Goal: Task Accomplishment & Management: Use online tool/utility

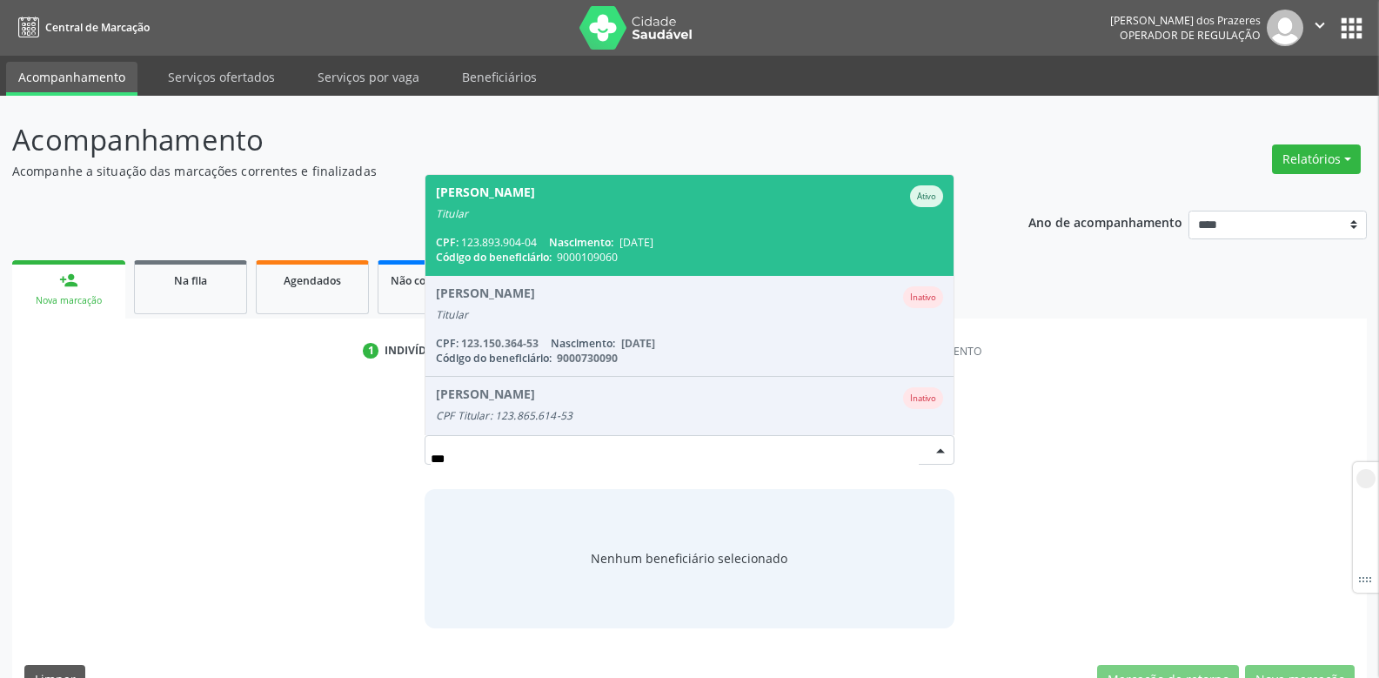
scroll to position [40, 0]
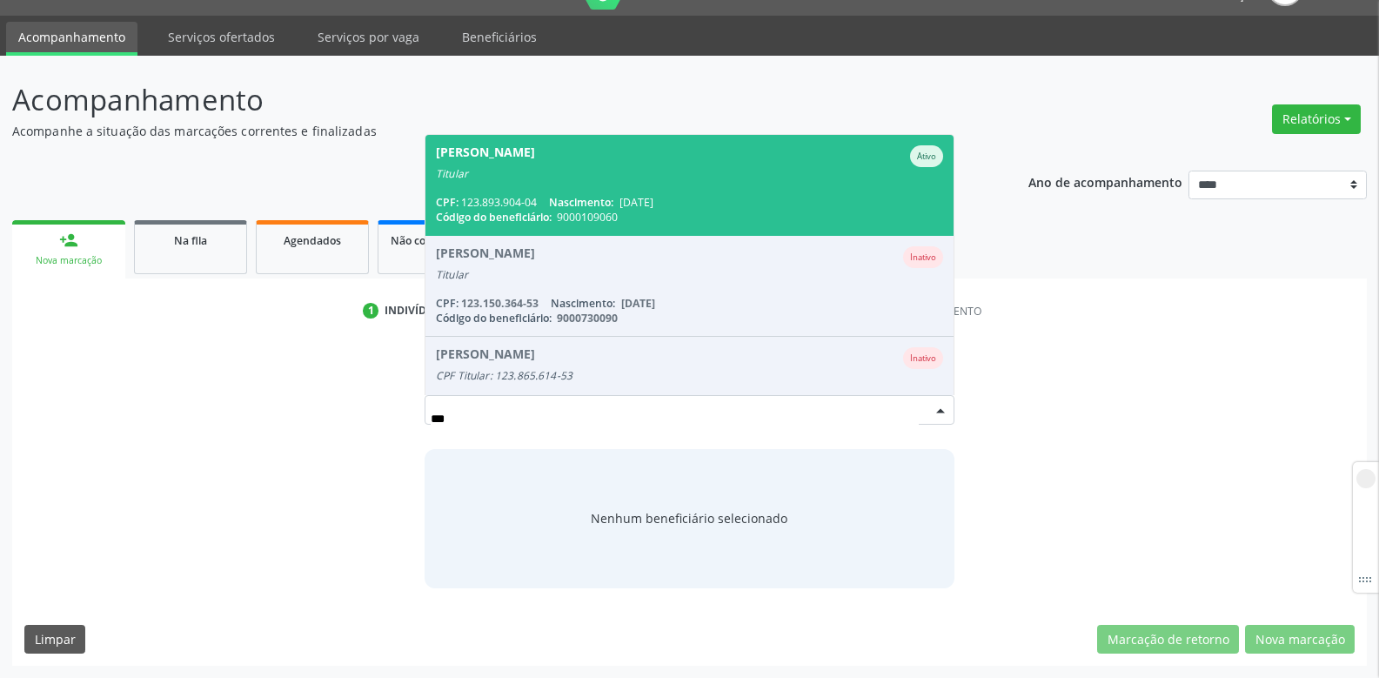
click at [523, 217] on span "Código do beneficiário:" at bounding box center [494, 217] width 116 height 15
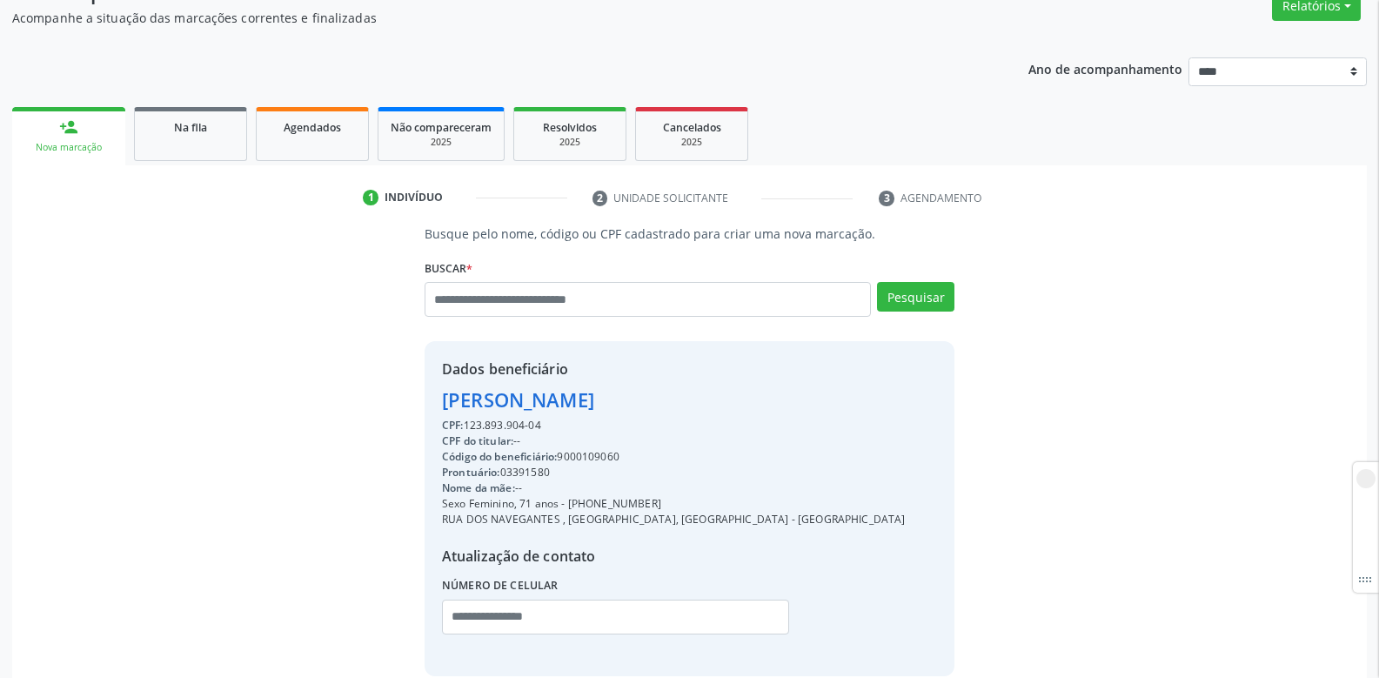
scroll to position [241, 0]
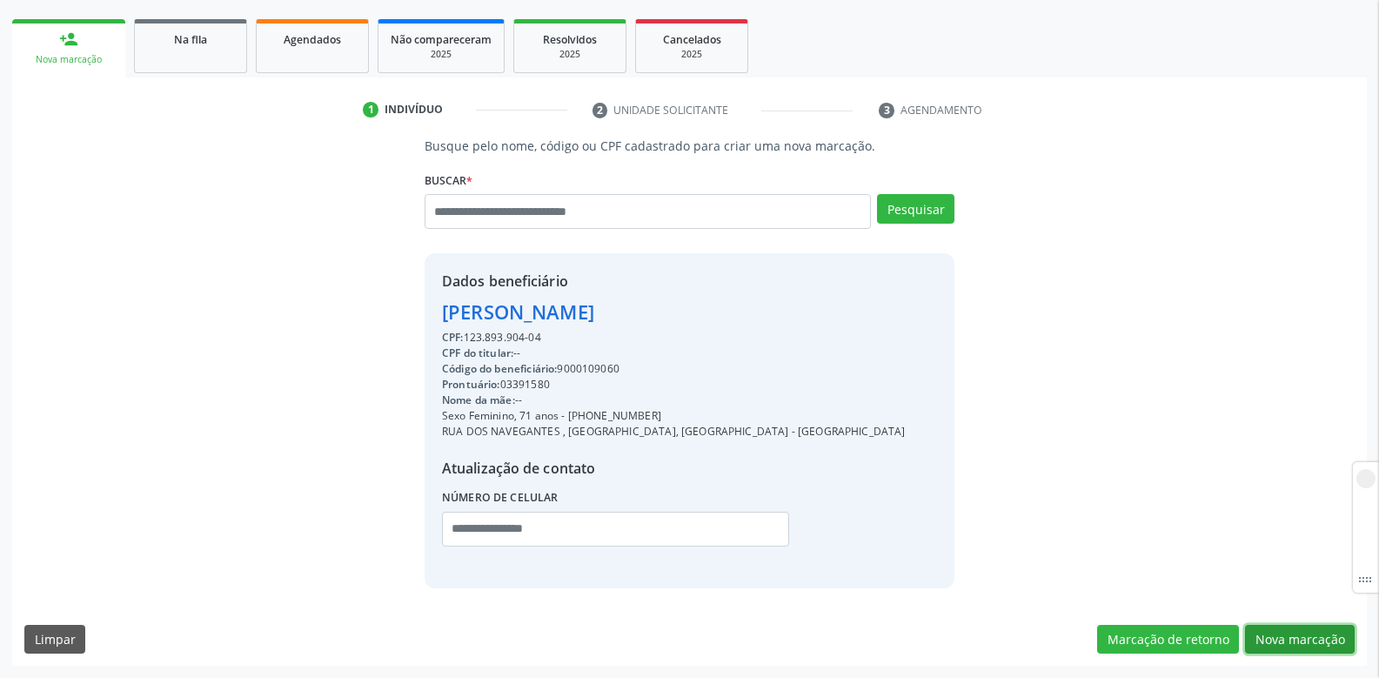
drag, startPoint x: 1313, startPoint y: 630, endPoint x: 1303, endPoint y: 629, distance: 10.5
click at [1313, 631] on button "Nova marcação" at bounding box center [1300, 640] width 110 height 30
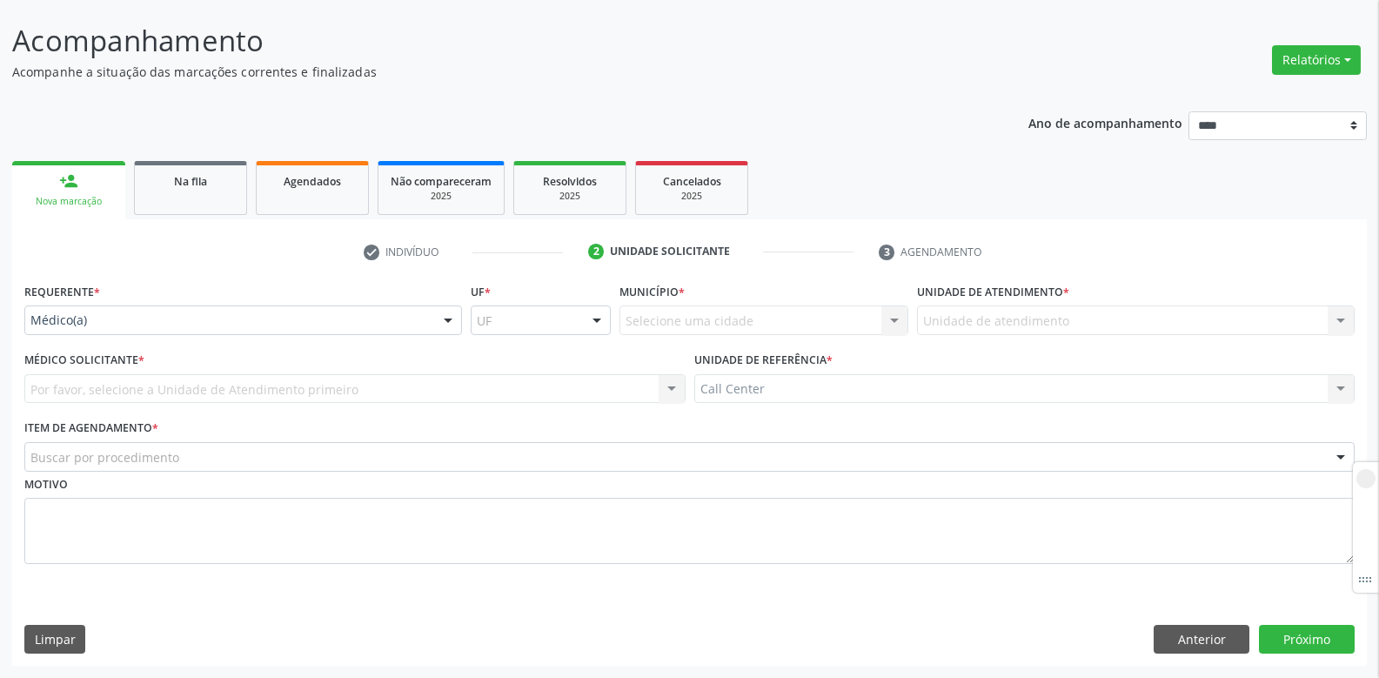
scroll to position [99, 0]
drag, startPoint x: 200, startPoint y: 316, endPoint x: 187, endPoint y: 357, distance: 42.9
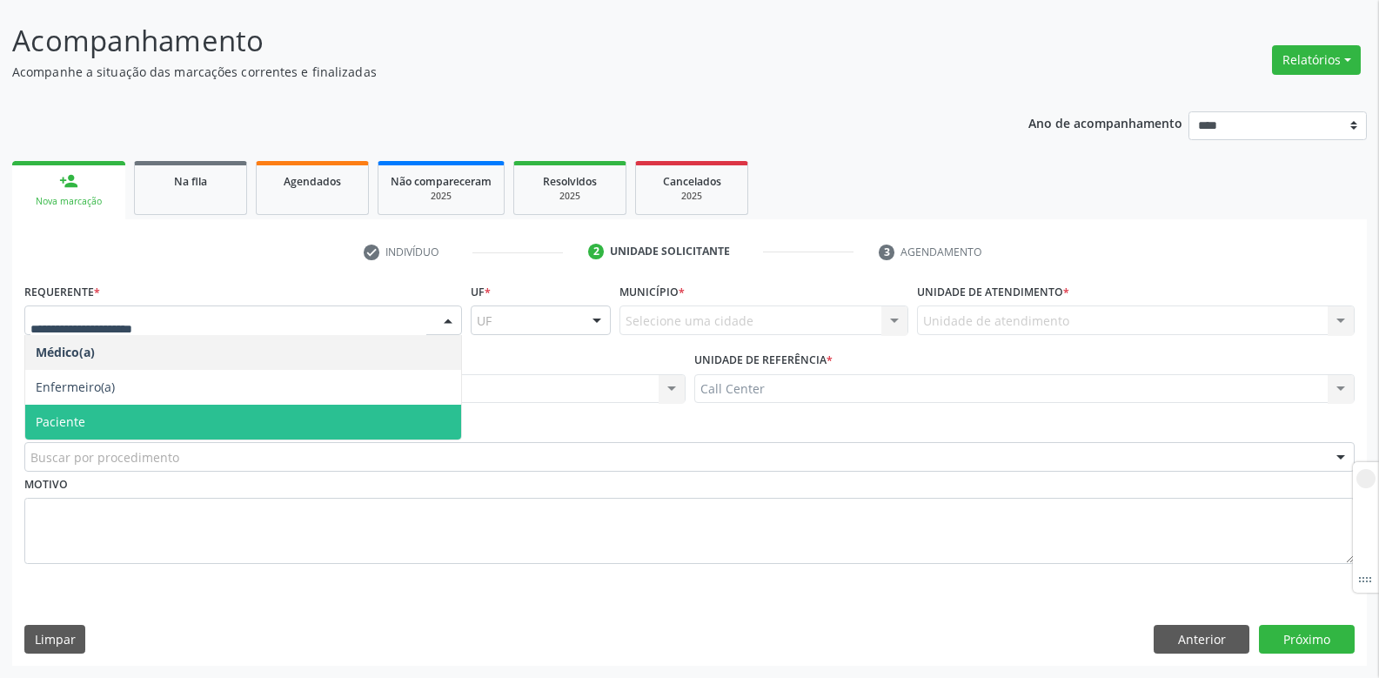
click at [174, 405] on span "Paciente" at bounding box center [243, 422] width 436 height 35
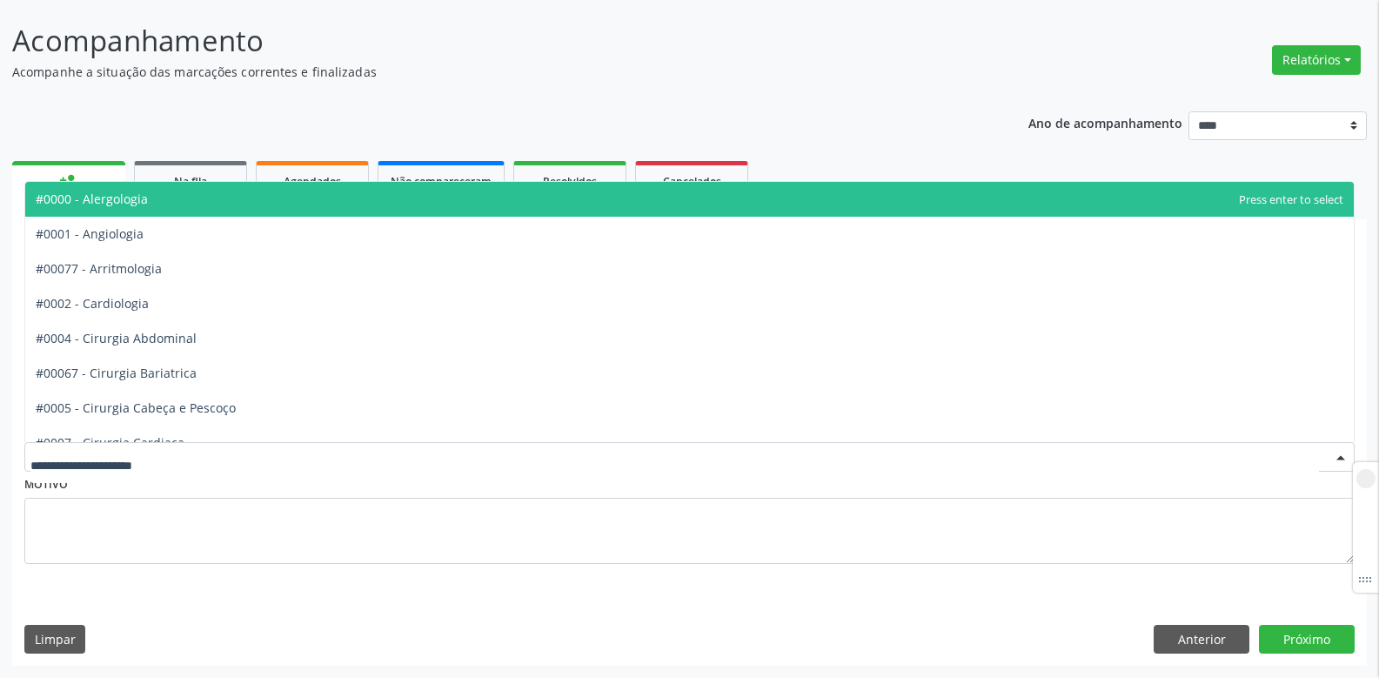
click at [151, 468] on div at bounding box center [689, 457] width 1330 height 30
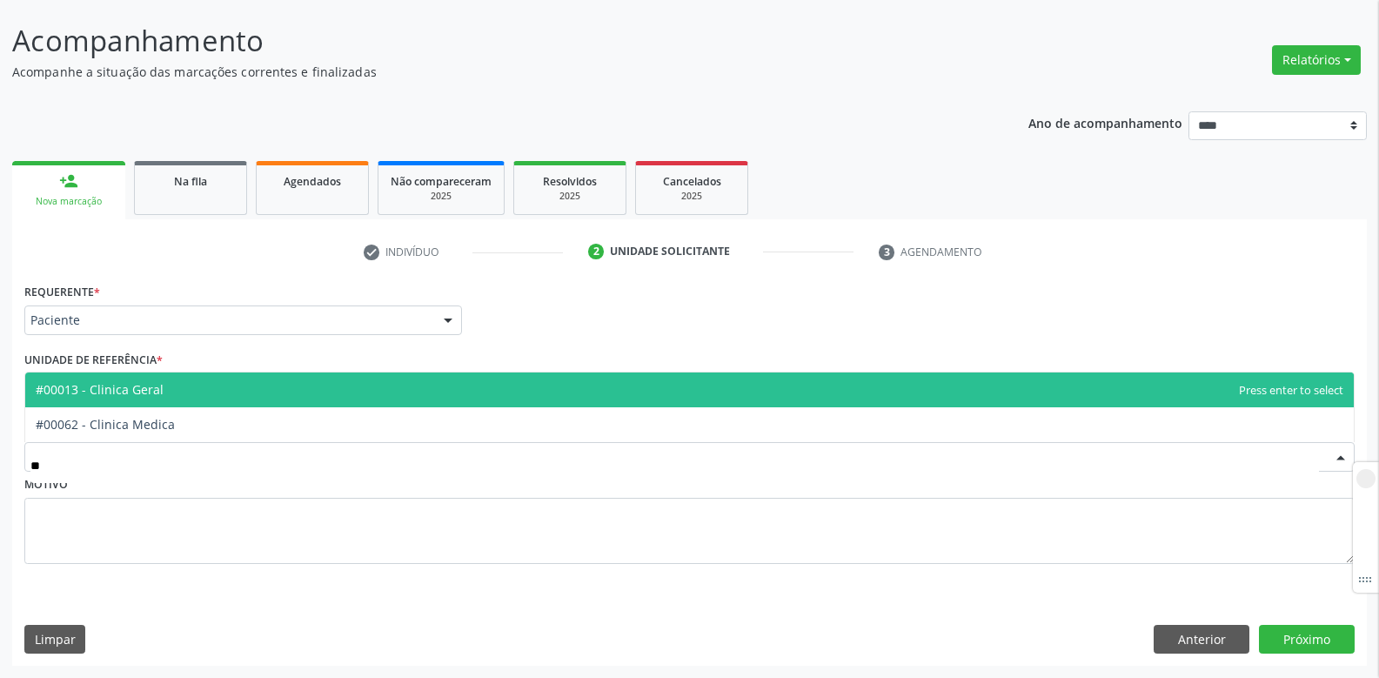
type input "*"
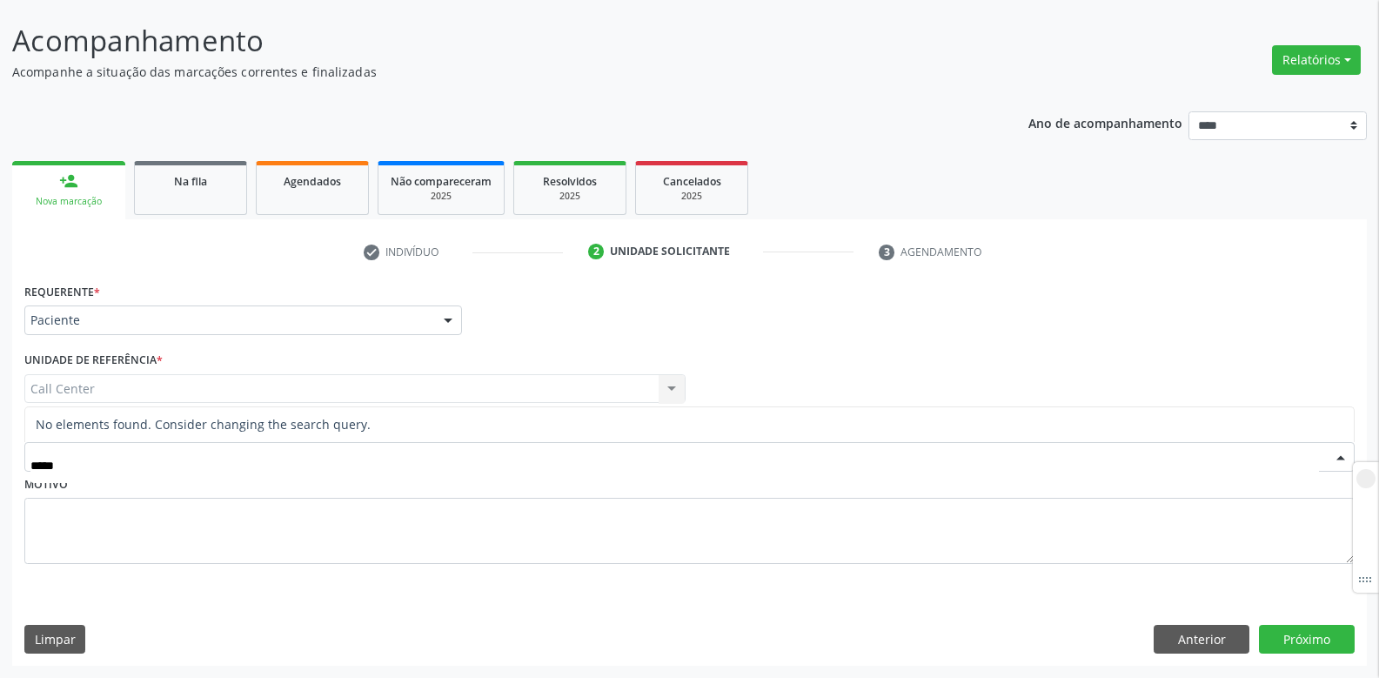
type input "****"
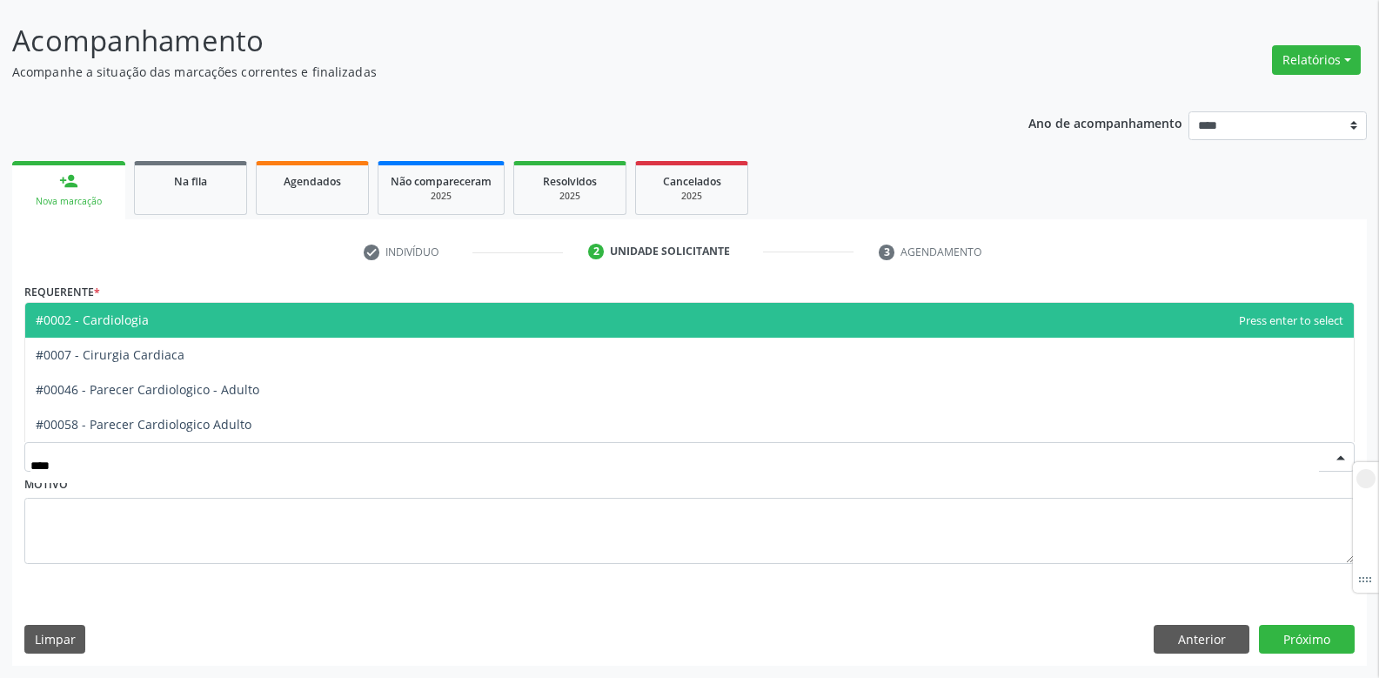
click at [145, 331] on span "#0002 - Cardiologia" at bounding box center [689, 320] width 1329 height 35
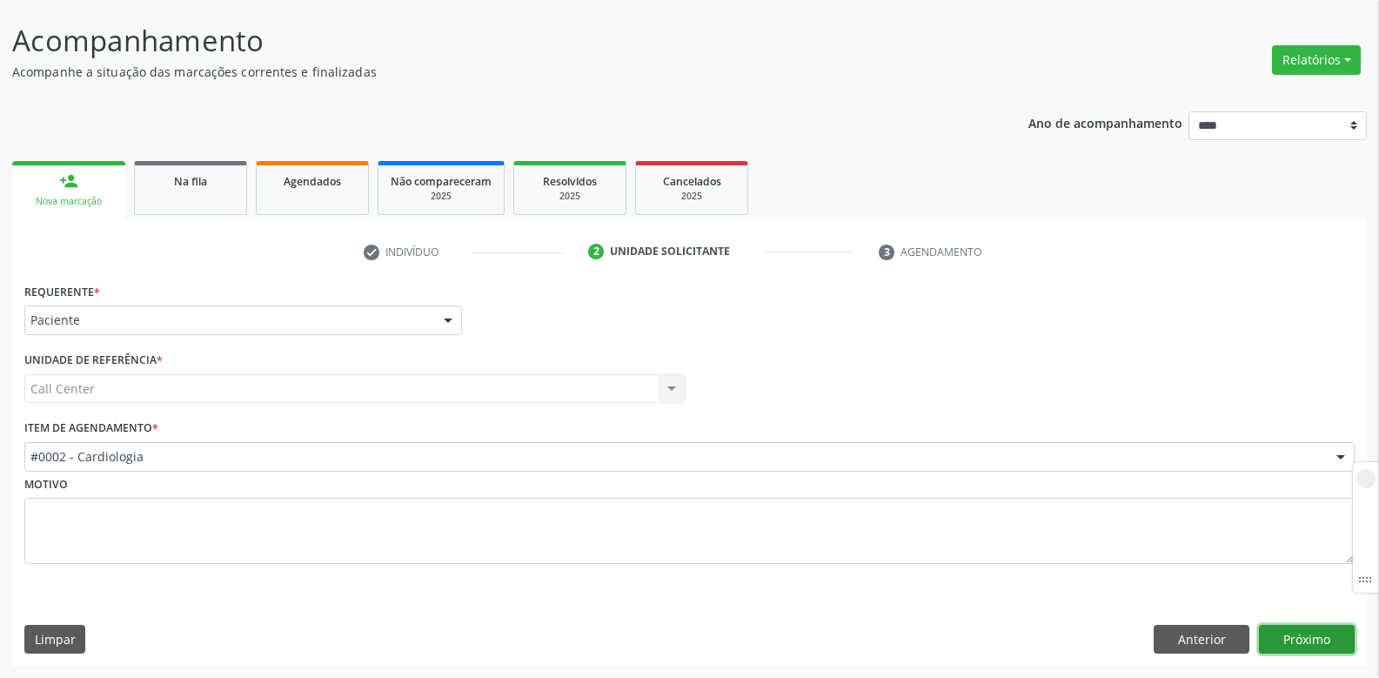
click at [1294, 646] on button "Próximo" at bounding box center [1307, 640] width 96 height 30
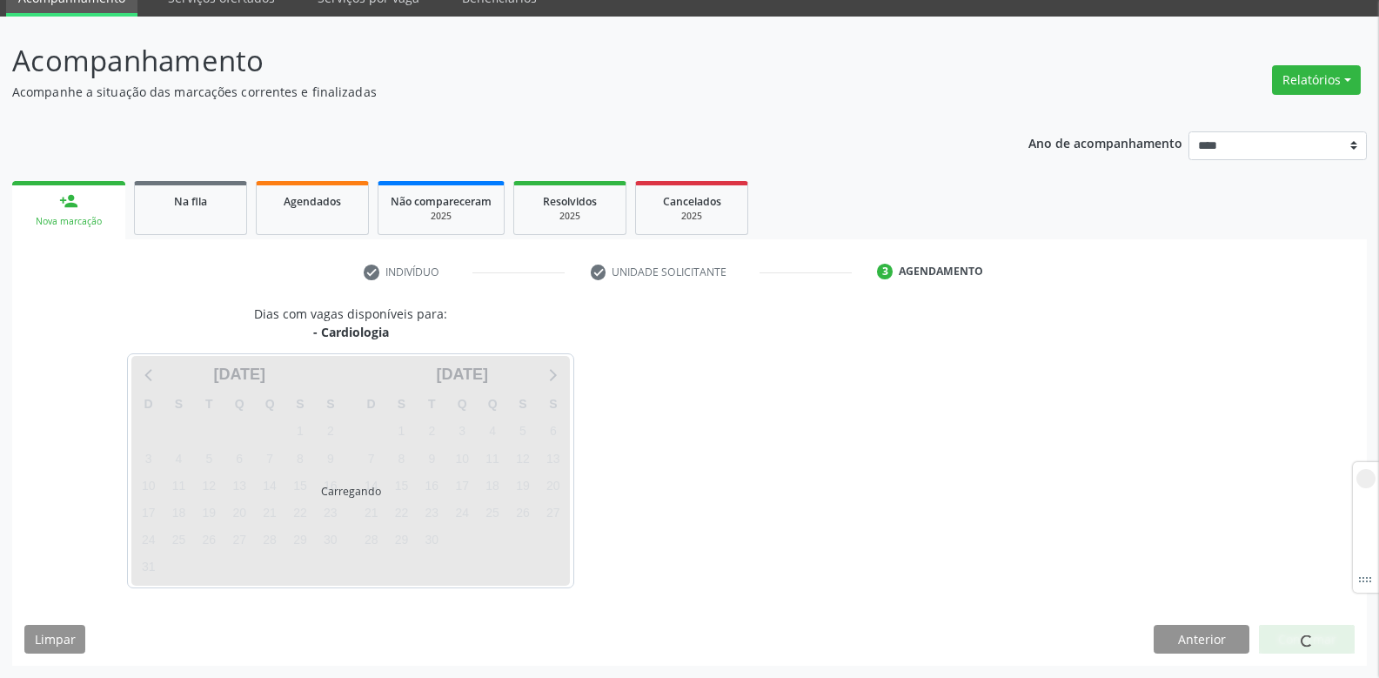
scroll to position [79, 0]
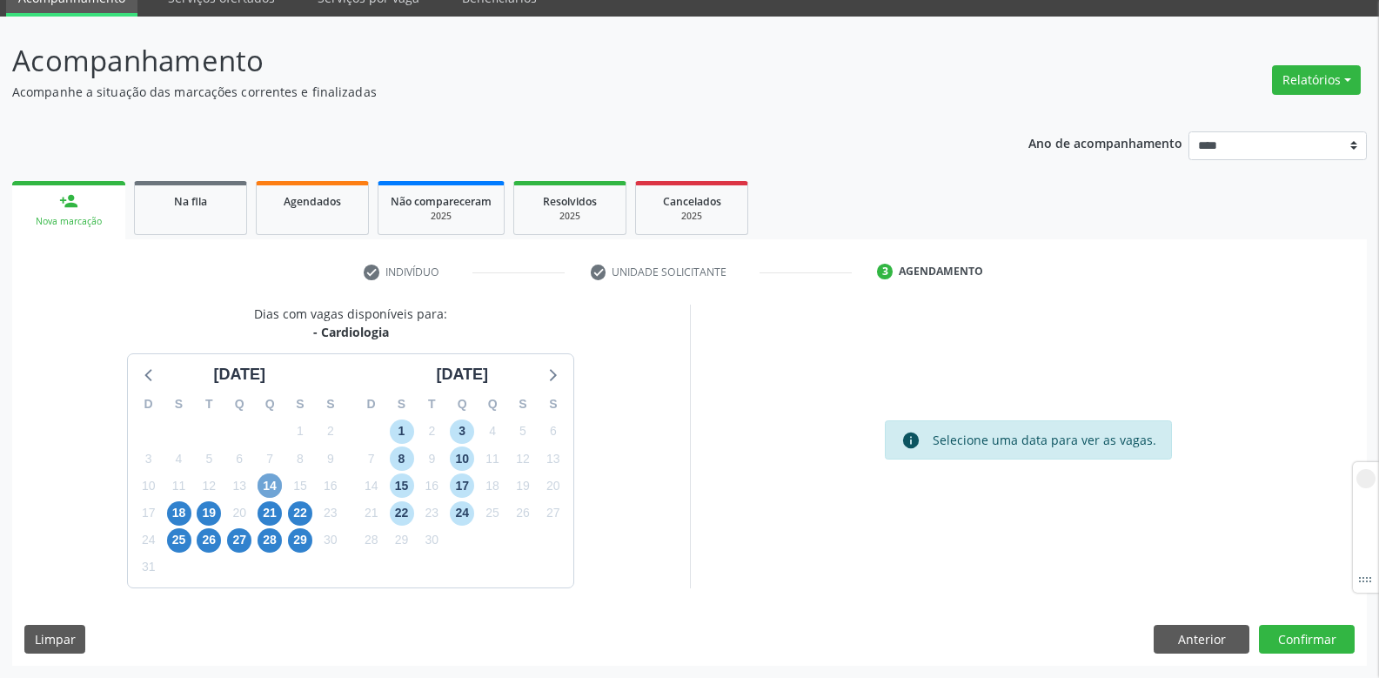
click at [271, 496] on span "14" at bounding box center [270, 485] width 24 height 24
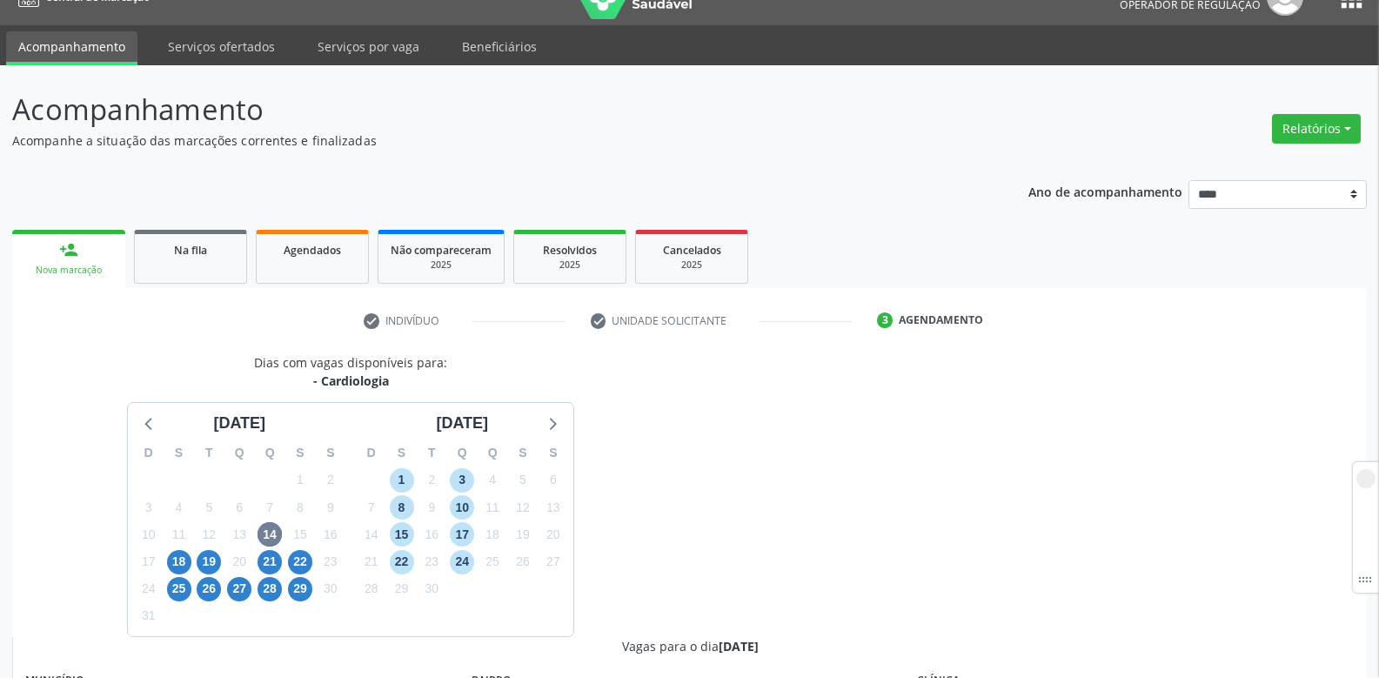
scroll to position [0, 0]
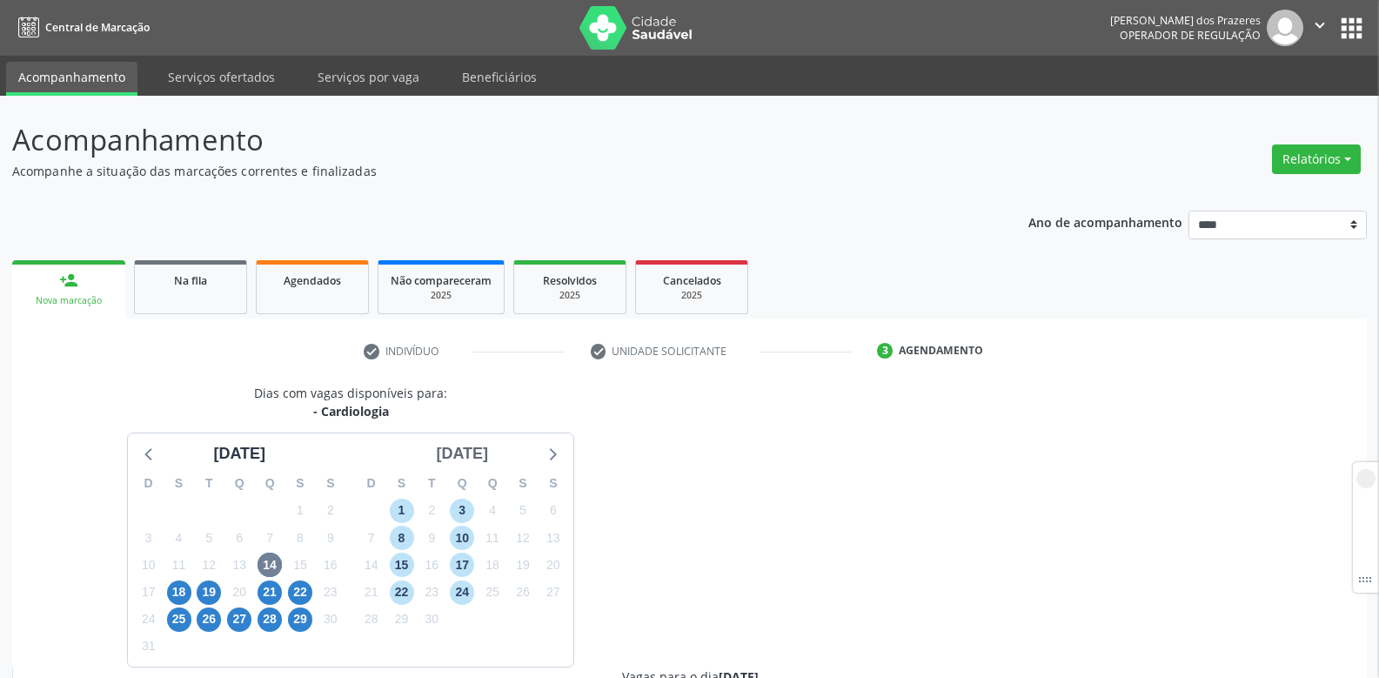
click at [437, 448] on div "setembro 2025" at bounding box center [462, 453] width 66 height 23
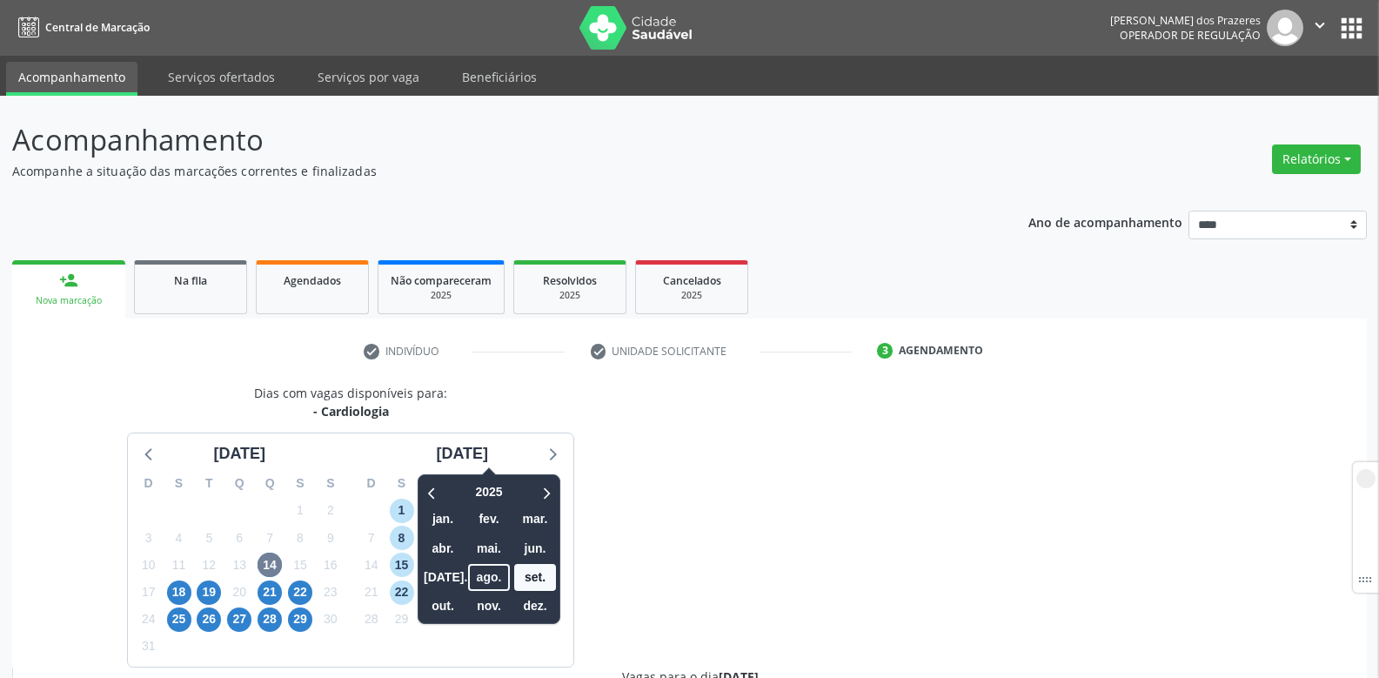
click at [562, 412] on div "Dias com vagas disponíveis para: - Cardiologia agosto 2025 D S T Q Q S S 27 28 …" at bounding box center [351, 525] width 678 height 283
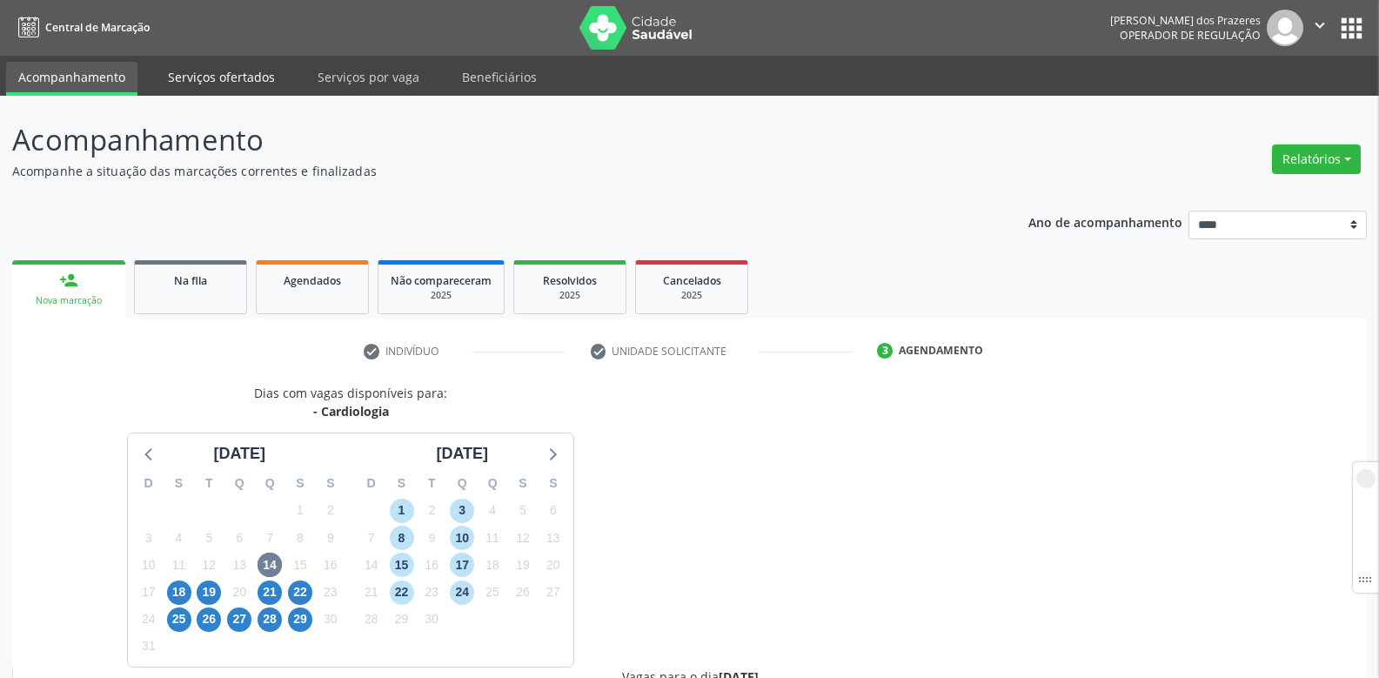
click at [238, 70] on link "Serviços ofertados" at bounding box center [221, 77] width 131 height 30
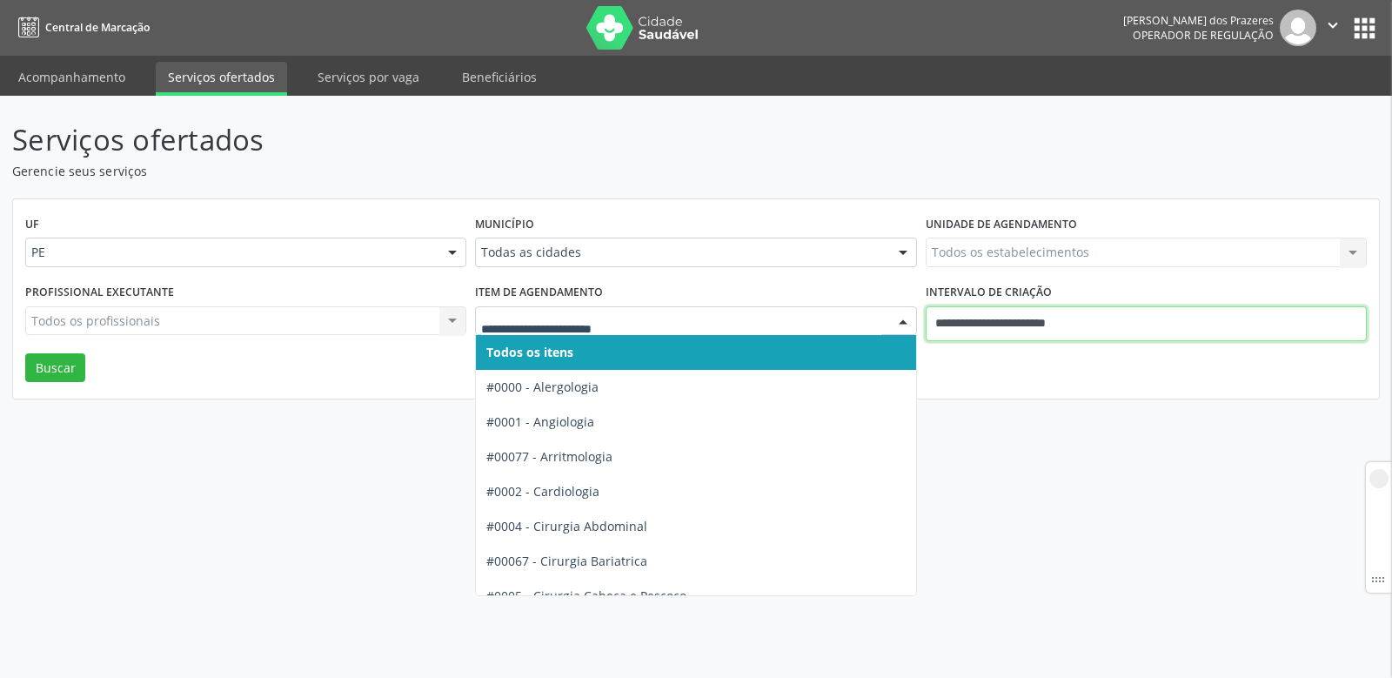
click at [1142, 330] on input "**********" at bounding box center [1146, 323] width 441 height 35
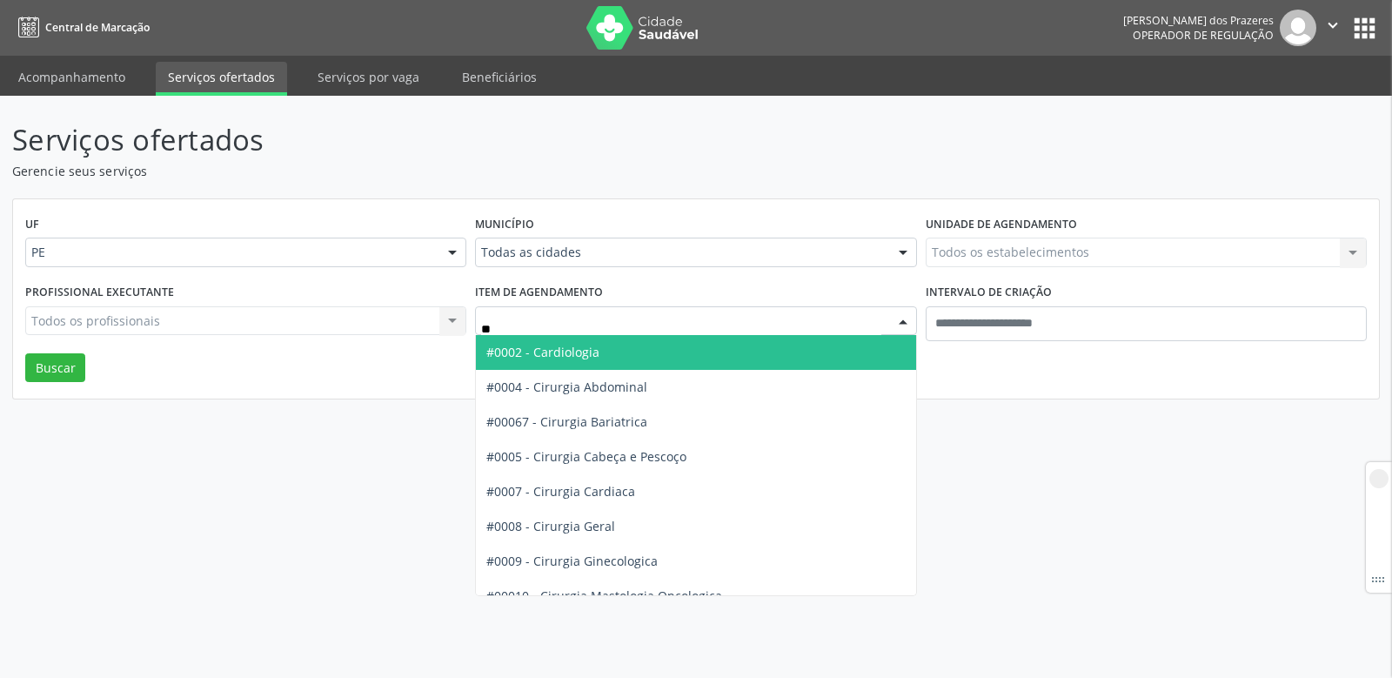
type input "***"
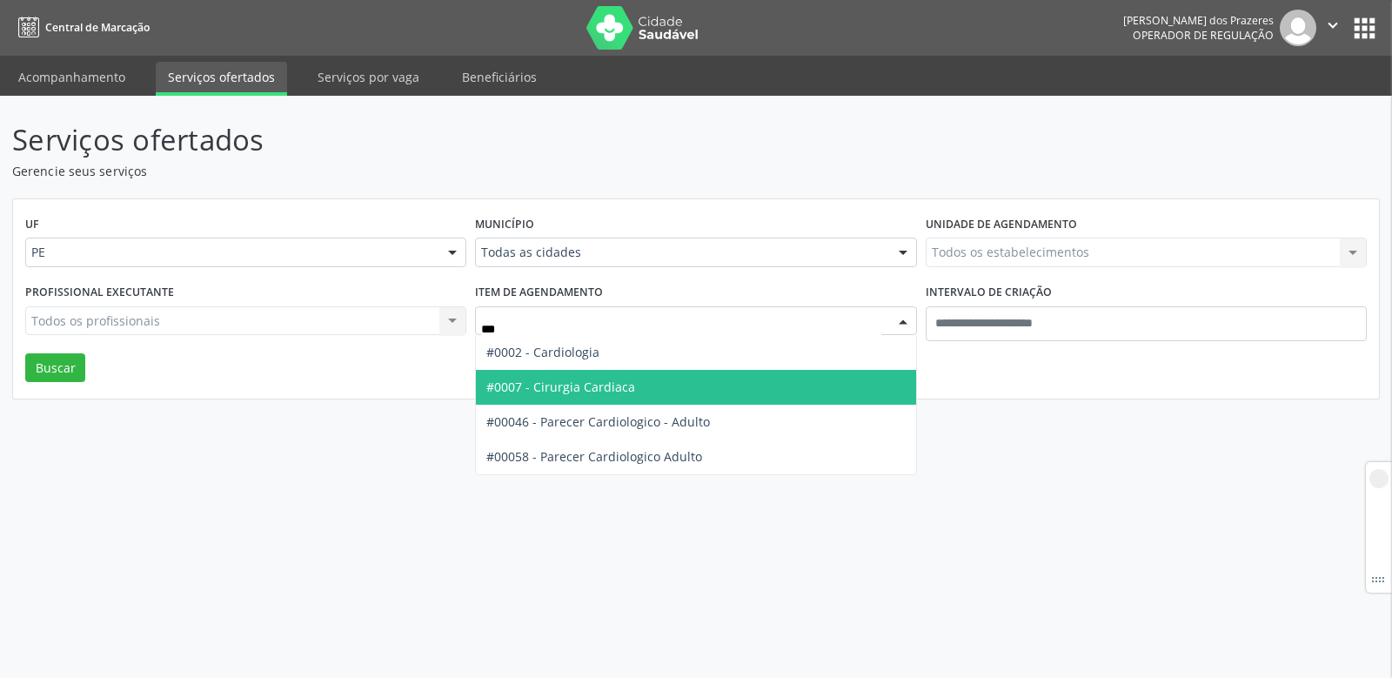
click at [593, 385] on span "#0007 - Cirurgia Cardiaca" at bounding box center [560, 386] width 149 height 17
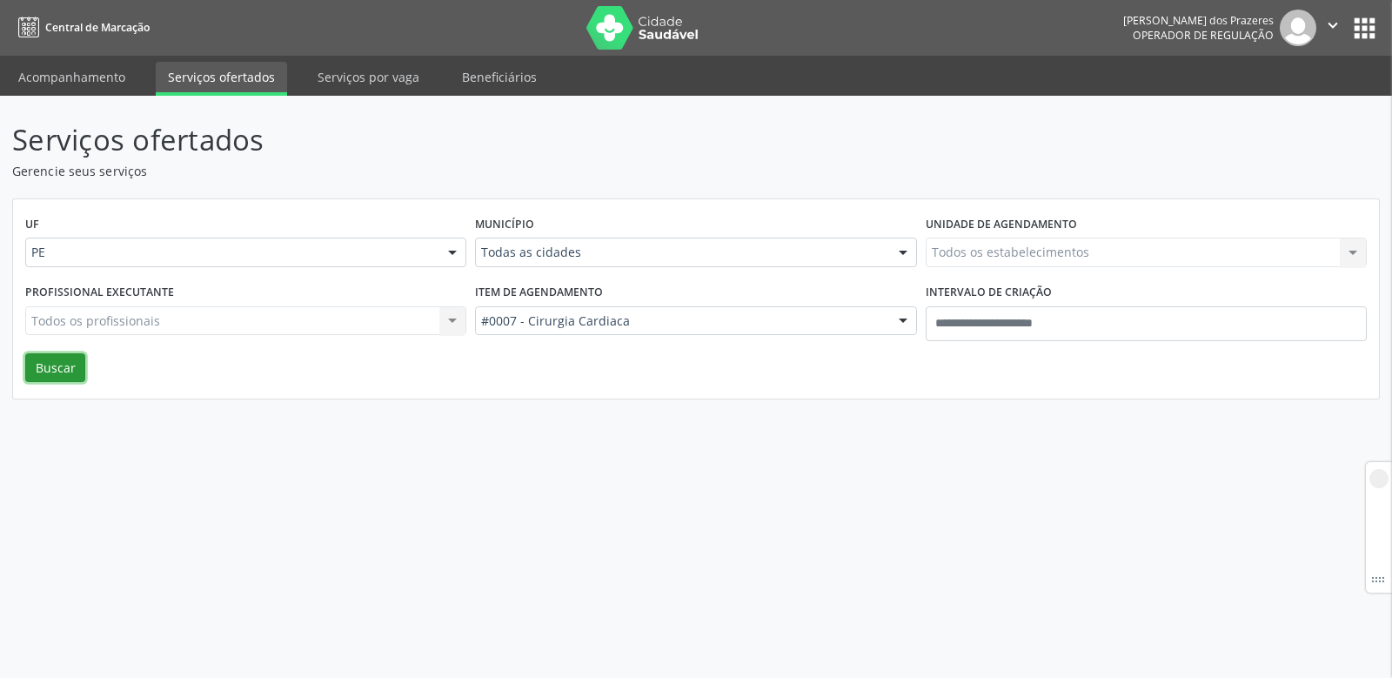
click at [73, 368] on button "Buscar" at bounding box center [55, 368] width 60 height 30
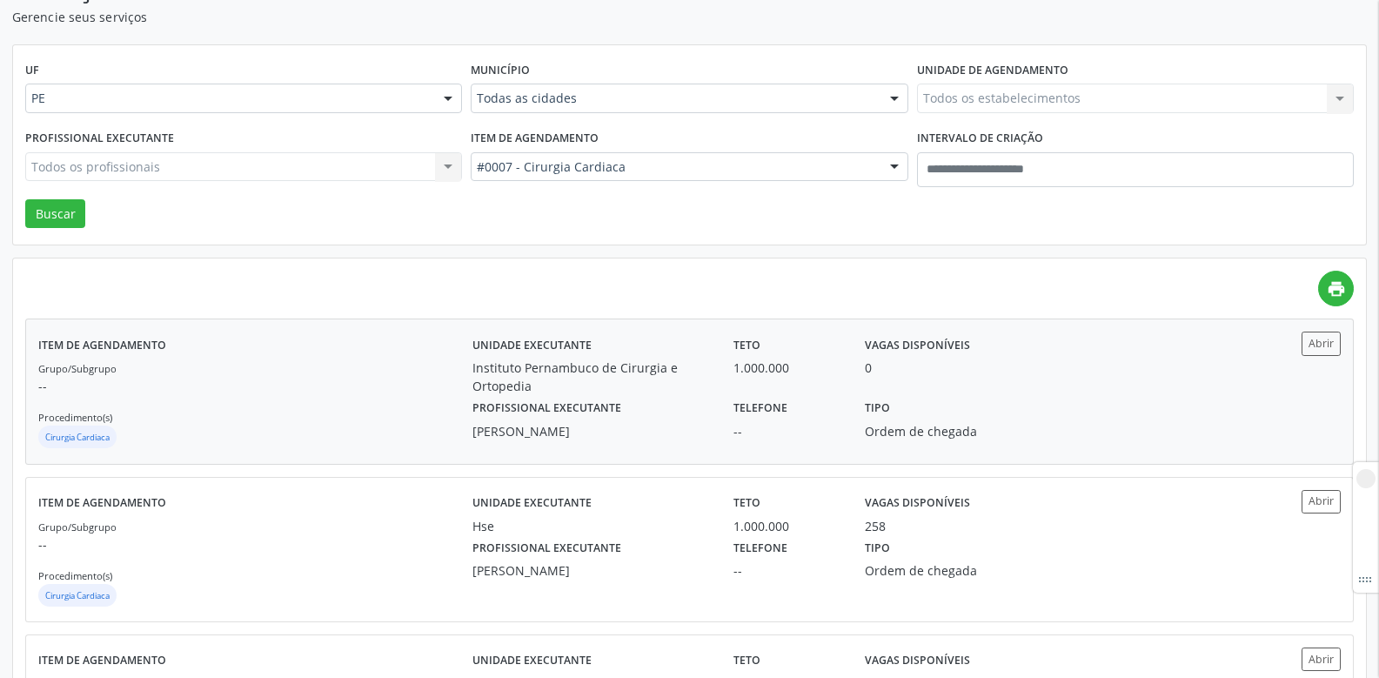
scroll to position [174, 0]
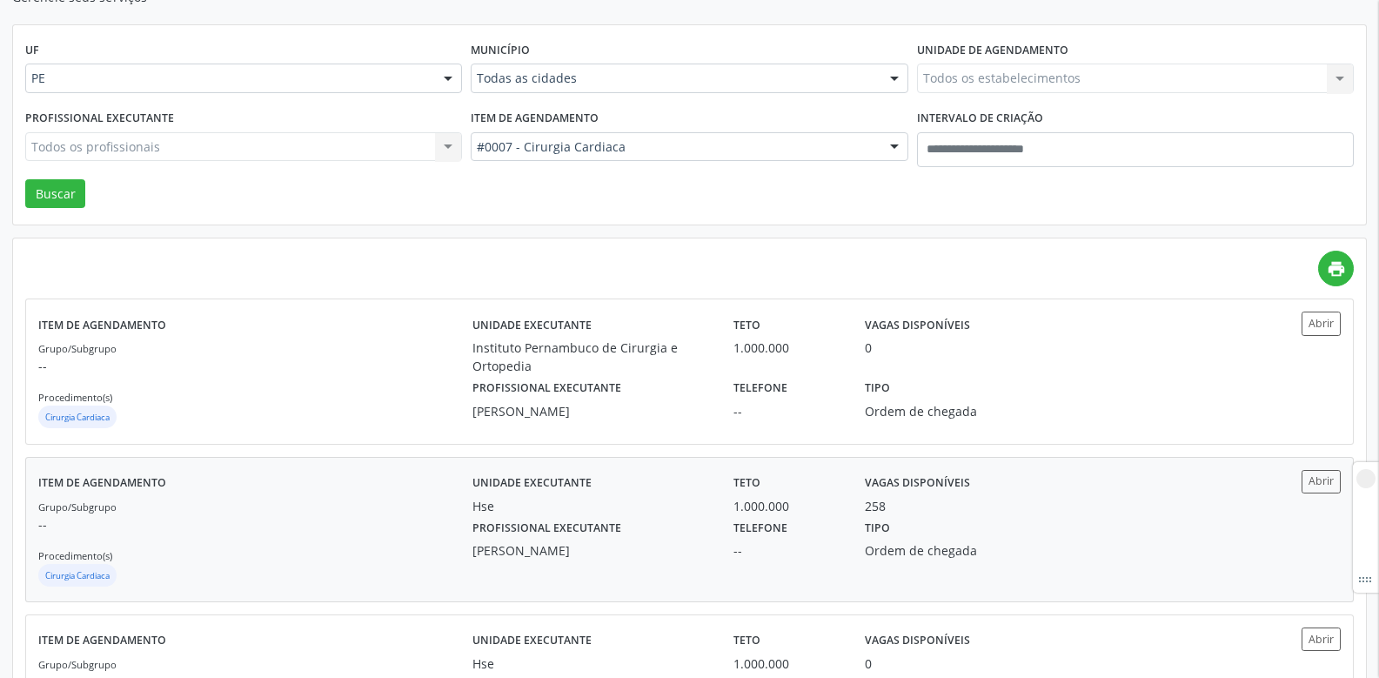
click at [622, 510] on div "Hse" at bounding box center [590, 506] width 237 height 18
click at [551, 524] on label "Profissional executante" at bounding box center [546, 528] width 149 height 27
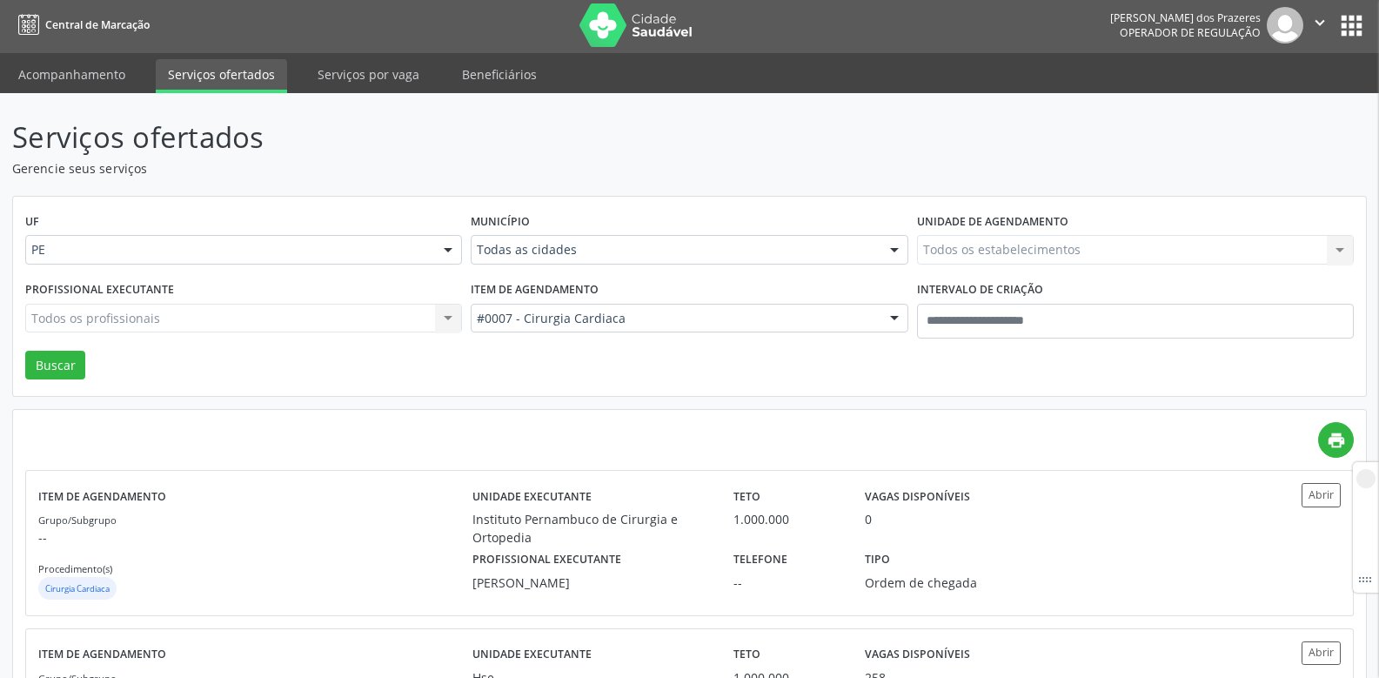
scroll to position [0, 0]
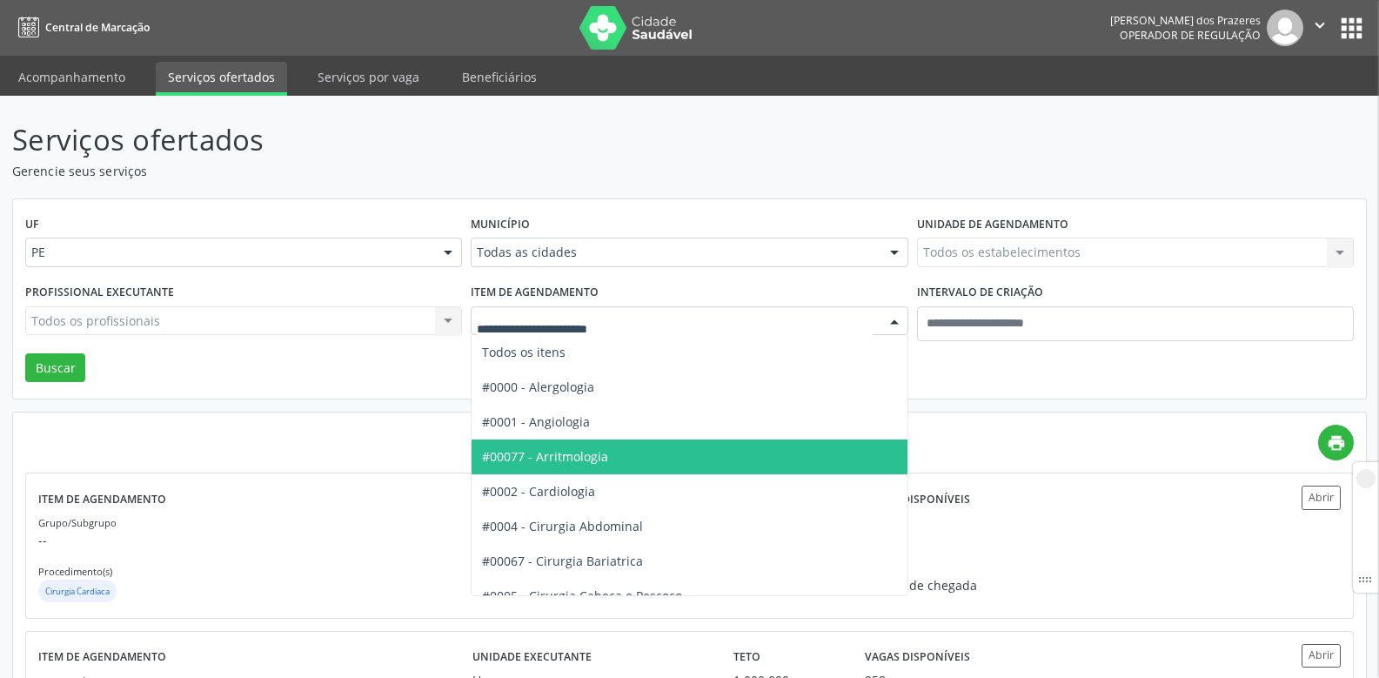
click at [559, 449] on span "#00077 - Arritmologia" at bounding box center [545, 456] width 126 height 17
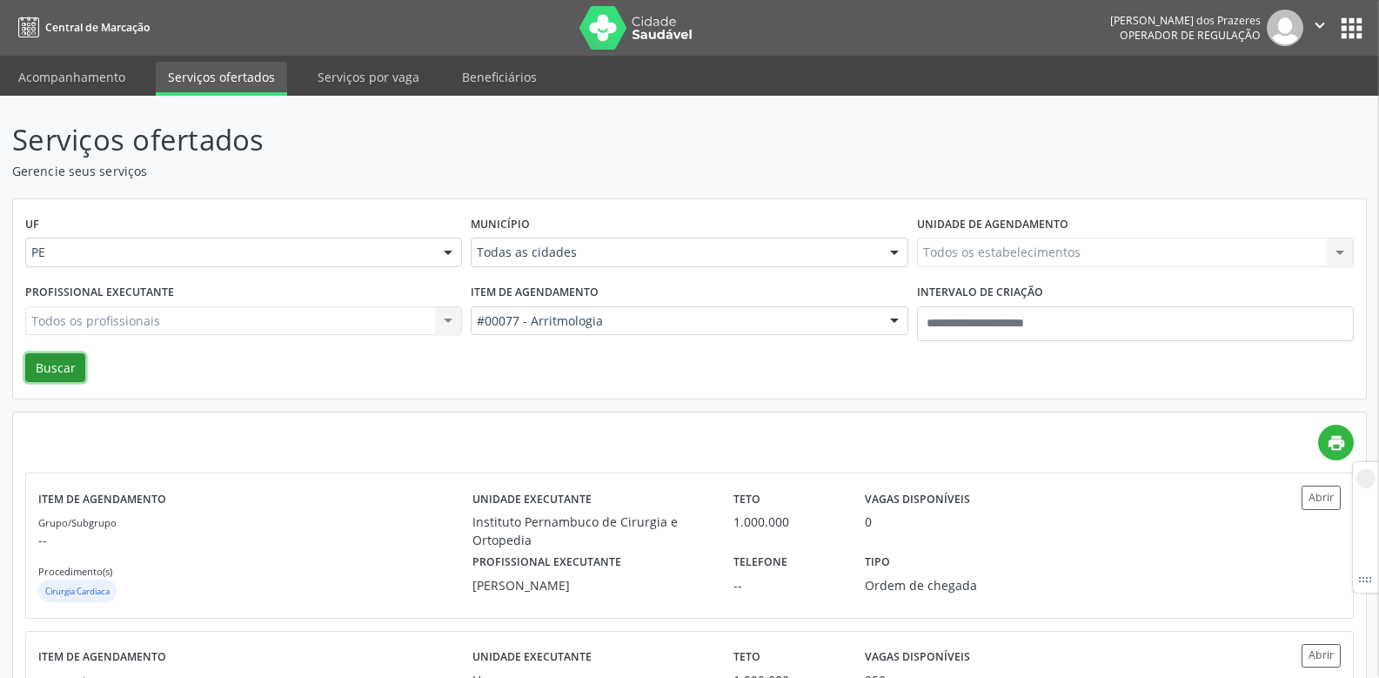
click at [52, 366] on button "Buscar" at bounding box center [55, 368] width 60 height 30
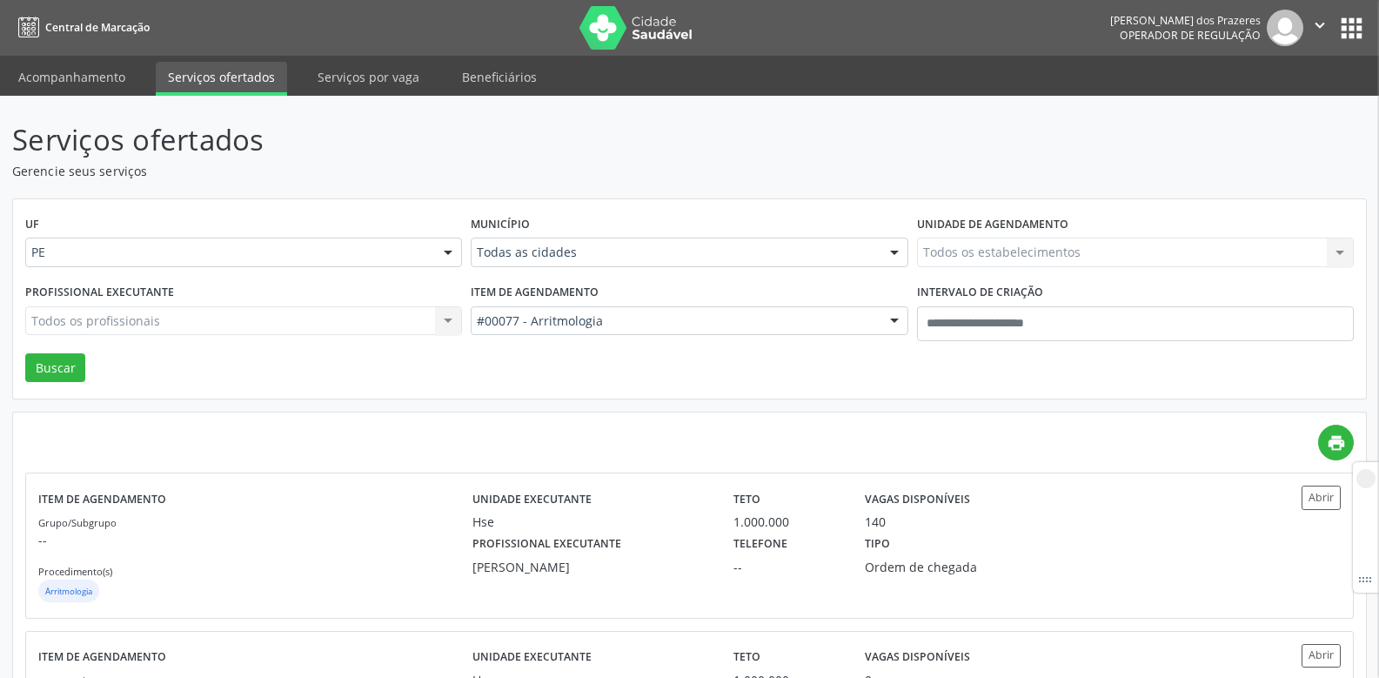
click at [616, 520] on div "Hse" at bounding box center [590, 521] width 237 height 18
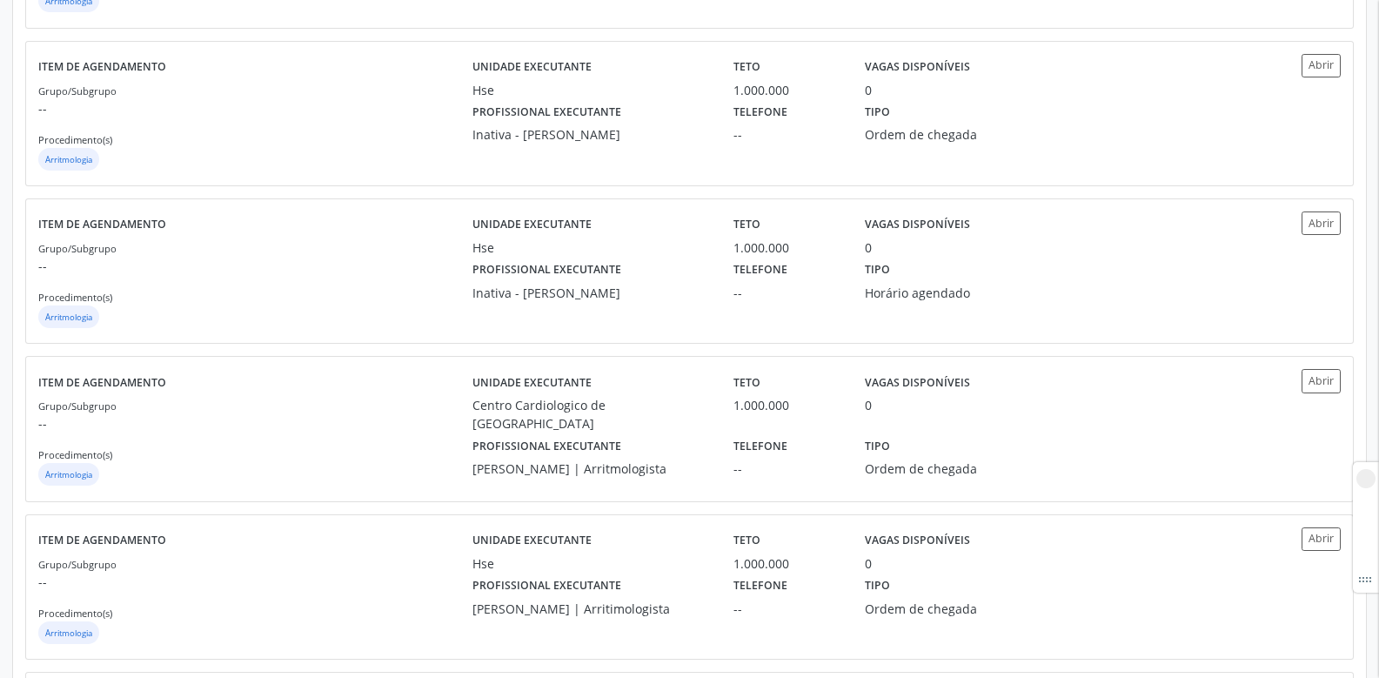
scroll to position [767, 0]
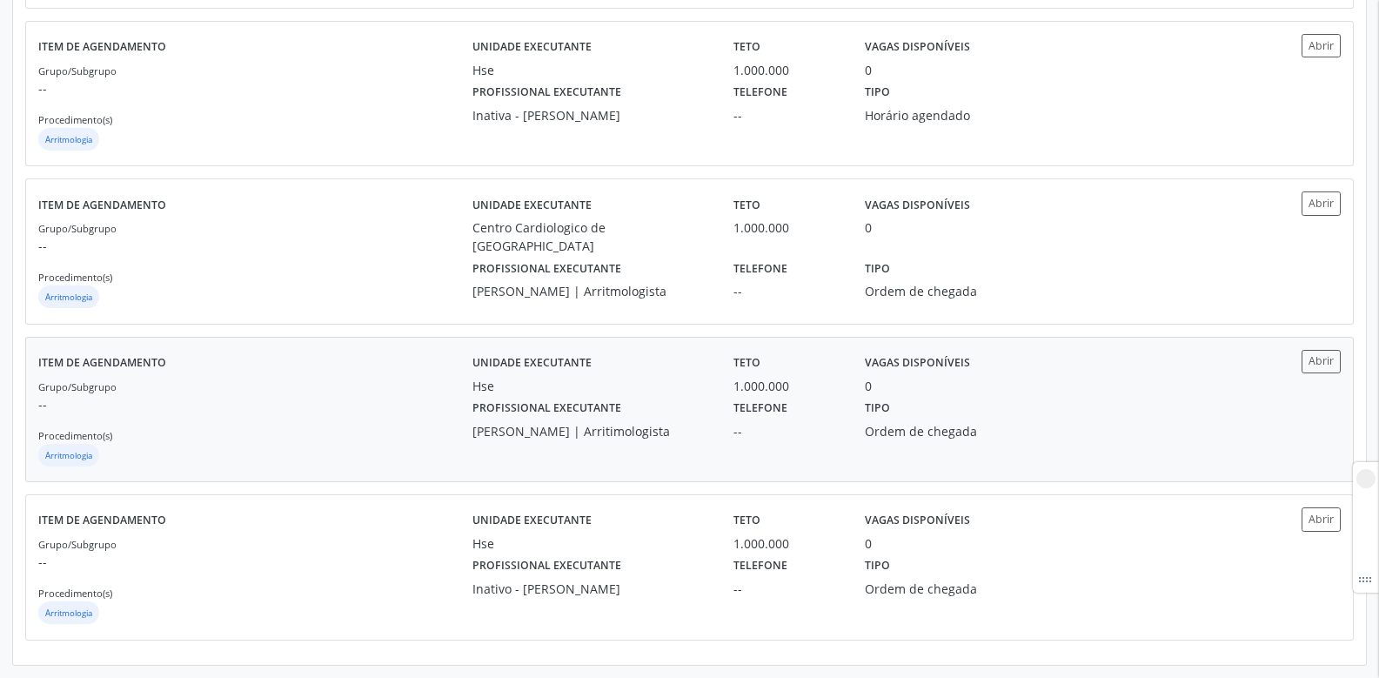
click at [532, 393] on div "Hse" at bounding box center [590, 386] width 237 height 18
click at [691, 565] on div "Profissional executante Inativo - Lucyana de Melo Baptista" at bounding box center [590, 575] width 261 height 45
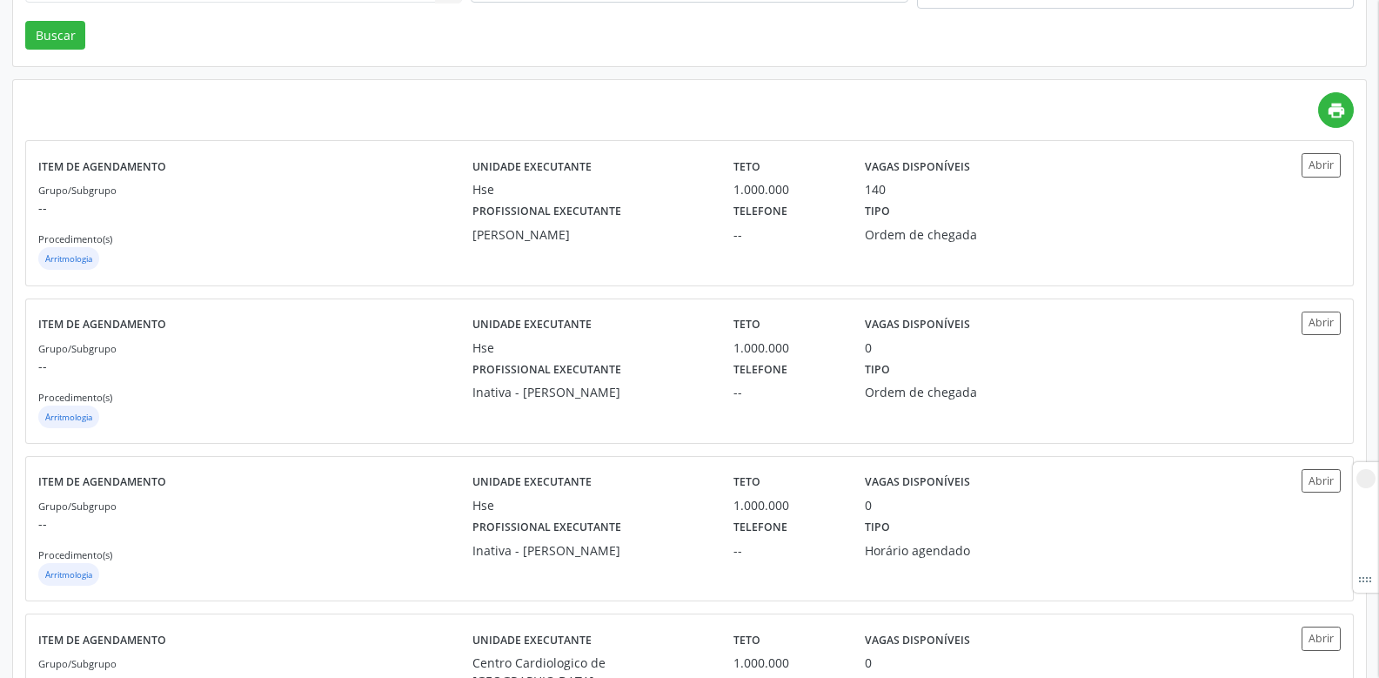
scroll to position [0, 0]
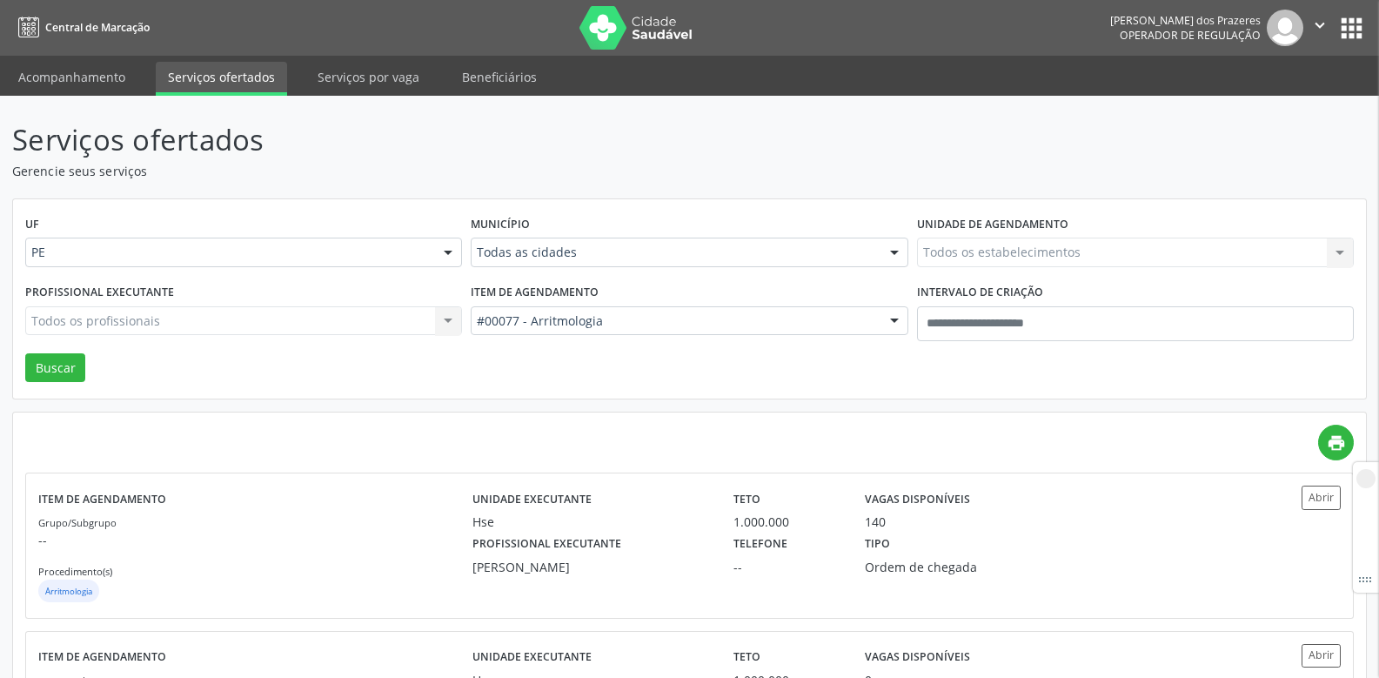
click at [572, 310] on div "#00077 - Arritmologia" at bounding box center [689, 321] width 437 height 30
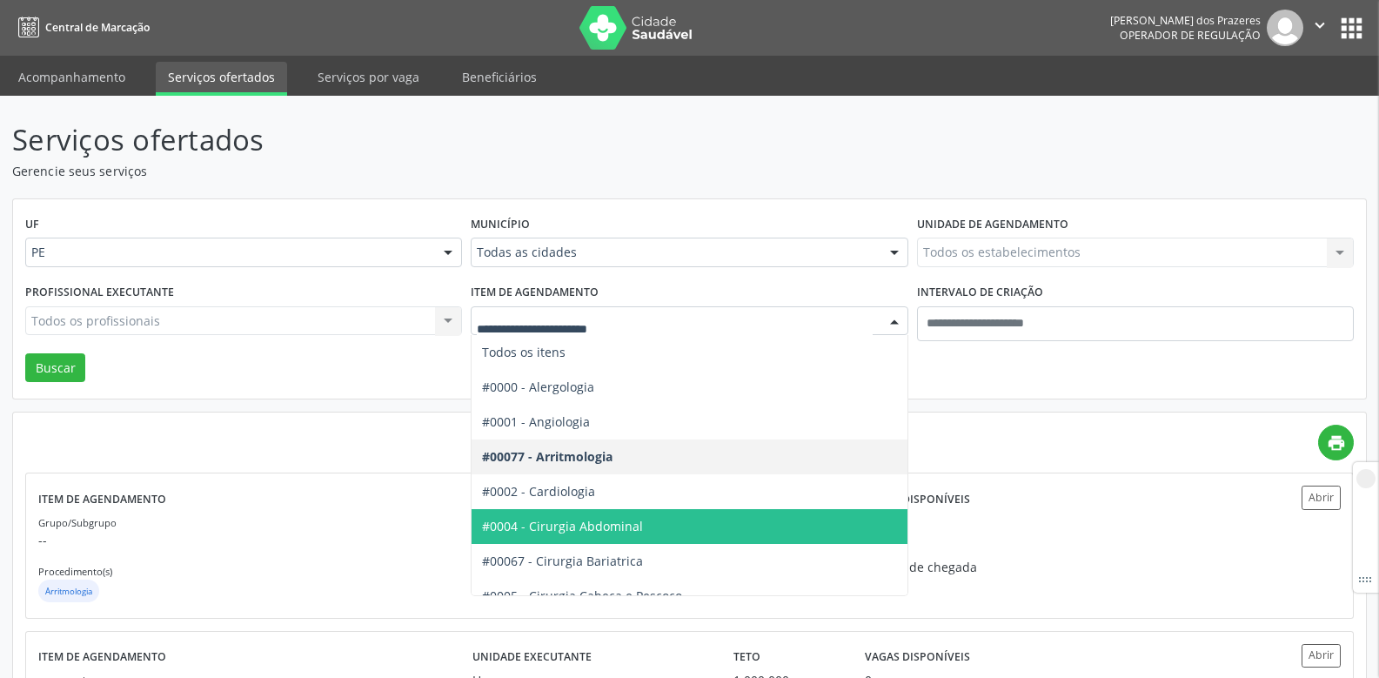
click at [592, 529] on span "#0004 - Cirurgia Abdominal" at bounding box center [562, 526] width 161 height 17
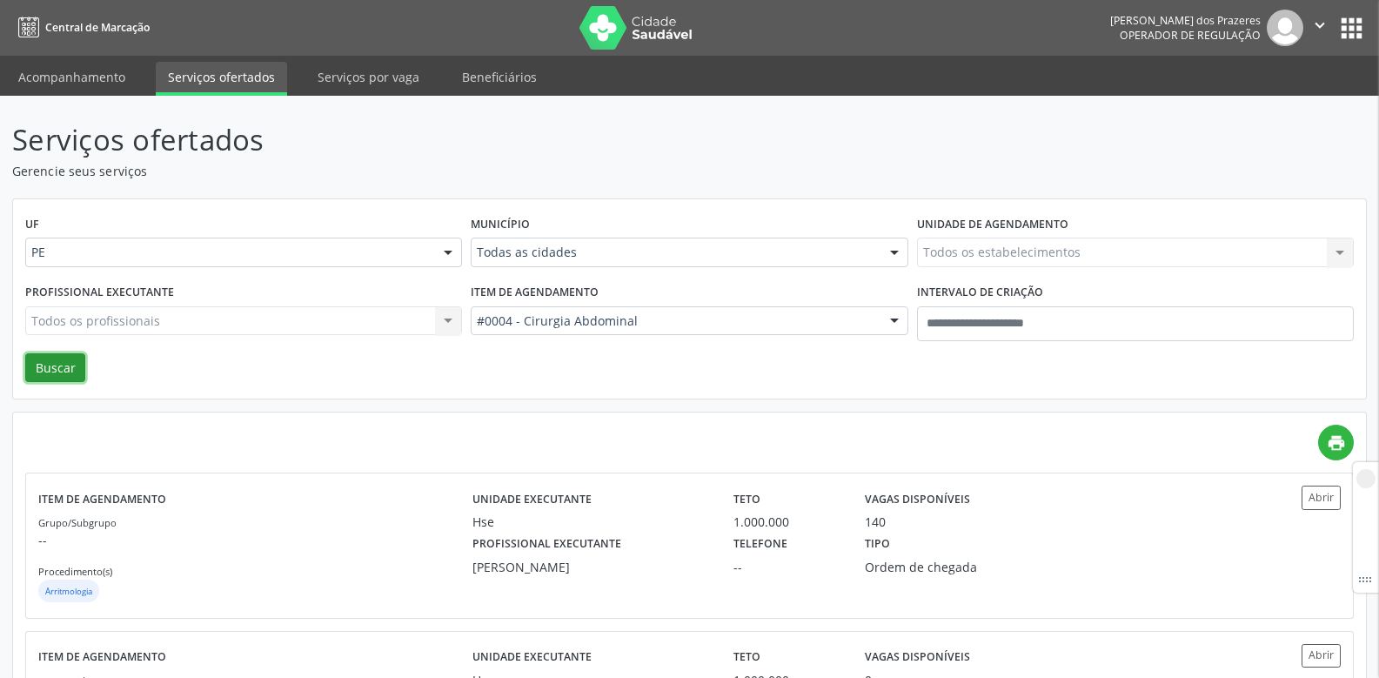
click at [71, 369] on button "Buscar" at bounding box center [55, 368] width 60 height 30
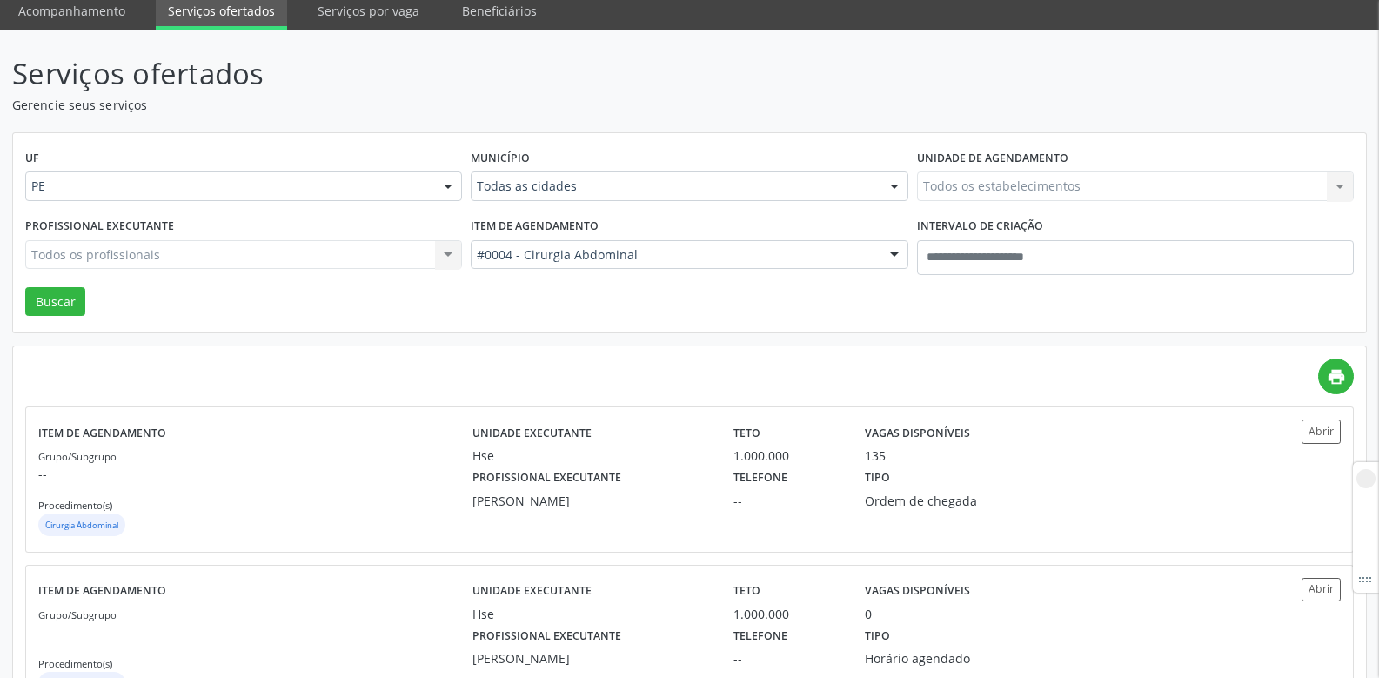
scroll to position [136, 0]
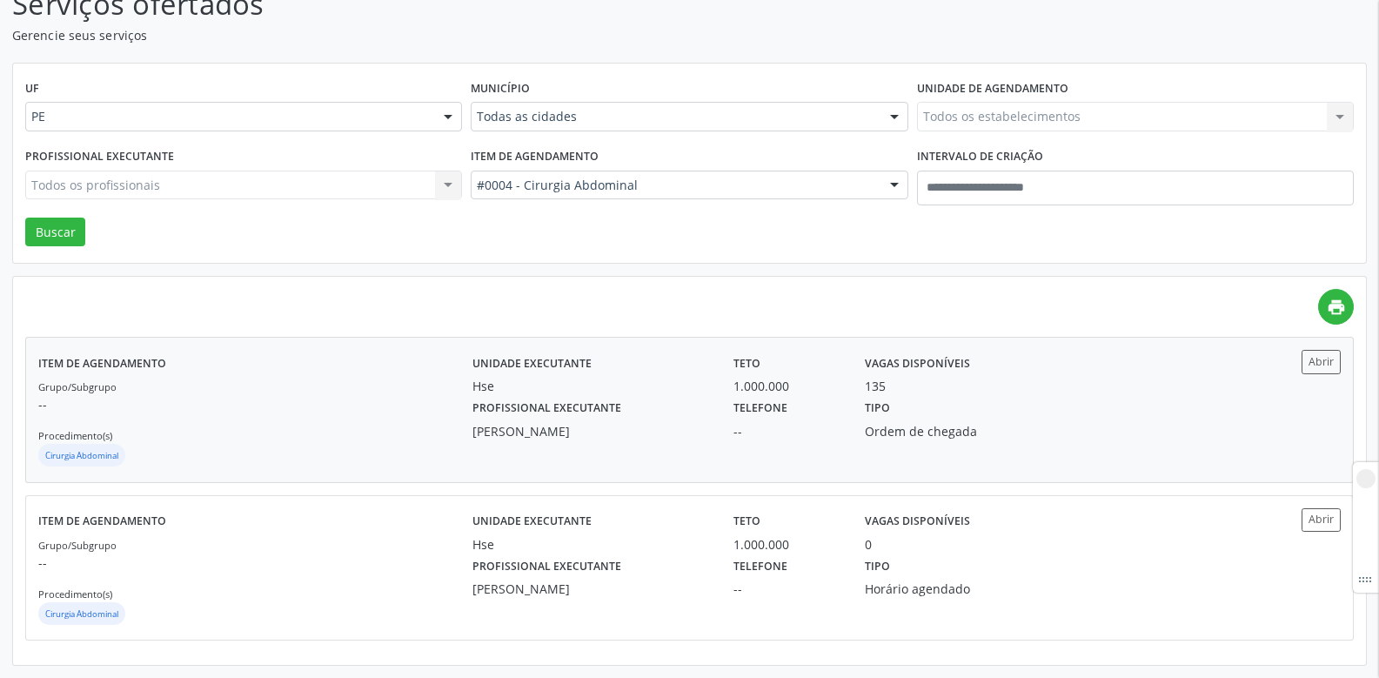
click at [719, 416] on div "Profissional executante Geraldo Wanderley Paraiso" at bounding box center [590, 417] width 261 height 45
click at [656, 566] on div "Profissional executante Geraldo Wanderley Paraiso" at bounding box center [590, 575] width 261 height 45
click at [626, 208] on div "Item de agendamento #0004 - Cirurgia Abdominal Todos os itens #0000 - Alergolog…" at bounding box center [688, 181] width 445 height 74
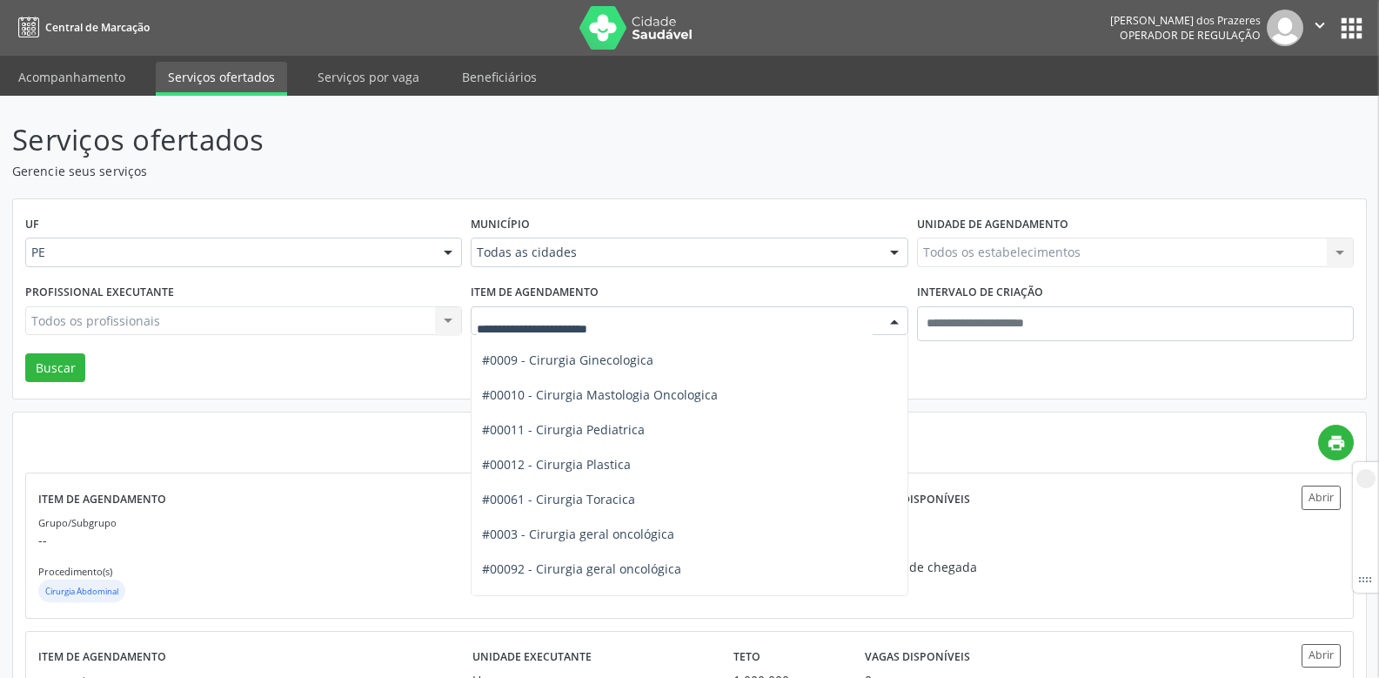
scroll to position [348, 0]
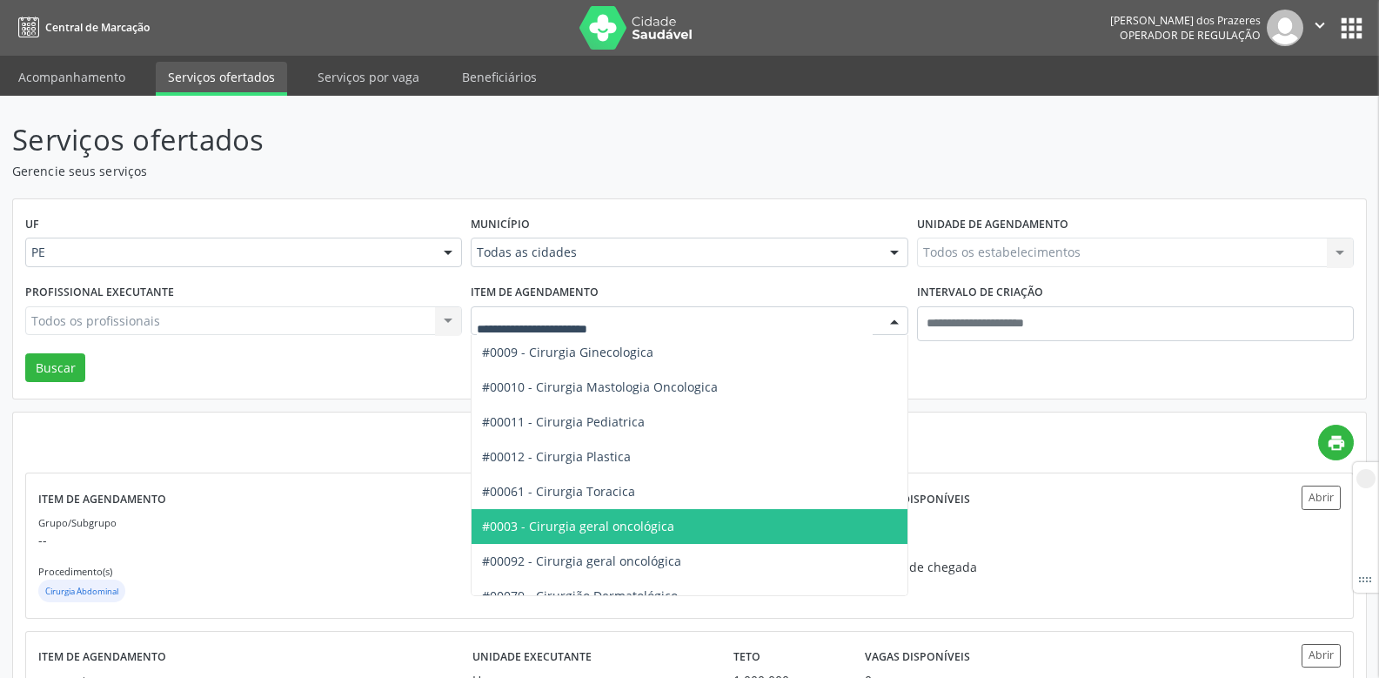
click at [594, 520] on span "#0003 - Cirurgia geral oncológica" at bounding box center [578, 526] width 192 height 17
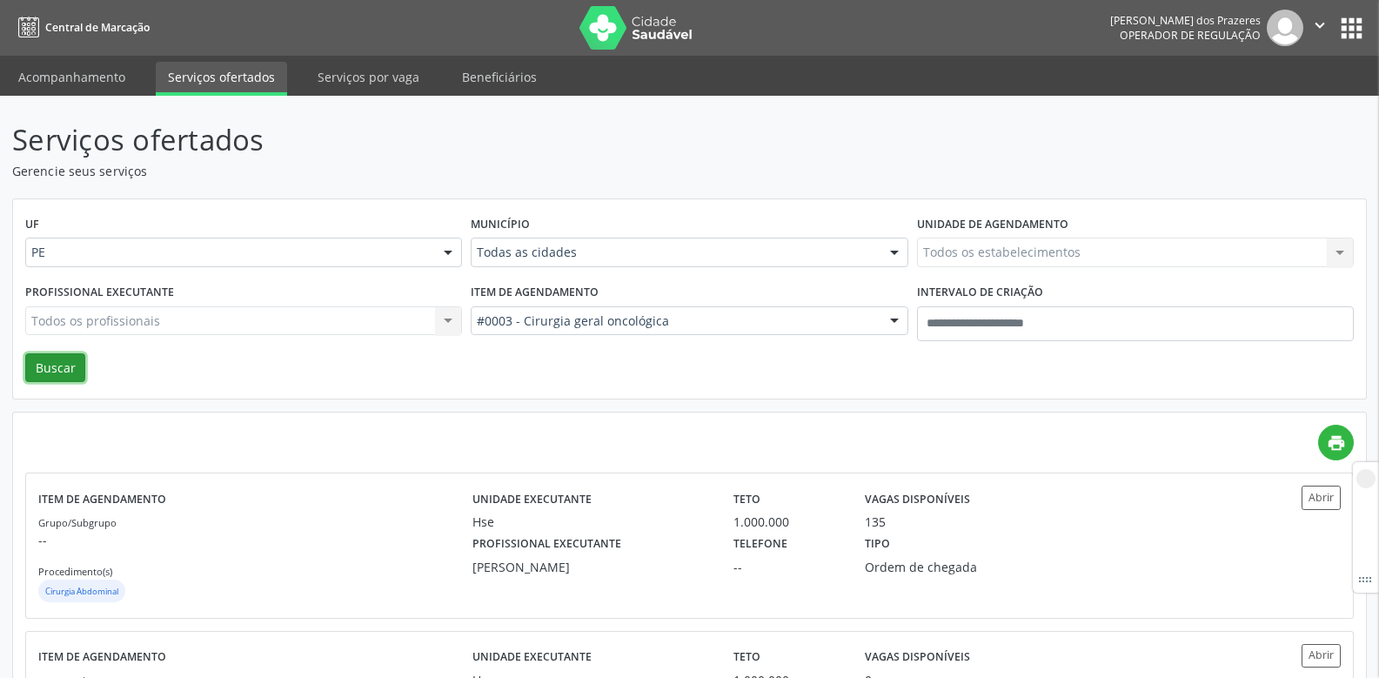
click at [58, 371] on button "Buscar" at bounding box center [55, 368] width 60 height 30
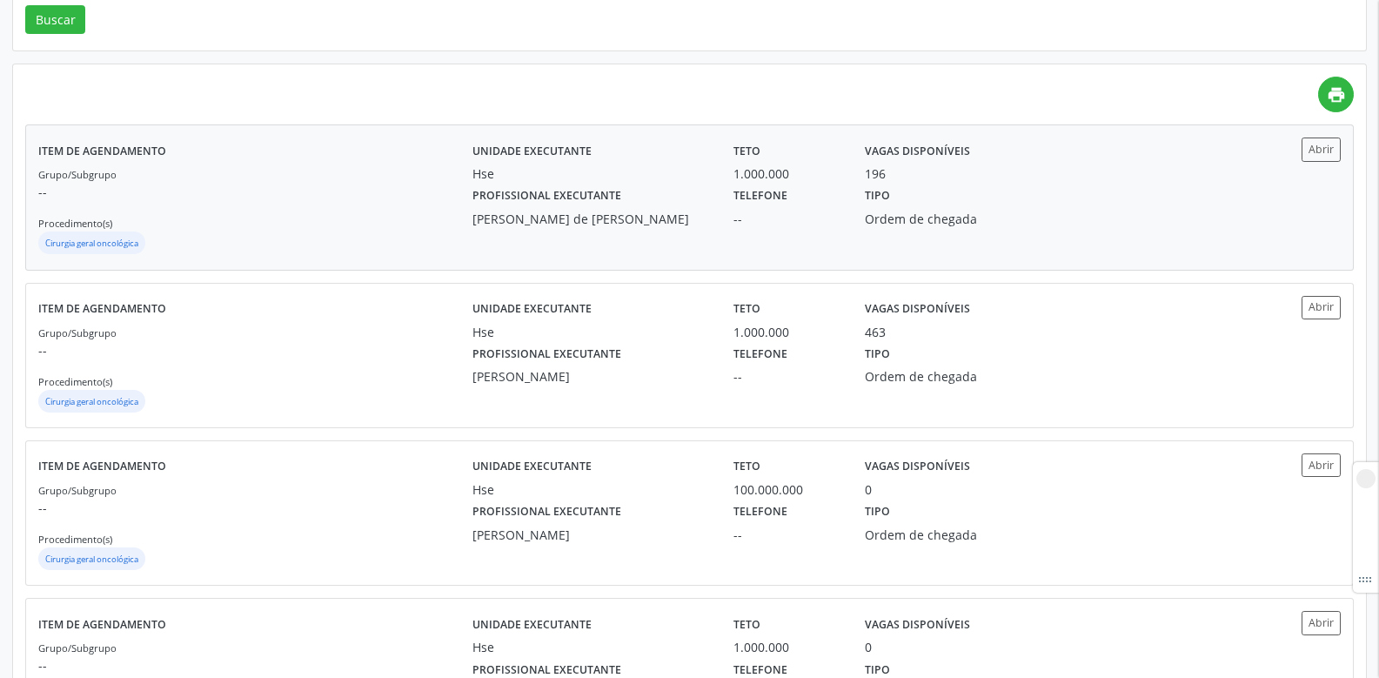
click at [674, 191] on div "Profissional executante Julio Dourado de Matos e Silva" at bounding box center [590, 205] width 261 height 45
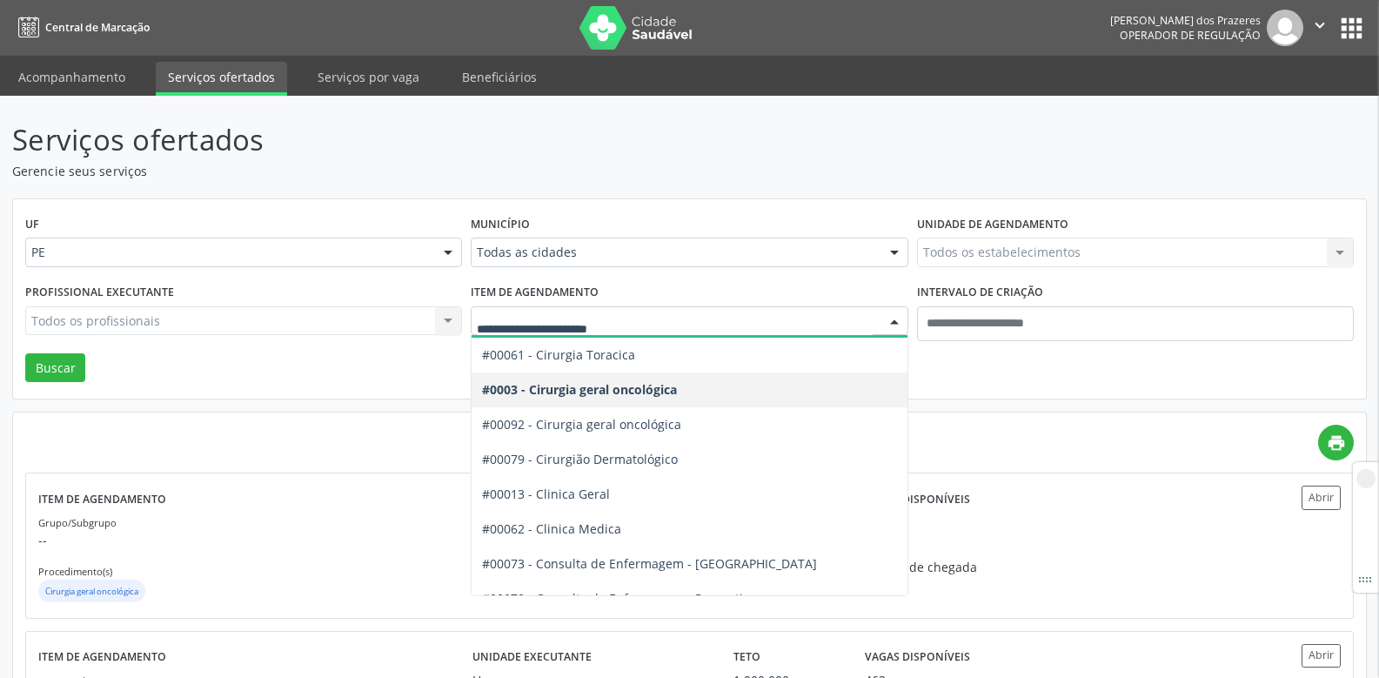
scroll to position [696, 0]
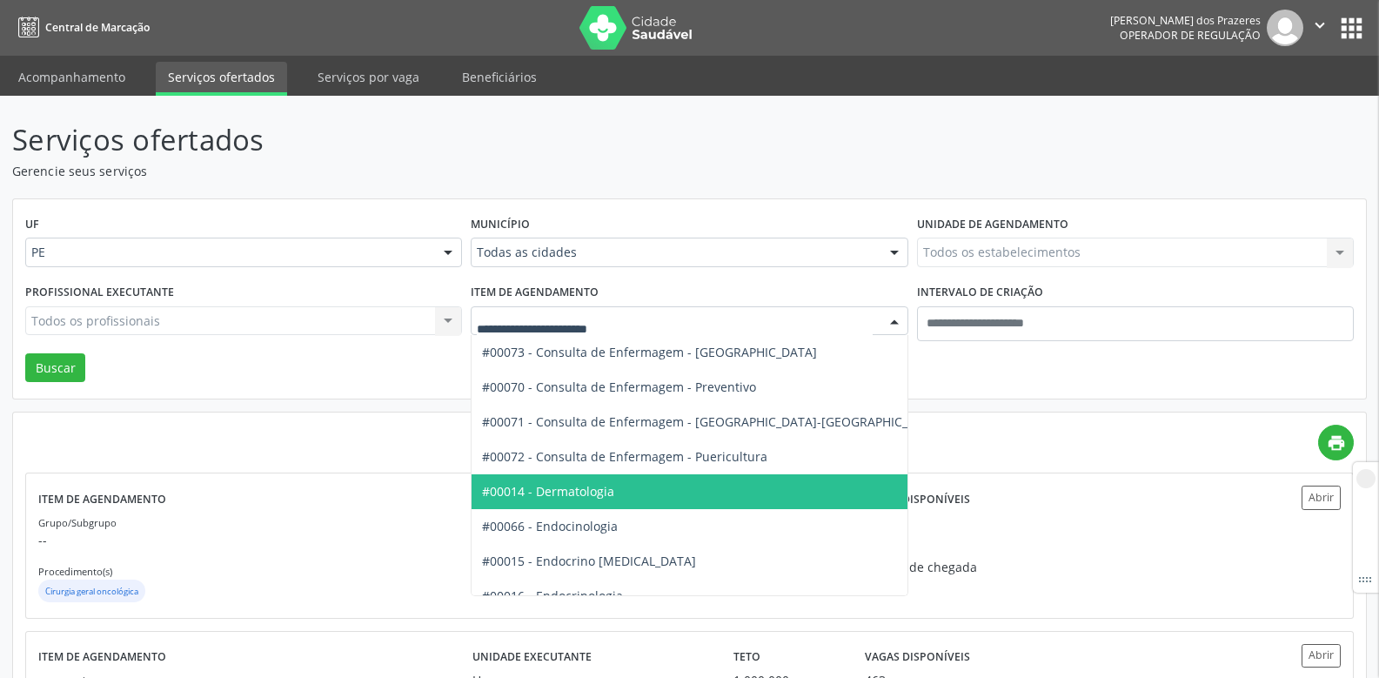
click at [555, 499] on span "#00014 - Dermatologia" at bounding box center [548, 491] width 132 height 17
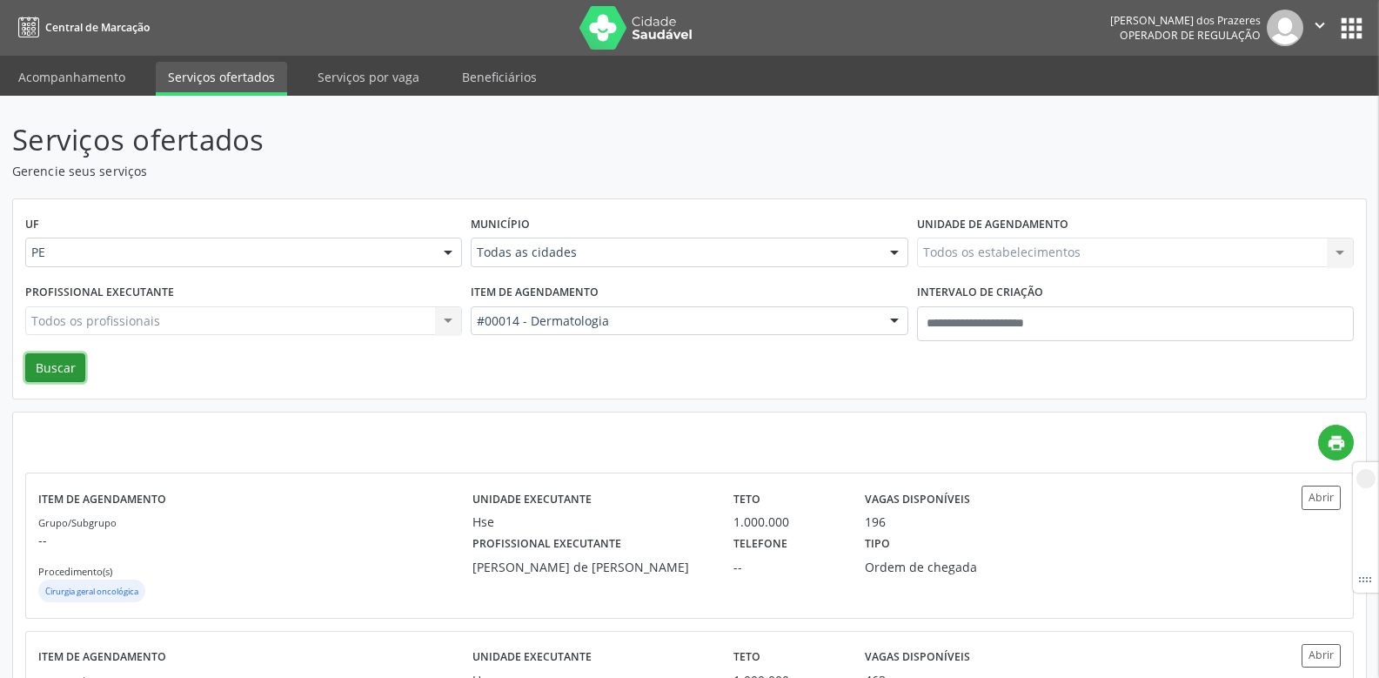
click at [25, 360] on button "Buscar" at bounding box center [55, 368] width 60 height 30
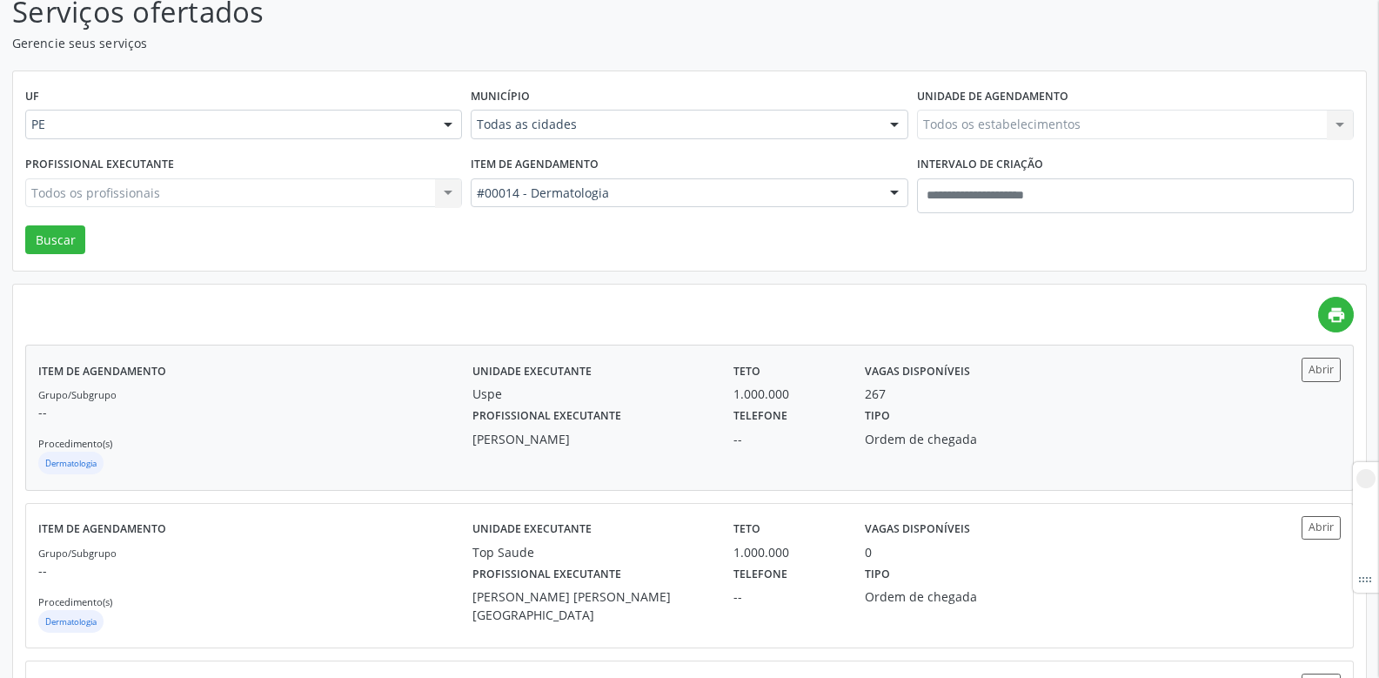
scroll to position [174, 0]
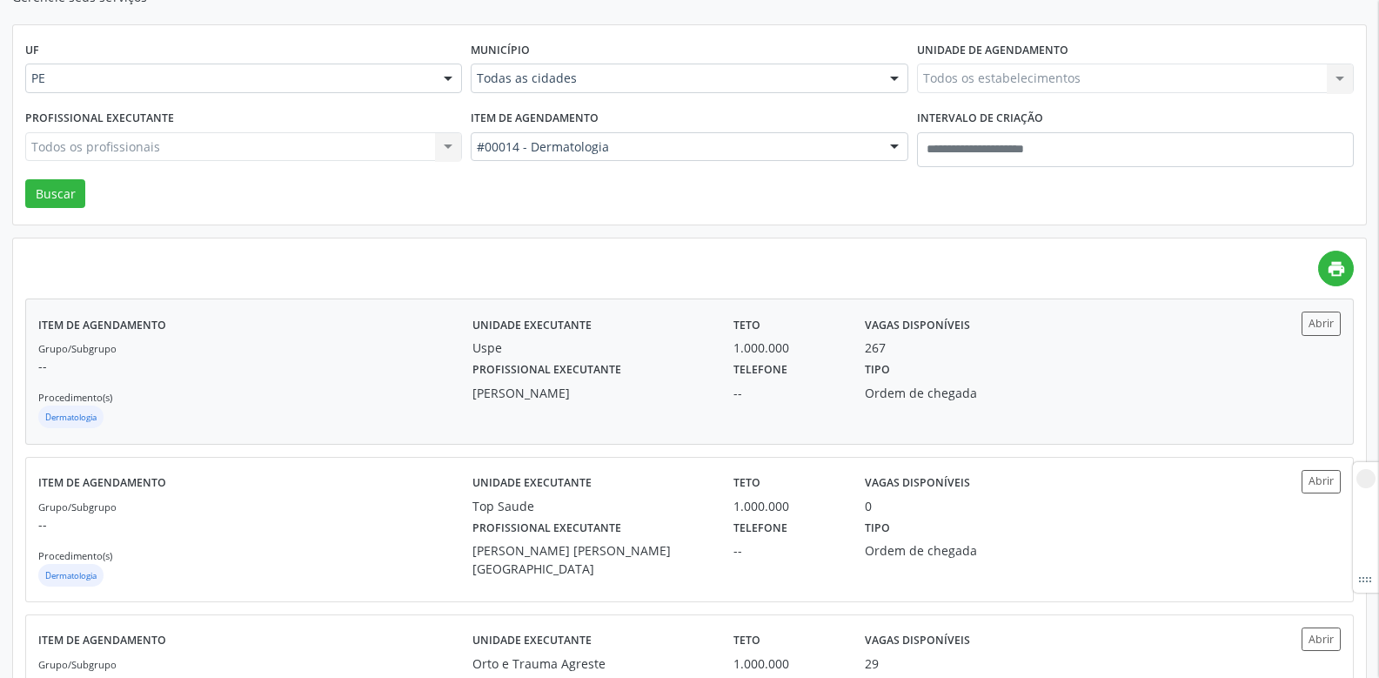
click at [690, 365] on div "Profissional executante Lucas Taffarel Faustino Costa" at bounding box center [590, 379] width 261 height 45
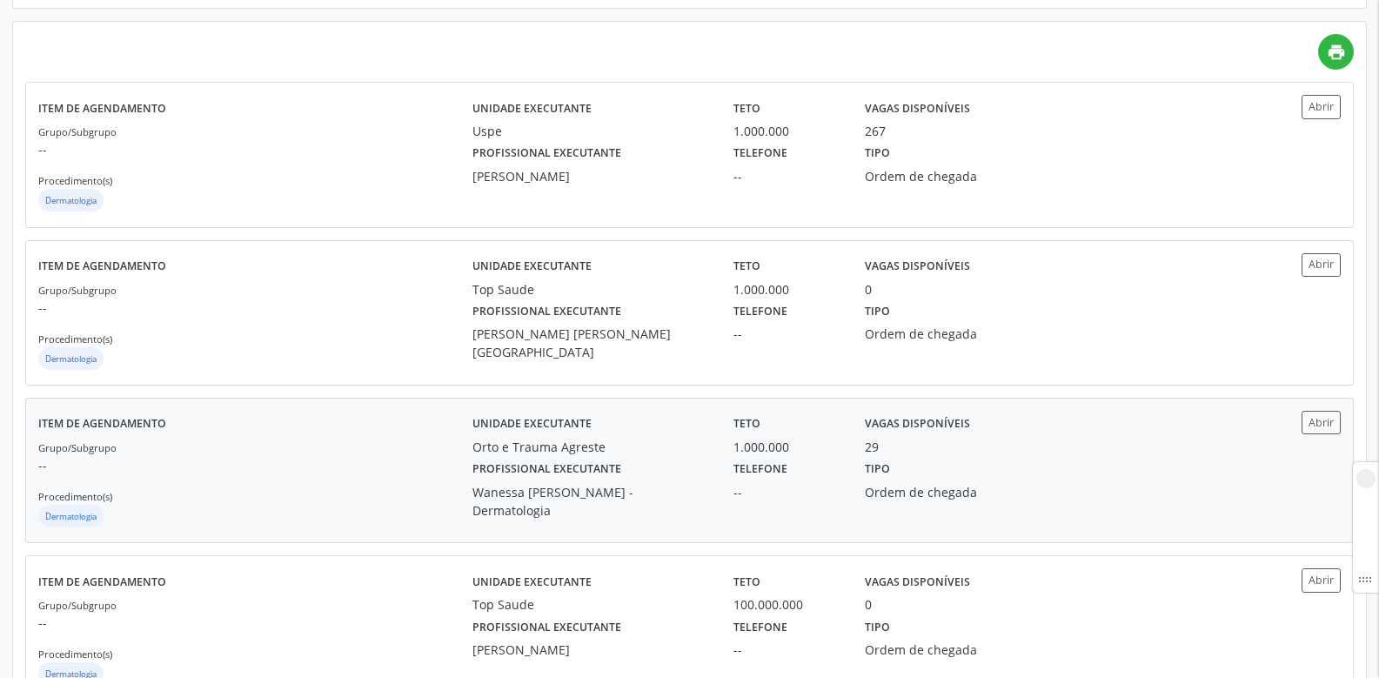
scroll to position [435, 0]
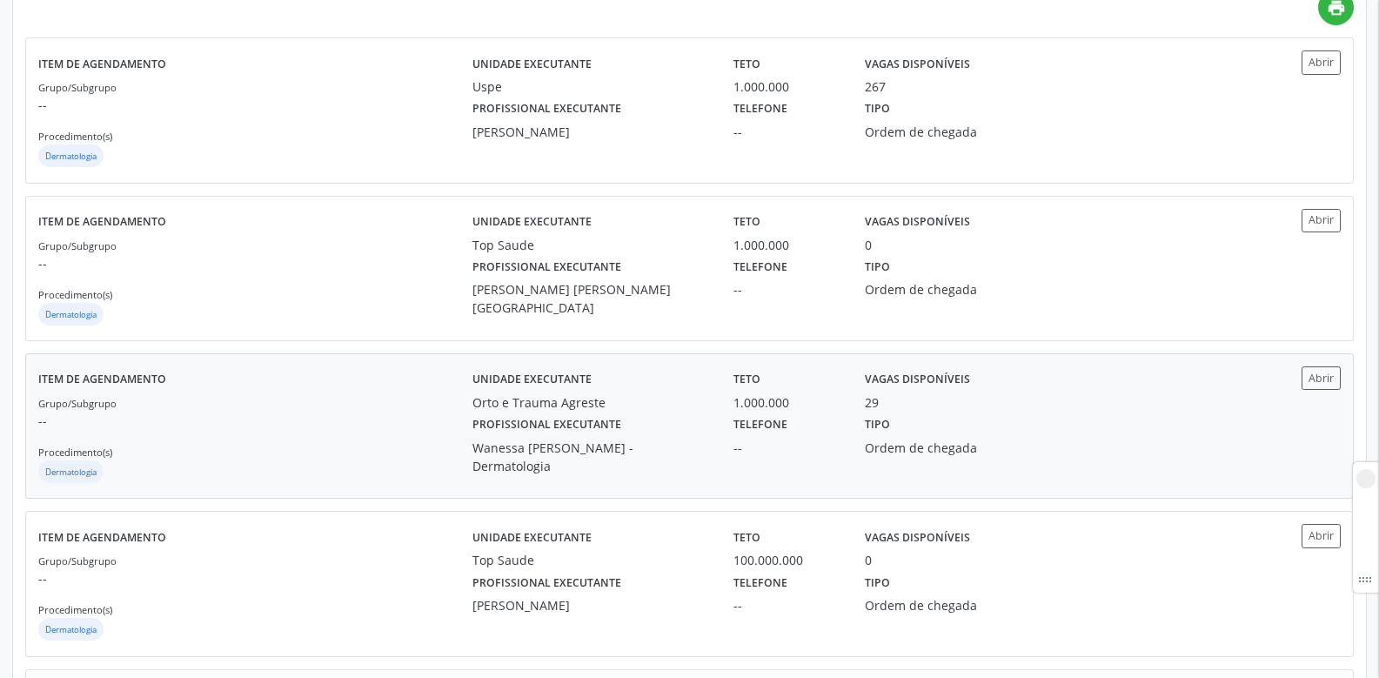
click at [667, 423] on div "Profissional executante Wanessa Emanuelly Bezerra da Rocha - Dermatologia" at bounding box center [590, 444] width 261 height 64
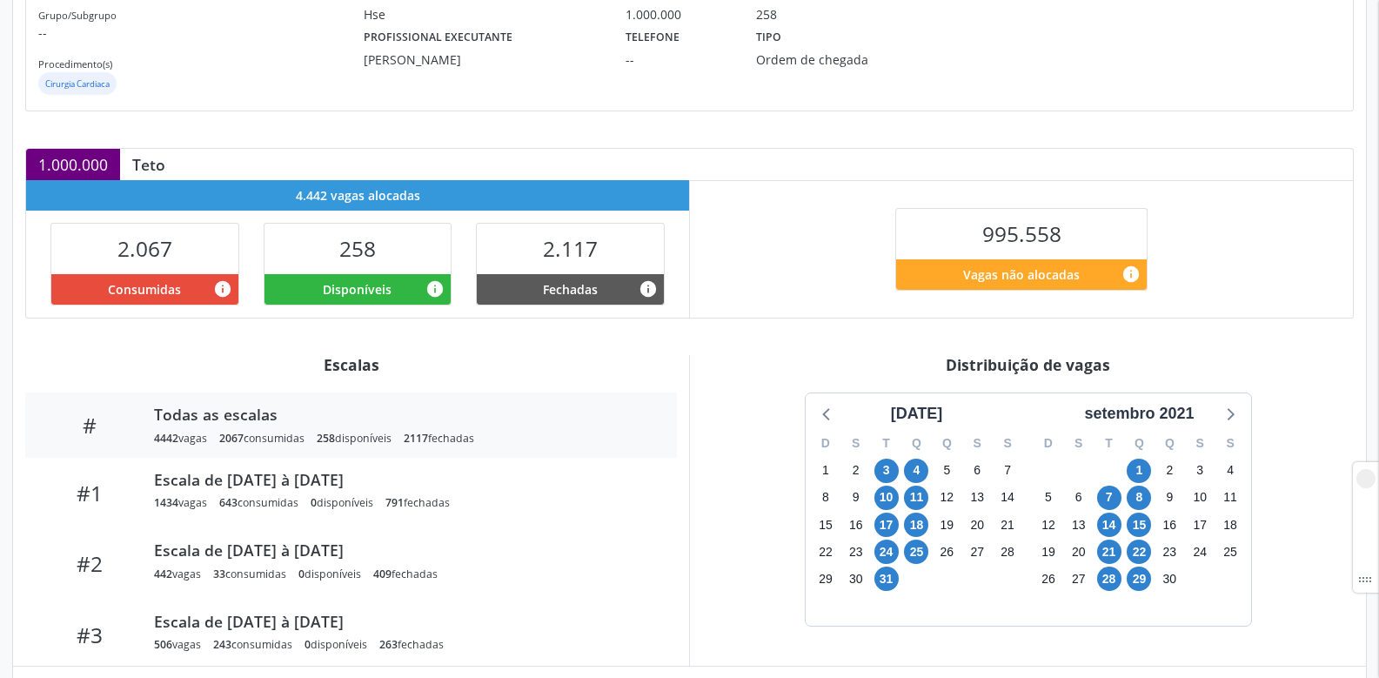
scroll to position [160, 0]
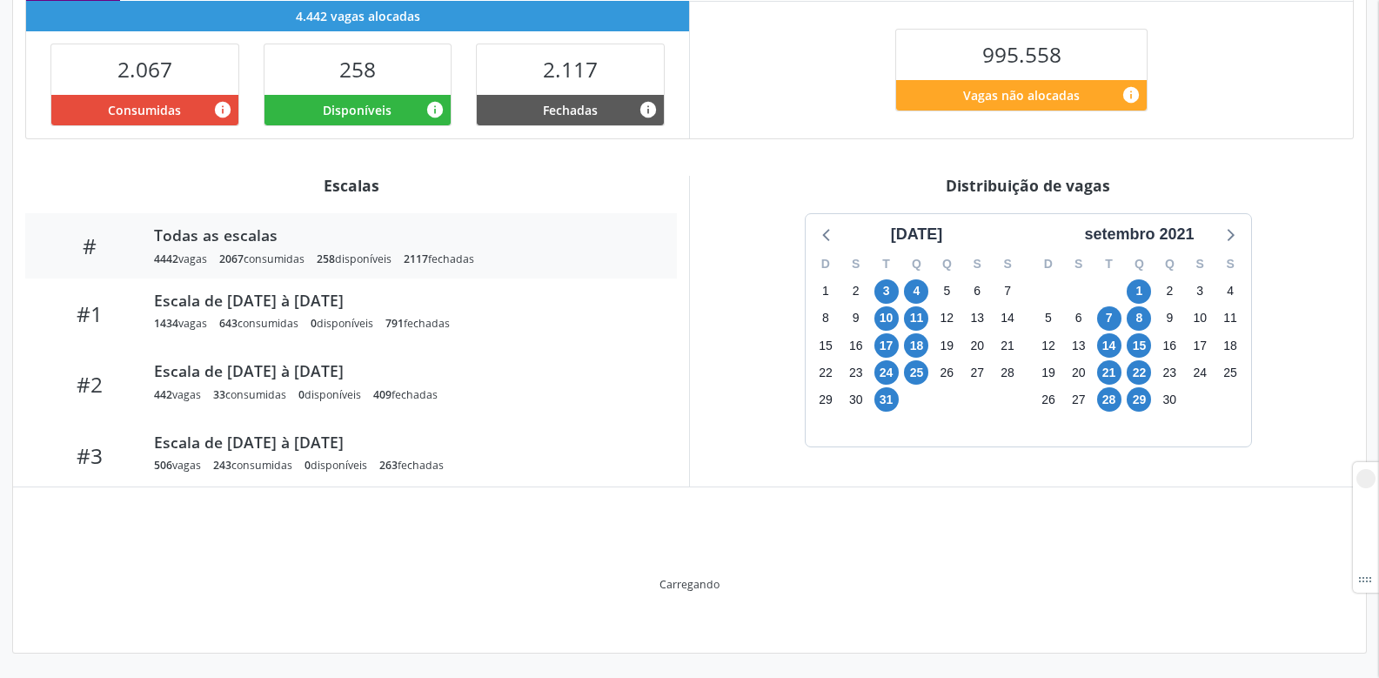
scroll to position [334, 0]
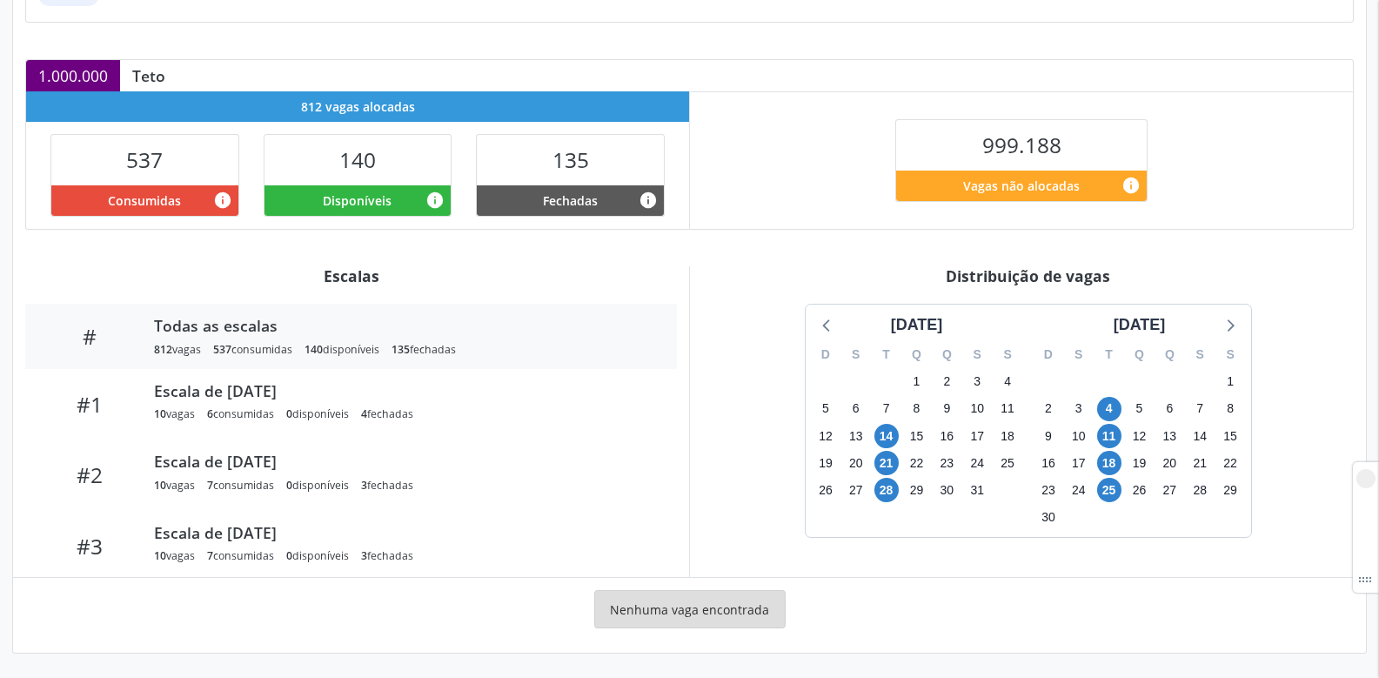
scroll to position [334, 0]
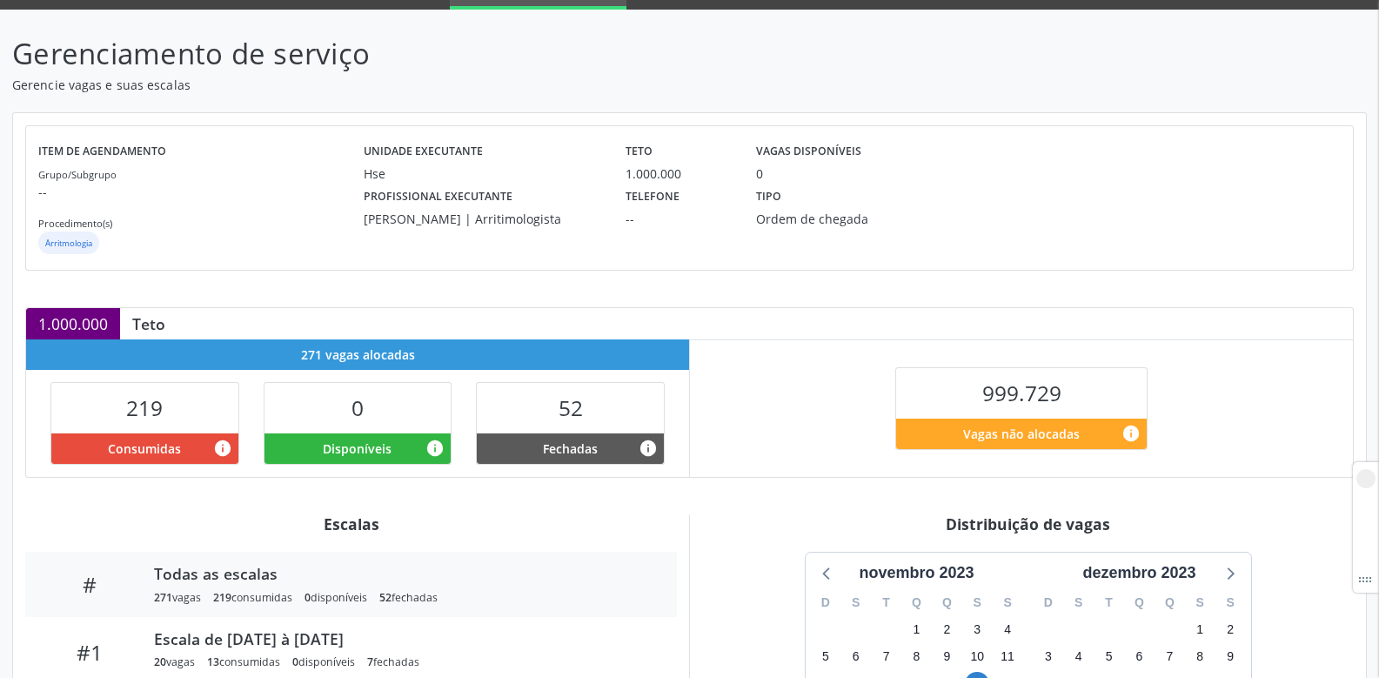
scroll to position [334, 0]
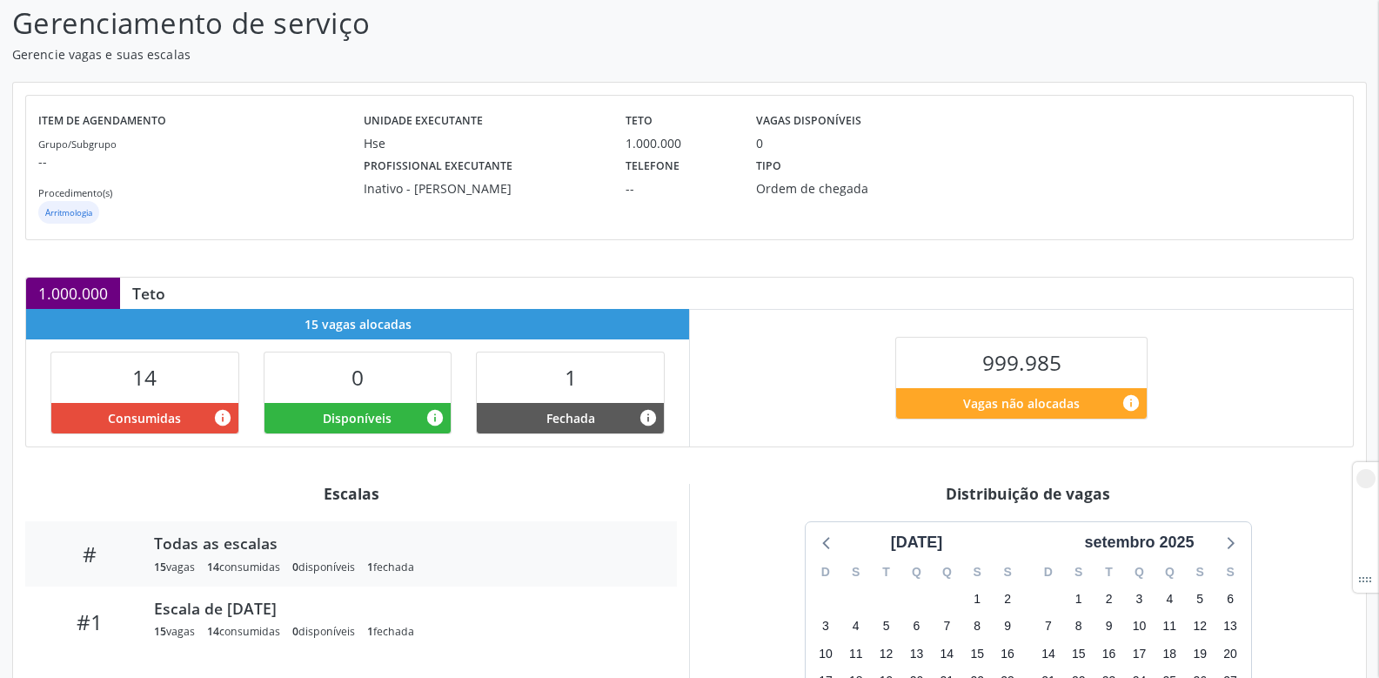
scroll to position [299, 0]
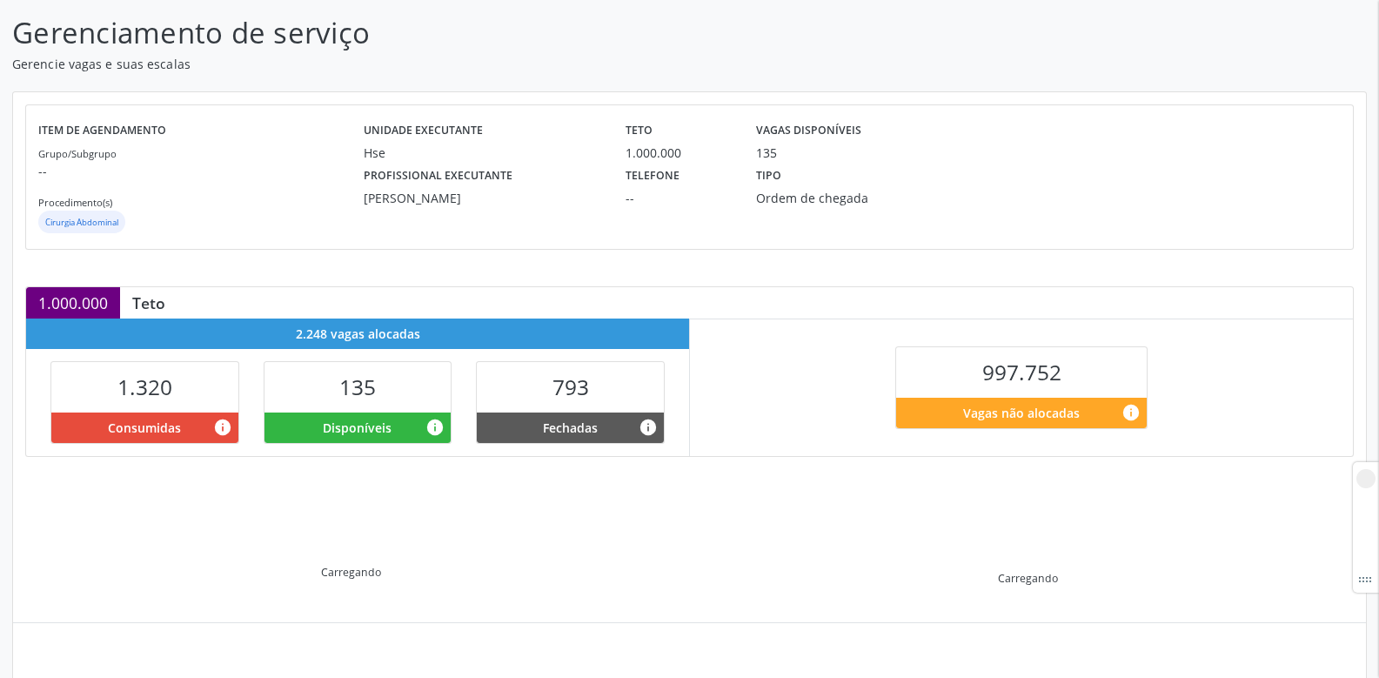
scroll to position [243, 0]
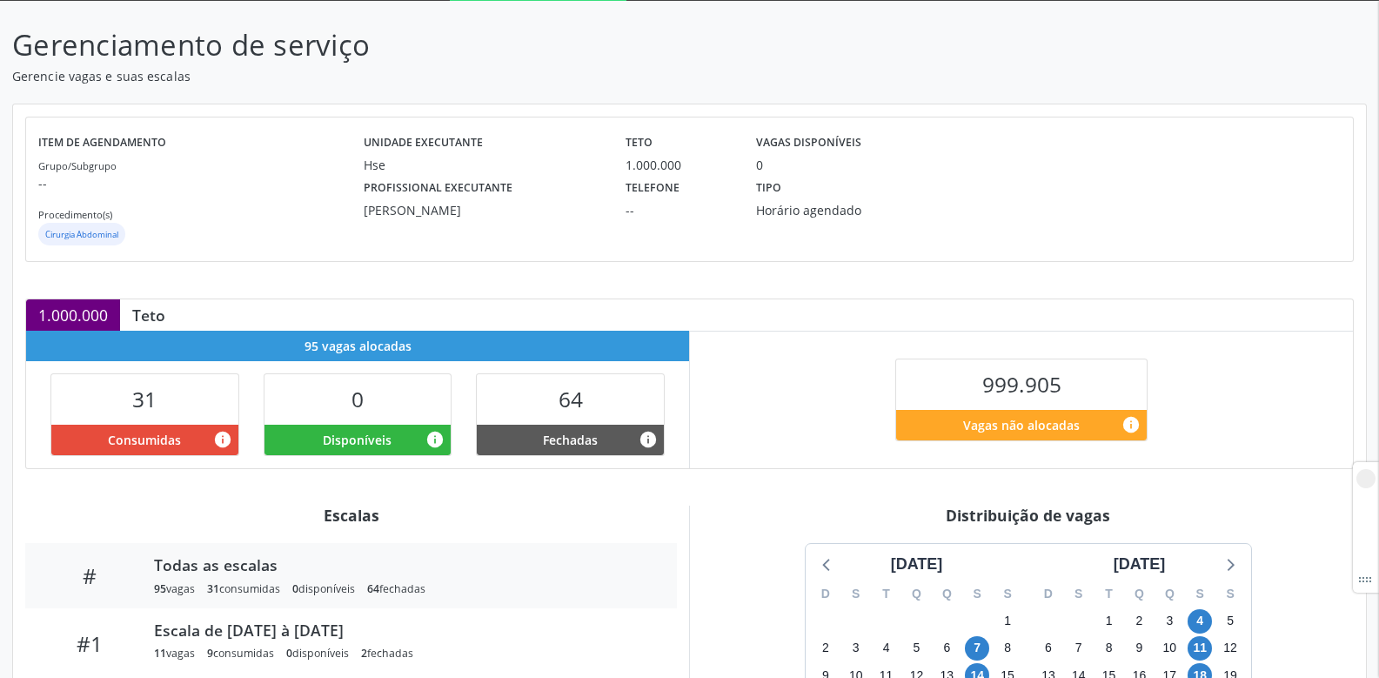
scroll to position [73, 0]
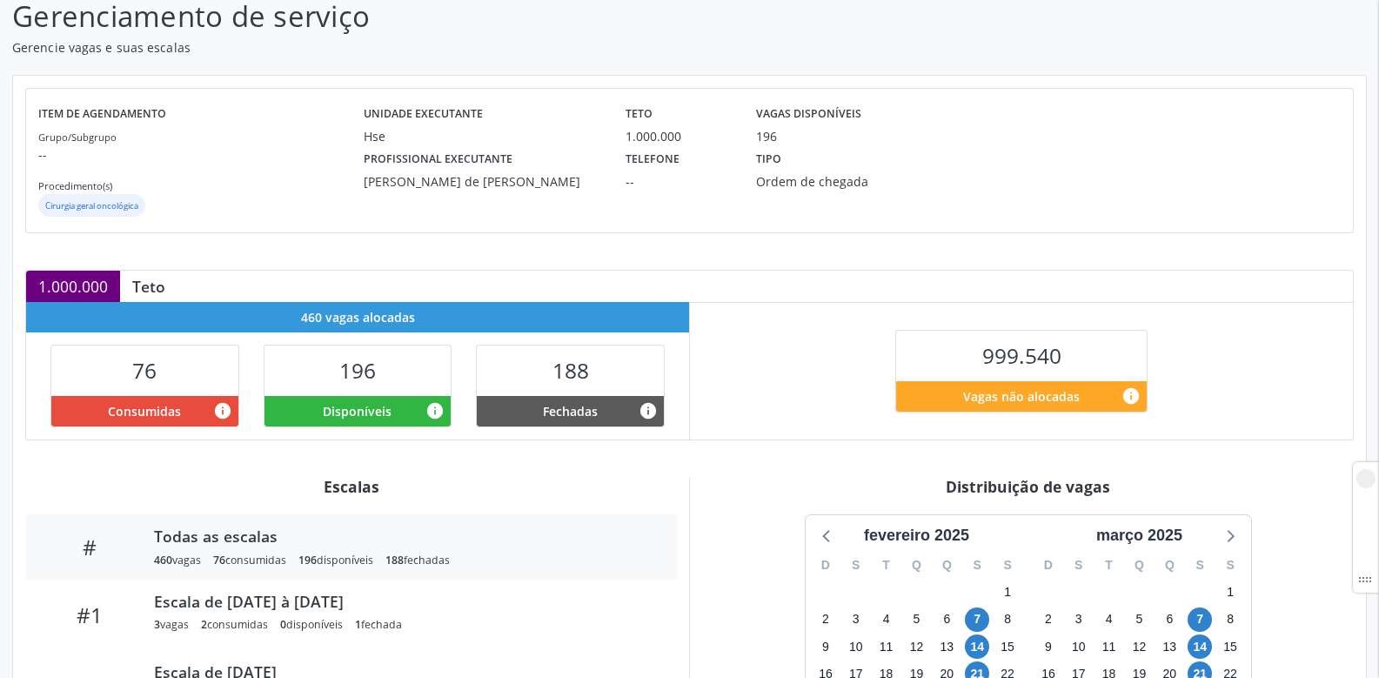
scroll to position [334, 0]
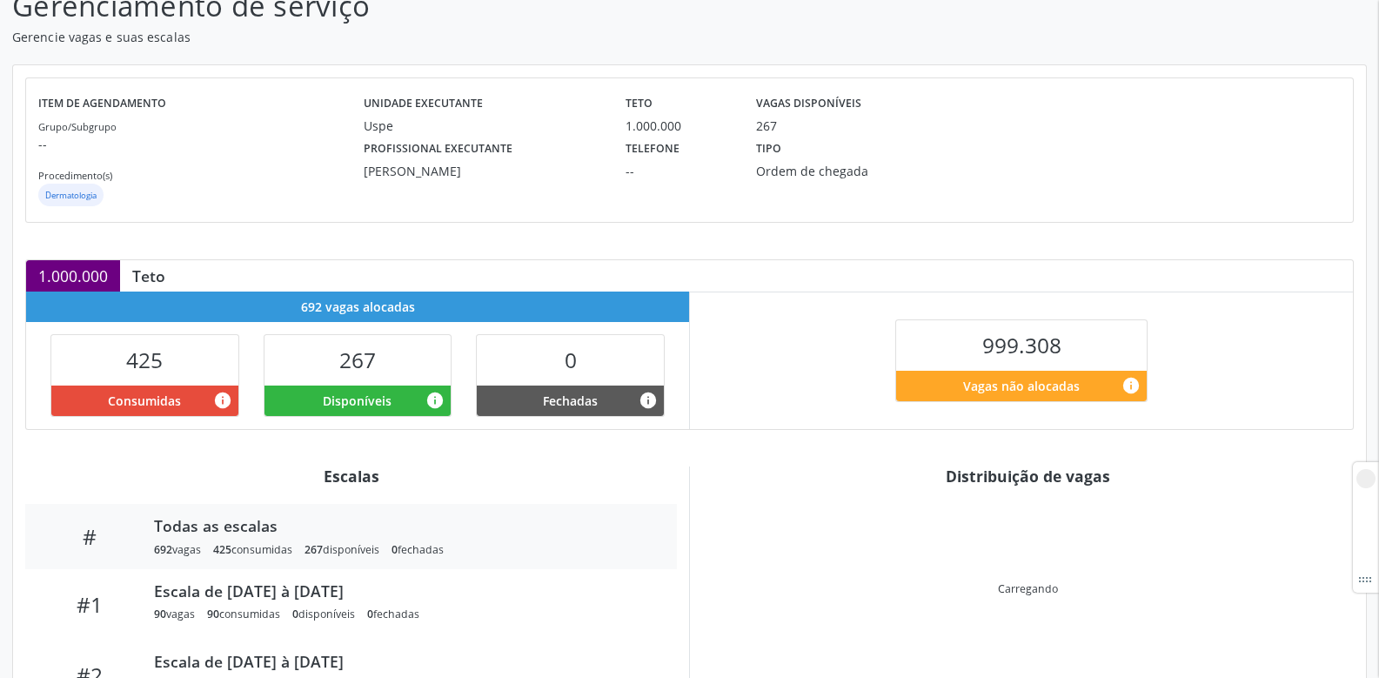
scroll to position [261, 0]
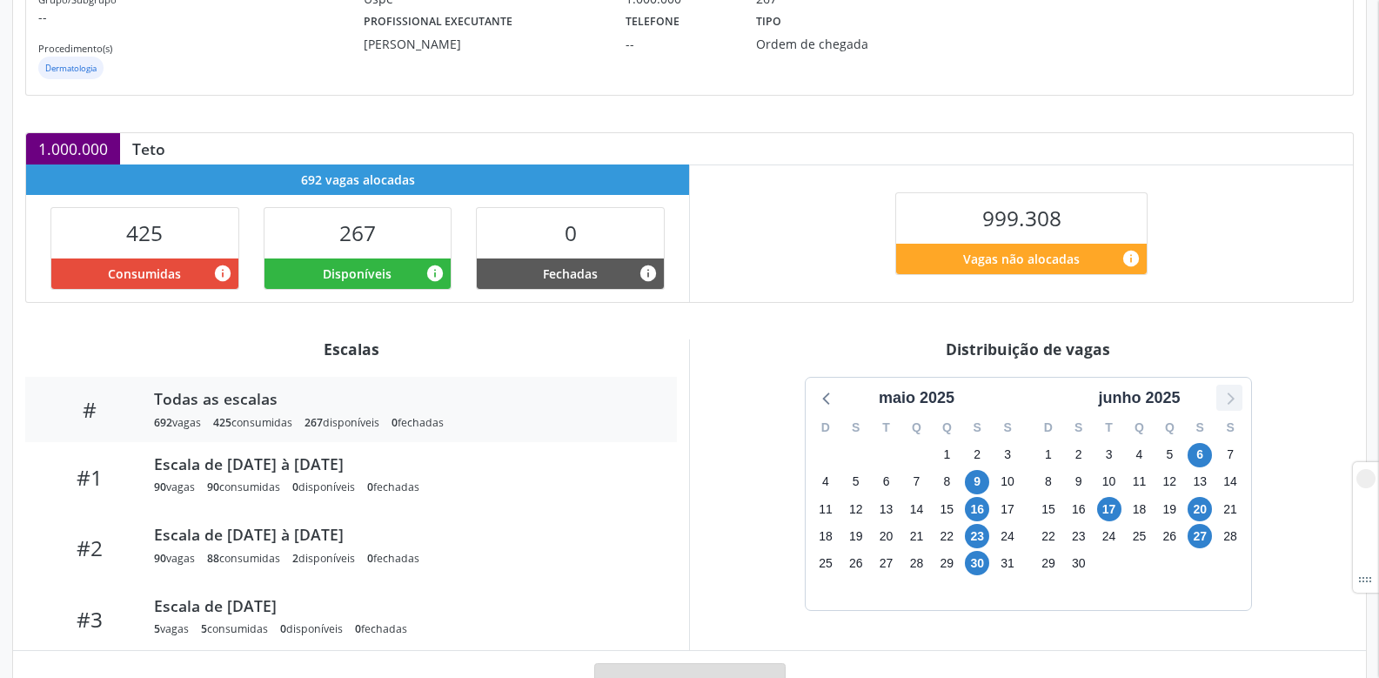
click at [1226, 398] on icon at bounding box center [1229, 397] width 23 height 23
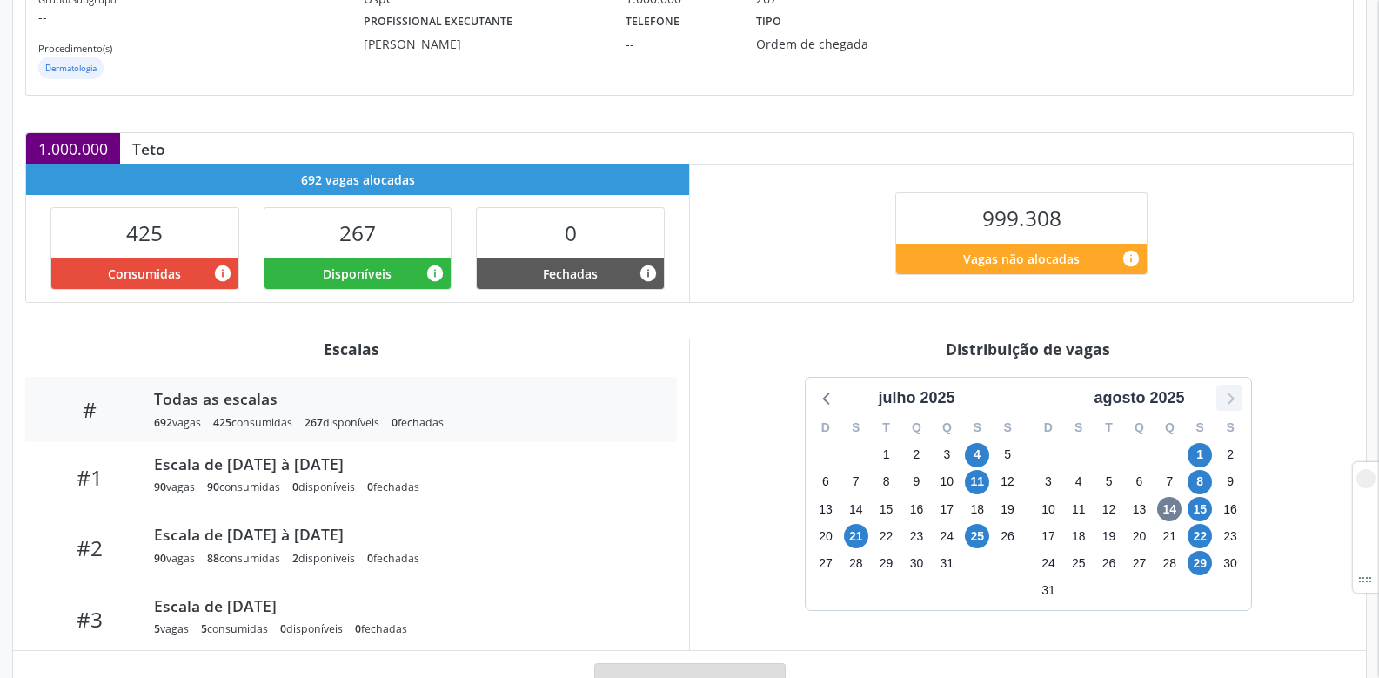
click at [1226, 398] on icon at bounding box center [1229, 397] width 23 height 23
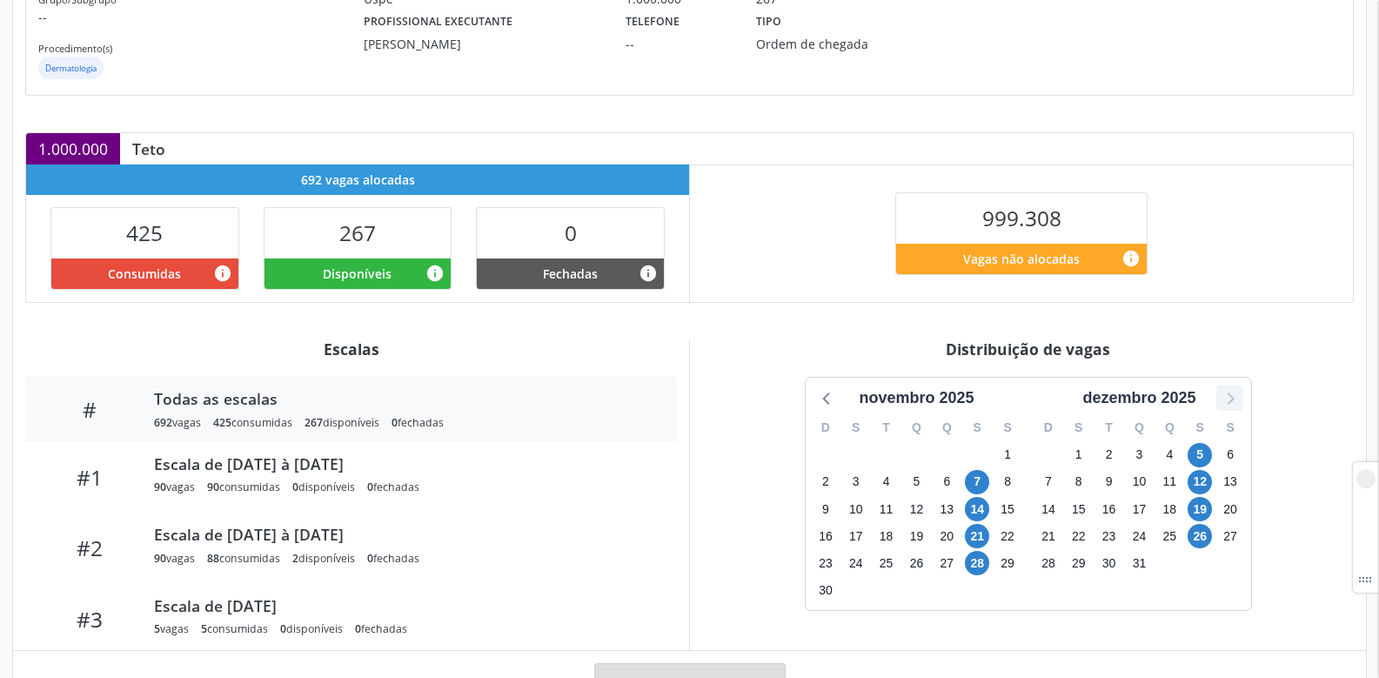
click at [1226, 398] on icon at bounding box center [1229, 397] width 23 height 23
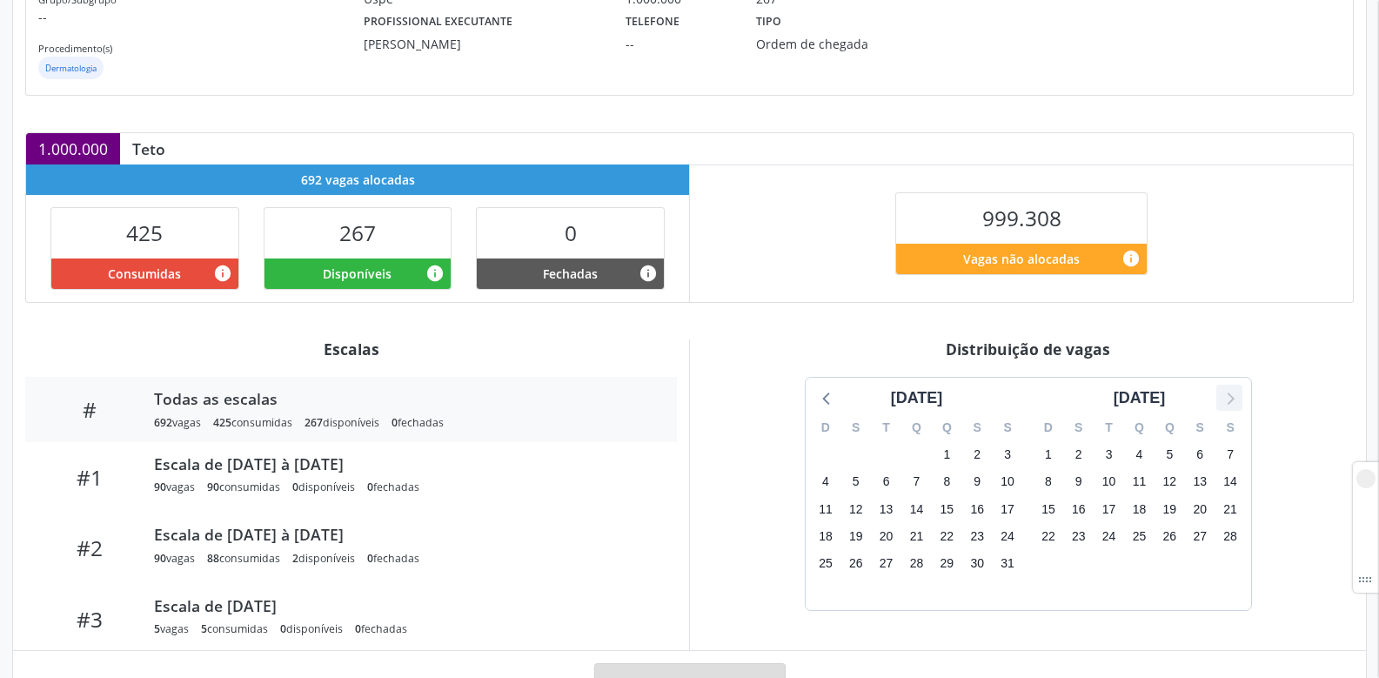
click at [1226, 398] on icon at bounding box center [1229, 397] width 23 height 23
click at [843, 395] on div "maio 2026" at bounding box center [916, 397] width 205 height 23
click at [834, 396] on icon at bounding box center [827, 397] width 23 height 23
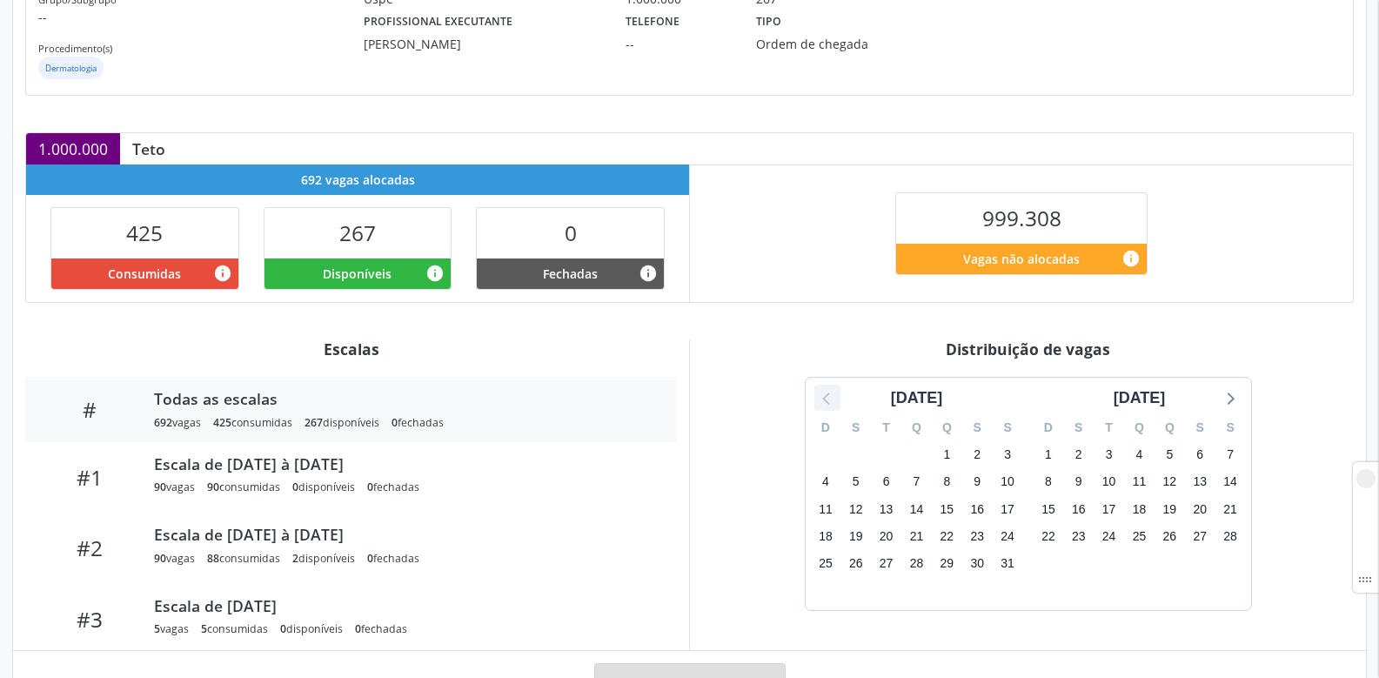
click at [834, 396] on icon at bounding box center [827, 397] width 23 height 23
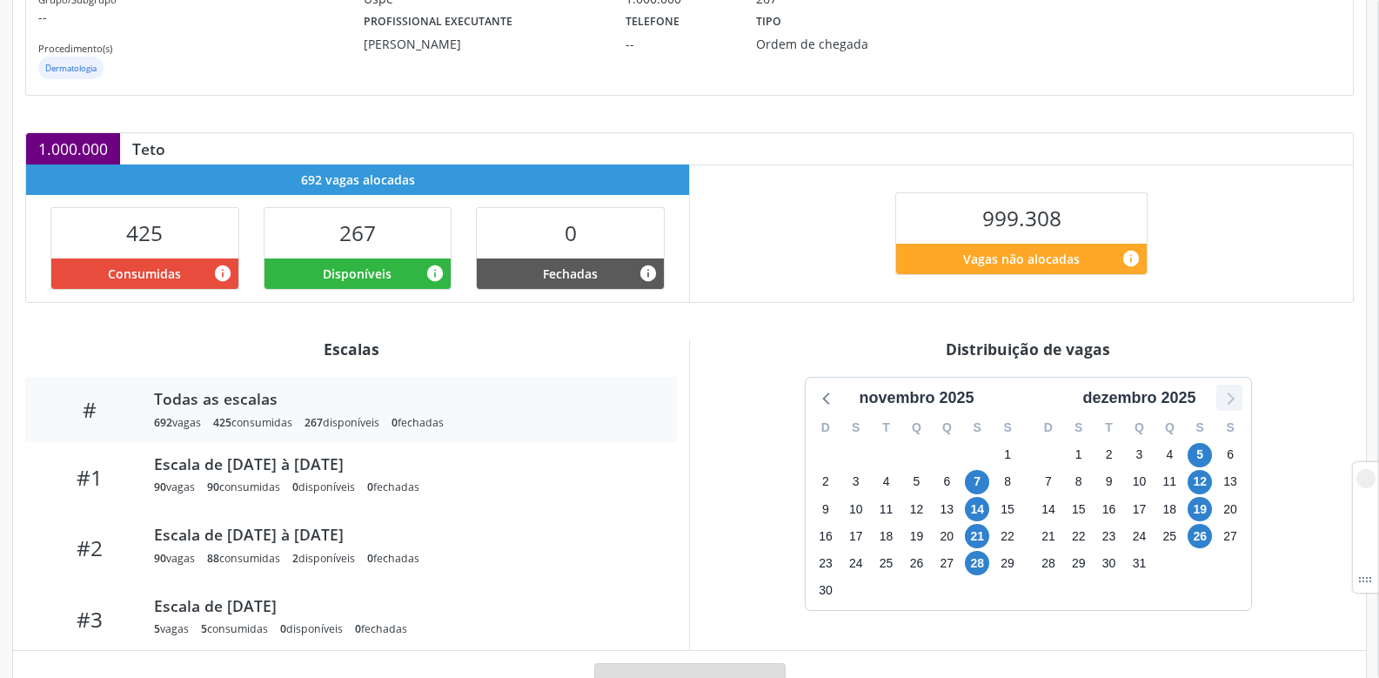
click at [1235, 398] on icon at bounding box center [1229, 397] width 23 height 23
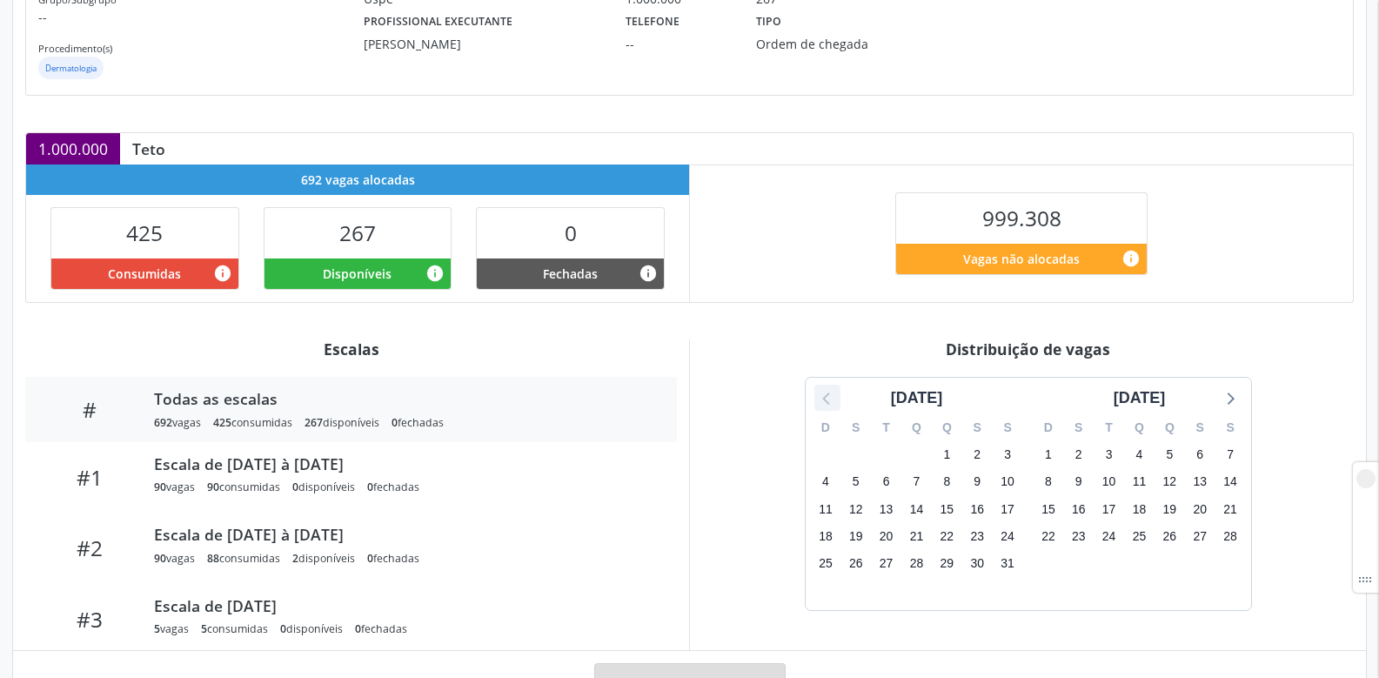
click at [819, 399] on icon at bounding box center [827, 397] width 23 height 23
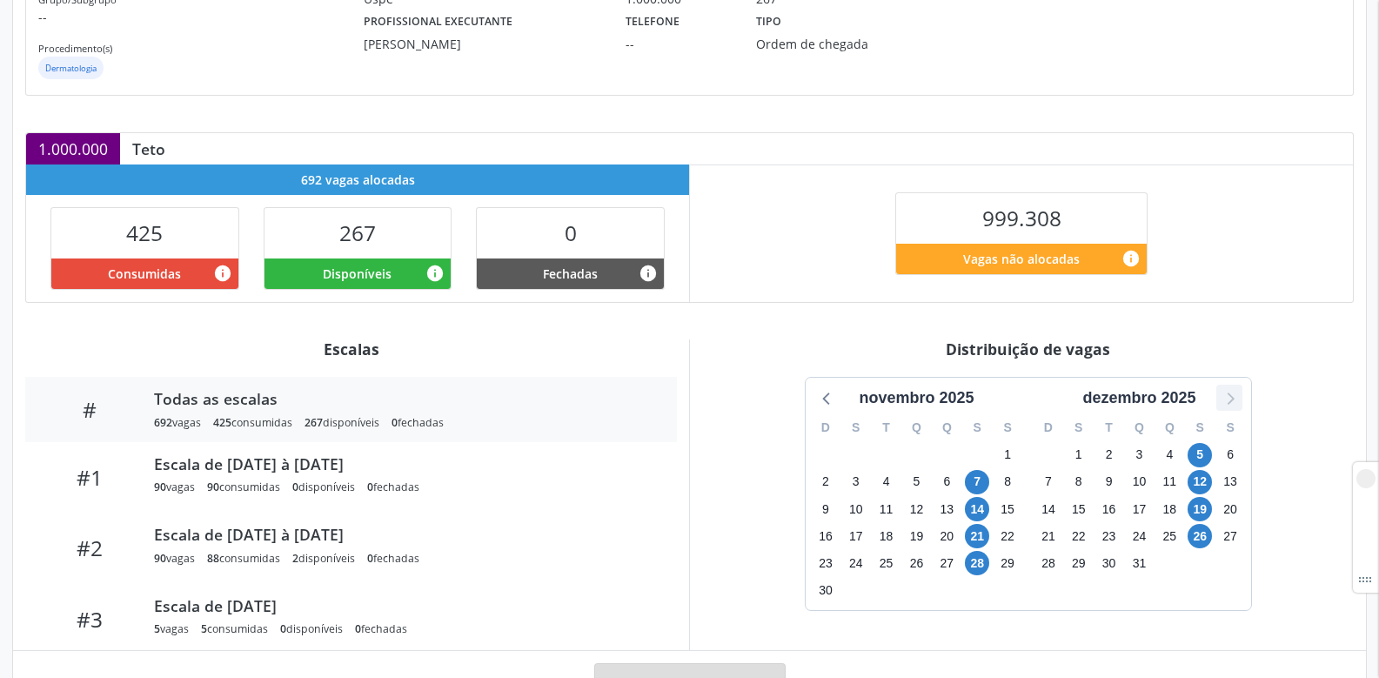
click at [1228, 397] on icon at bounding box center [1229, 397] width 23 height 23
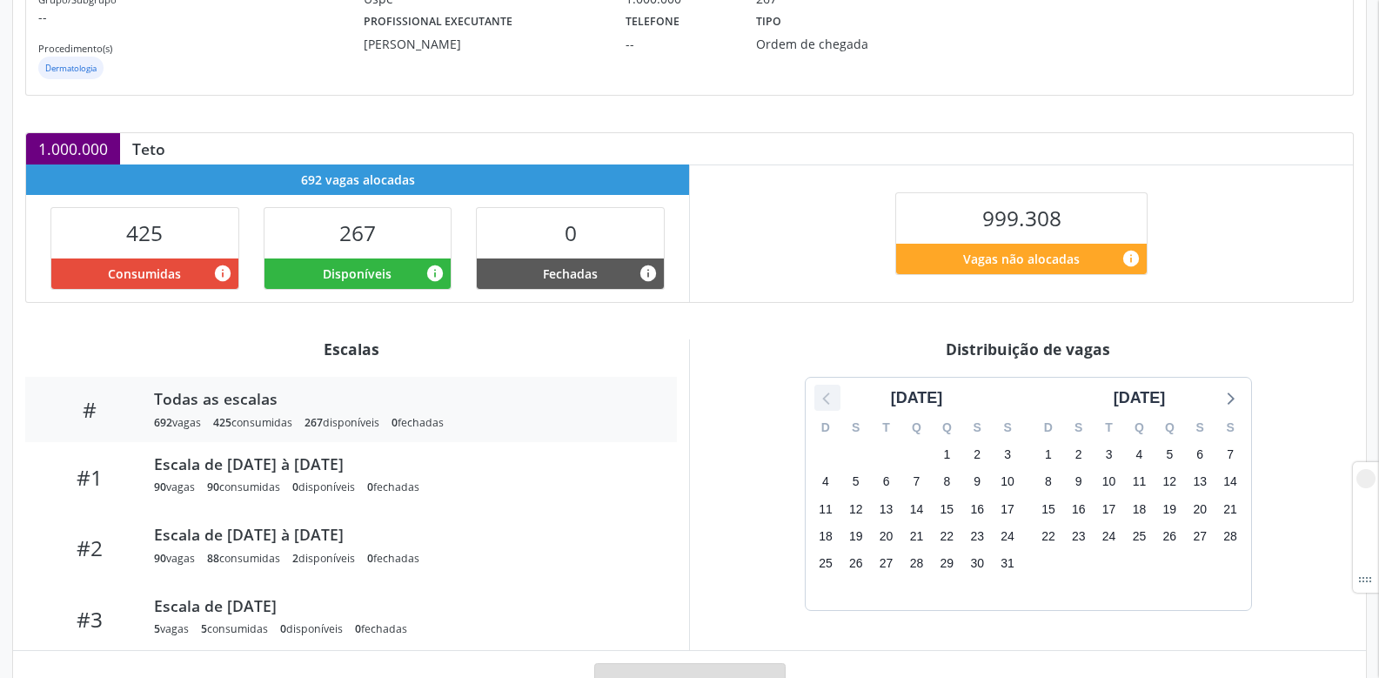
click at [832, 392] on icon at bounding box center [827, 397] width 23 height 23
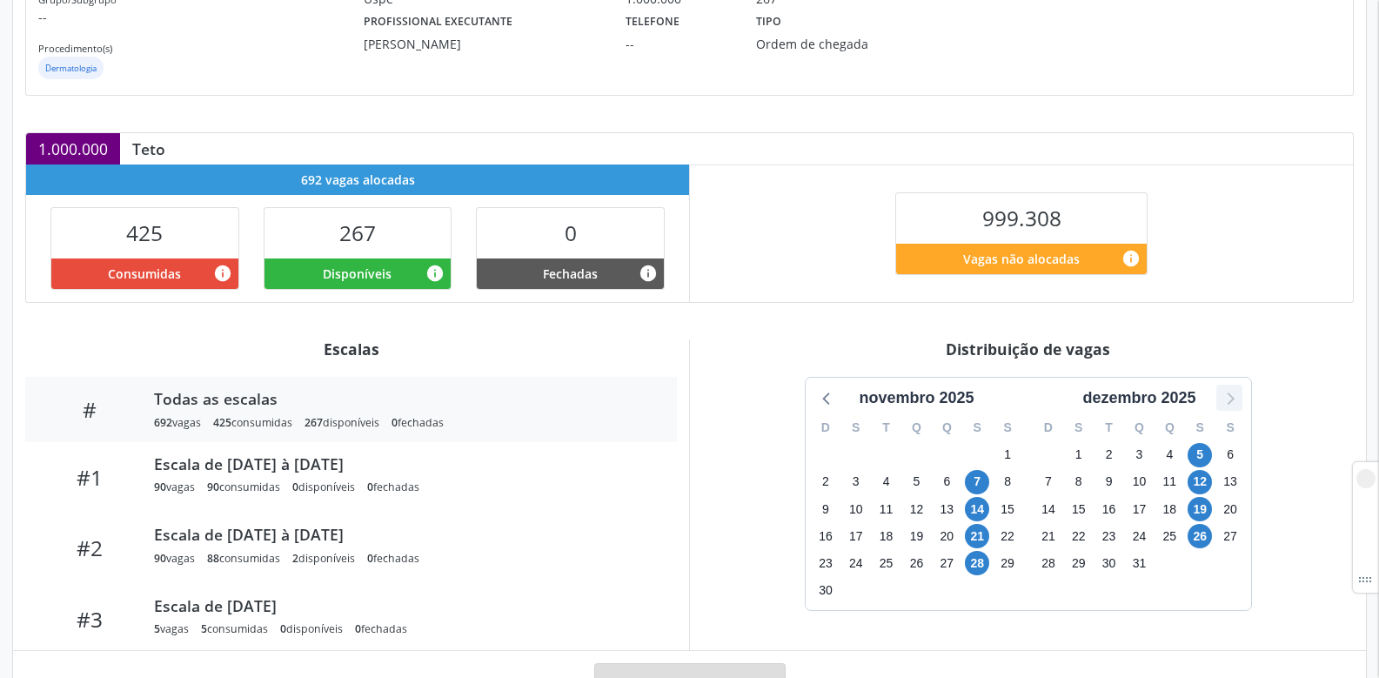
click at [1234, 397] on icon at bounding box center [1229, 397] width 23 height 23
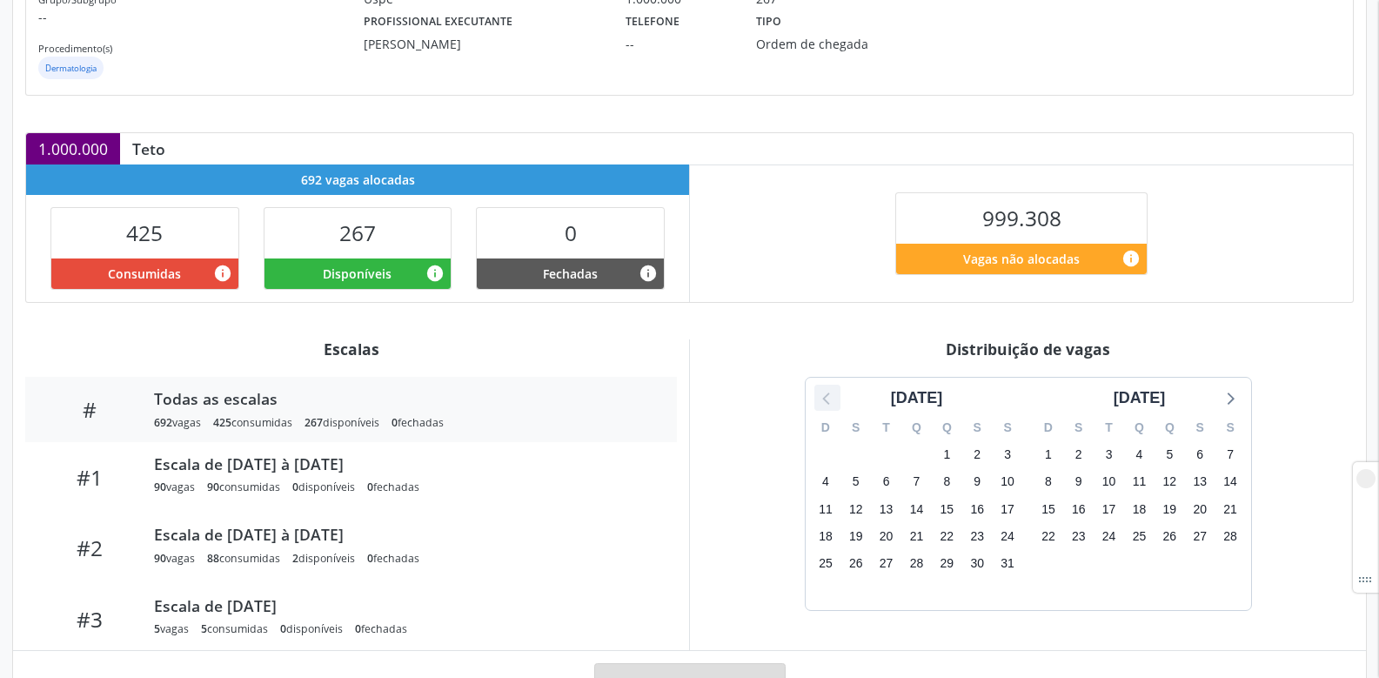
click at [825, 395] on icon at bounding box center [827, 397] width 23 height 23
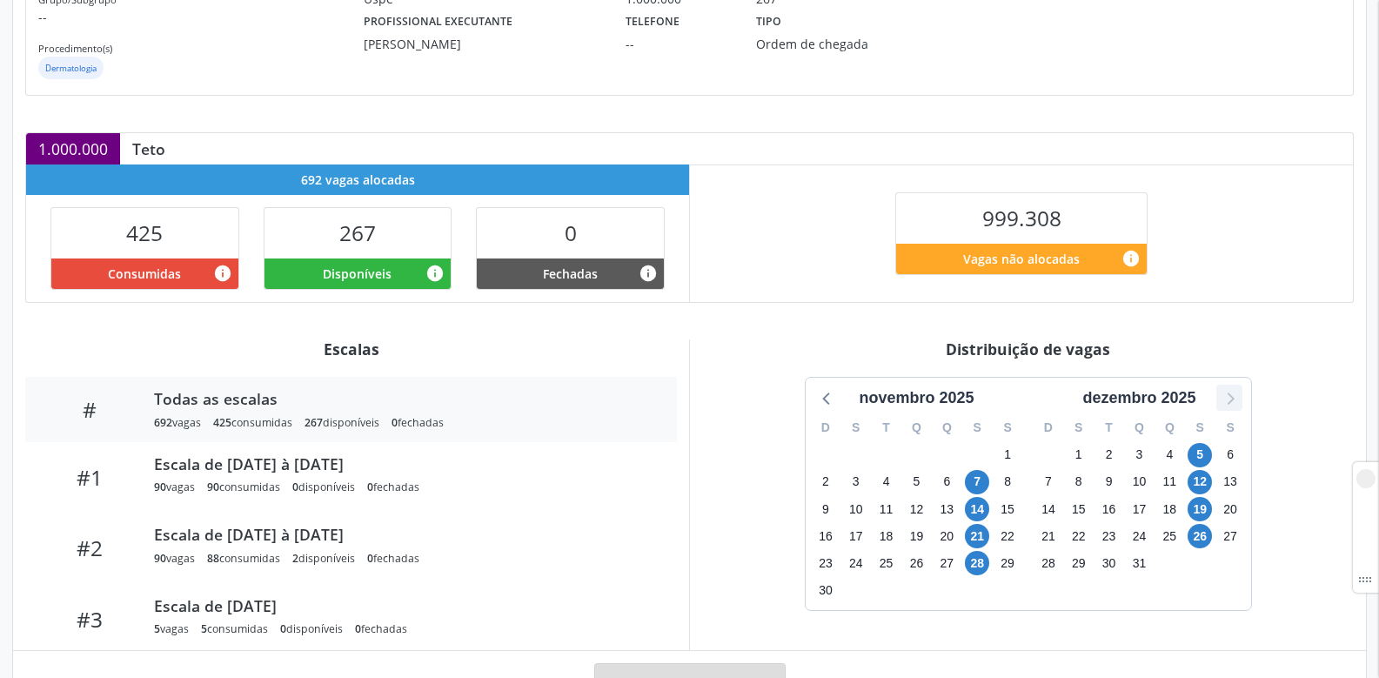
click at [1228, 400] on icon at bounding box center [1229, 397] width 23 height 23
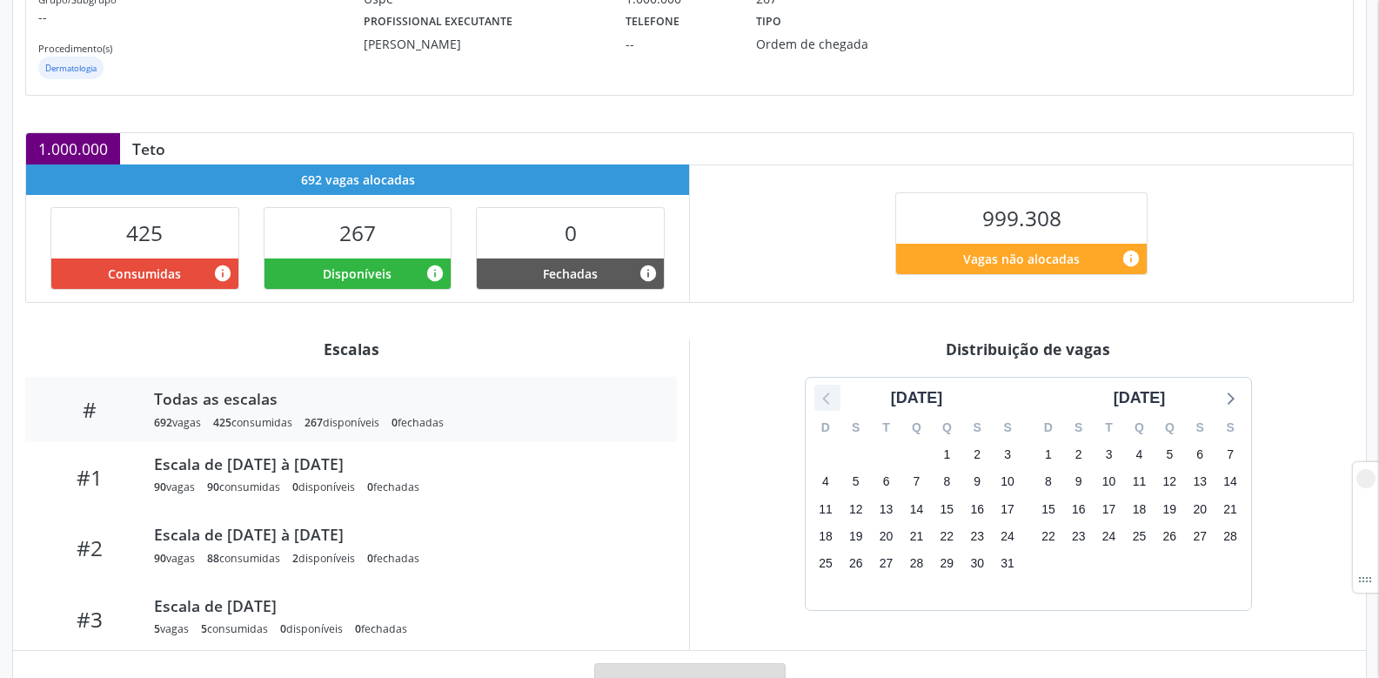
click at [824, 392] on icon at bounding box center [827, 397] width 23 height 23
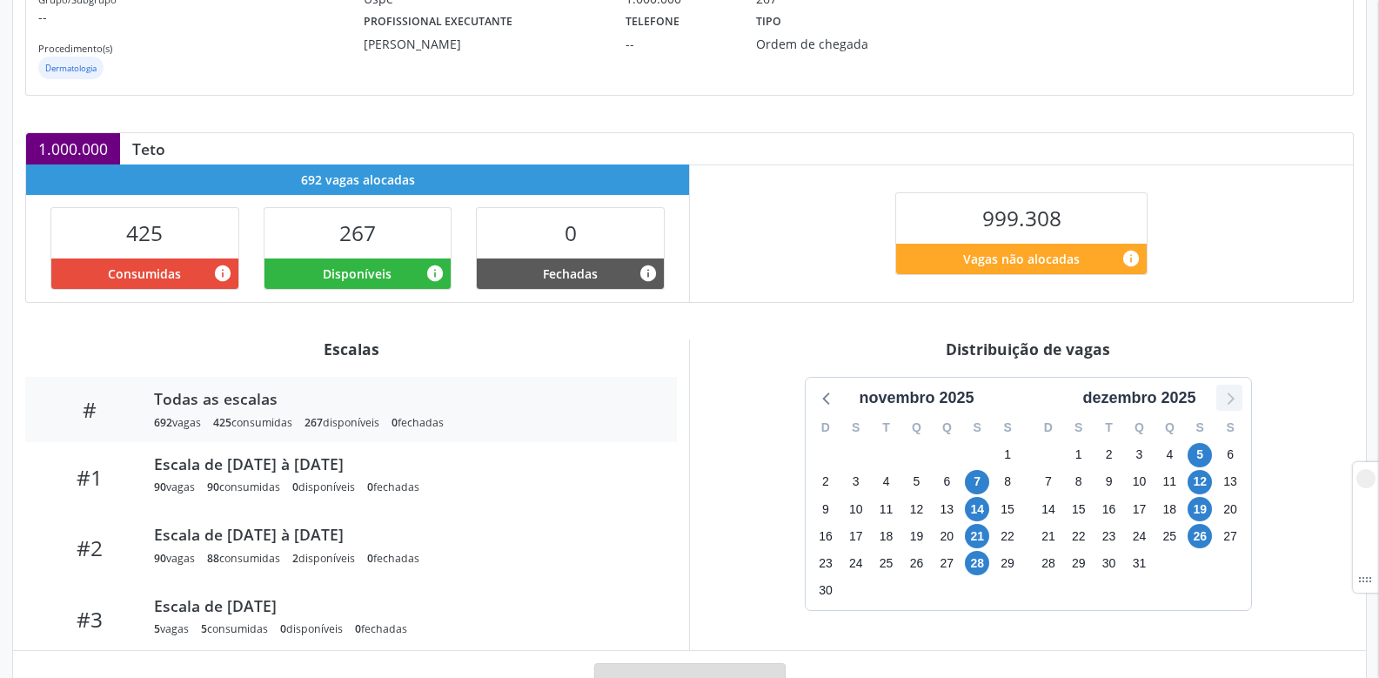
click at [1236, 402] on icon at bounding box center [1229, 397] width 23 height 23
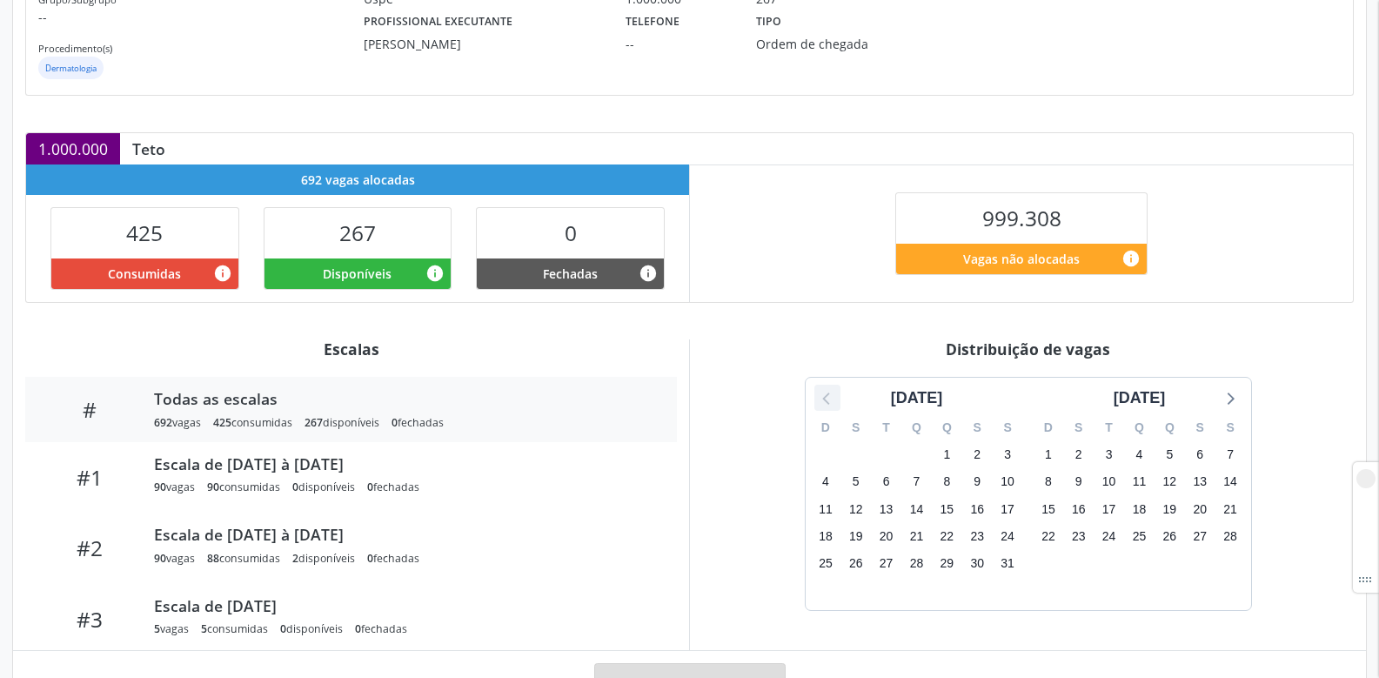
click at [825, 392] on icon at bounding box center [827, 397] width 23 height 23
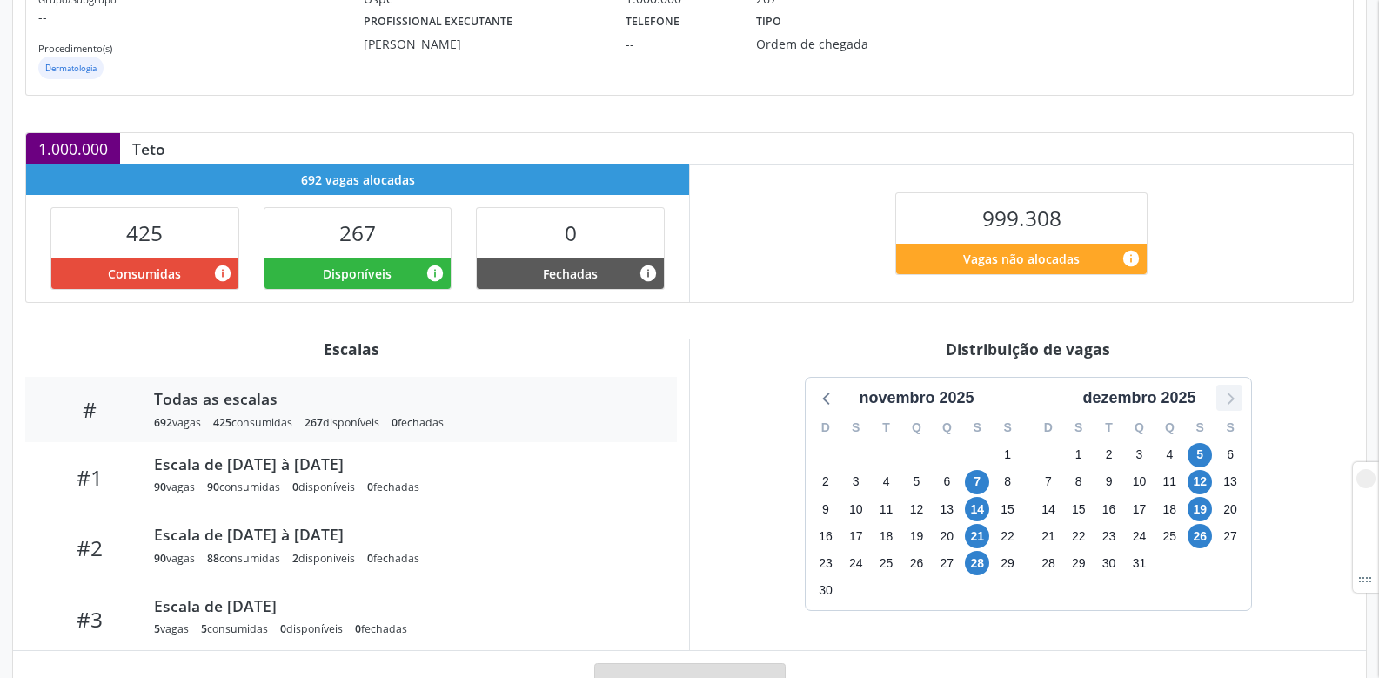
click at [1231, 404] on icon at bounding box center [1229, 397] width 23 height 23
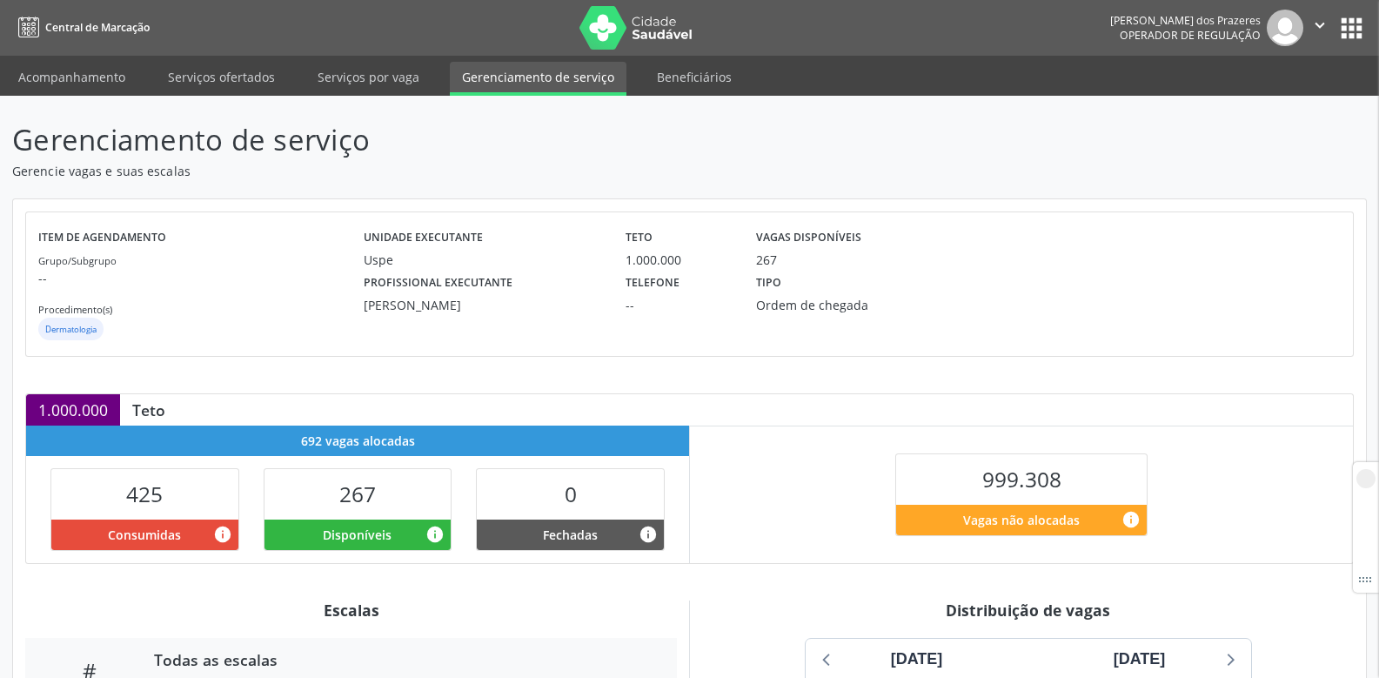
scroll to position [334, 0]
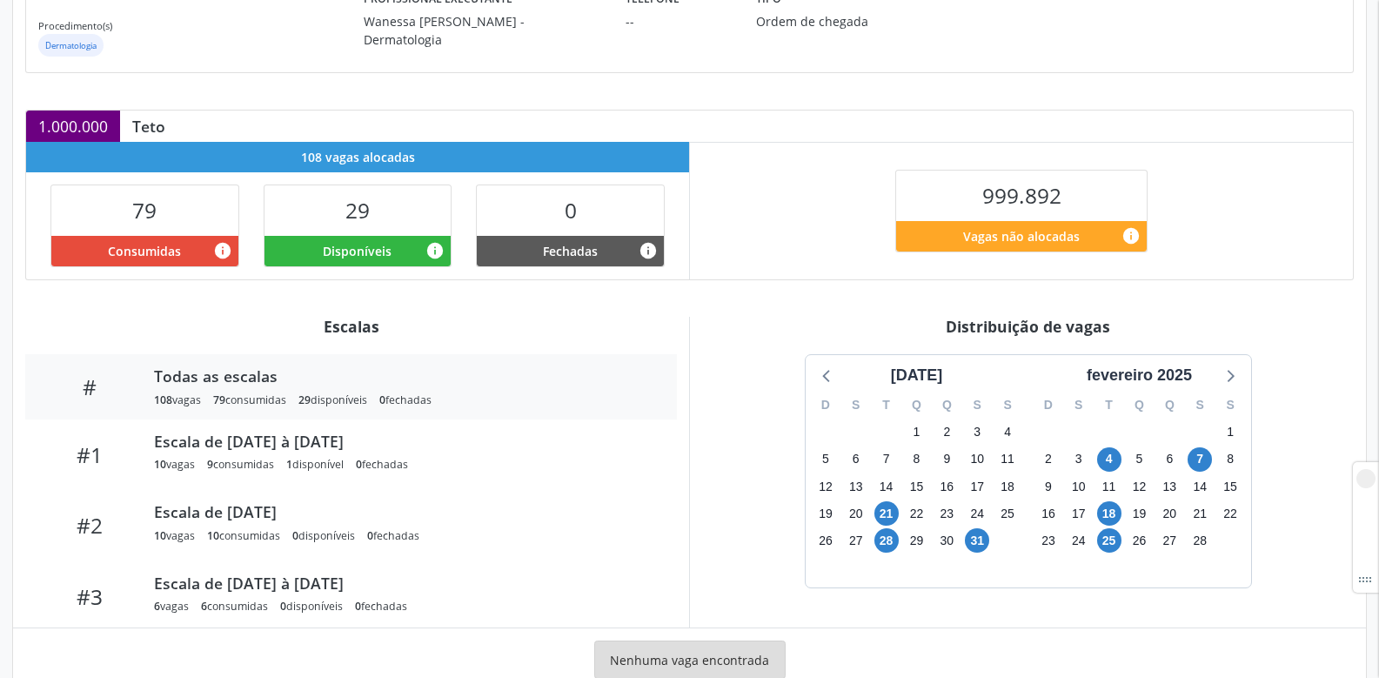
scroll to position [334, 0]
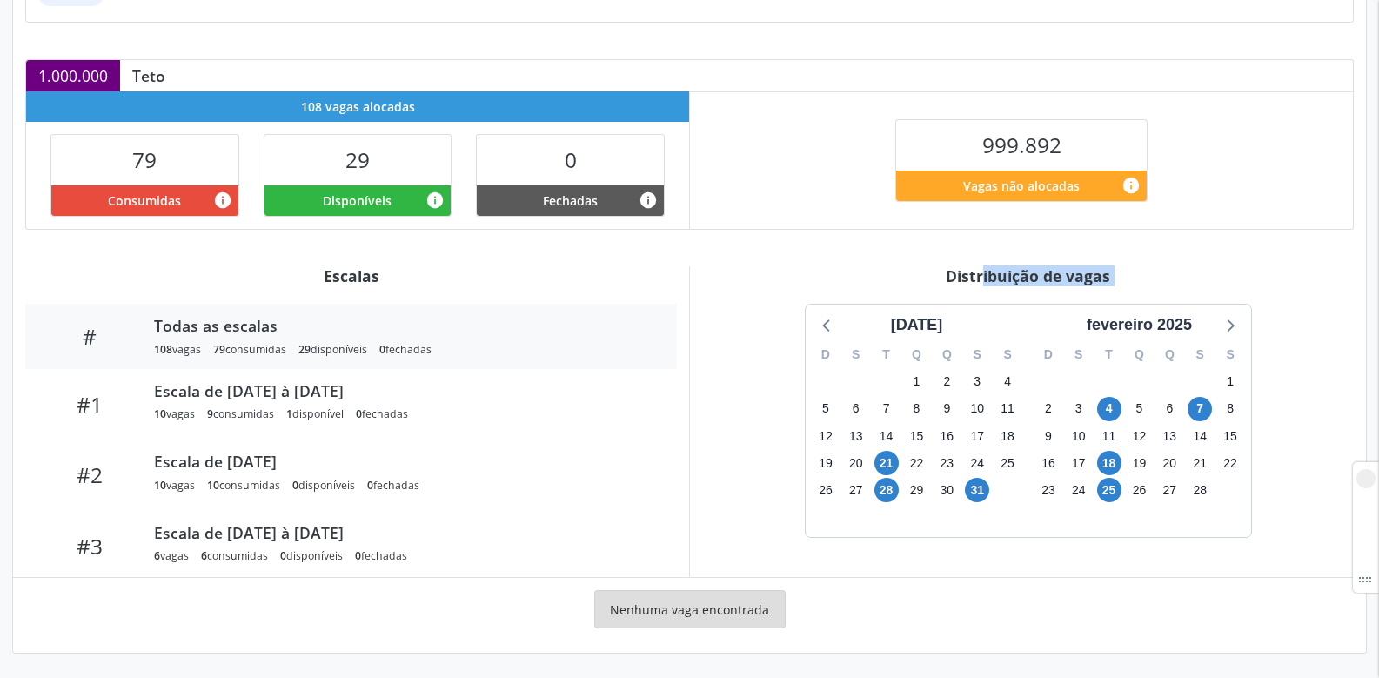
drag, startPoint x: 918, startPoint y: 274, endPoint x: 1192, endPoint y: 301, distance: 275.4
click at [1192, 301] on div "Distribuição de vagas [DATE] D S T Q Q S S 29 30 31 1 2 3 4 5 6 7 8 9 10 11 12 …" at bounding box center [1027, 421] width 677 height 311
click at [1193, 277] on div "Distribuição de vagas" at bounding box center [1028, 275] width 652 height 19
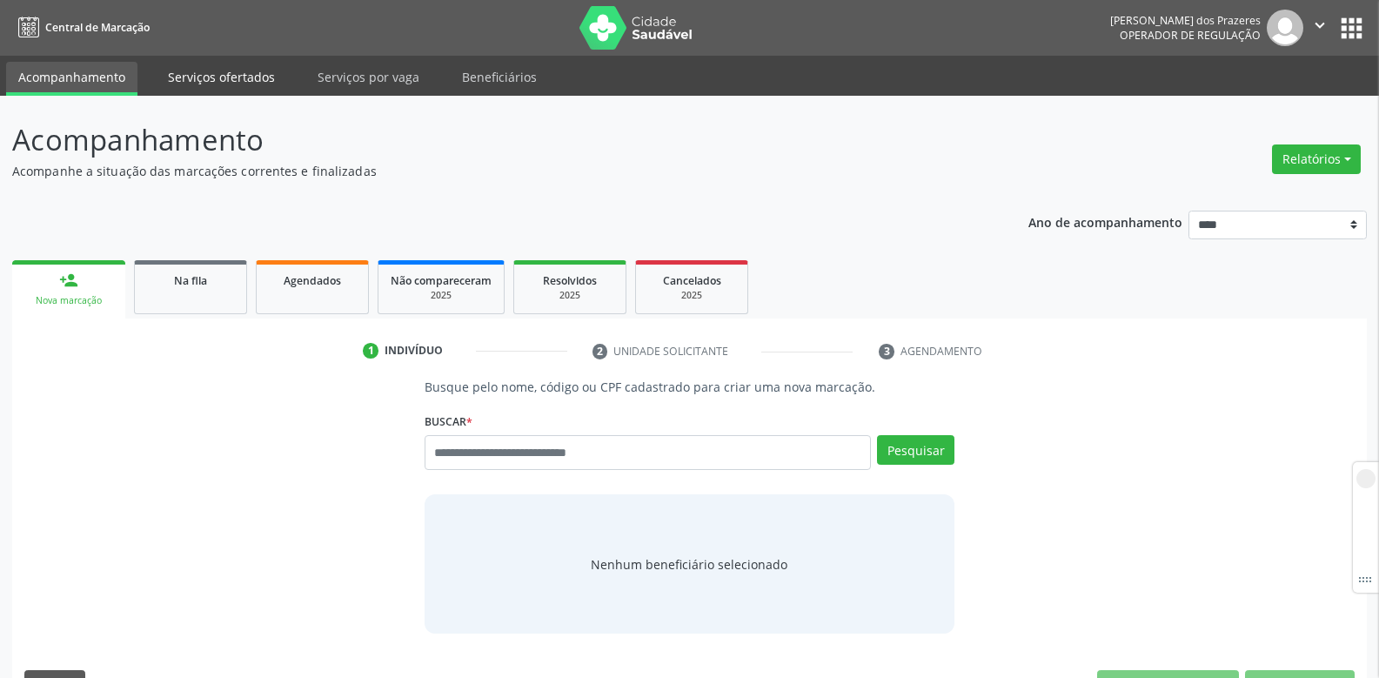
click at [225, 77] on link "Serviços ofertados" at bounding box center [221, 77] width 131 height 30
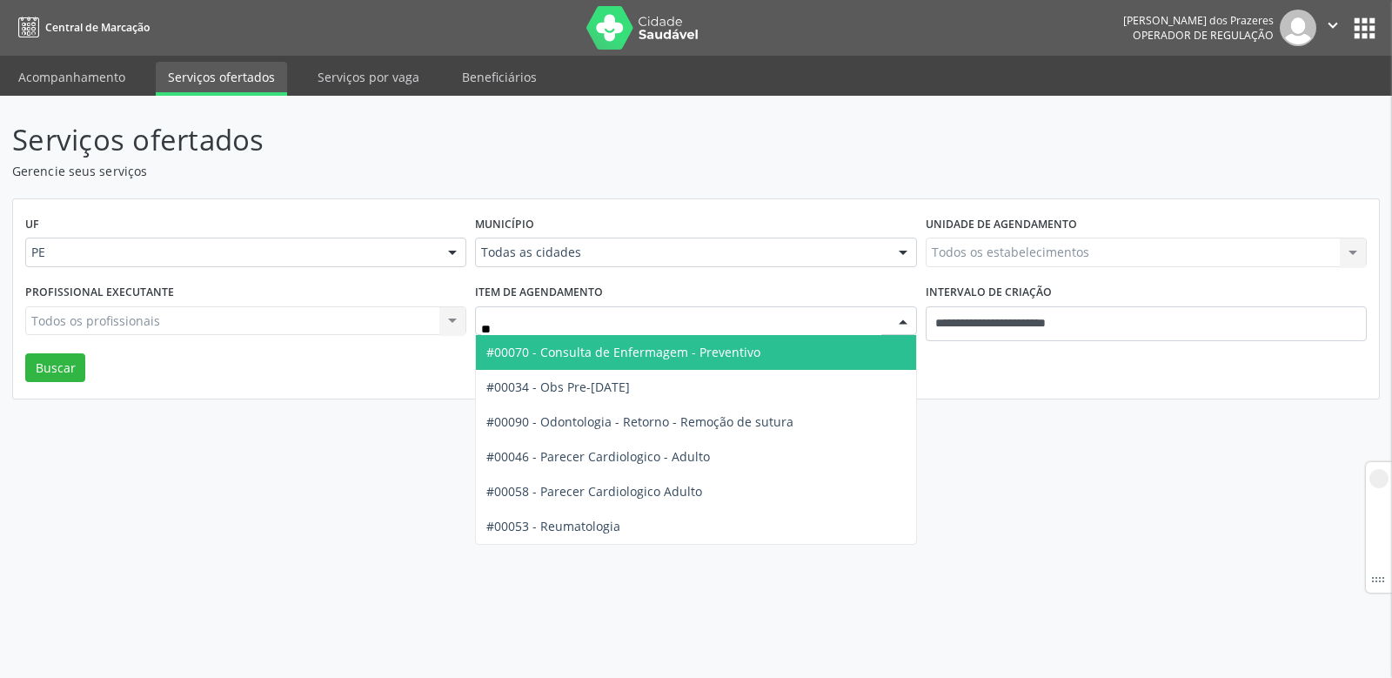
type input "*"
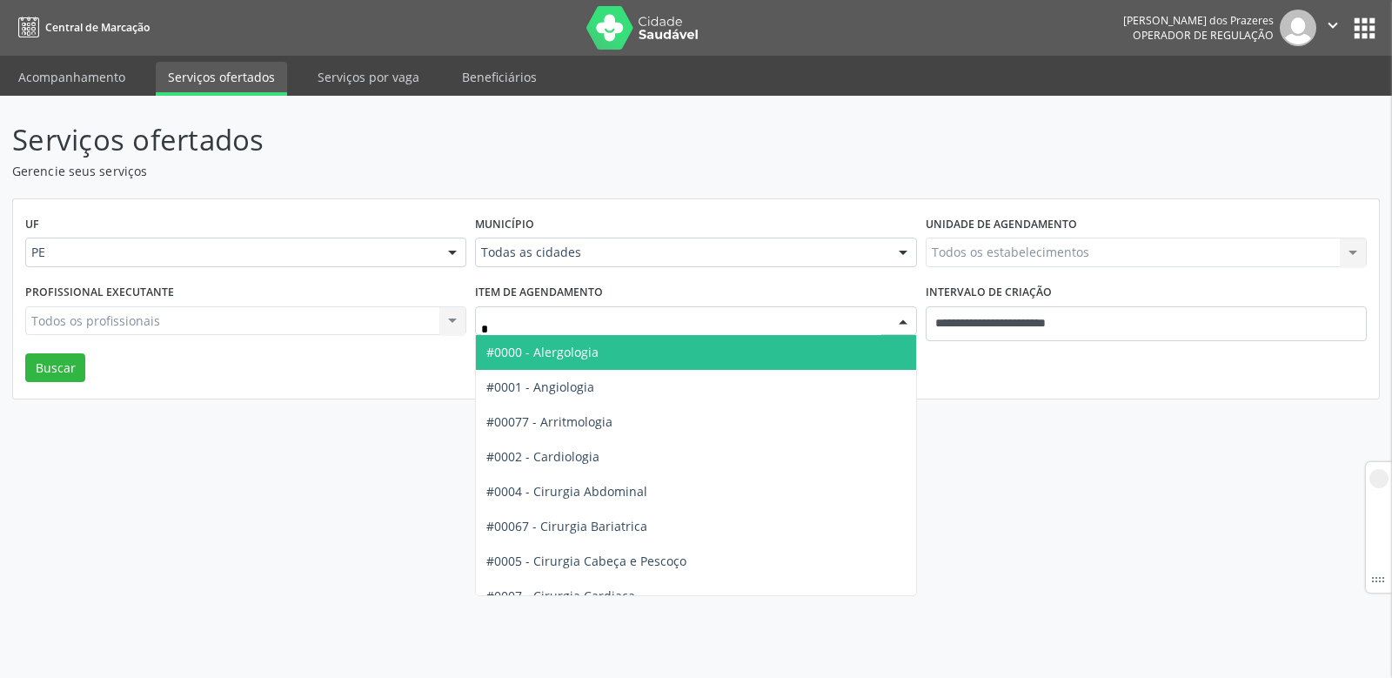
type input "**"
click at [553, 361] on span "#0000 - Alergologia" at bounding box center [717, 352] width 482 height 35
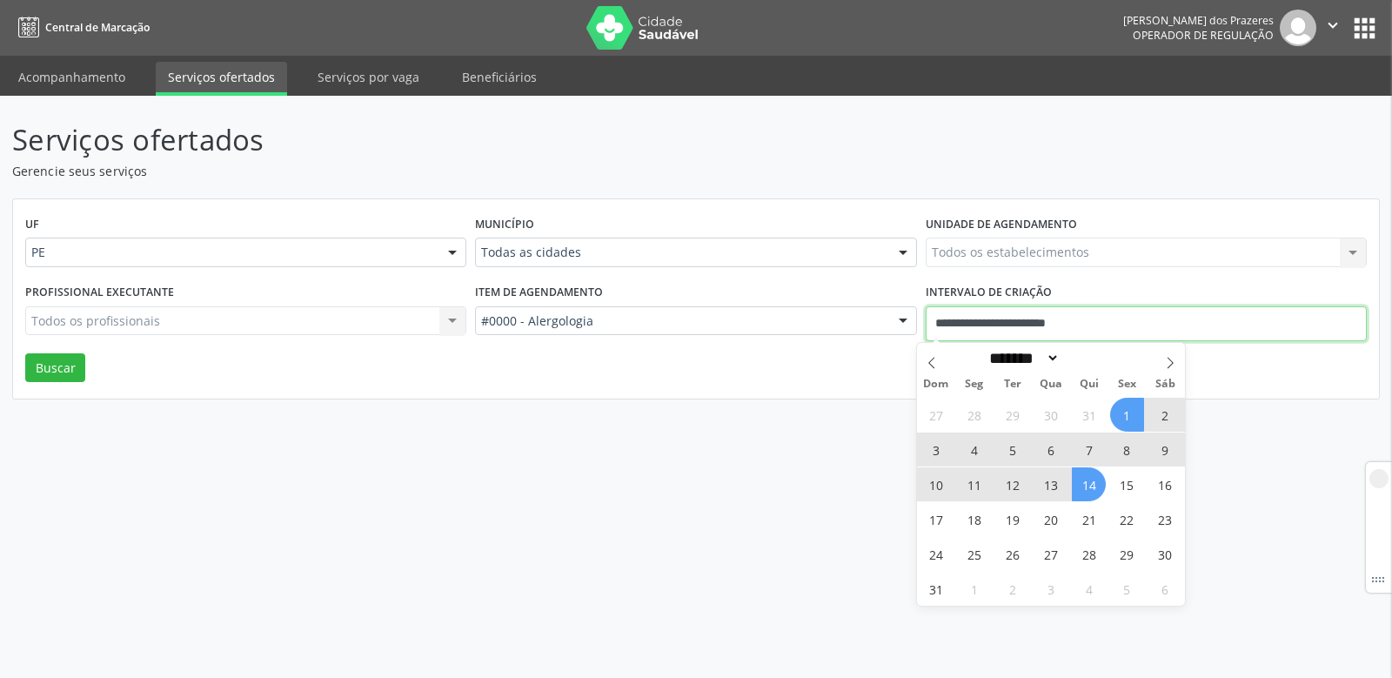
click at [1120, 320] on input "**********" at bounding box center [1146, 323] width 441 height 35
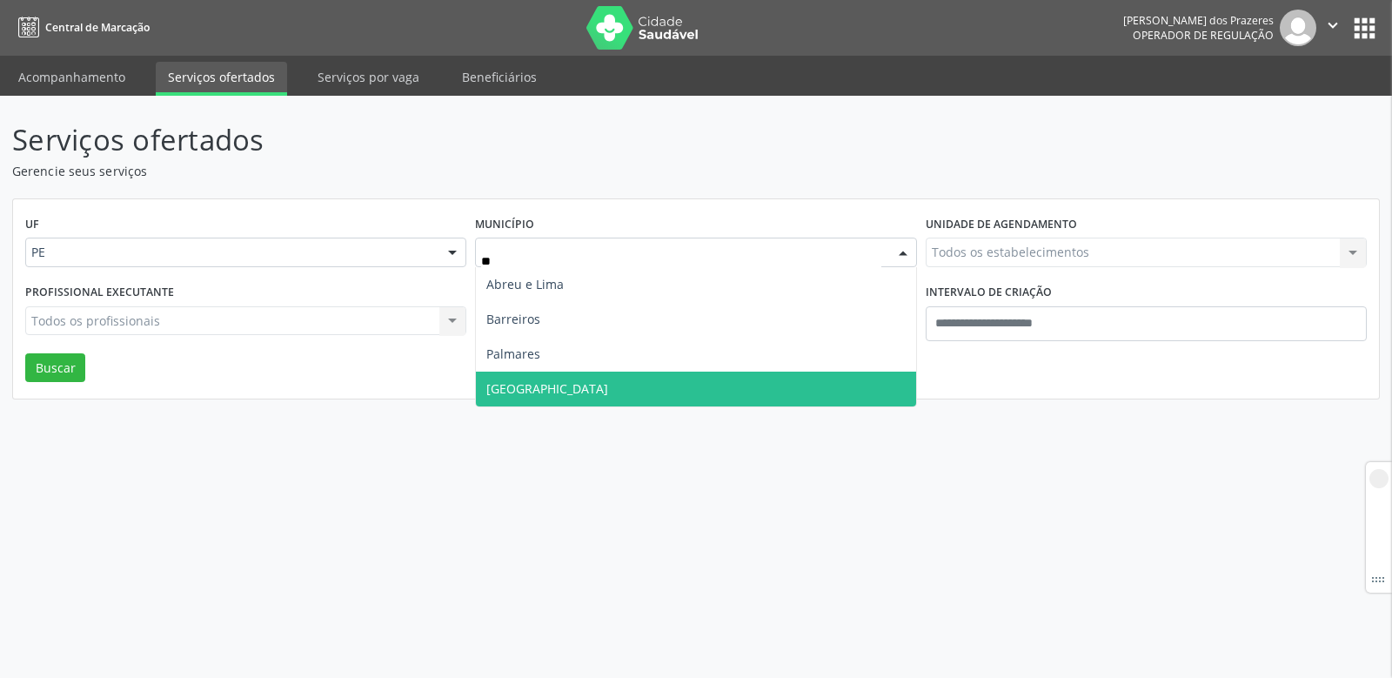
click at [535, 391] on span "[GEOGRAPHIC_DATA]" at bounding box center [695, 389] width 439 height 35
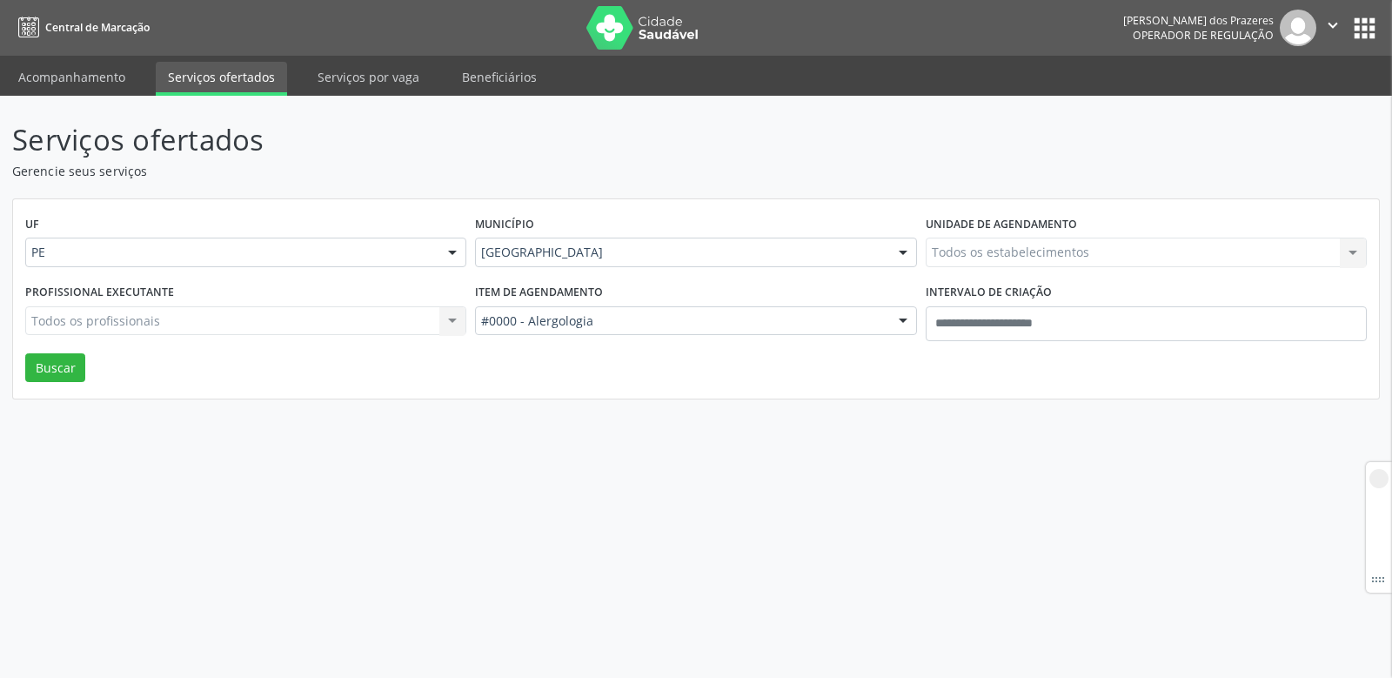
click at [971, 251] on div "Todos os estabelecimentos Todos os estabelecimentos Nenhum resultado encontrado…" at bounding box center [1146, 253] width 441 height 30
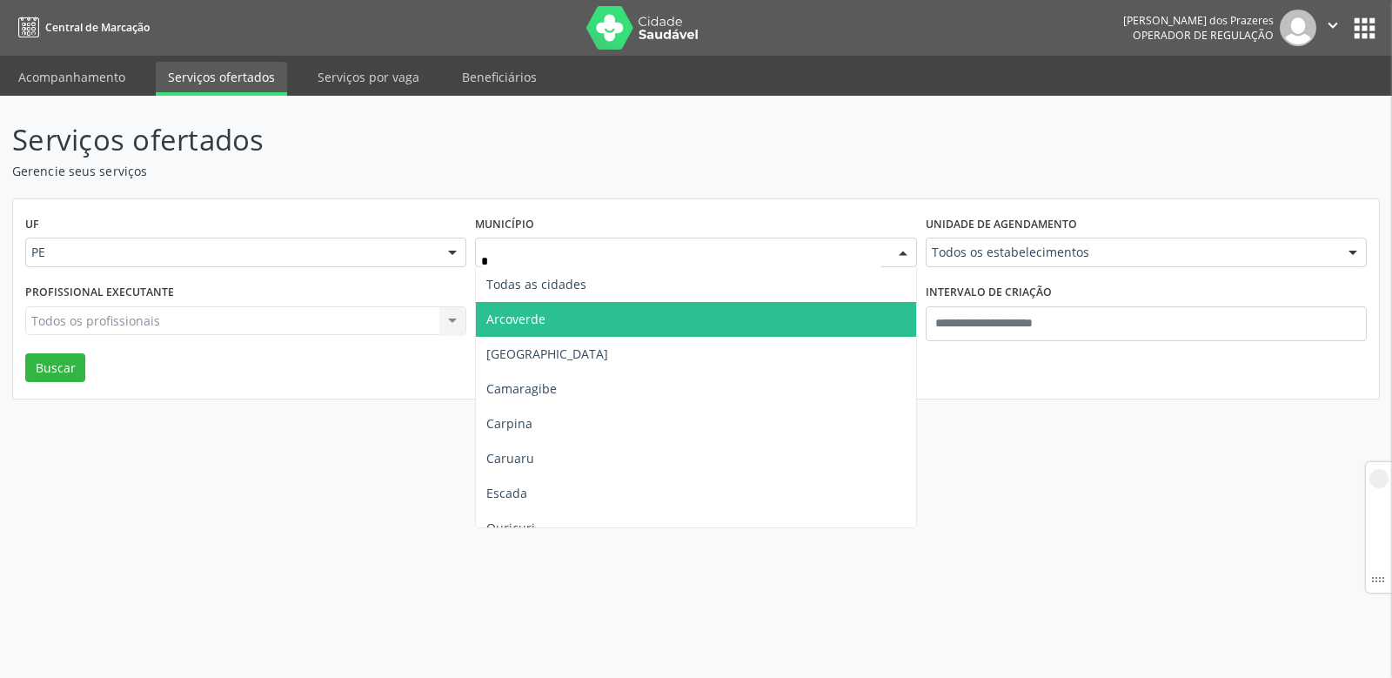
type input "**"
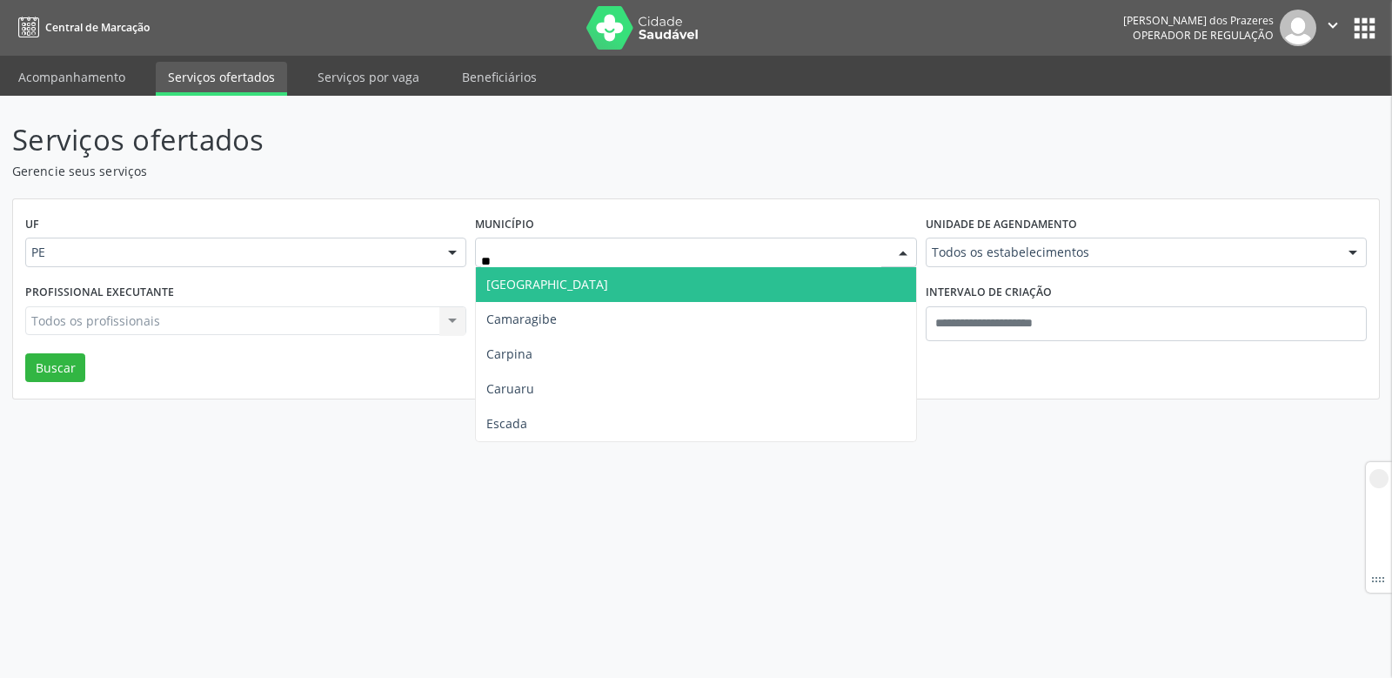
click at [608, 286] on span "[GEOGRAPHIC_DATA]" at bounding box center [547, 284] width 122 height 17
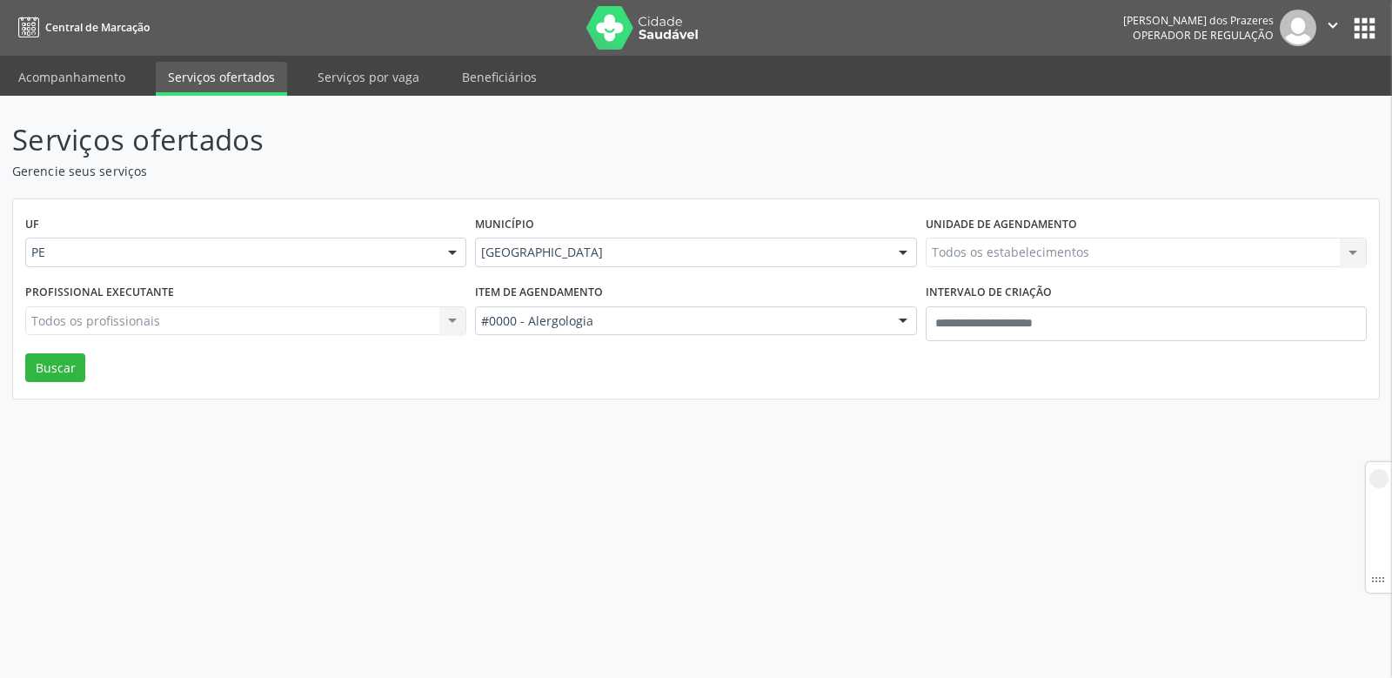
click at [1005, 243] on div "Todos os estabelecimentos Todos os estabelecimentos Alergoimuno W Antunes Ltda …" at bounding box center [1146, 253] width 441 height 30
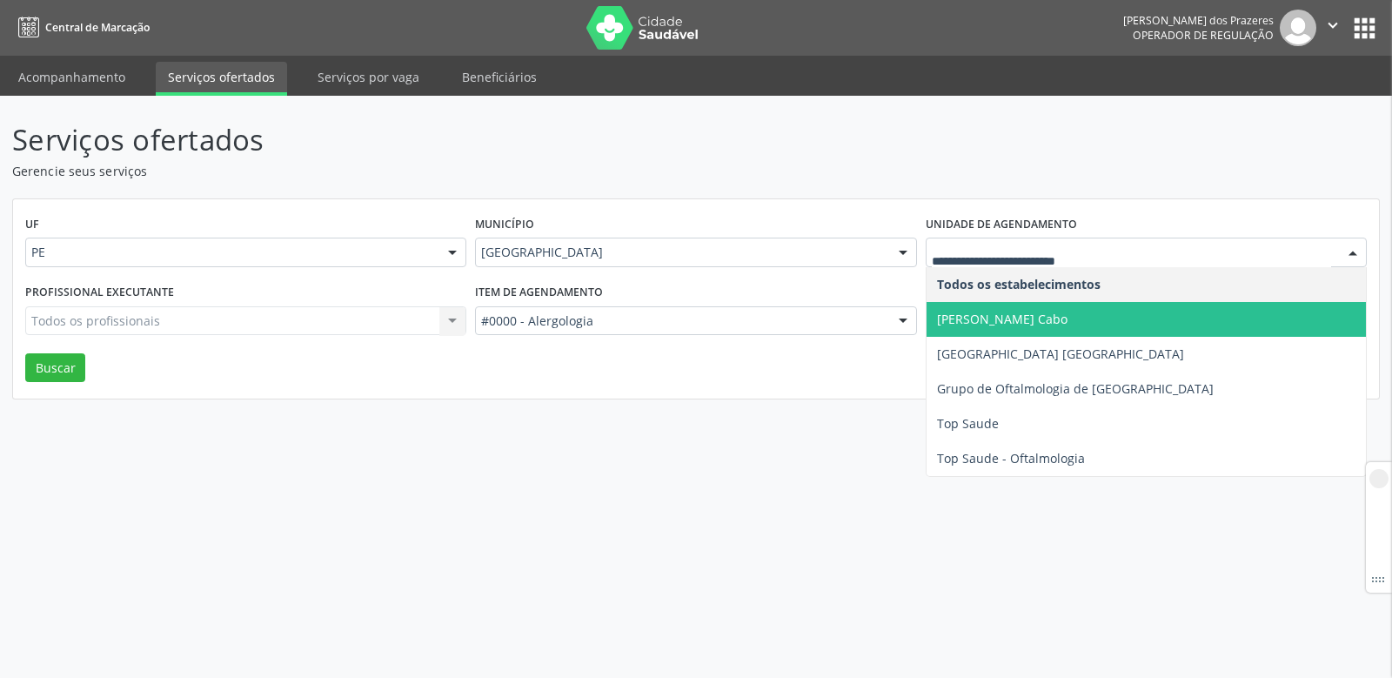
click at [1008, 324] on span "Alergo Imuno Cabo" at bounding box center [1002, 319] width 131 height 17
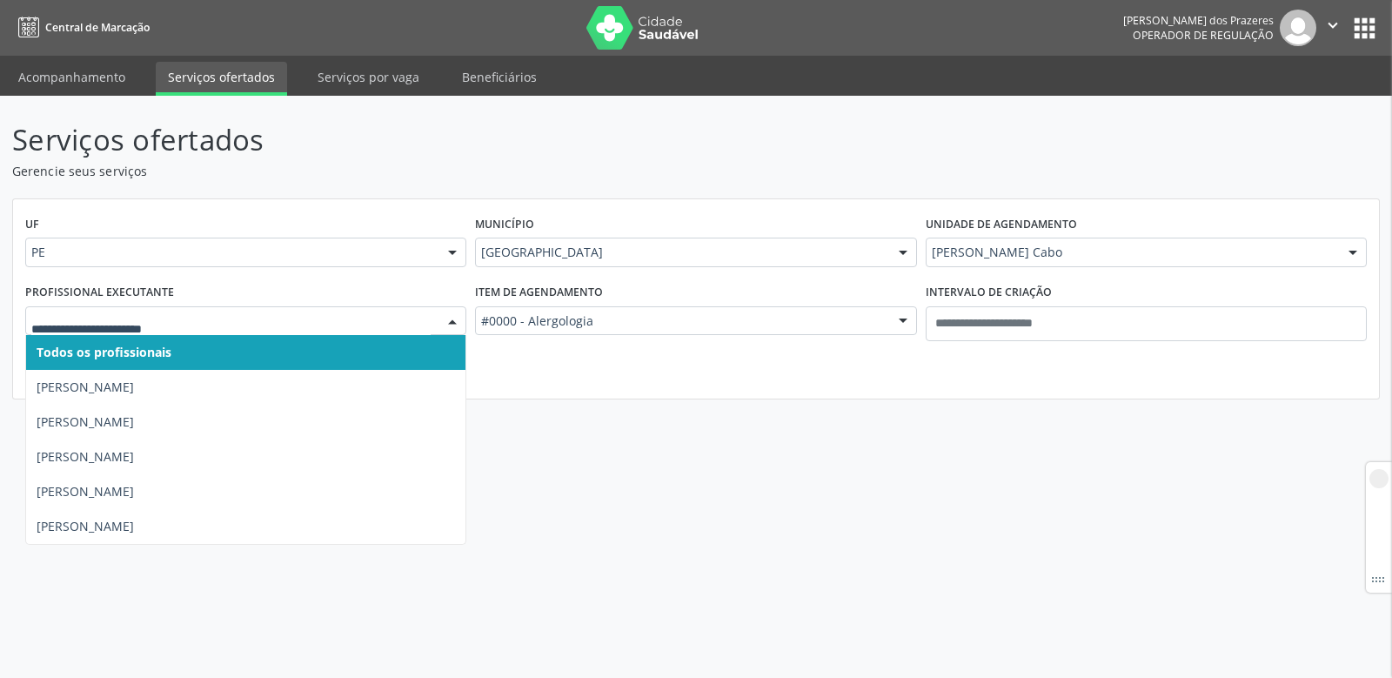
paste input "**********"
type input "**********"
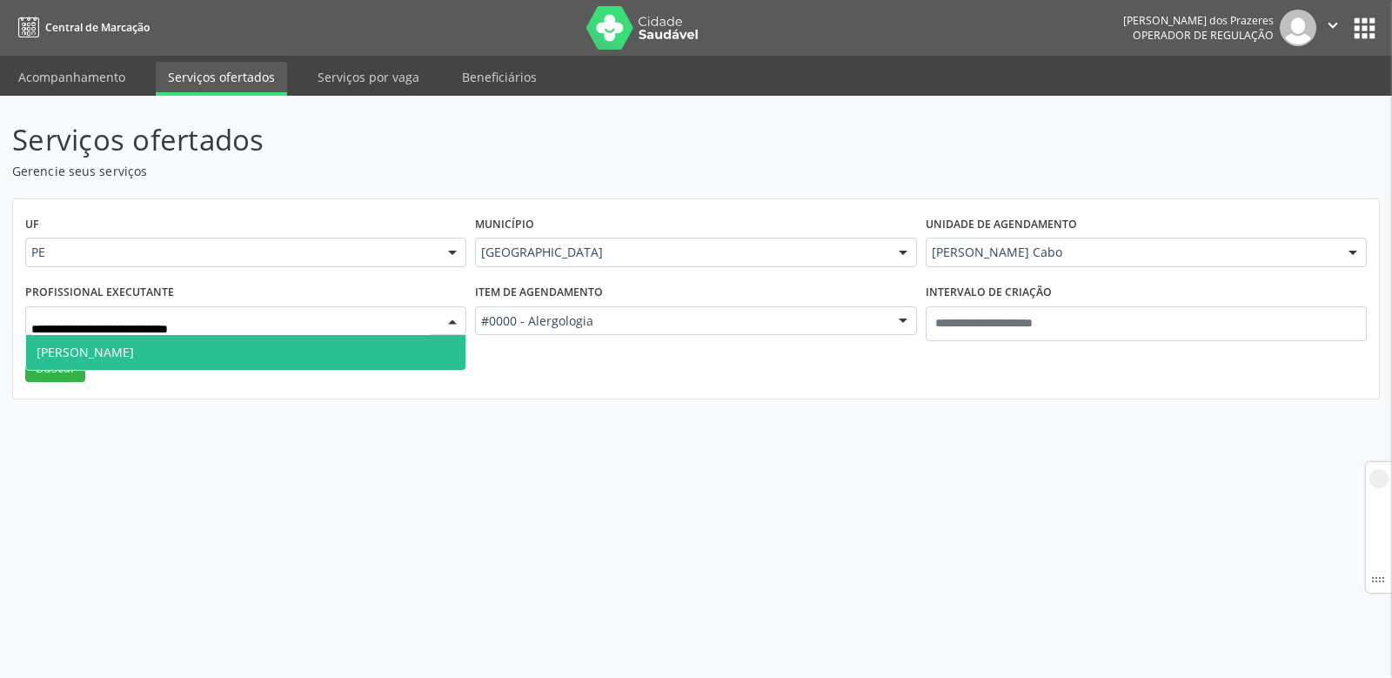
click at [79, 349] on span "Waldemir da Cunha Antunes Neto" at bounding box center [85, 352] width 97 height 17
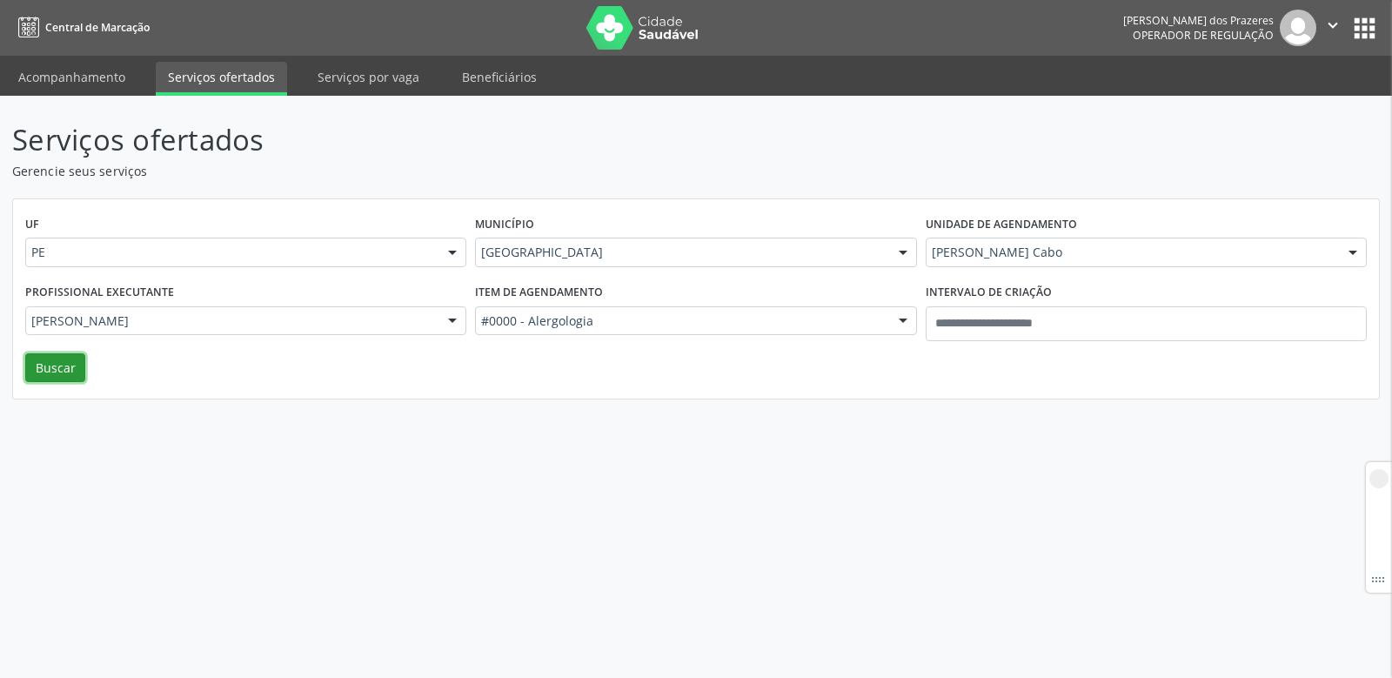
click at [47, 364] on button "Buscar" at bounding box center [55, 368] width 60 height 30
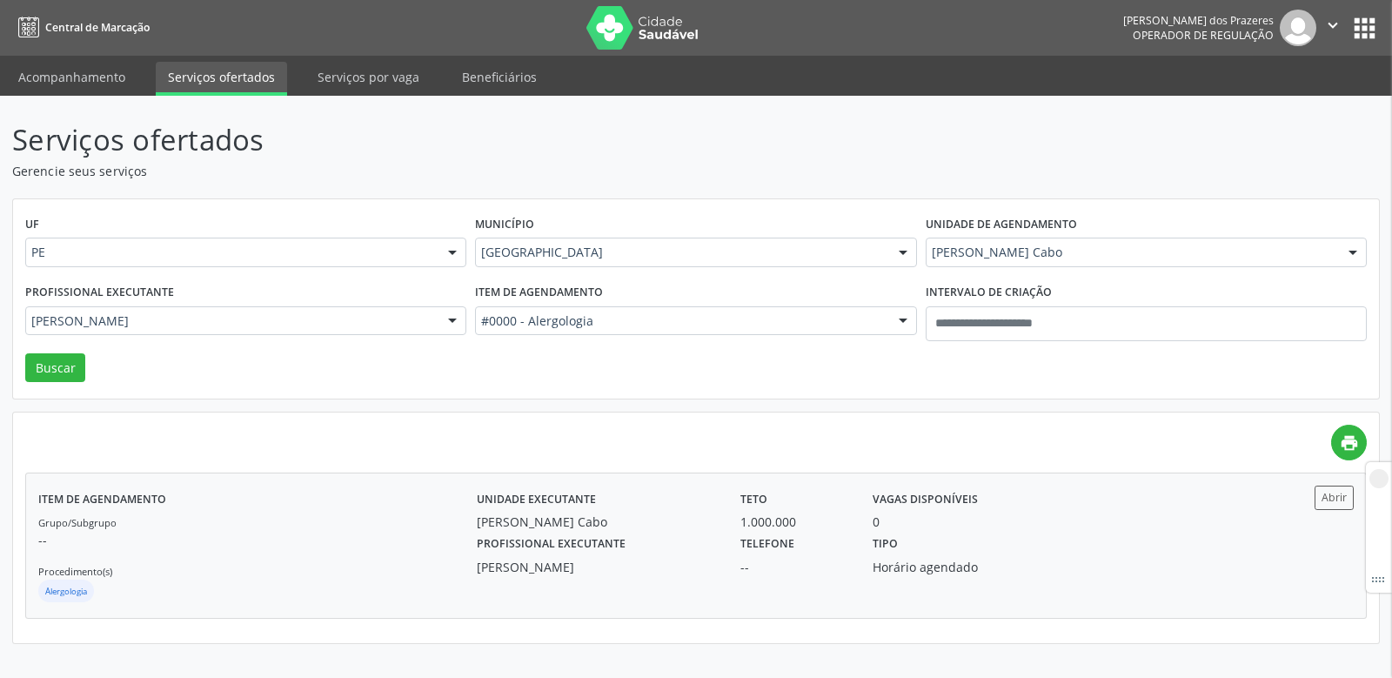
click at [620, 525] on div "Alergo Imuno Cabo" at bounding box center [596, 521] width 239 height 18
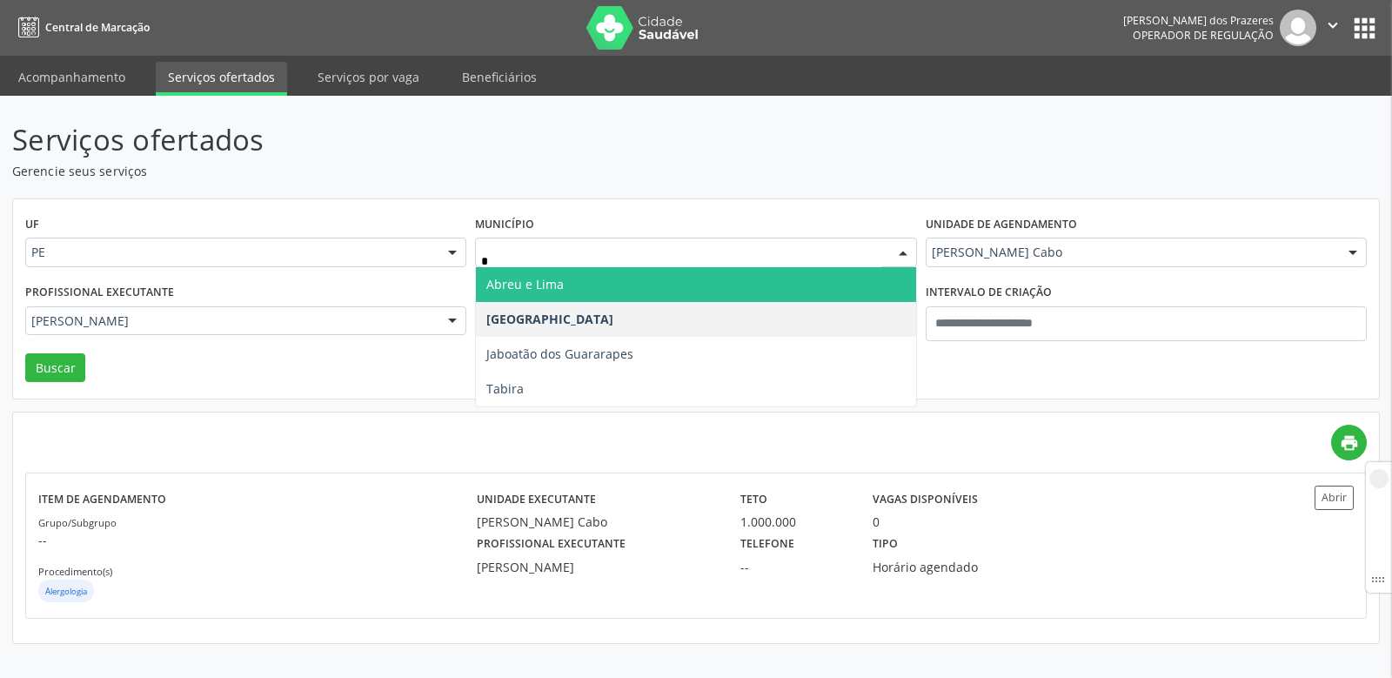
type input "**"
click at [589, 278] on span "Abreu e Lima" at bounding box center [695, 284] width 439 height 35
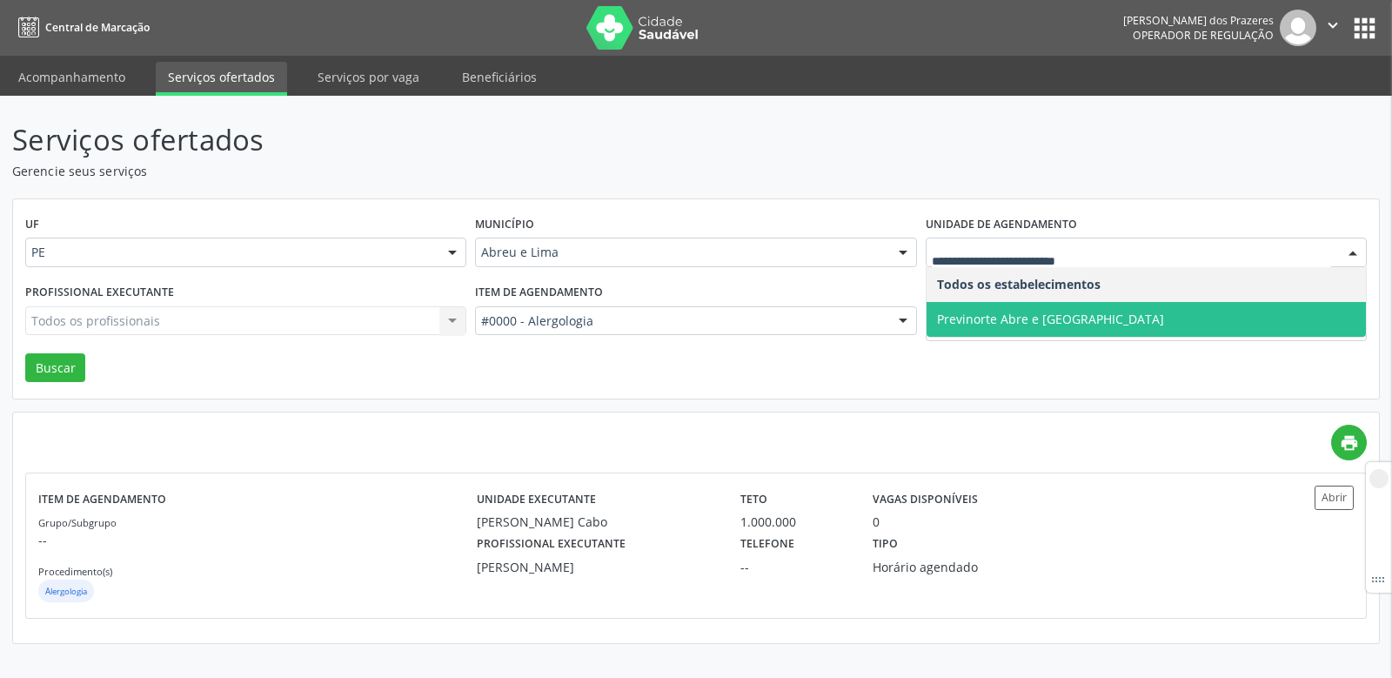
type input "*"
click at [1002, 315] on span "Previnorte Abre e [GEOGRAPHIC_DATA]" at bounding box center [1050, 319] width 227 height 17
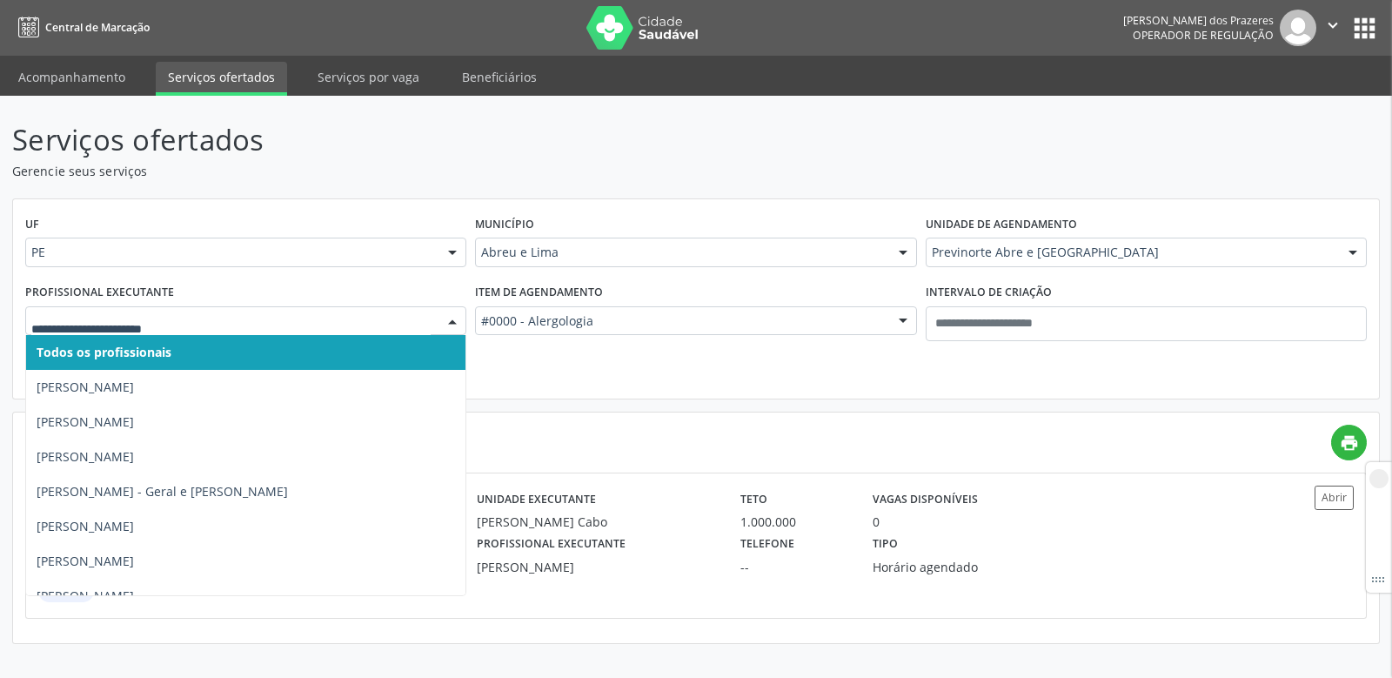
click at [210, 330] on div at bounding box center [245, 321] width 441 height 30
paste input "**********"
type input "**********"
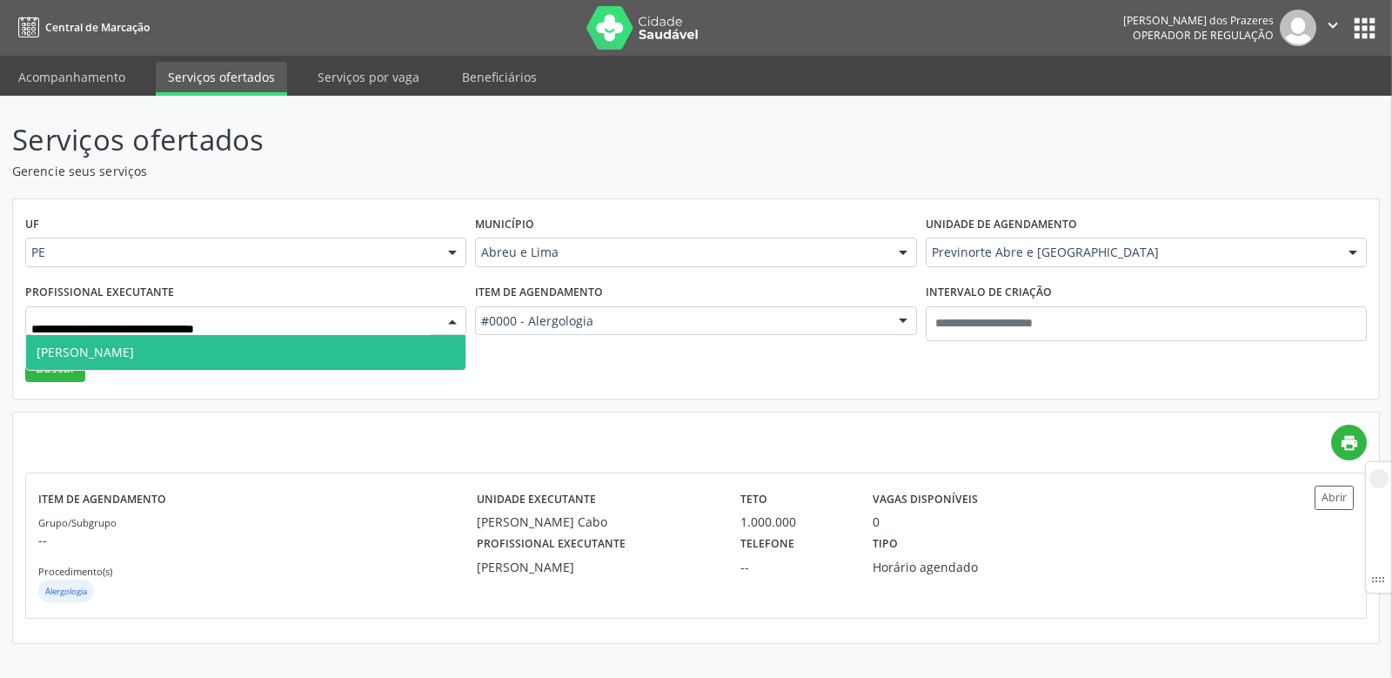
click at [119, 358] on span "[PERSON_NAME]" at bounding box center [85, 352] width 97 height 17
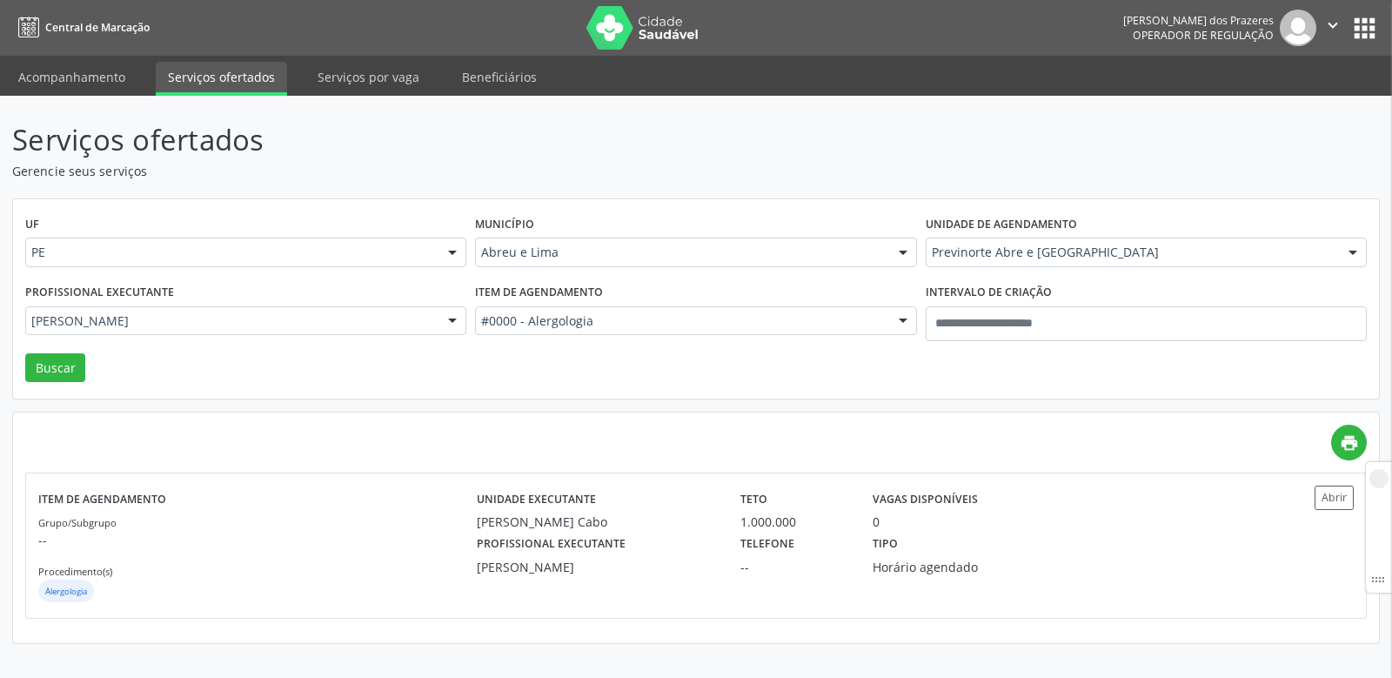
click at [48, 351] on div "Profissional executante Francisco Erialdo Pimentel Fernandes Todos os profissio…" at bounding box center [246, 316] width 450 height 74
click at [48, 368] on button "Buscar" at bounding box center [55, 368] width 60 height 30
click at [861, 559] on div "Tipo Ordem de chegada" at bounding box center [960, 553] width 198 height 45
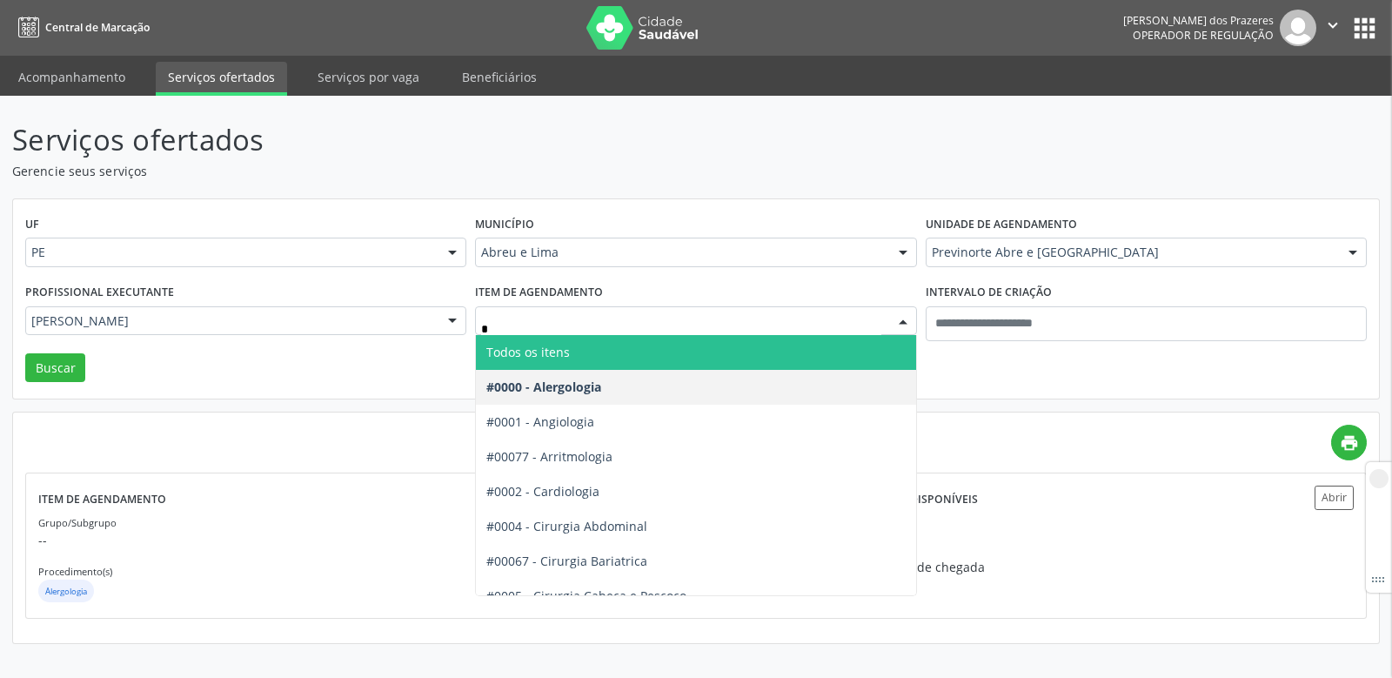
type input "**"
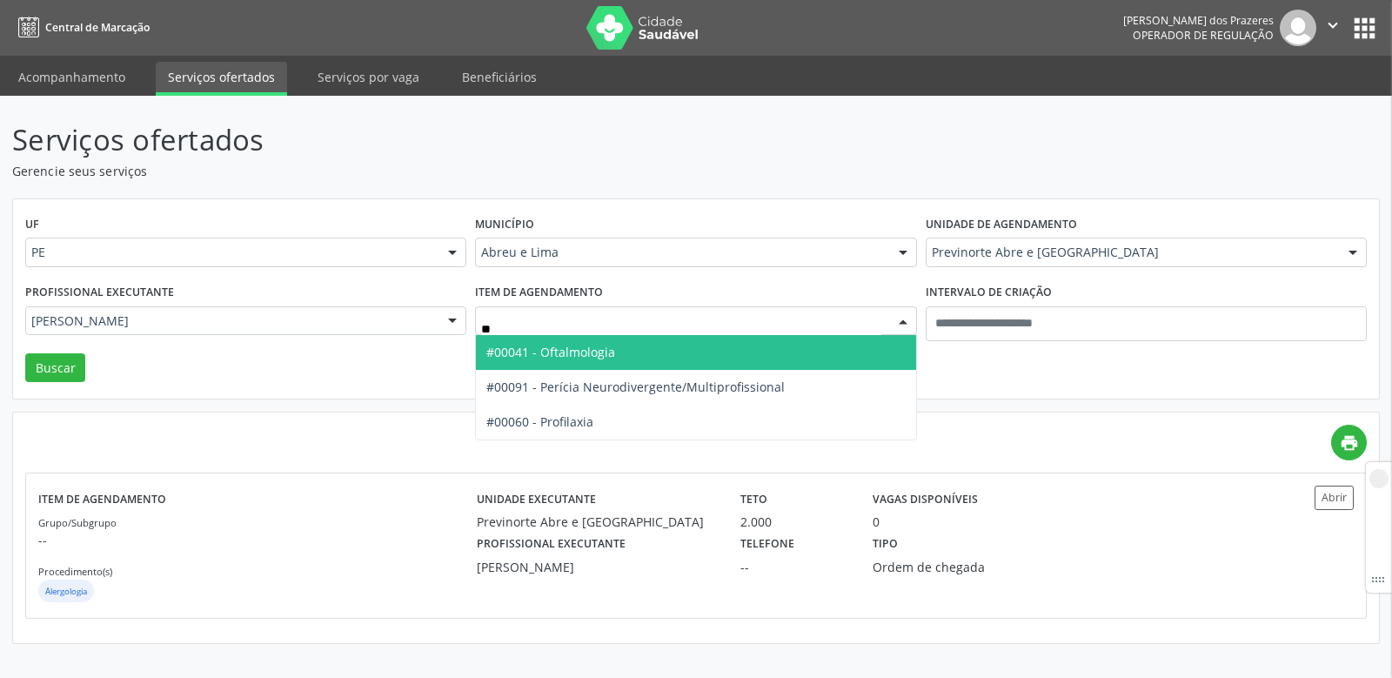
click at [603, 350] on span "#00041 - Oftalmologia" at bounding box center [550, 352] width 129 height 17
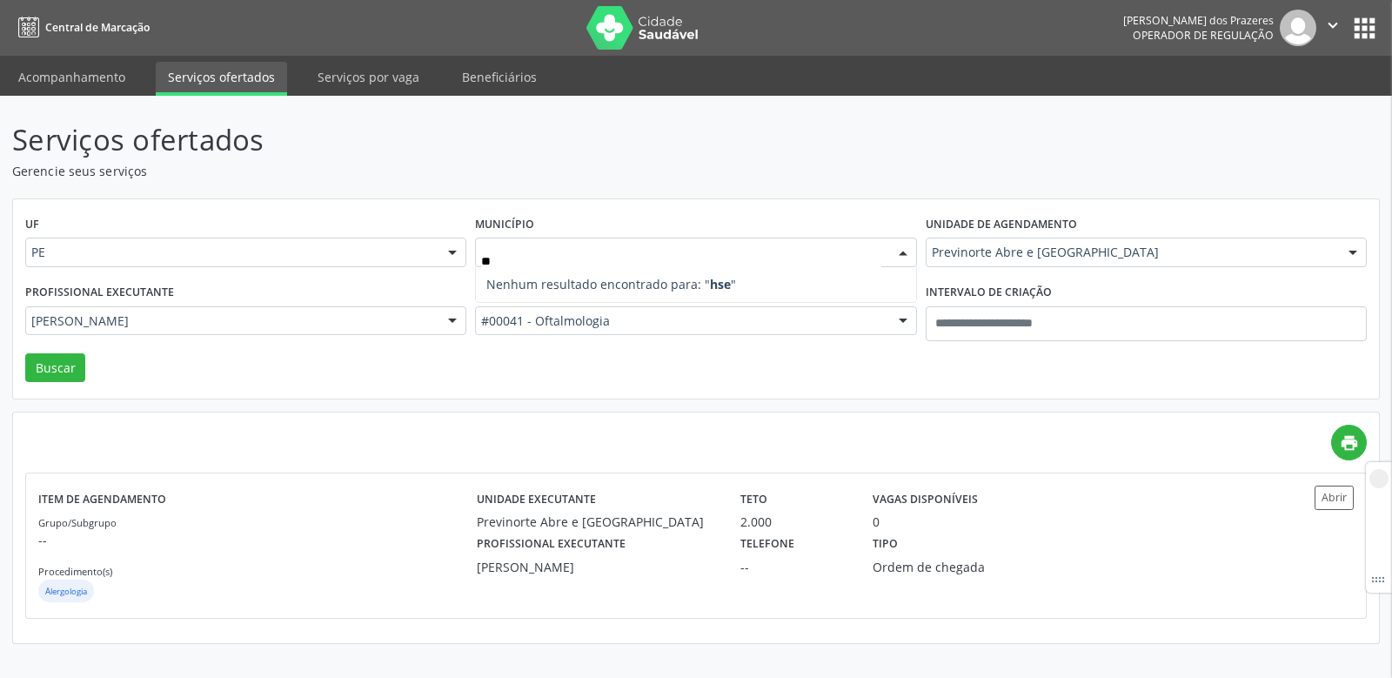
type input "*"
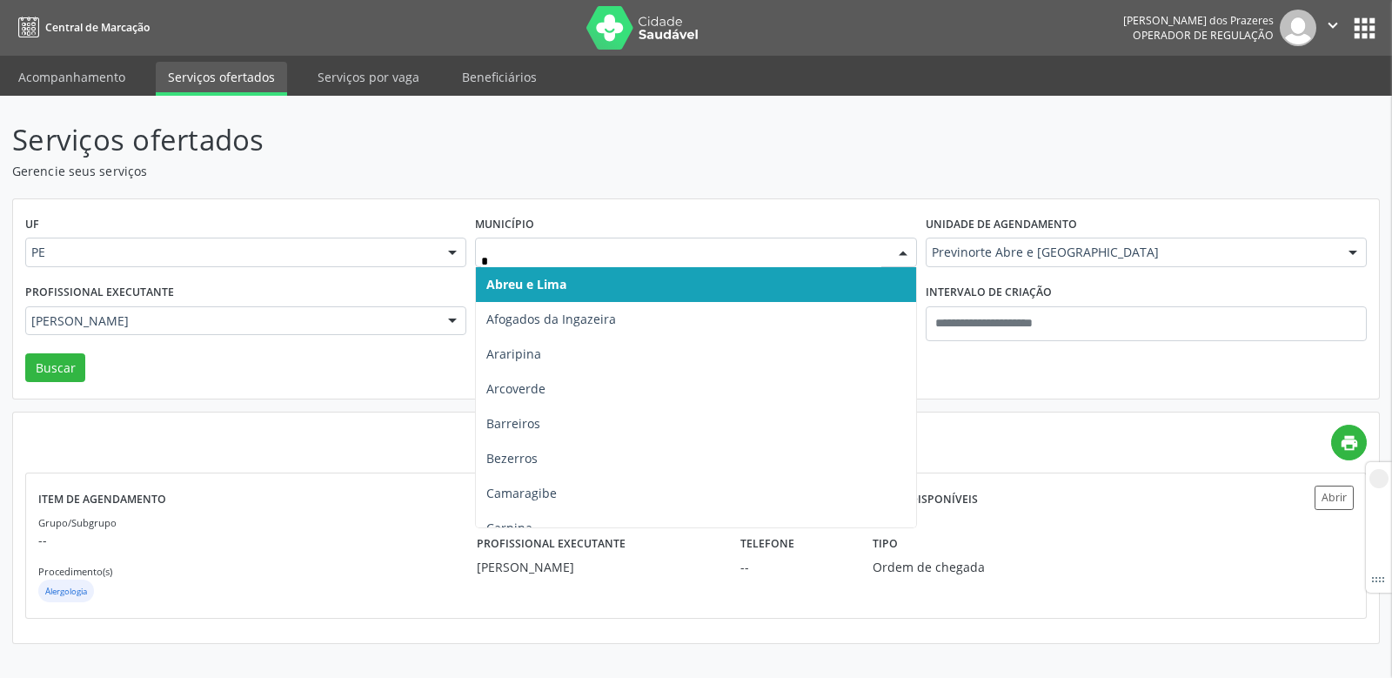
type input "**"
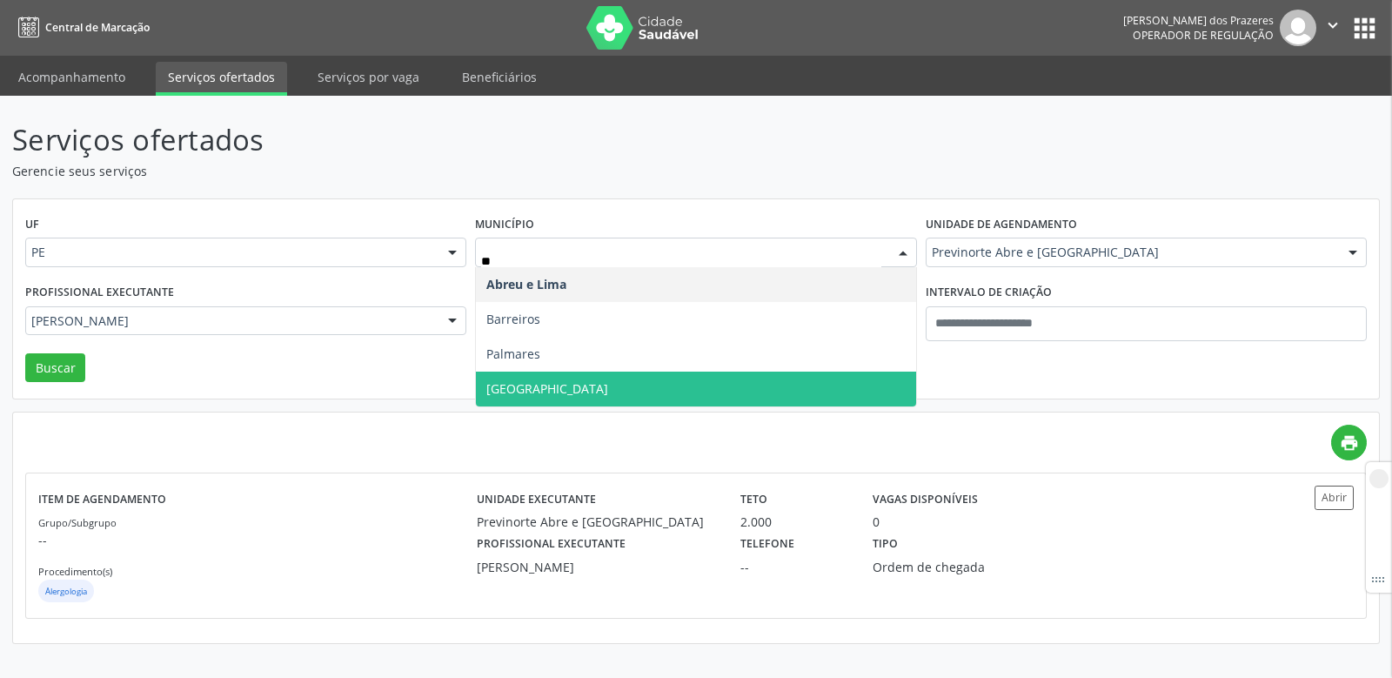
click at [505, 392] on span "[GEOGRAPHIC_DATA]" at bounding box center [547, 388] width 122 height 17
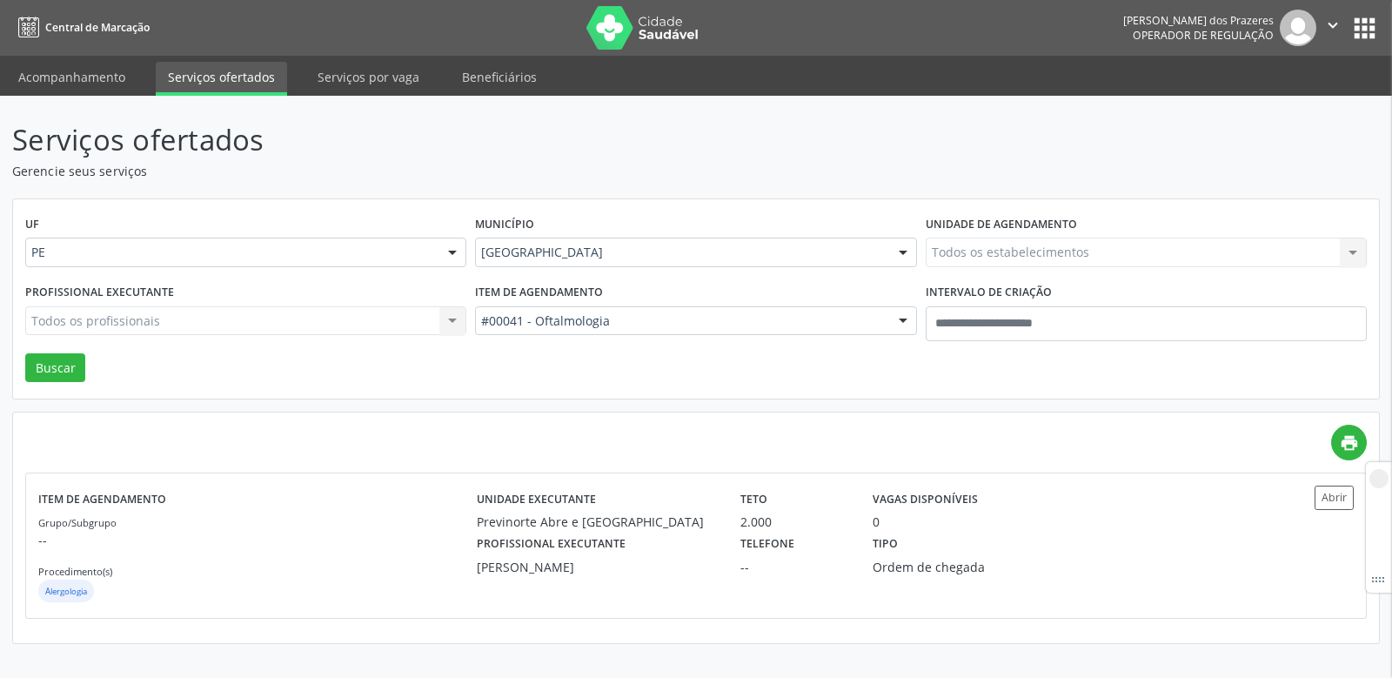
drag, startPoint x: 993, startPoint y: 235, endPoint x: 981, endPoint y: 248, distance: 17.9
click at [993, 238] on label "Unidade de agendamento" at bounding box center [1001, 224] width 151 height 27
click at [975, 251] on div "Todos os estabelecimentos Todos os estabelecimentos Previnorte Abre e Lima Nenh…" at bounding box center [1146, 253] width 441 height 30
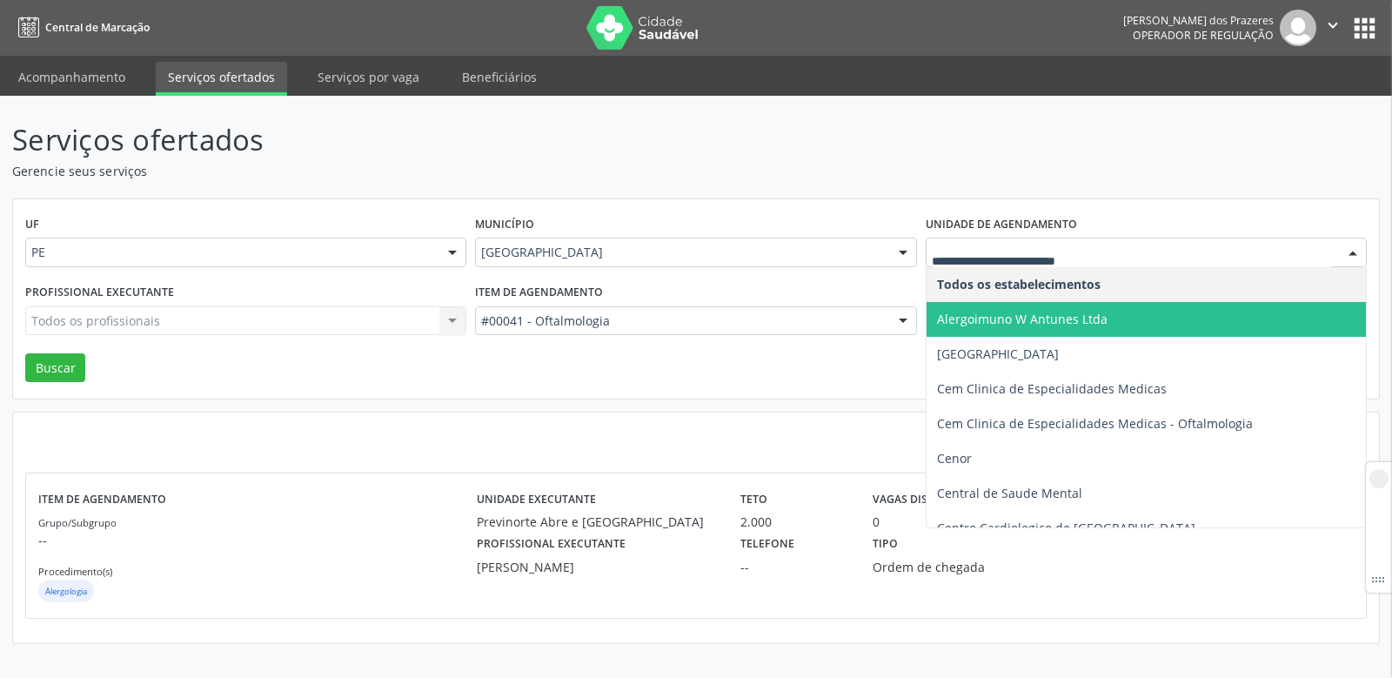
type input "*"
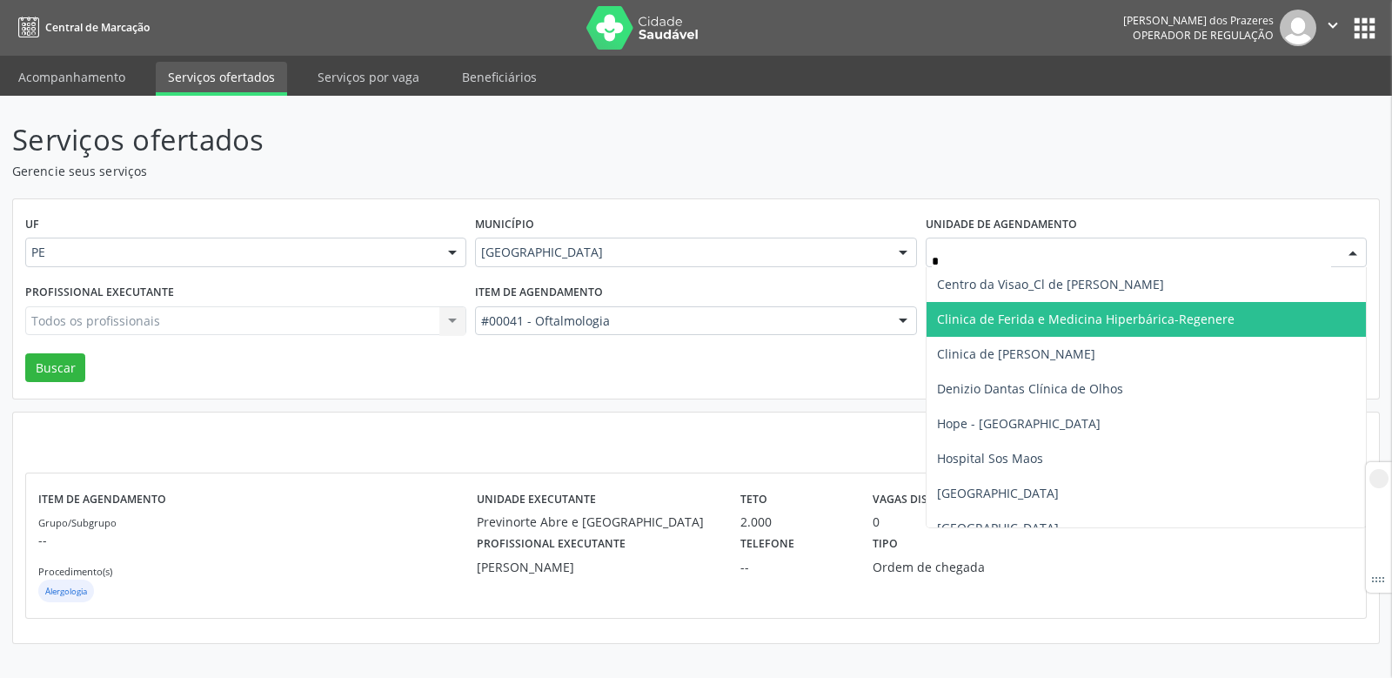
type input "**"
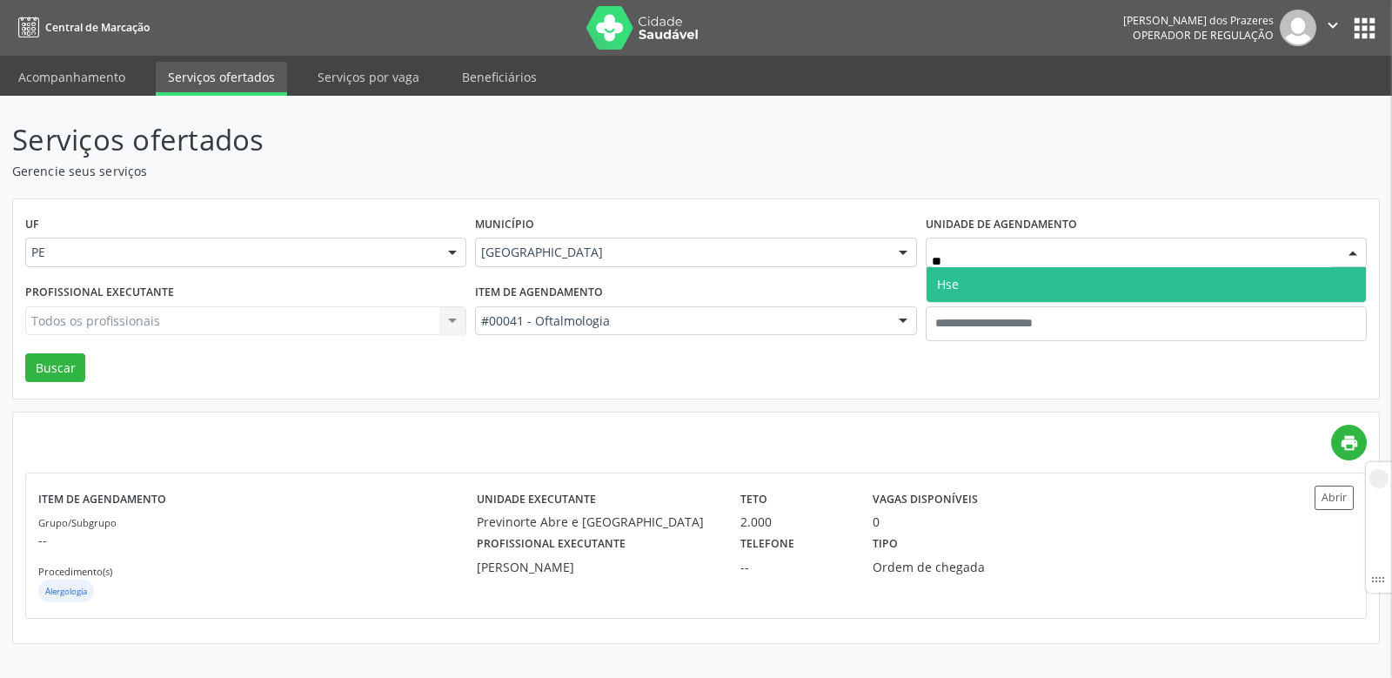
click at [954, 276] on span "Hse" at bounding box center [948, 284] width 22 height 17
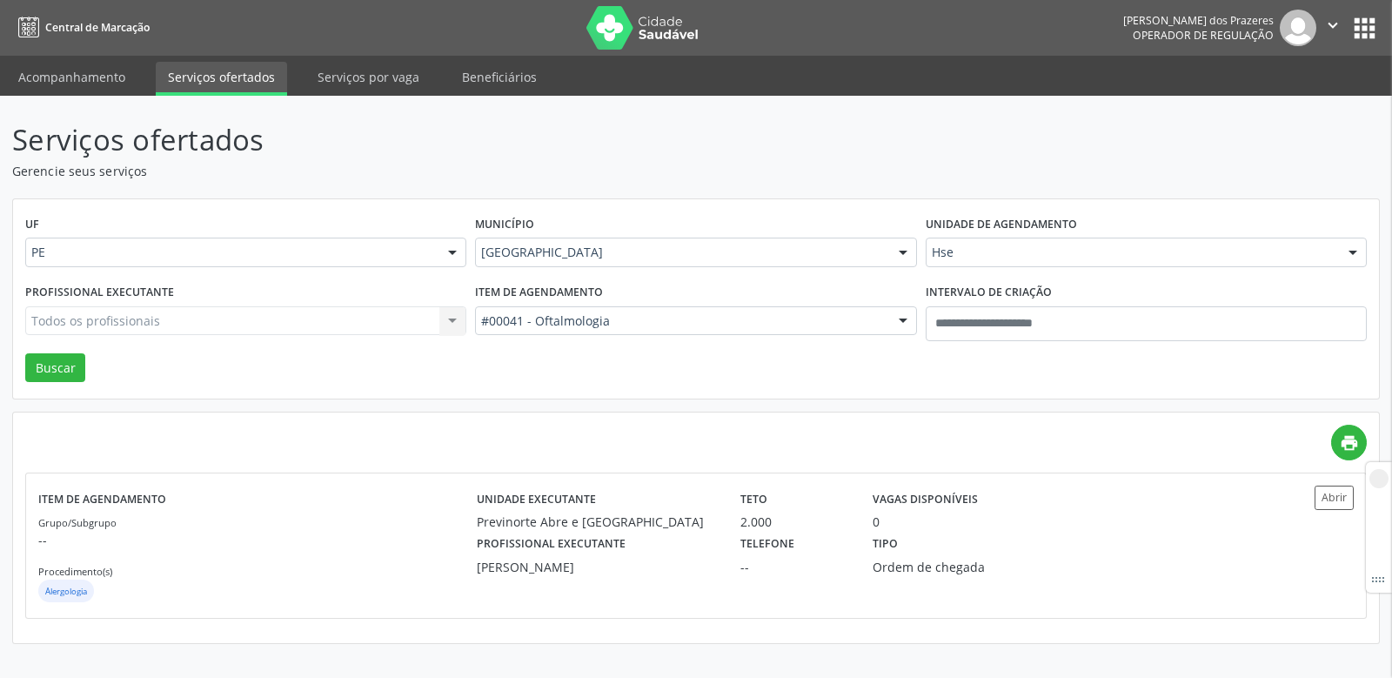
click at [331, 318] on div "Todos os profissionais Todos os profissionais Francisco Erialdo Pimentel Fernan…" at bounding box center [245, 321] width 441 height 30
click at [287, 322] on div "Todos os profissionais Todos os profissionais Francisco Erialdo Pimentel Fernan…" at bounding box center [245, 321] width 441 height 30
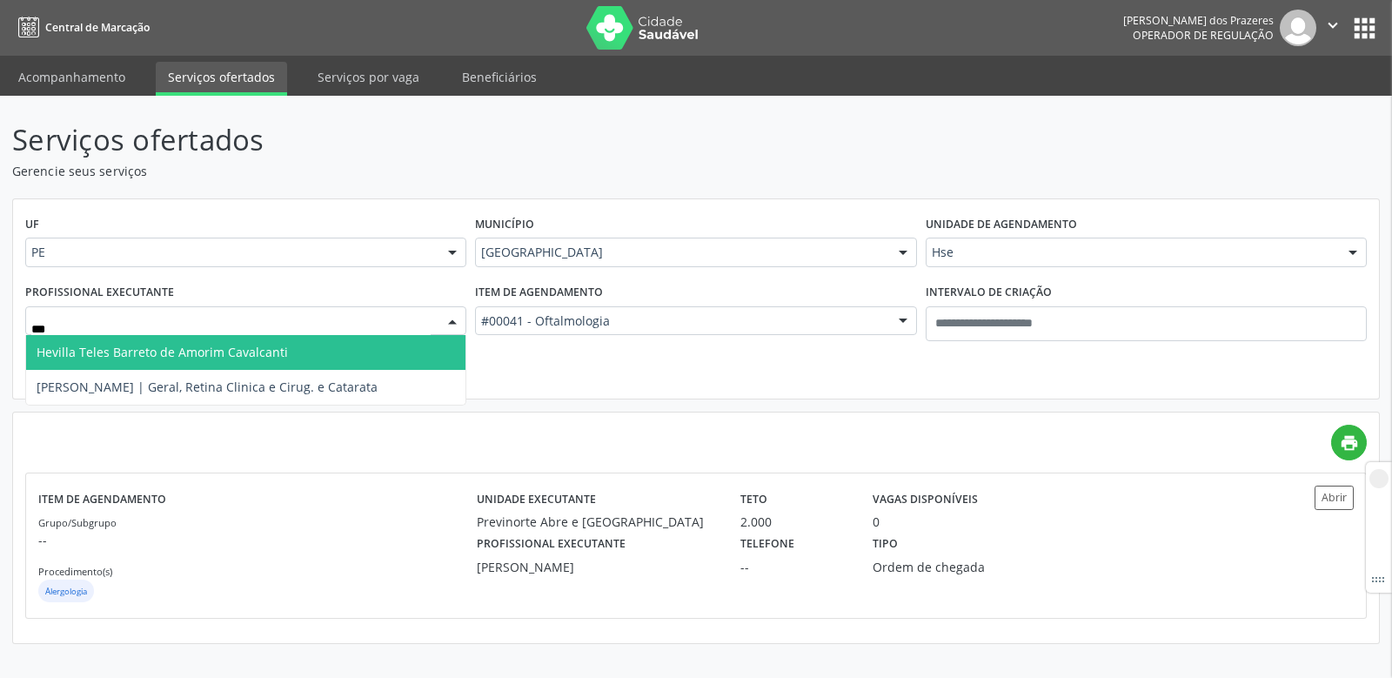
type input "****"
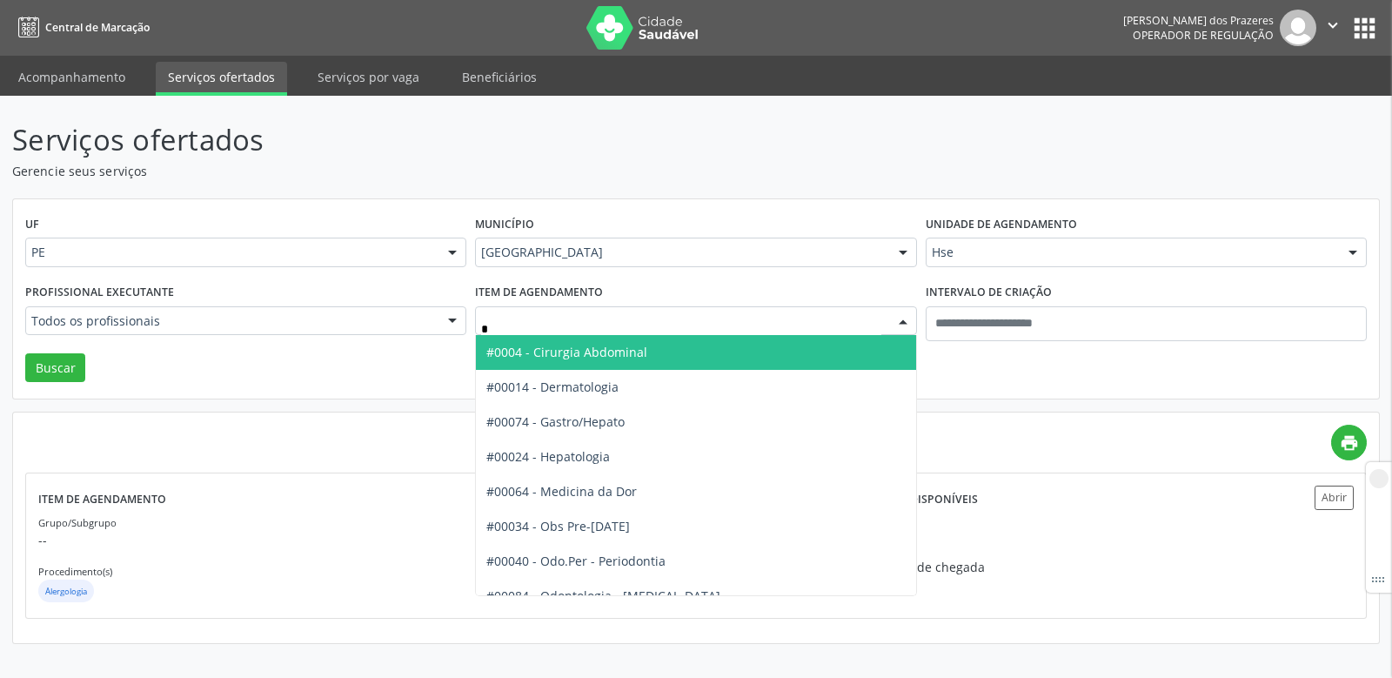
type input "**"
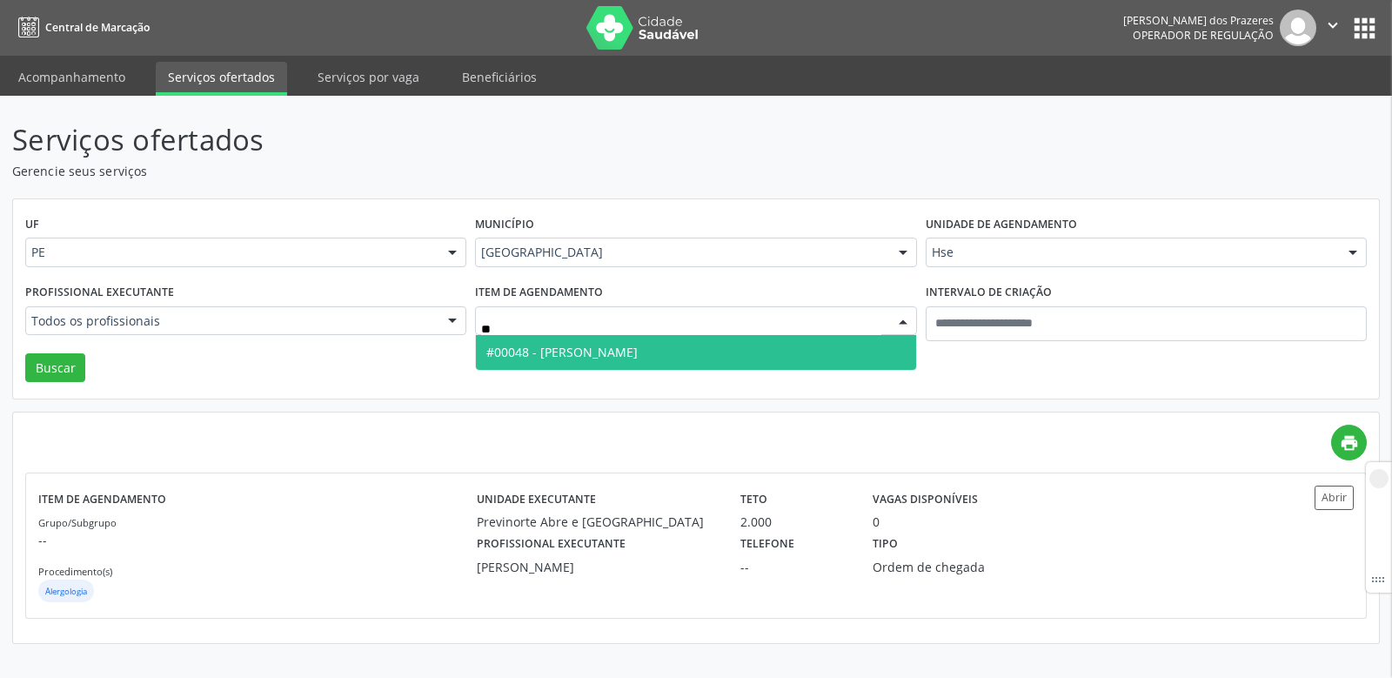
click at [552, 338] on span "#00048 - [PERSON_NAME]" at bounding box center [695, 352] width 439 height 35
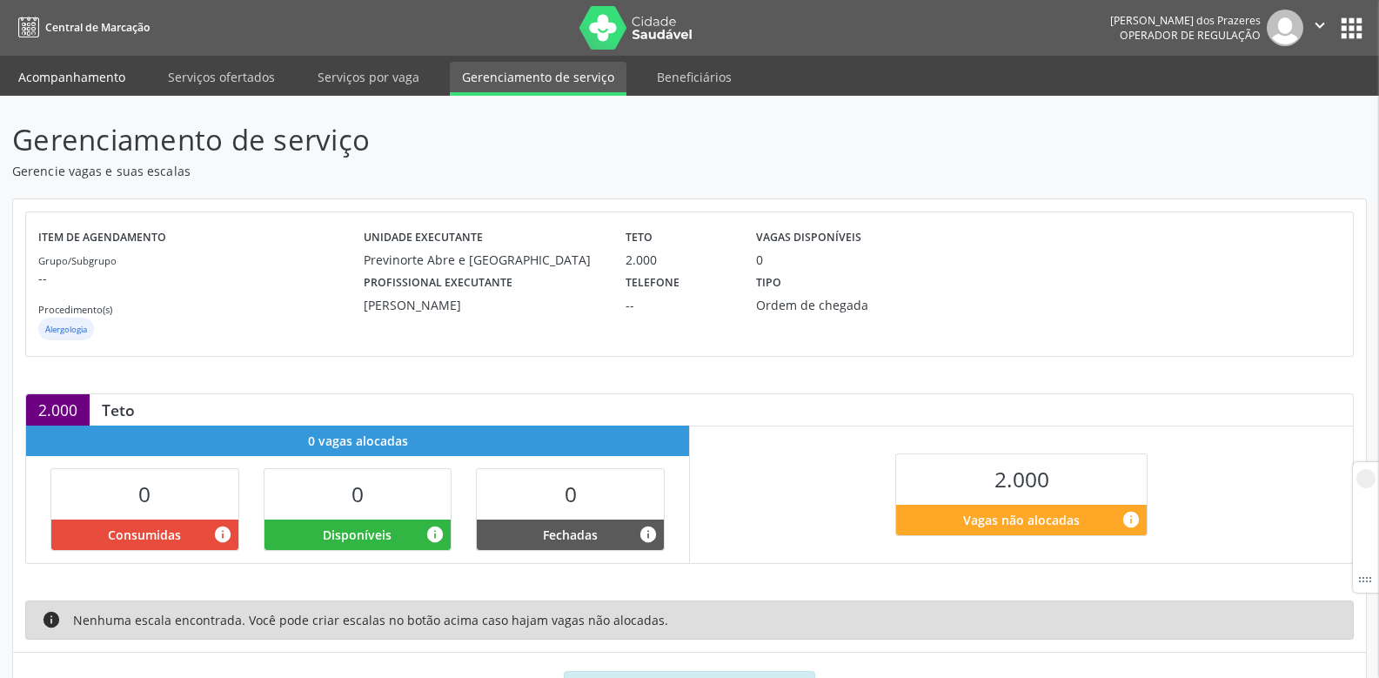
click at [86, 81] on link "Acompanhamento" at bounding box center [71, 77] width 131 height 30
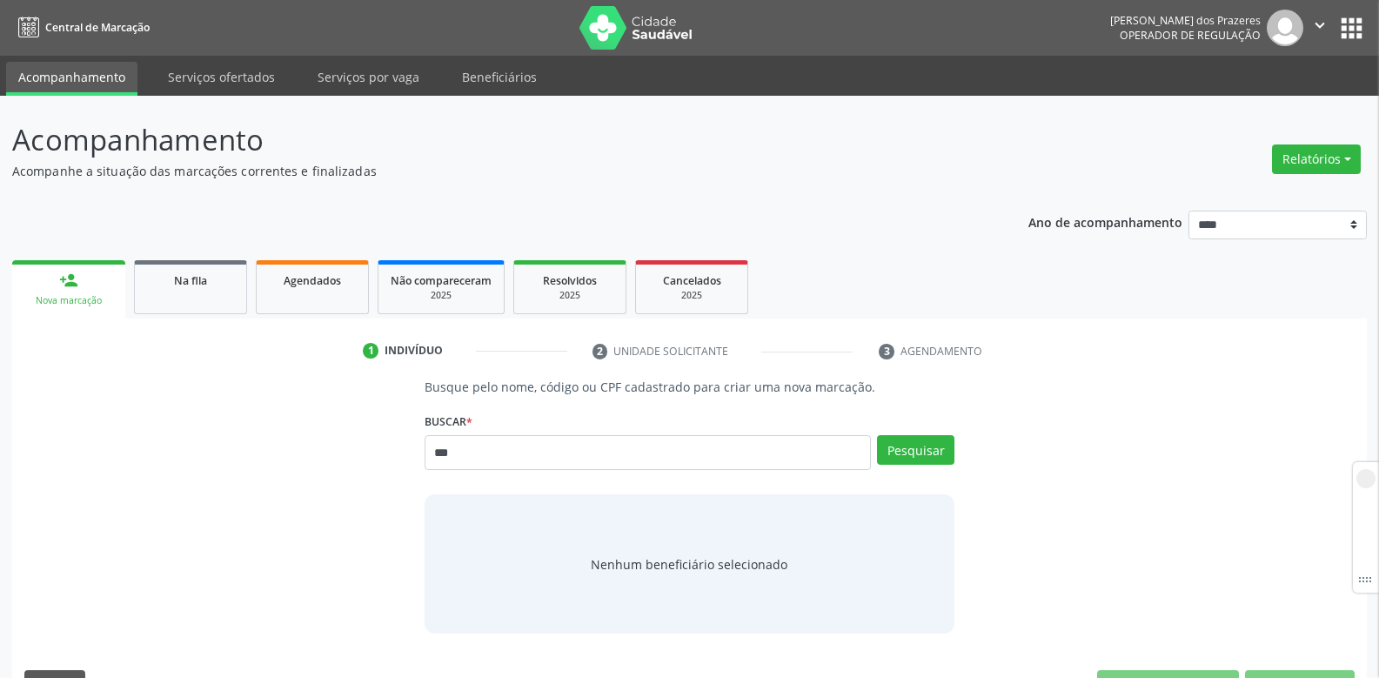
type input "***"
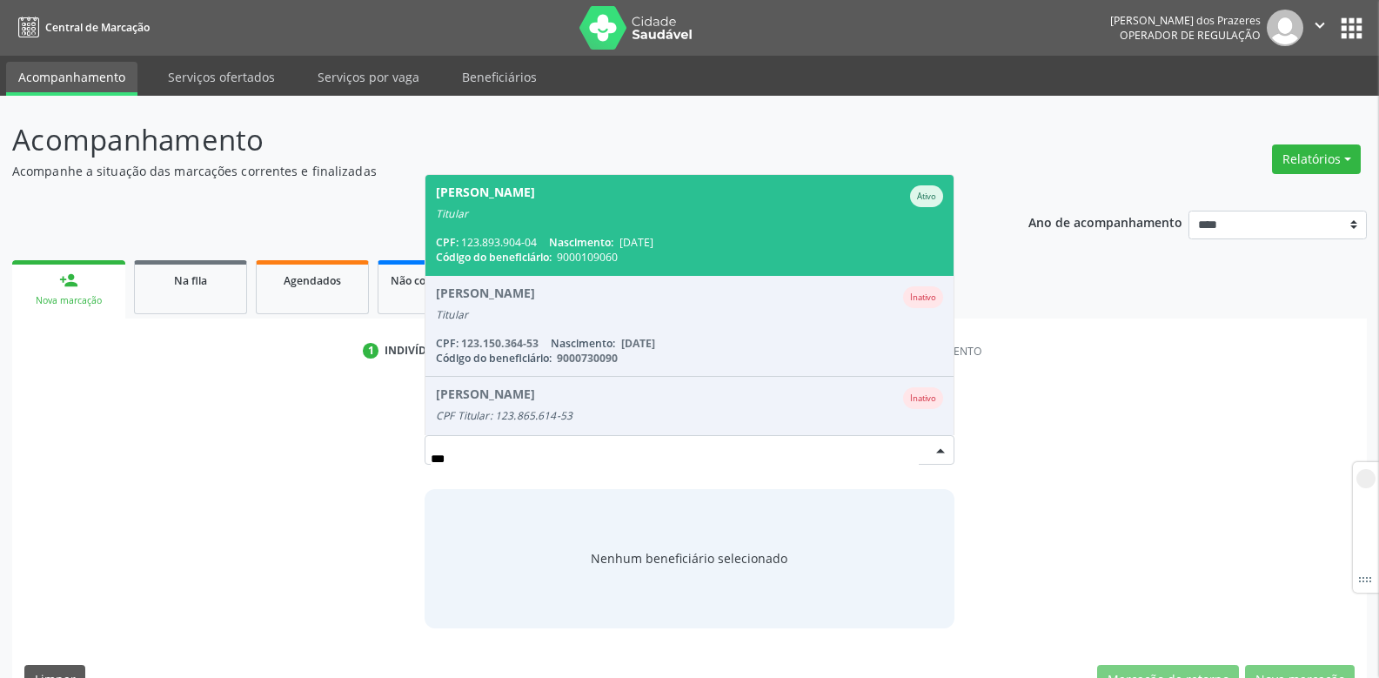
click at [556, 222] on span "[PERSON_NAME] Ativo Titular CPF: 123.893.904-04 Nascimento: [DATE] Código do be…" at bounding box center [689, 225] width 528 height 100
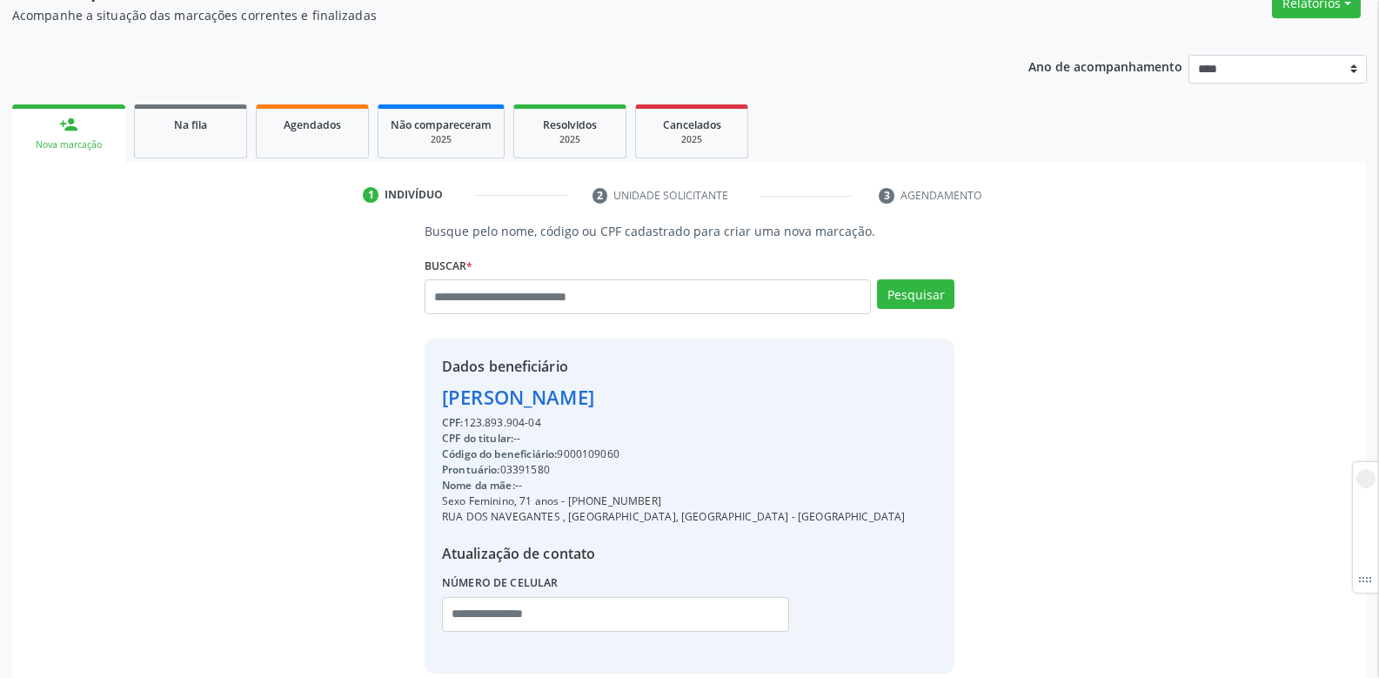
scroll to position [241, 0]
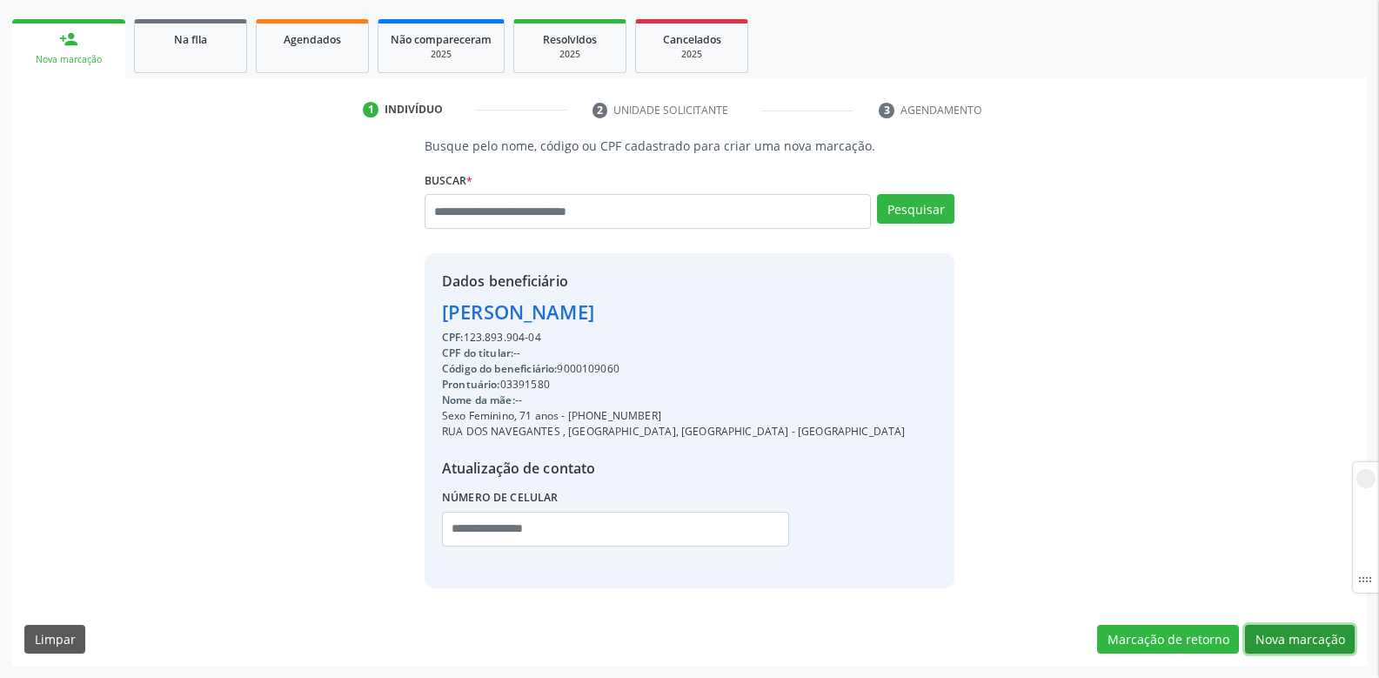
click at [1320, 646] on button "Nova marcação" at bounding box center [1300, 640] width 110 height 30
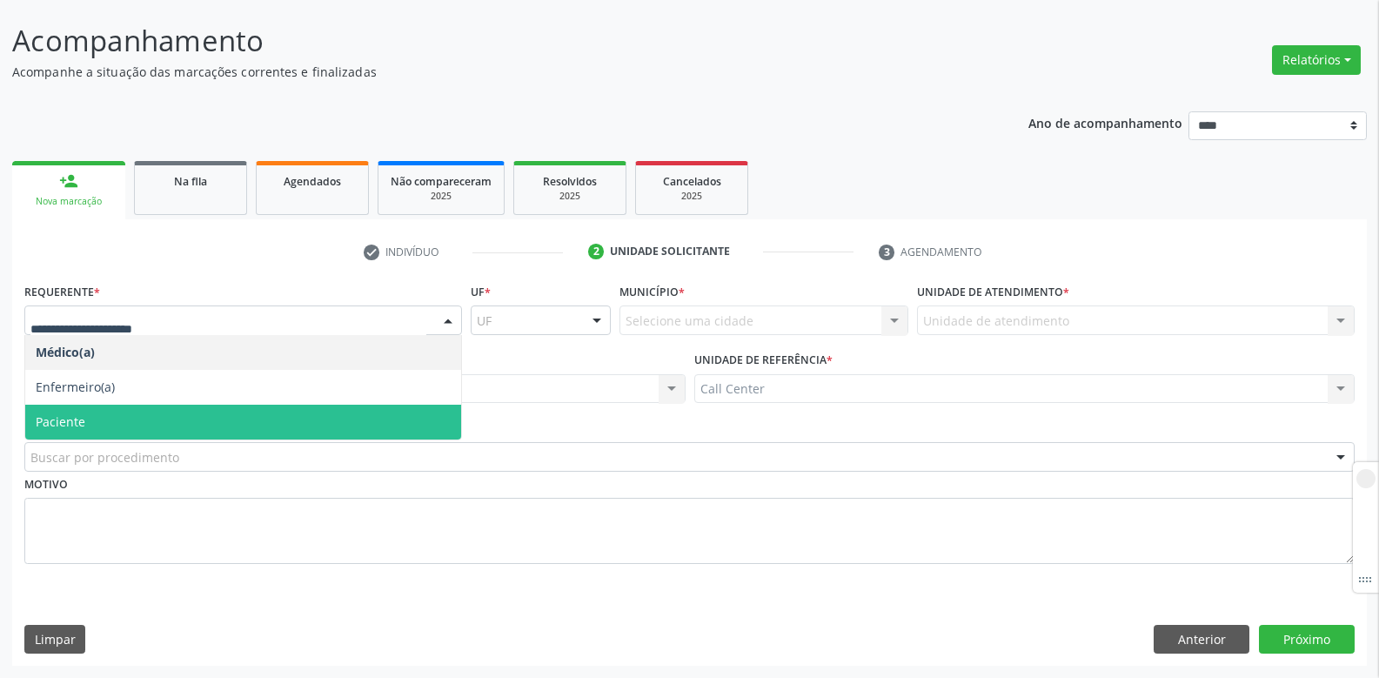
click at [121, 419] on span "Paciente" at bounding box center [243, 422] width 436 height 35
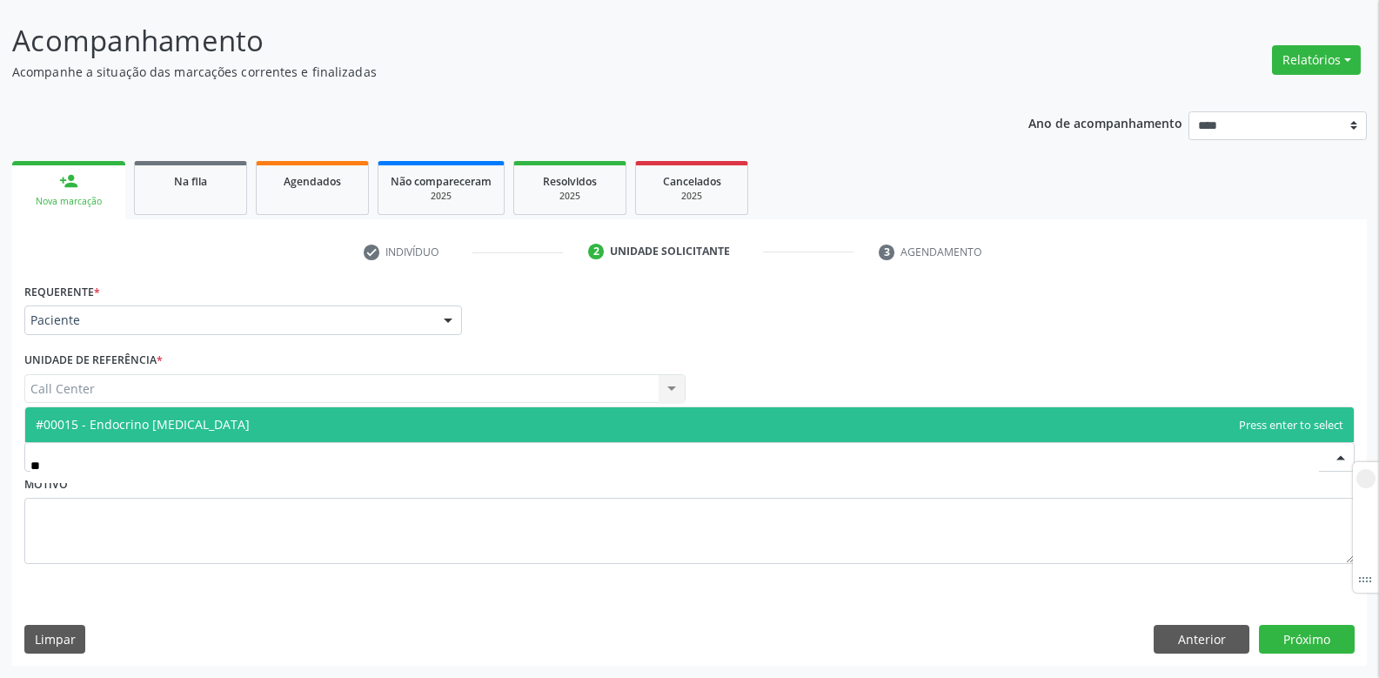
click at [110, 427] on span "#00015 - Endocrino [MEDICAL_DATA]" at bounding box center [143, 424] width 214 height 17
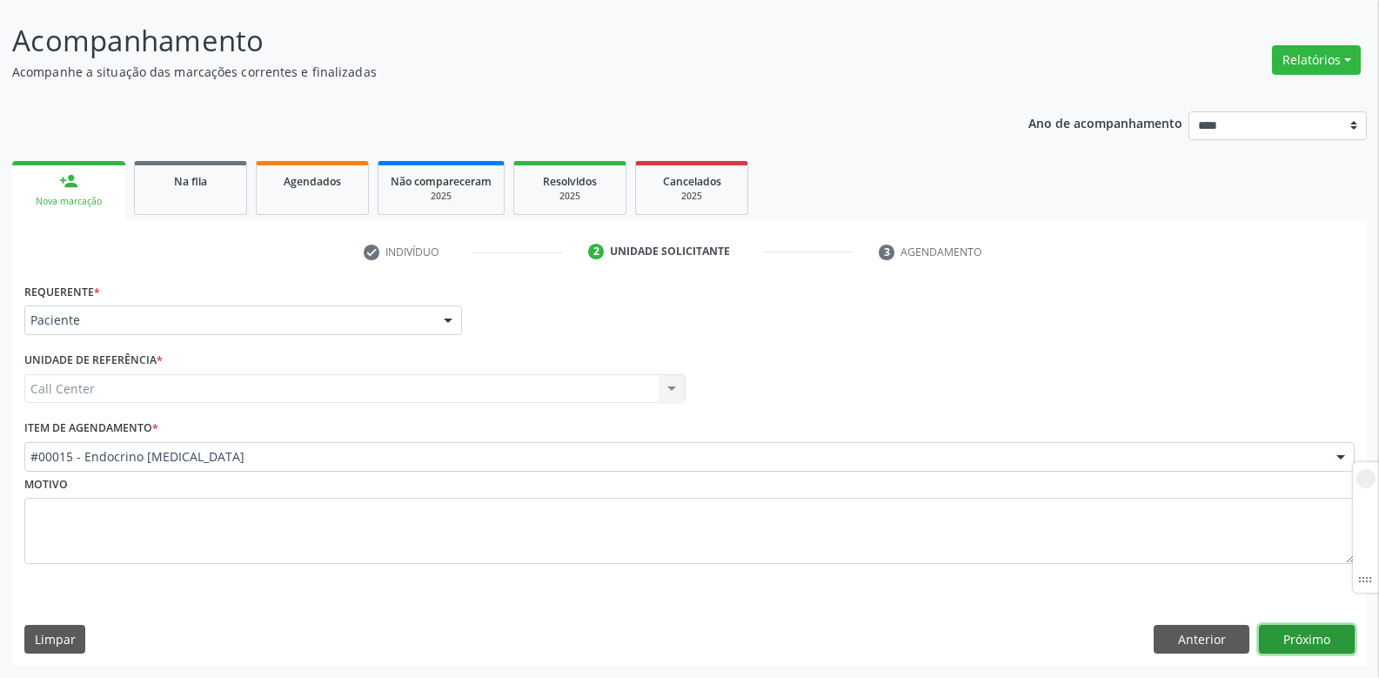
click at [1313, 639] on button "Próximo" at bounding box center [1307, 640] width 96 height 30
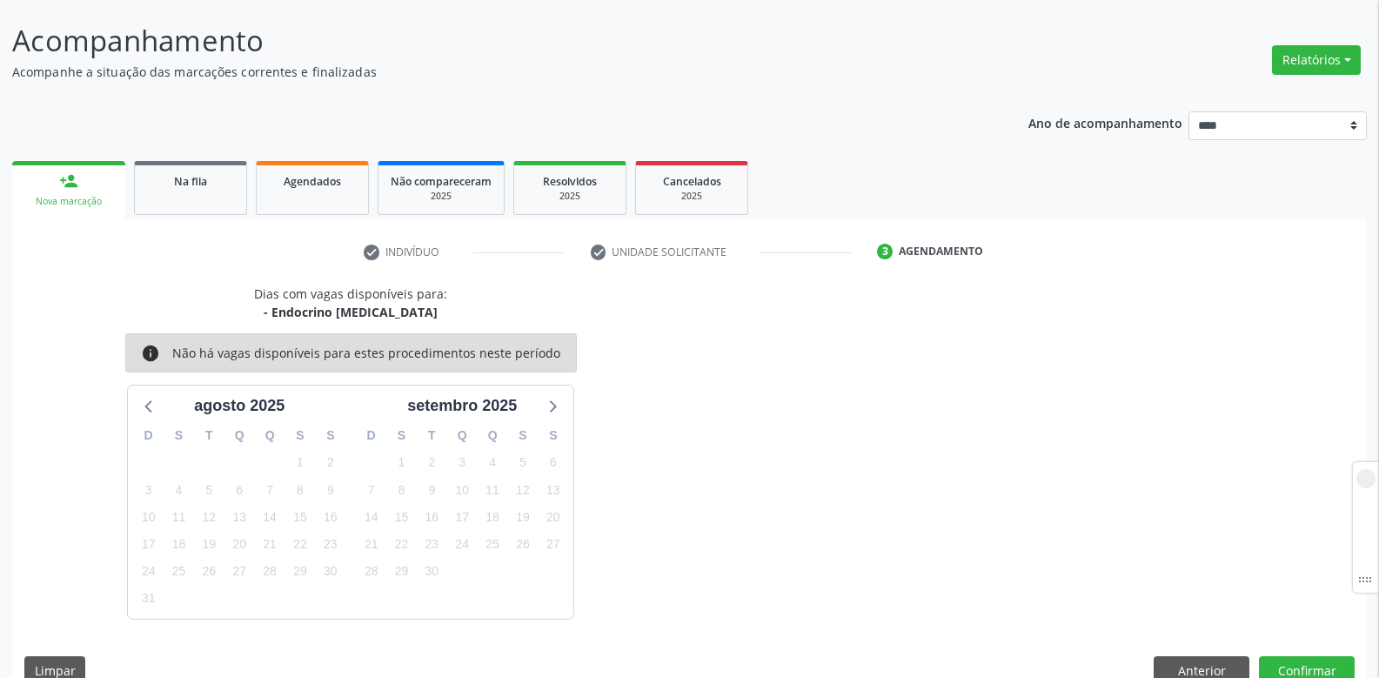
click at [90, 183] on link "person_add Nova marcação" at bounding box center [68, 190] width 113 height 58
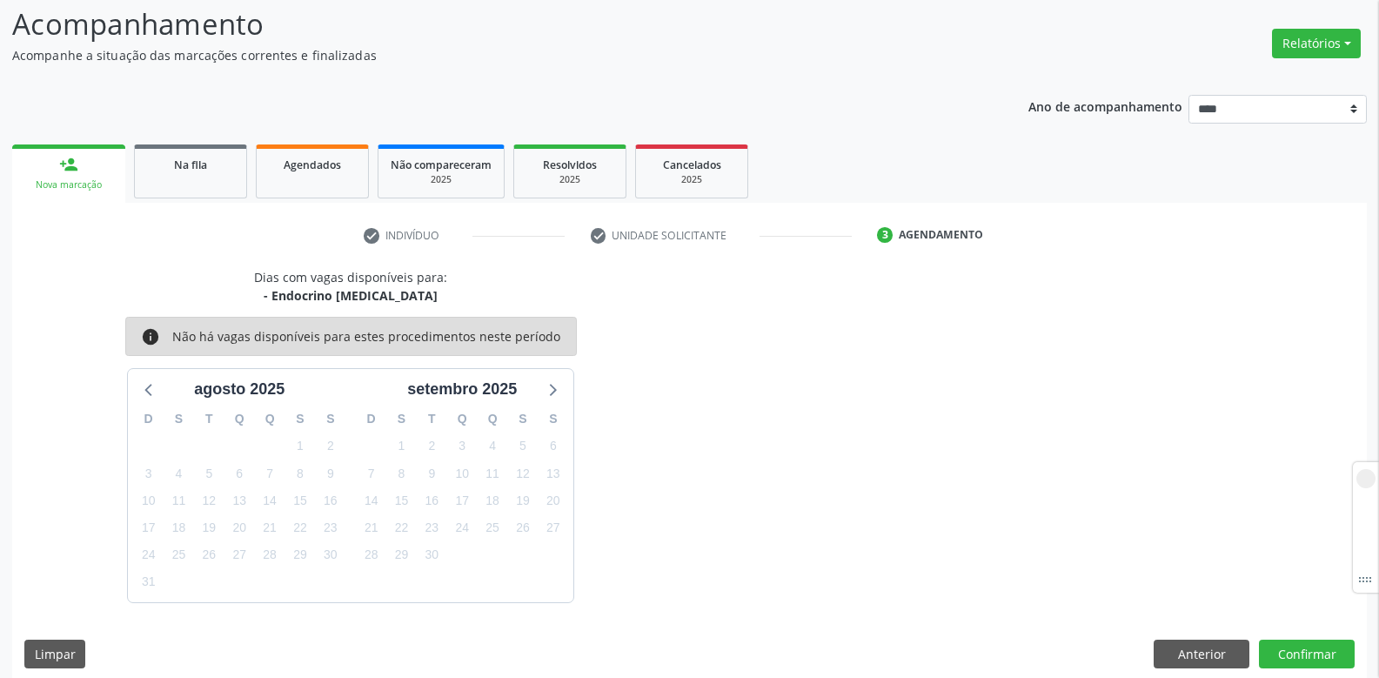
scroll to position [131, 0]
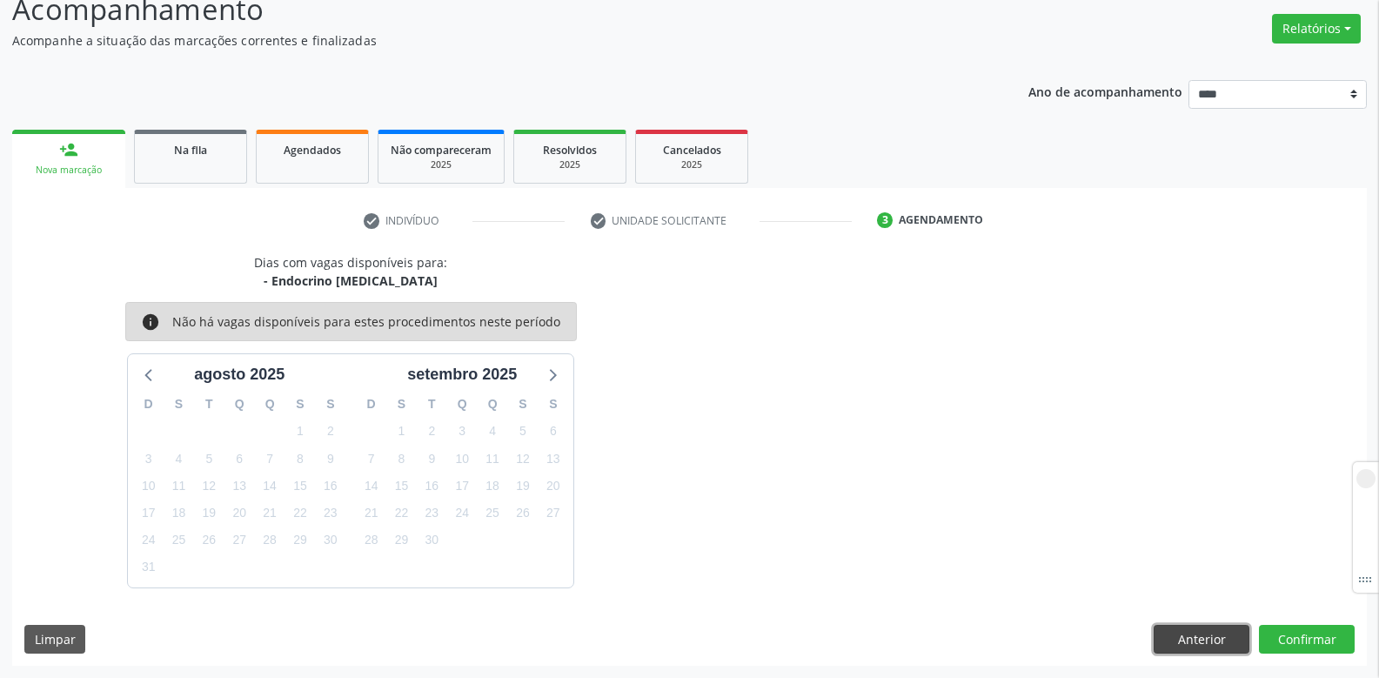
click at [1180, 629] on button "Anterior" at bounding box center [1202, 640] width 96 height 30
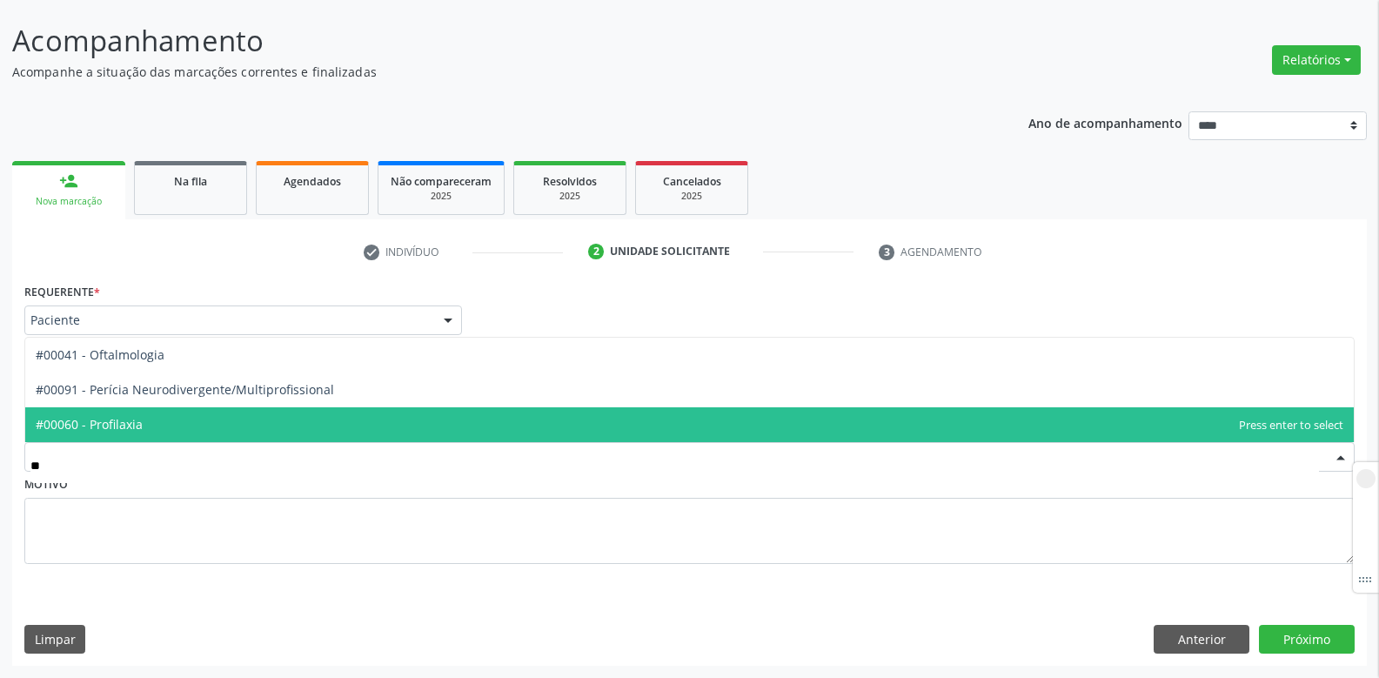
type input "***"
click at [144, 416] on span "#00041 - Oftalmologia" at bounding box center [100, 424] width 129 height 17
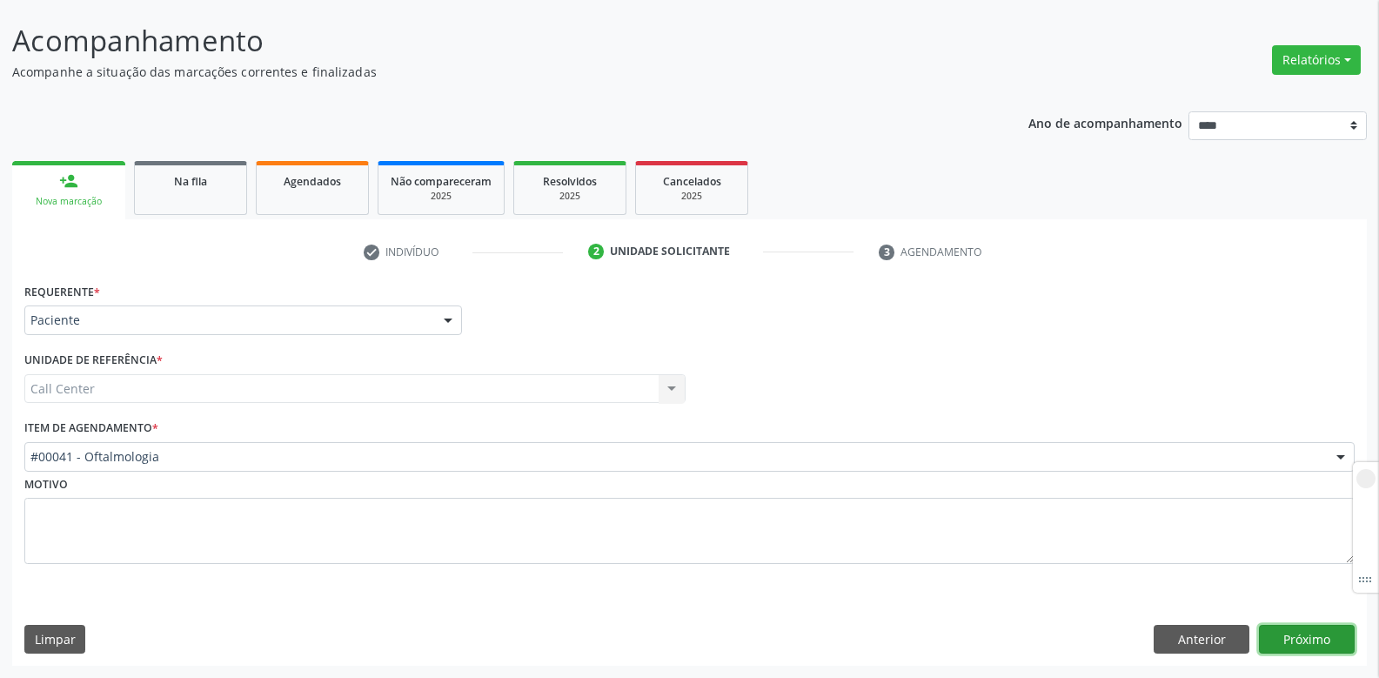
click at [1323, 646] on button "Próximo" at bounding box center [1307, 640] width 96 height 30
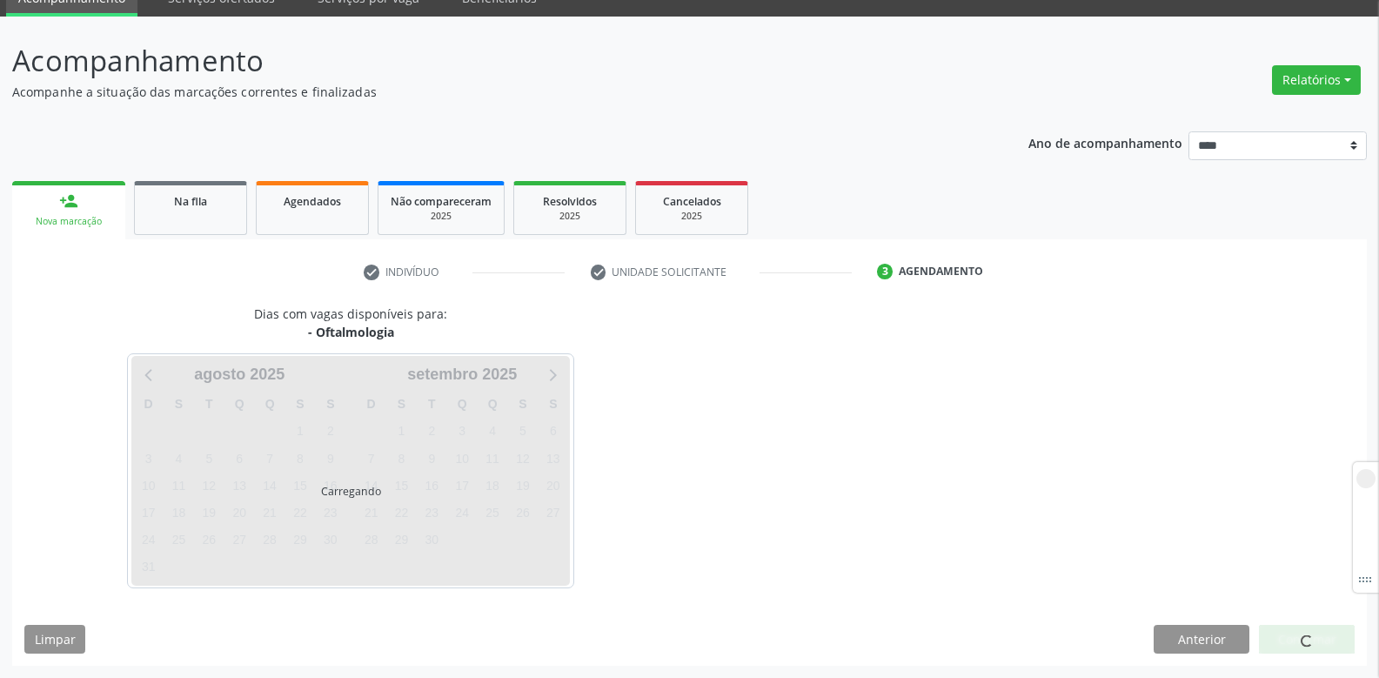
scroll to position [79, 0]
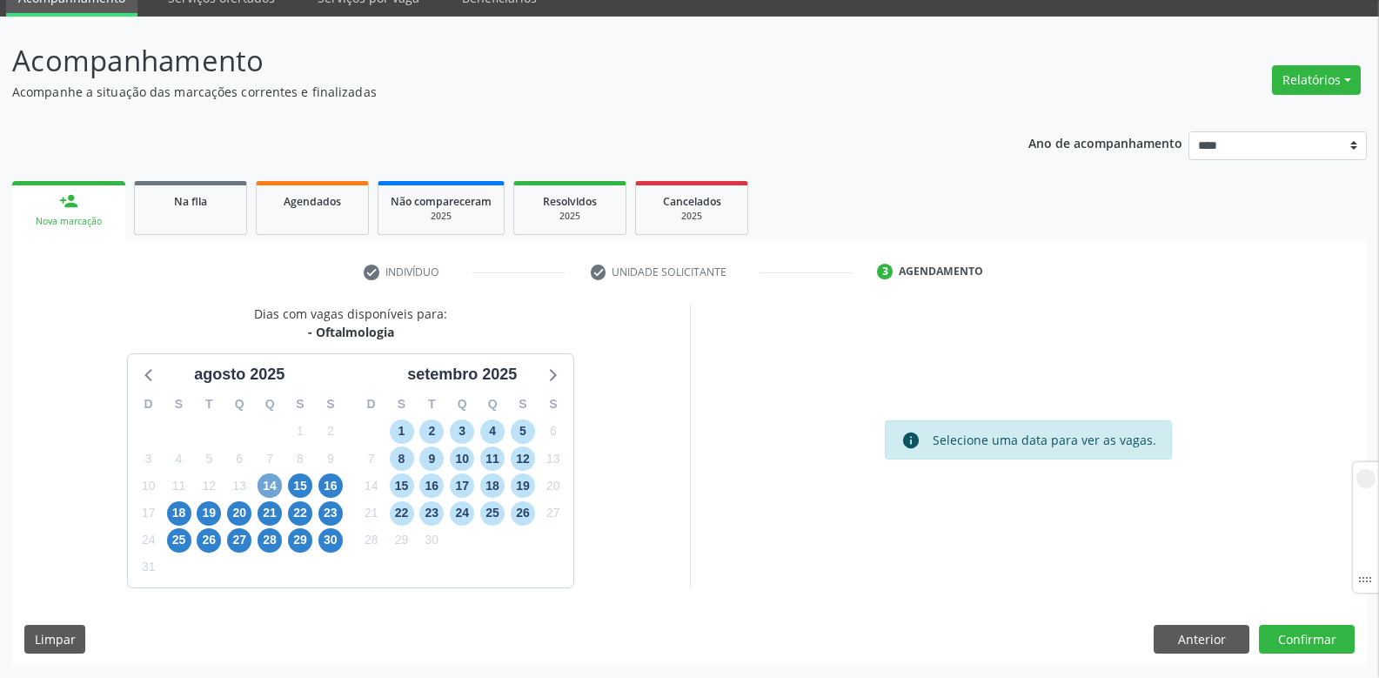
click at [271, 482] on span "14" at bounding box center [270, 485] width 24 height 24
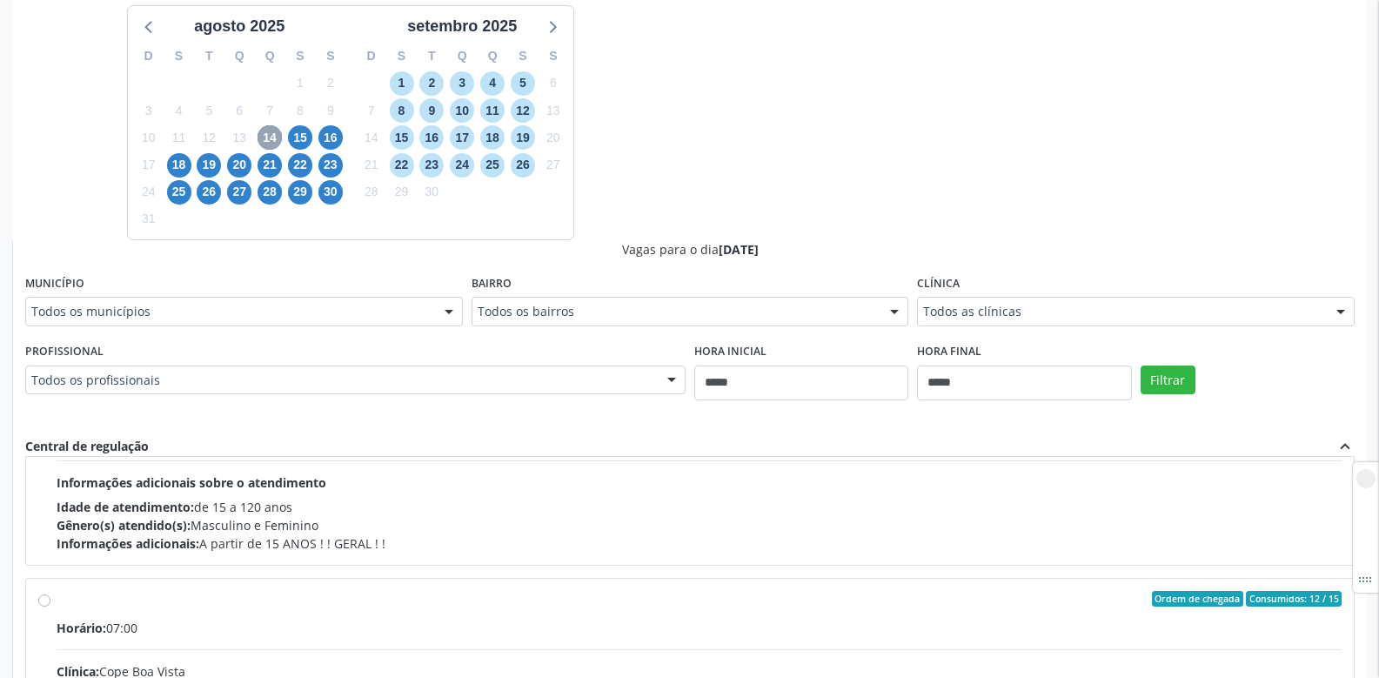
scroll to position [1131, 0]
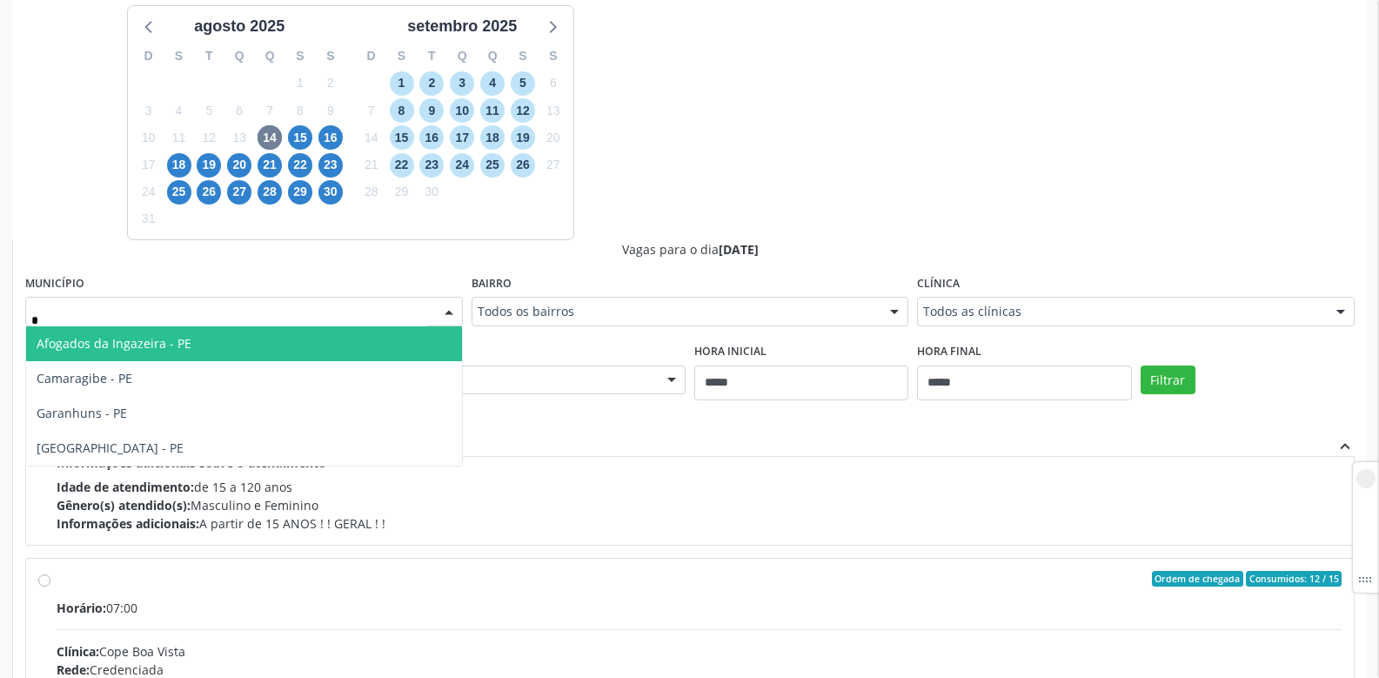
type input "**"
click at [146, 352] on span "[GEOGRAPHIC_DATA] - PE" at bounding box center [244, 343] width 436 height 35
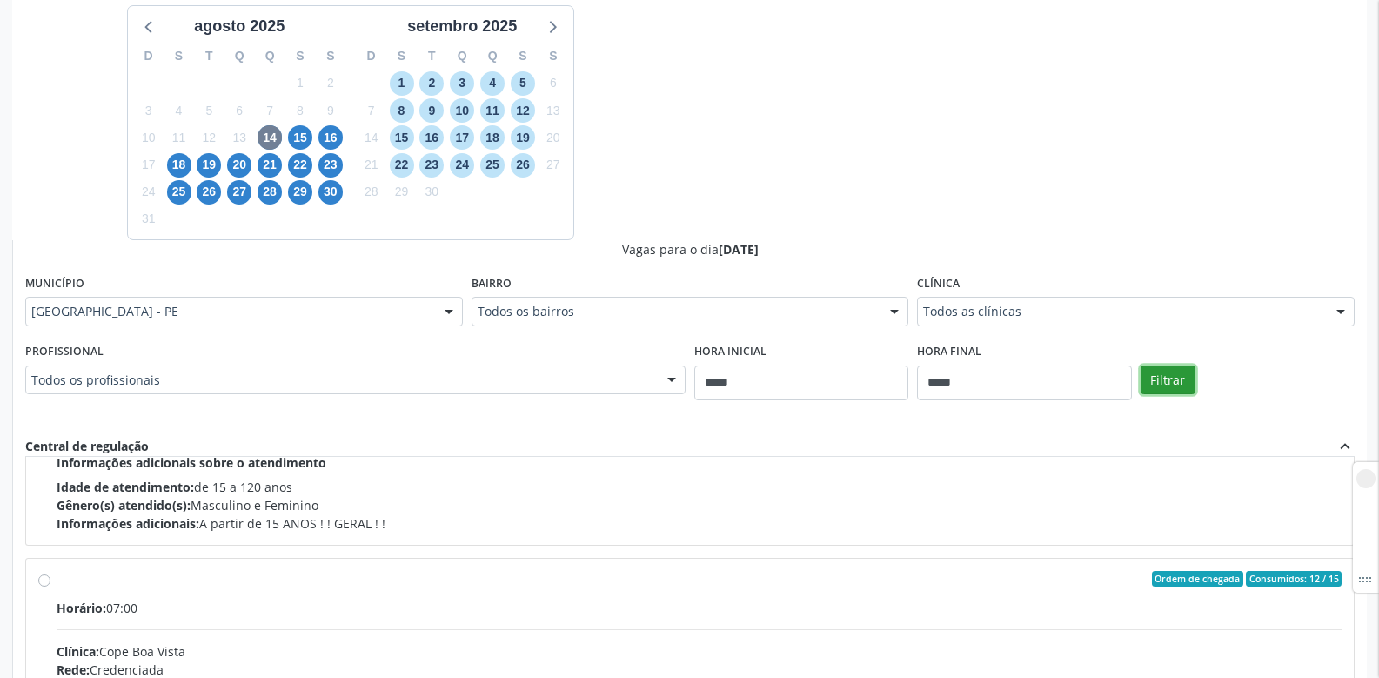
click at [1169, 376] on button "Filtrar" at bounding box center [1168, 380] width 55 height 30
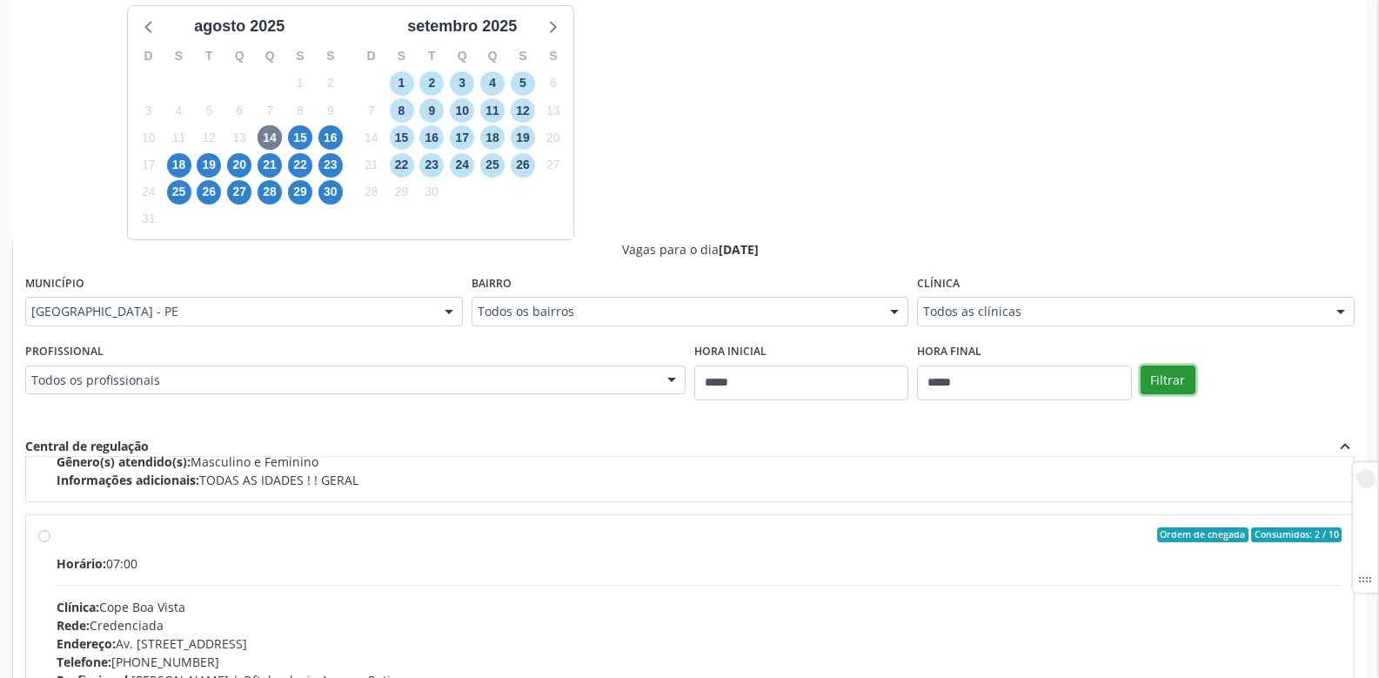
scroll to position [1479, 0]
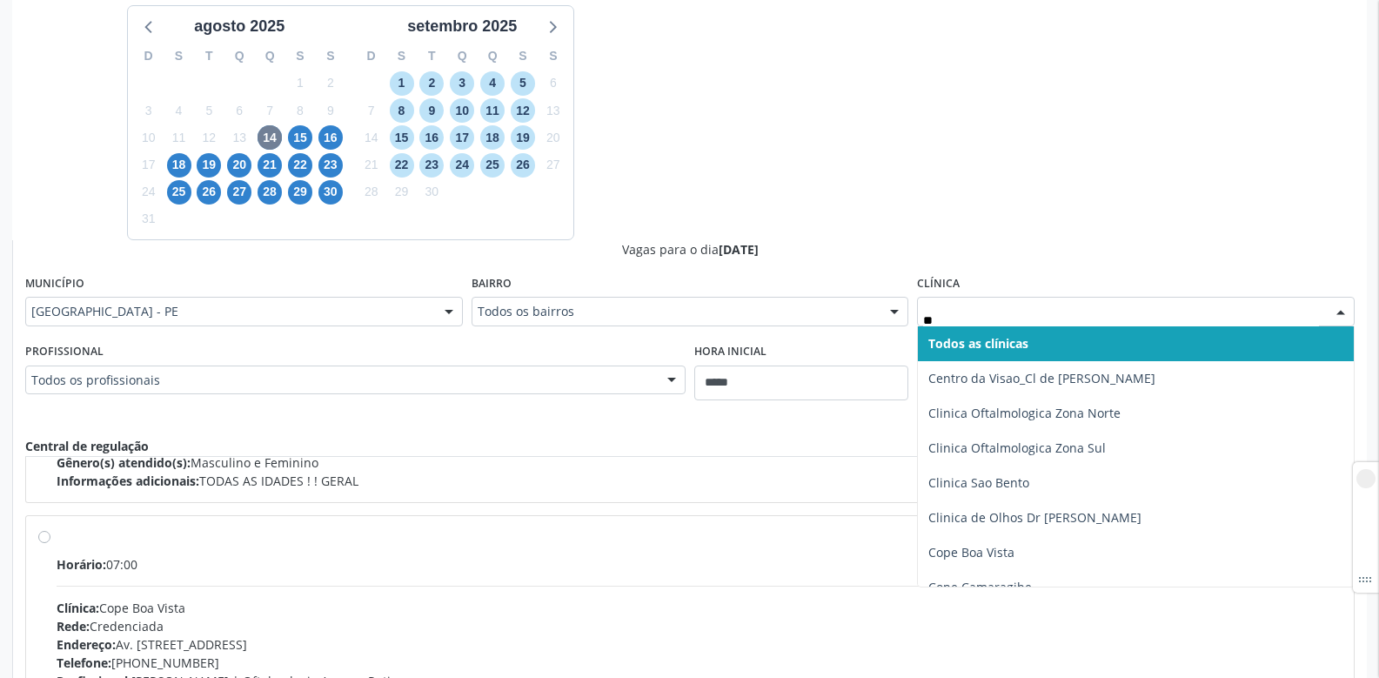
type input "***"
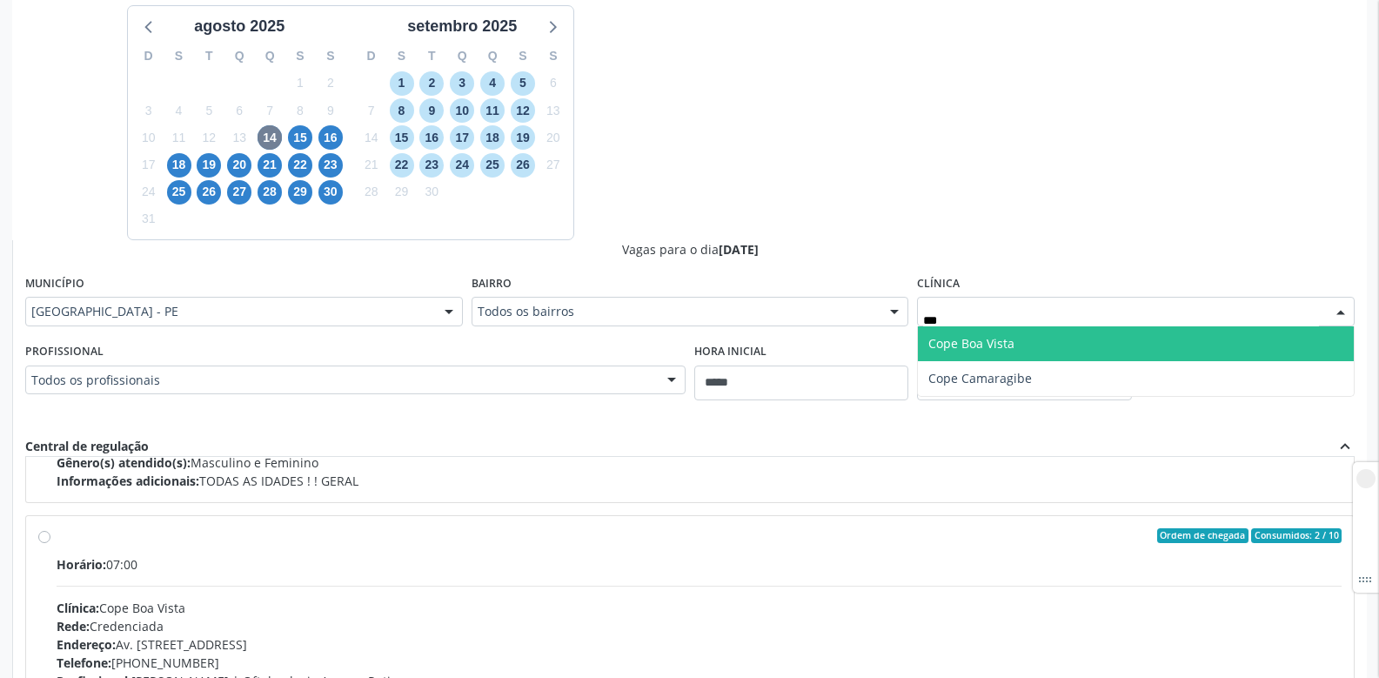
click at [1014, 338] on span "Cope Boa Vista" at bounding box center [1136, 343] width 436 height 35
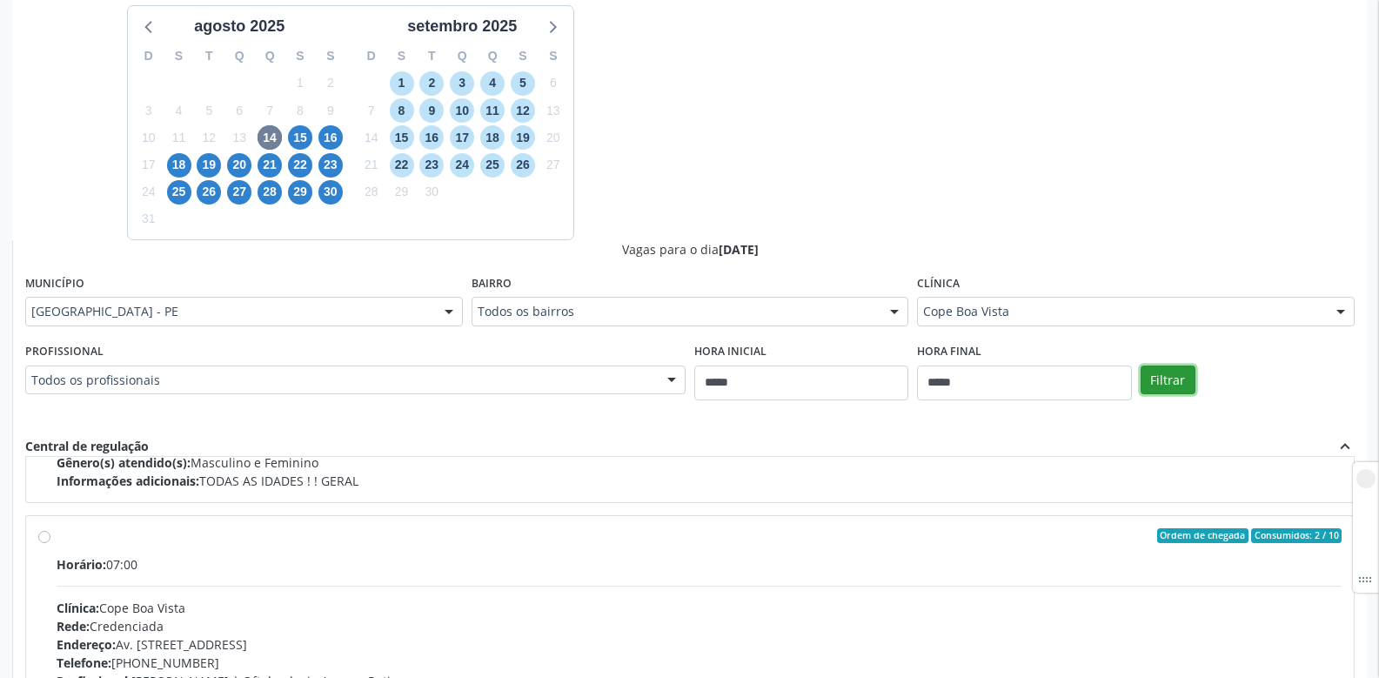
click at [1162, 372] on button "Filtrar" at bounding box center [1168, 380] width 55 height 30
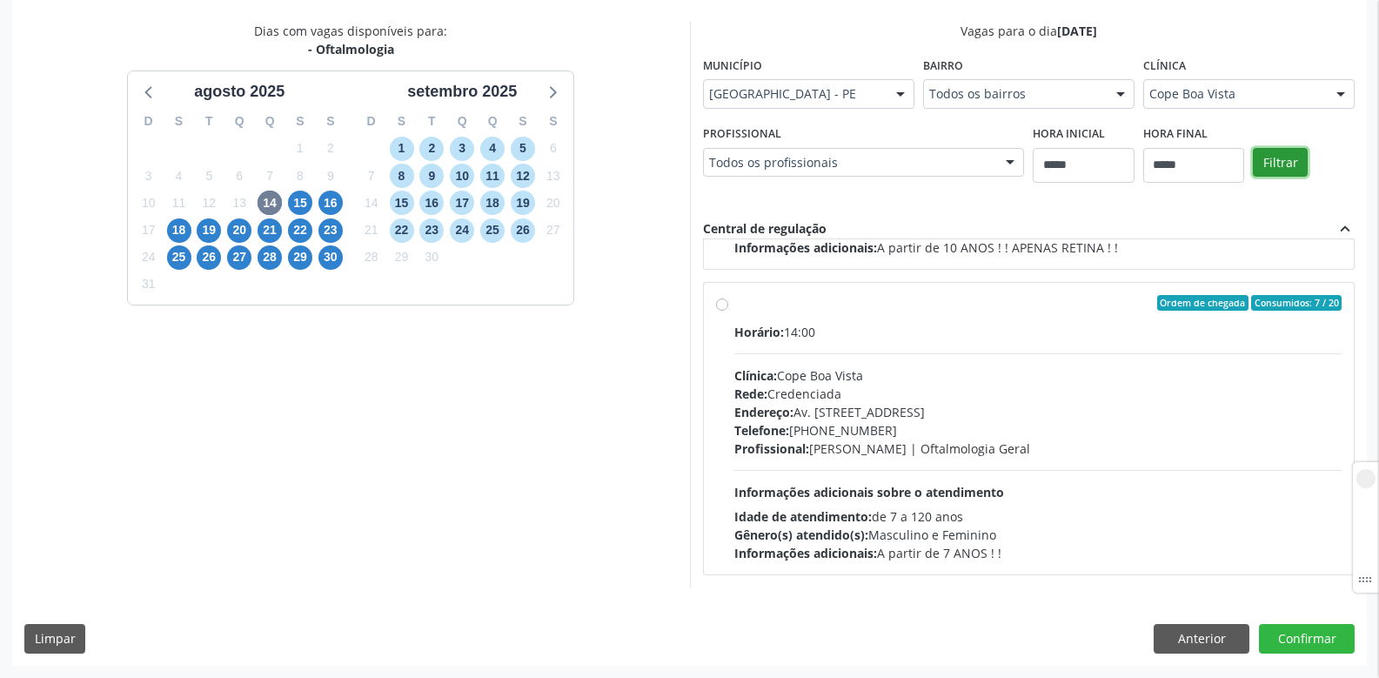
scroll to position [362, 0]
drag, startPoint x: 898, startPoint y: 452, endPoint x: 1009, endPoint y: 445, distance: 111.5
click at [1009, 445] on div "Profissional: [PERSON_NAME] | Oftalmologia Geral" at bounding box center [1038, 448] width 608 height 18
click at [994, 495] on span "Informações adicionais sobre o atendimento" at bounding box center [869, 492] width 270 height 17
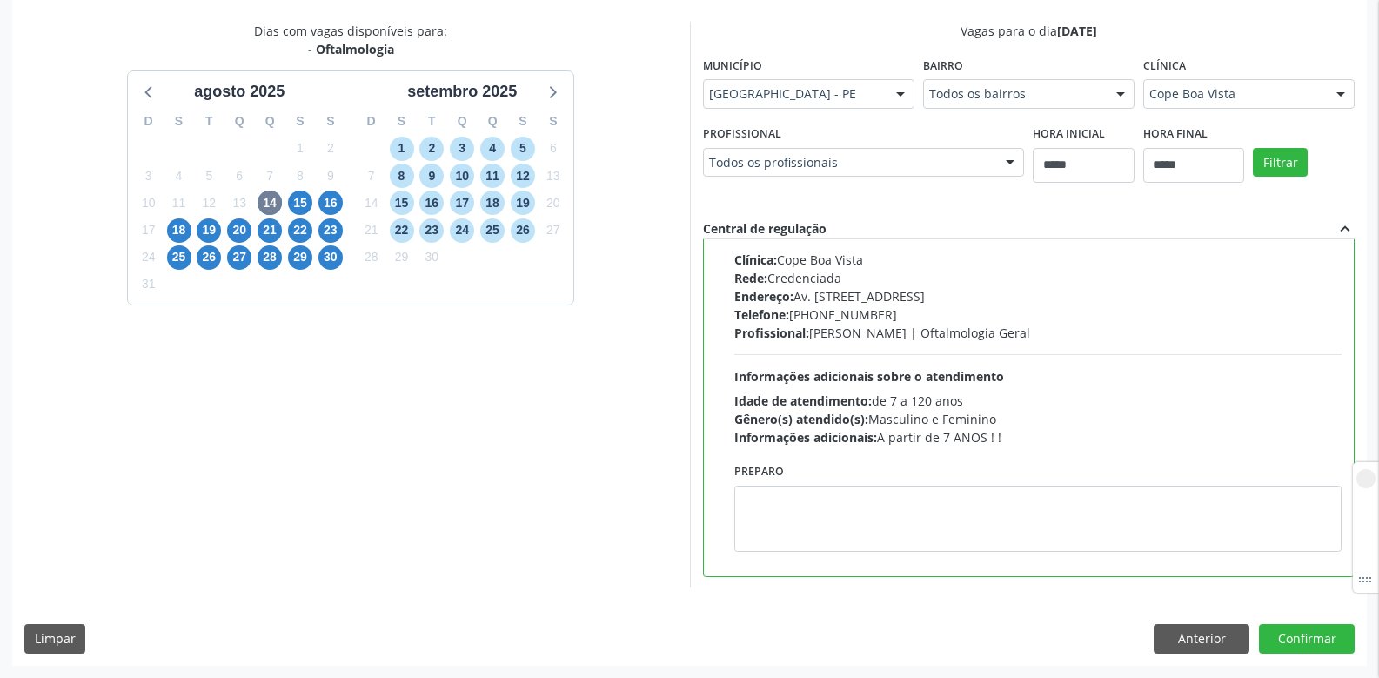
scroll to position [696, 0]
click at [301, 200] on span "15" at bounding box center [300, 203] width 24 height 24
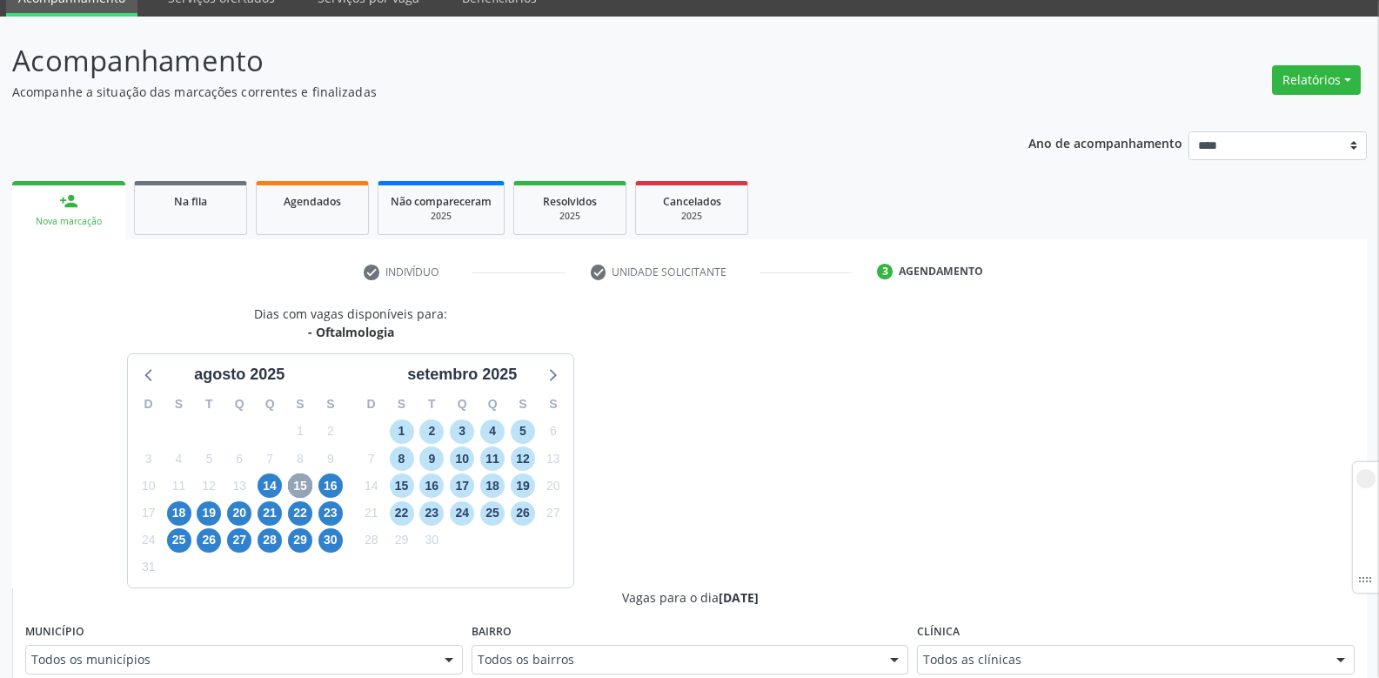
scroll to position [362, 0]
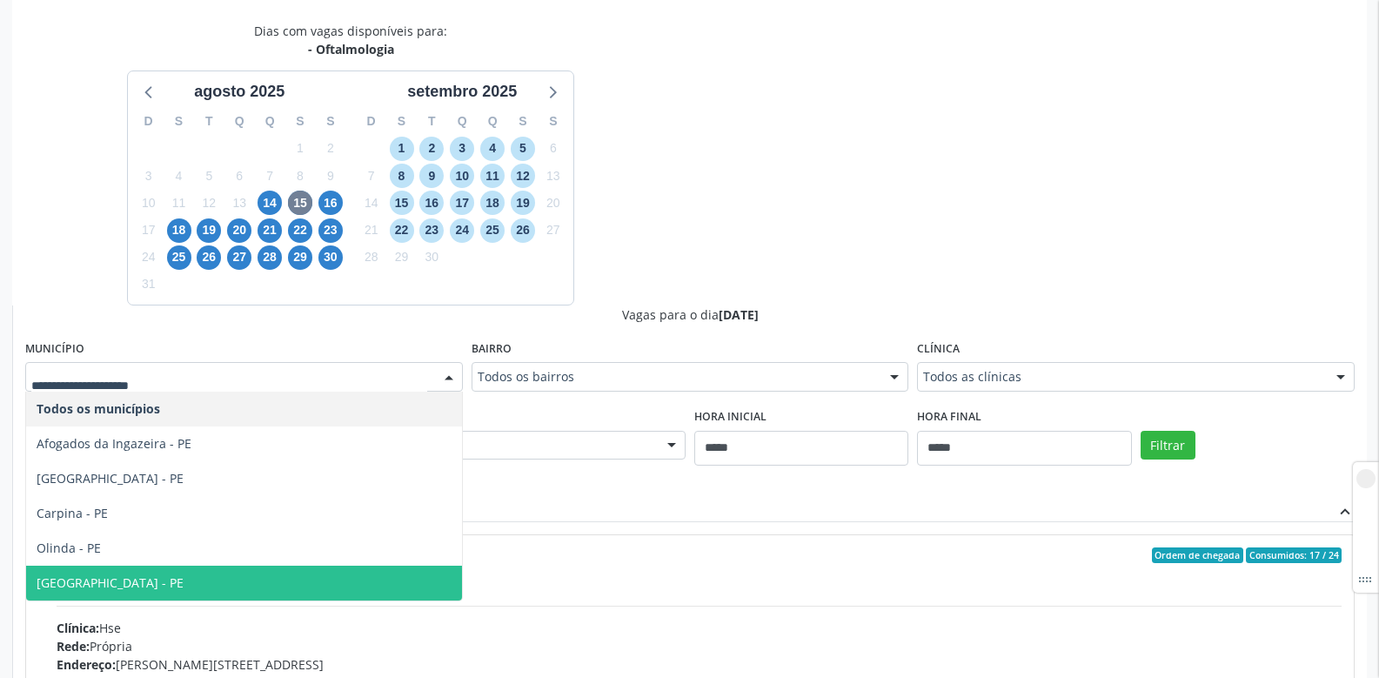
click at [71, 571] on span "[GEOGRAPHIC_DATA] - PE" at bounding box center [244, 583] width 436 height 35
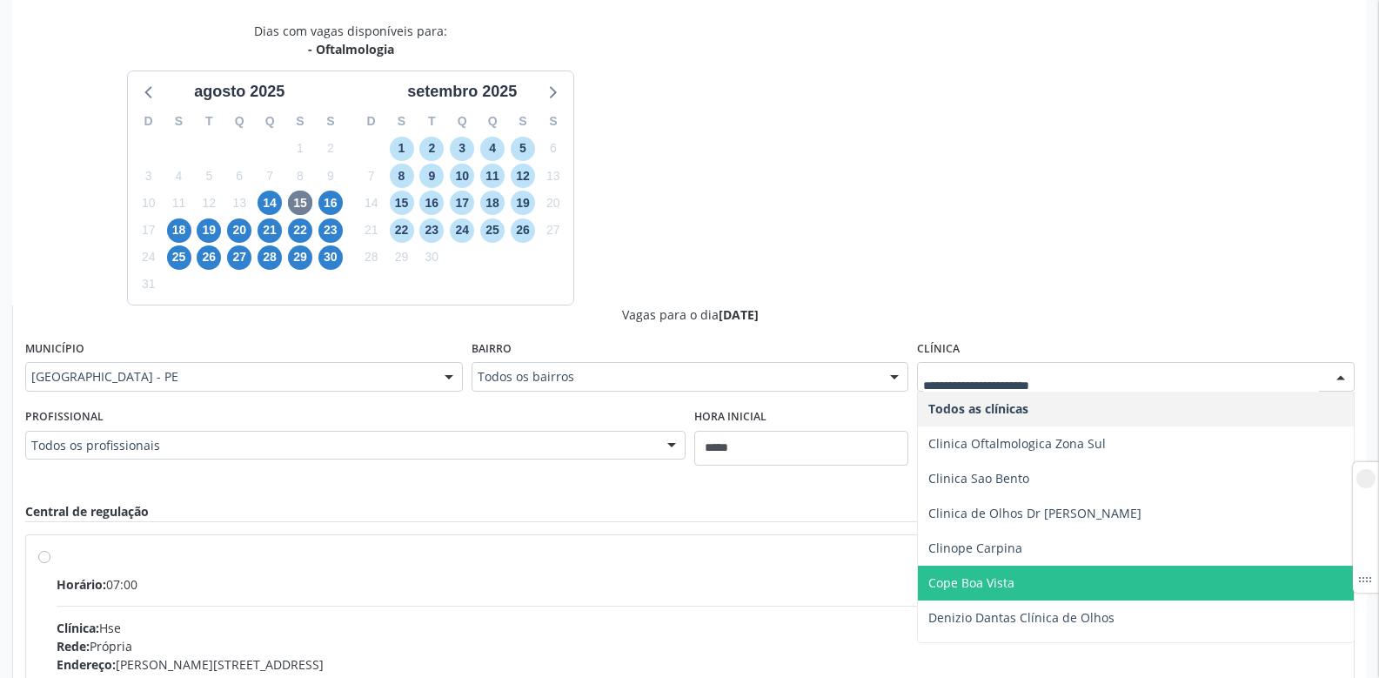
click at [1007, 586] on span "Cope Boa Vista" at bounding box center [971, 582] width 86 height 17
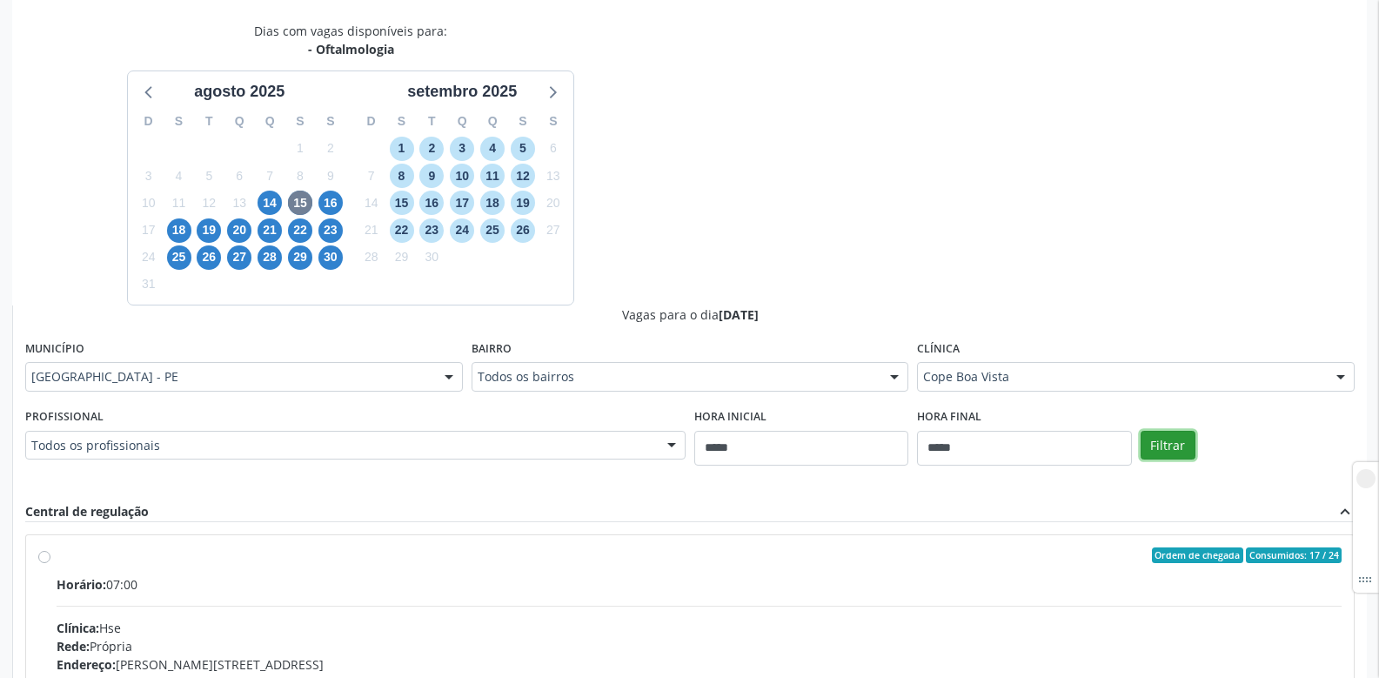
click at [1161, 441] on button "Filtrar" at bounding box center [1168, 446] width 55 height 30
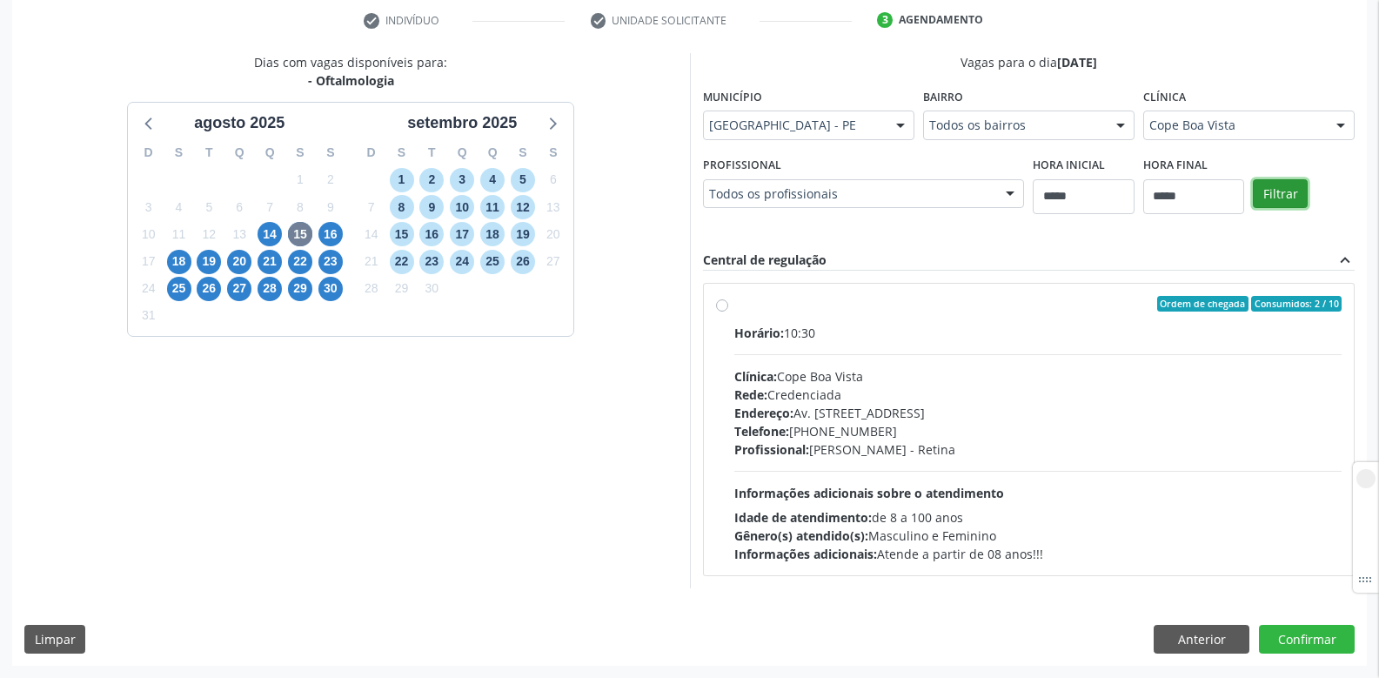
scroll to position [331, 0]
click at [335, 236] on span "16" at bounding box center [330, 234] width 24 height 24
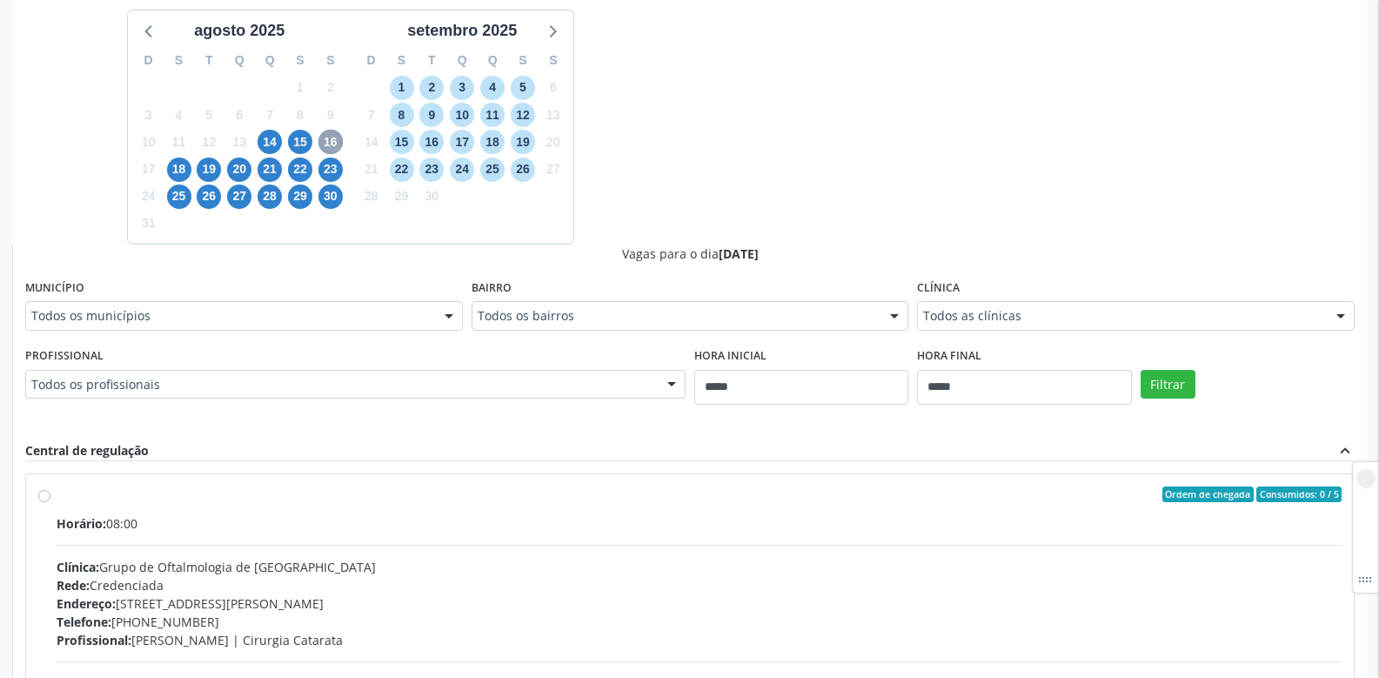
scroll to position [613, 0]
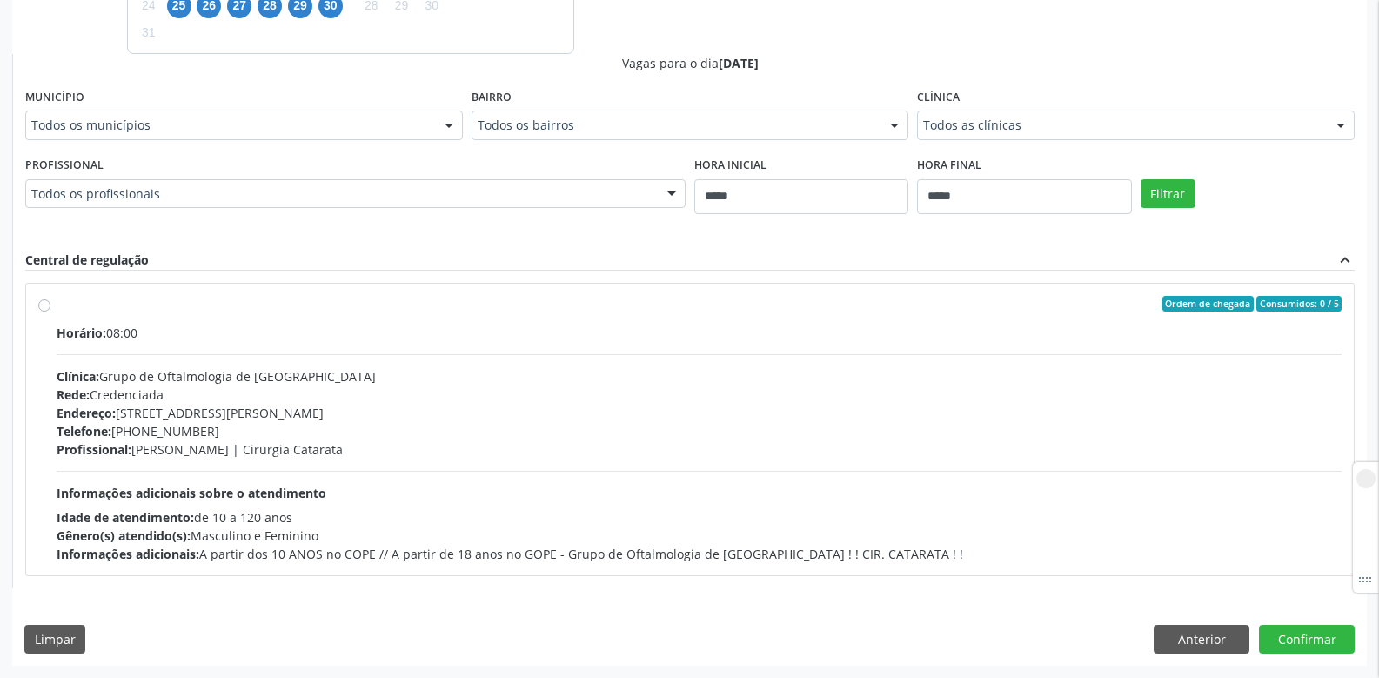
drag, startPoint x: 312, startPoint y: 446, endPoint x: 405, endPoint y: 443, distance: 93.2
click at [405, 443] on div "Profissional: [PERSON_NAME] | Cirurgia Catarata" at bounding box center [699, 449] width 1285 height 18
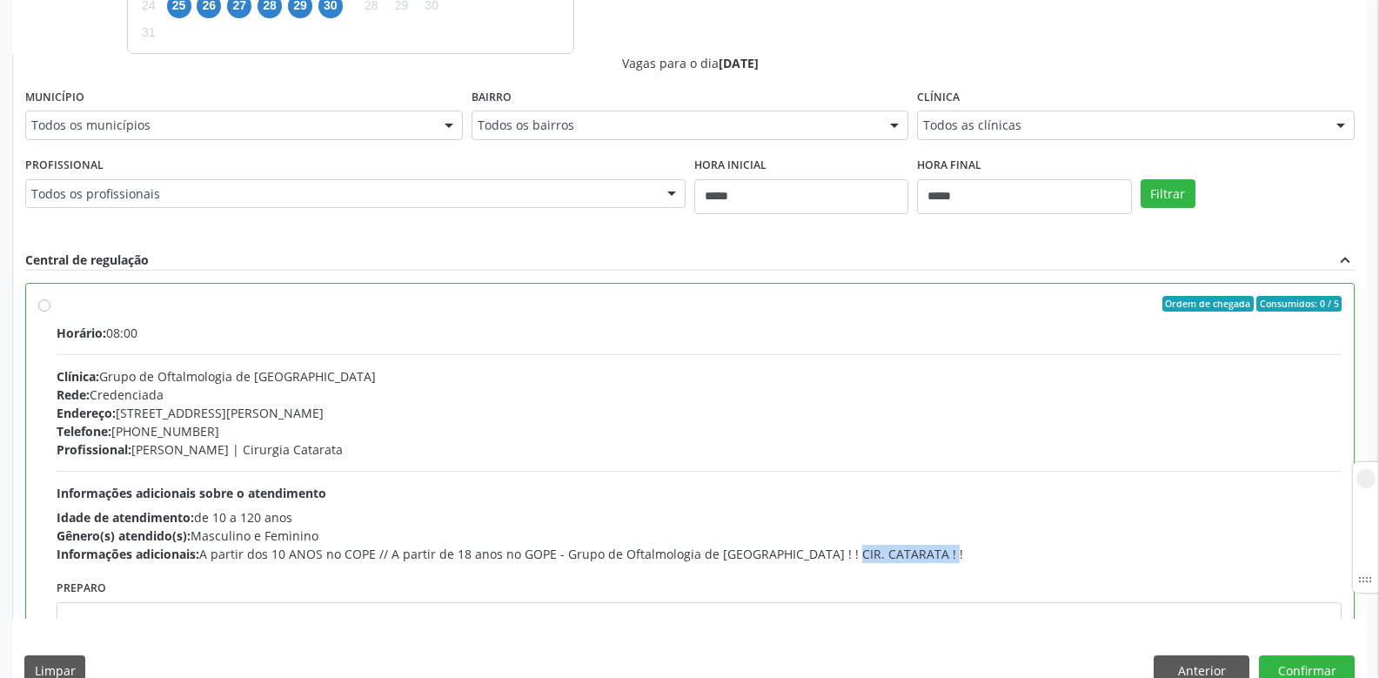
drag, startPoint x: 804, startPoint y: 550, endPoint x: 927, endPoint y: 549, distance: 122.7
click at [927, 549] on div "Informações adicionais: A partir dos 10 ANOS no COPE // A partir de 18 anos no …" at bounding box center [699, 554] width 1285 height 18
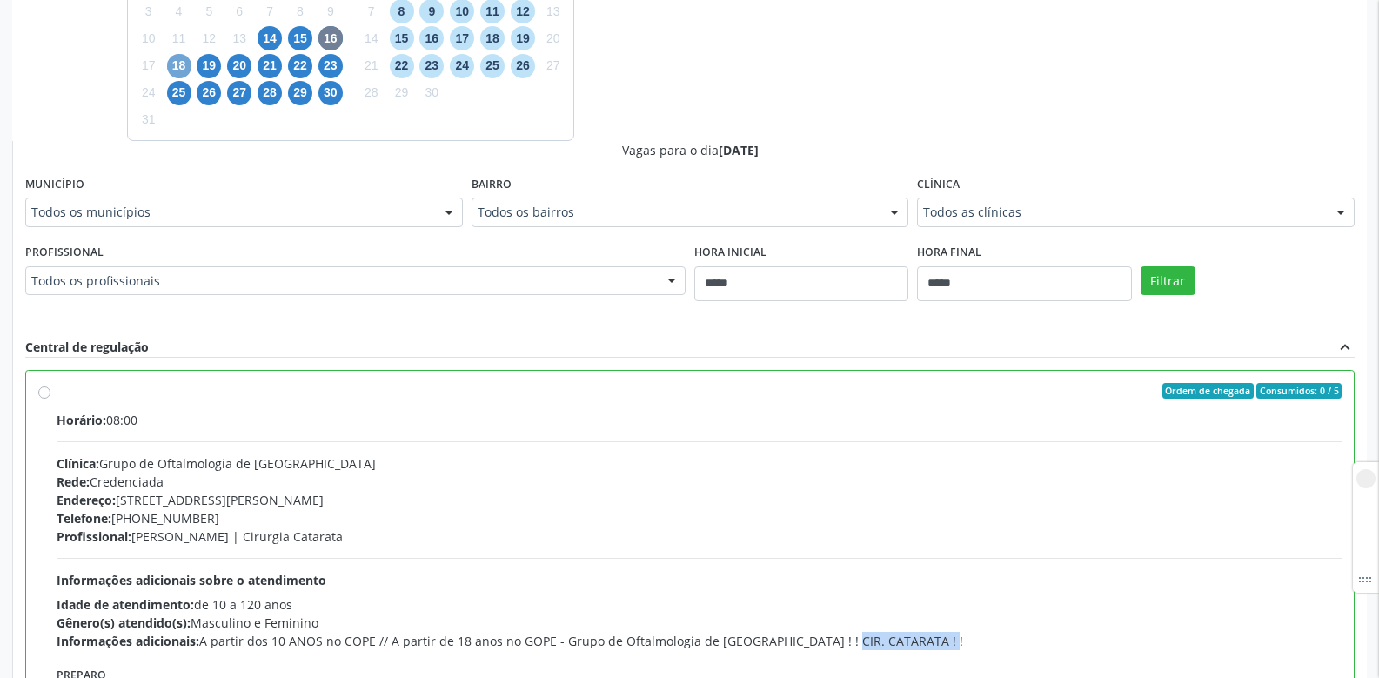
click at [182, 65] on span "18" at bounding box center [179, 66] width 24 height 24
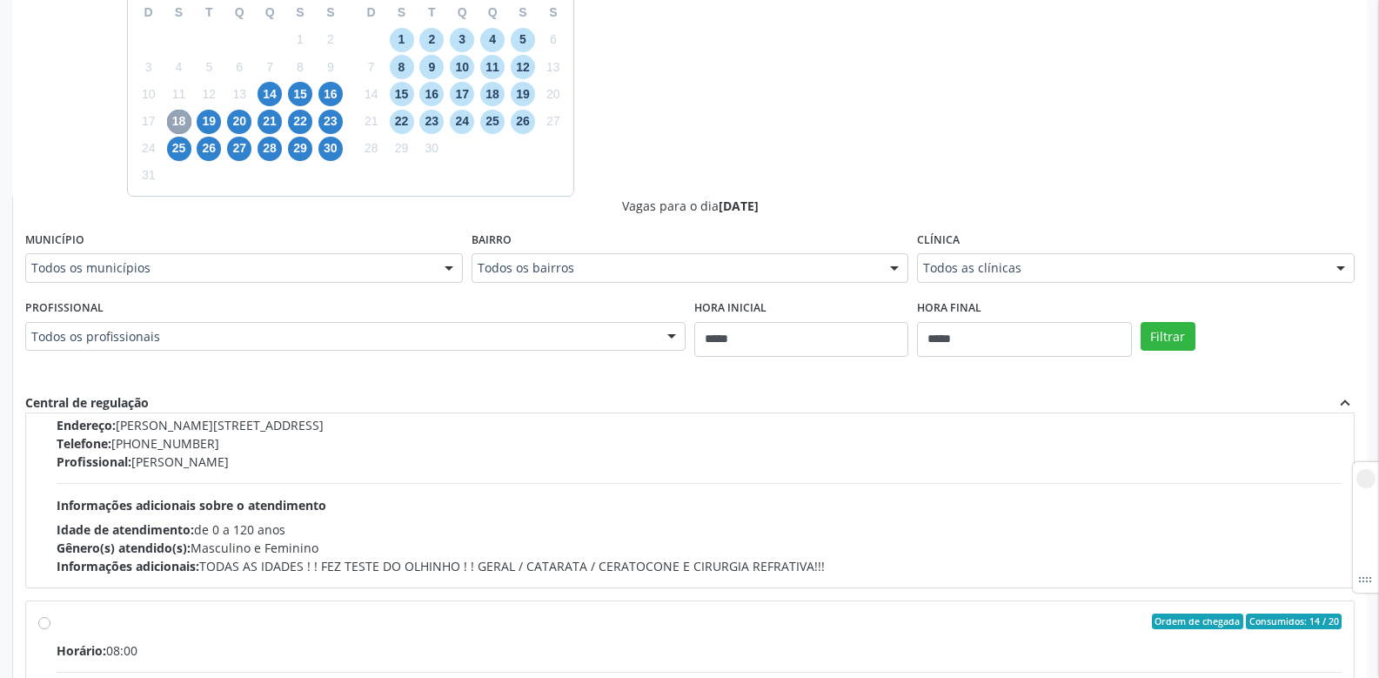
scroll to position [645, 0]
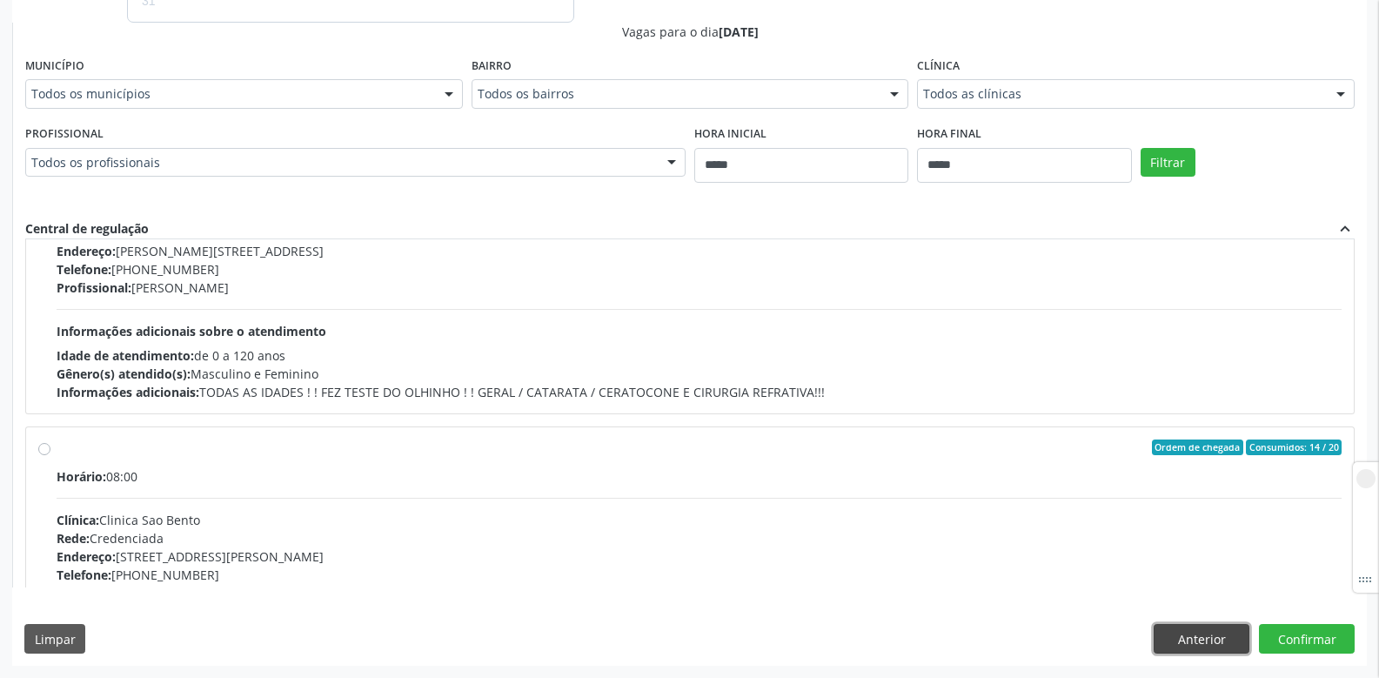
click at [1180, 634] on button "Anterior" at bounding box center [1202, 639] width 96 height 30
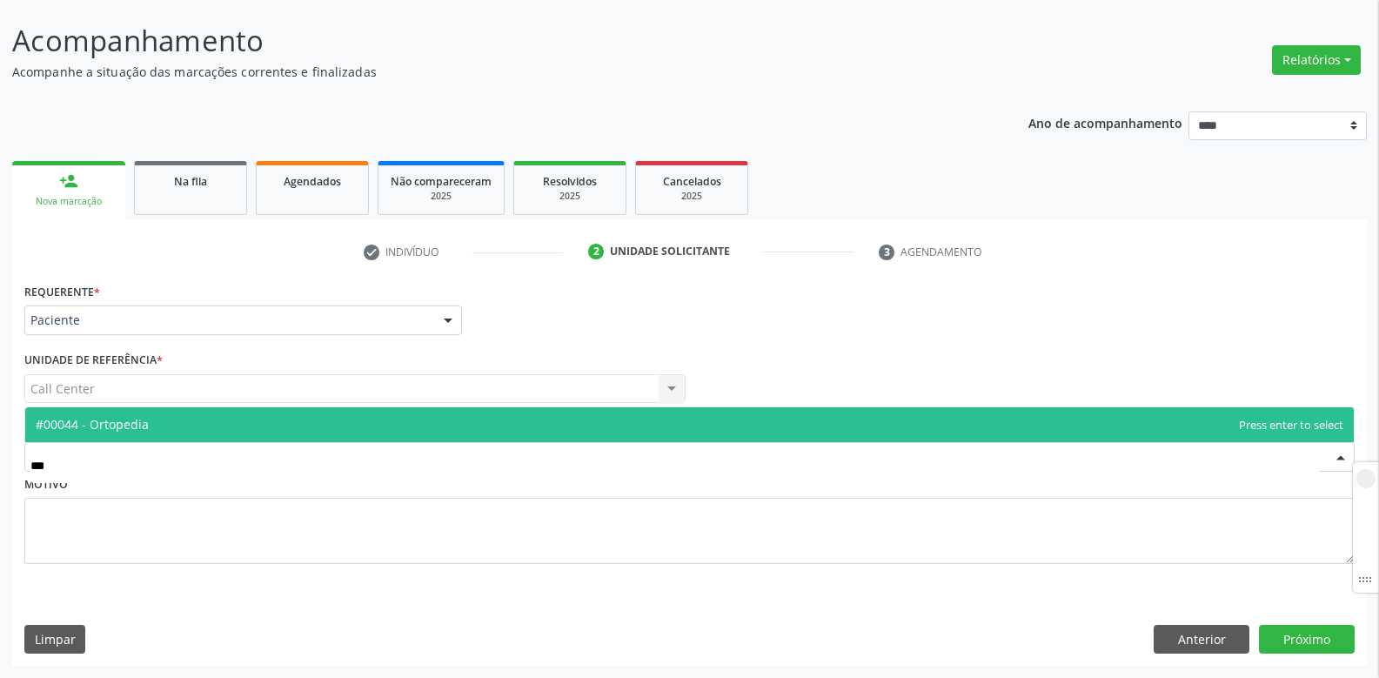
type input "****"
click at [102, 426] on span "#00044 - Ortopedia" at bounding box center [92, 424] width 113 height 17
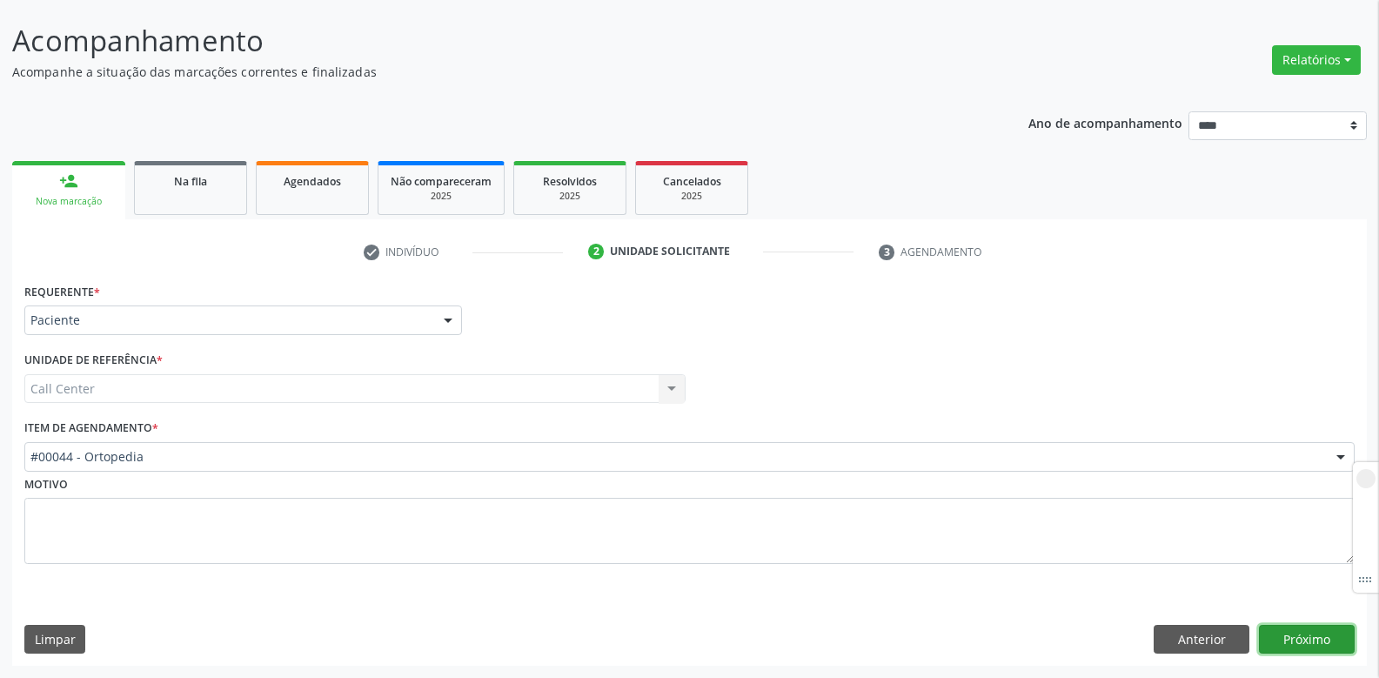
click at [1305, 636] on button "Próximo" at bounding box center [1307, 640] width 96 height 30
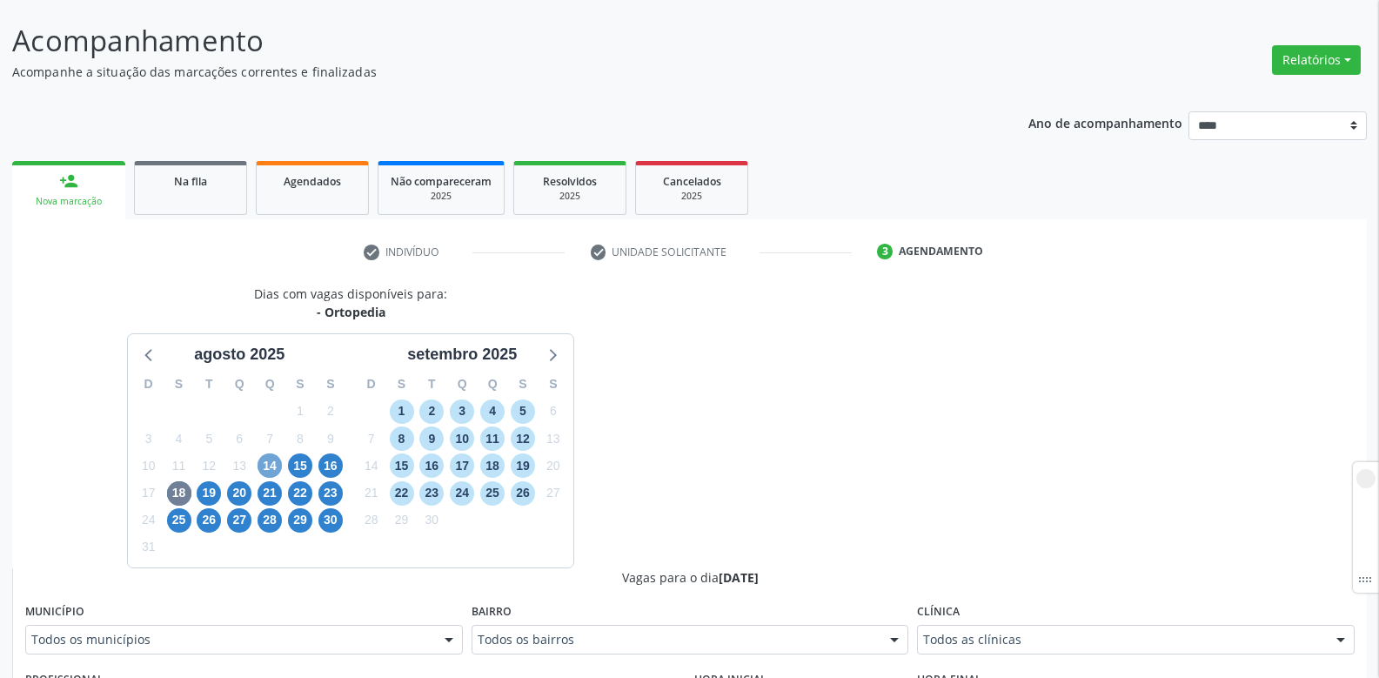
click at [270, 459] on span "14" at bounding box center [270, 465] width 24 height 24
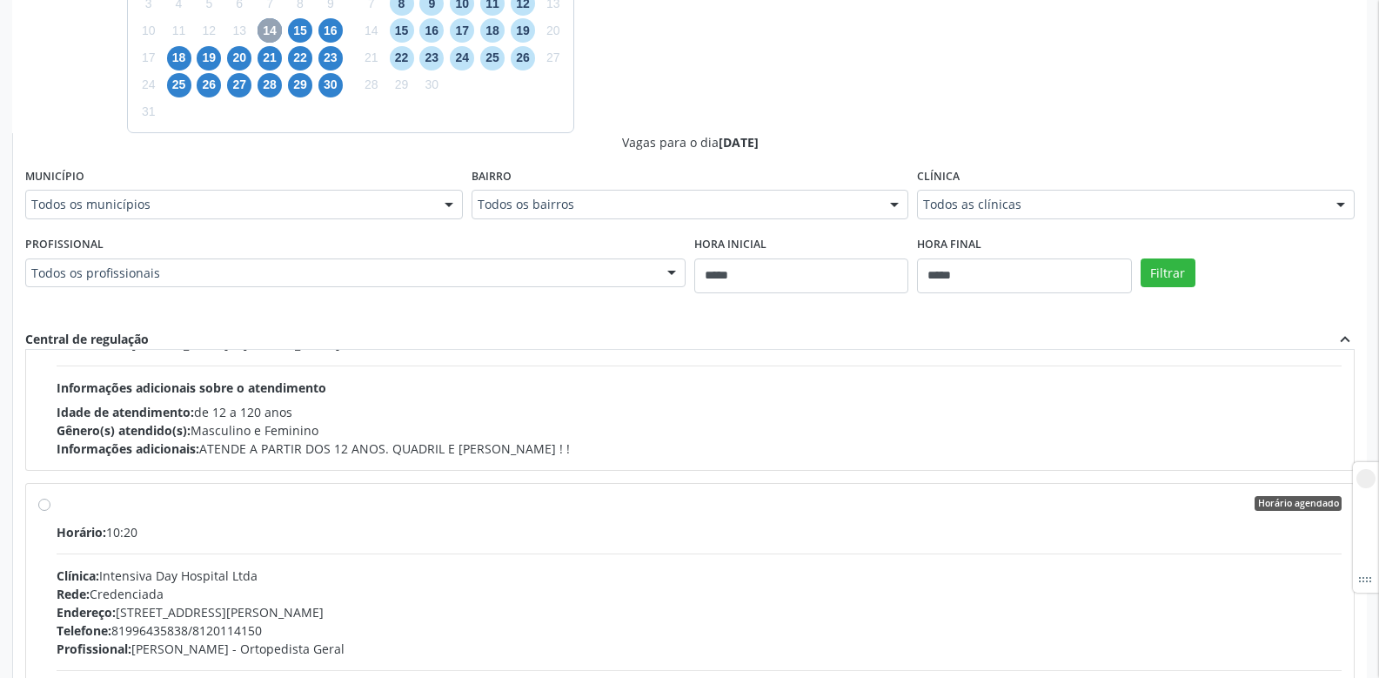
scroll to position [3132, 0]
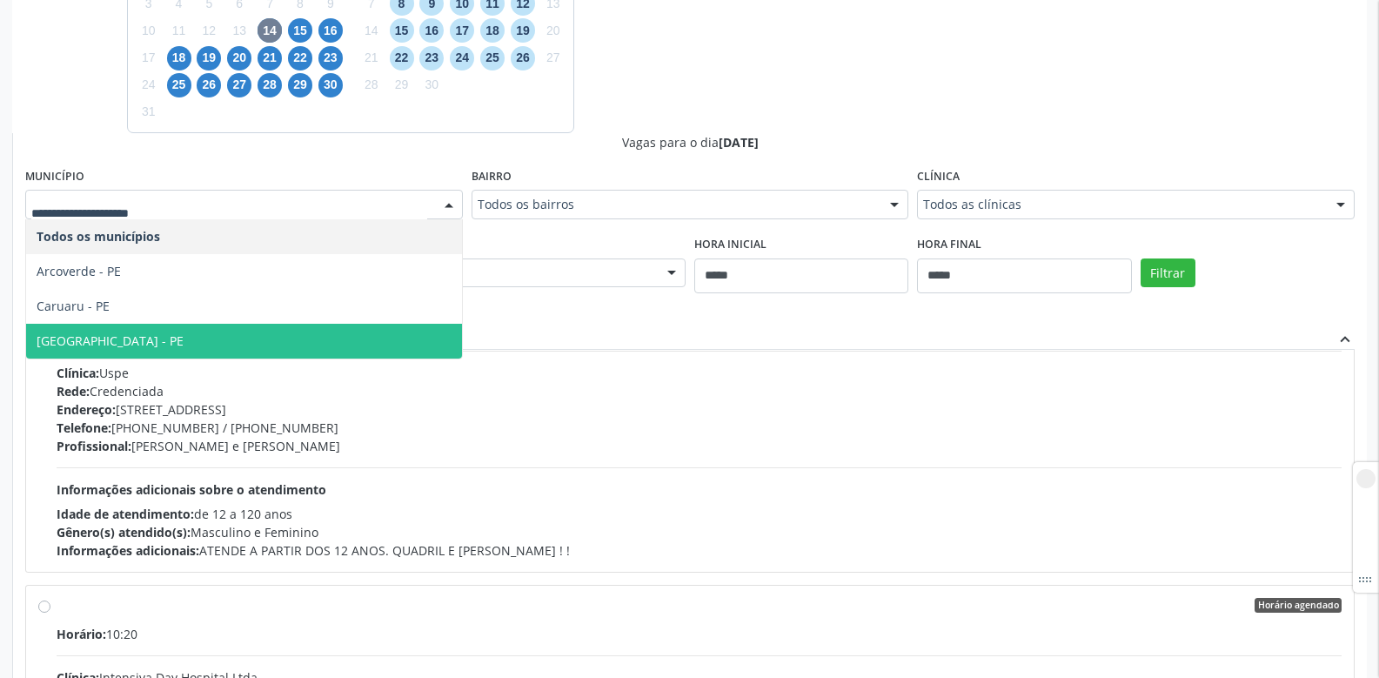
click at [139, 340] on span "[GEOGRAPHIC_DATA] - PE" at bounding box center [244, 341] width 436 height 35
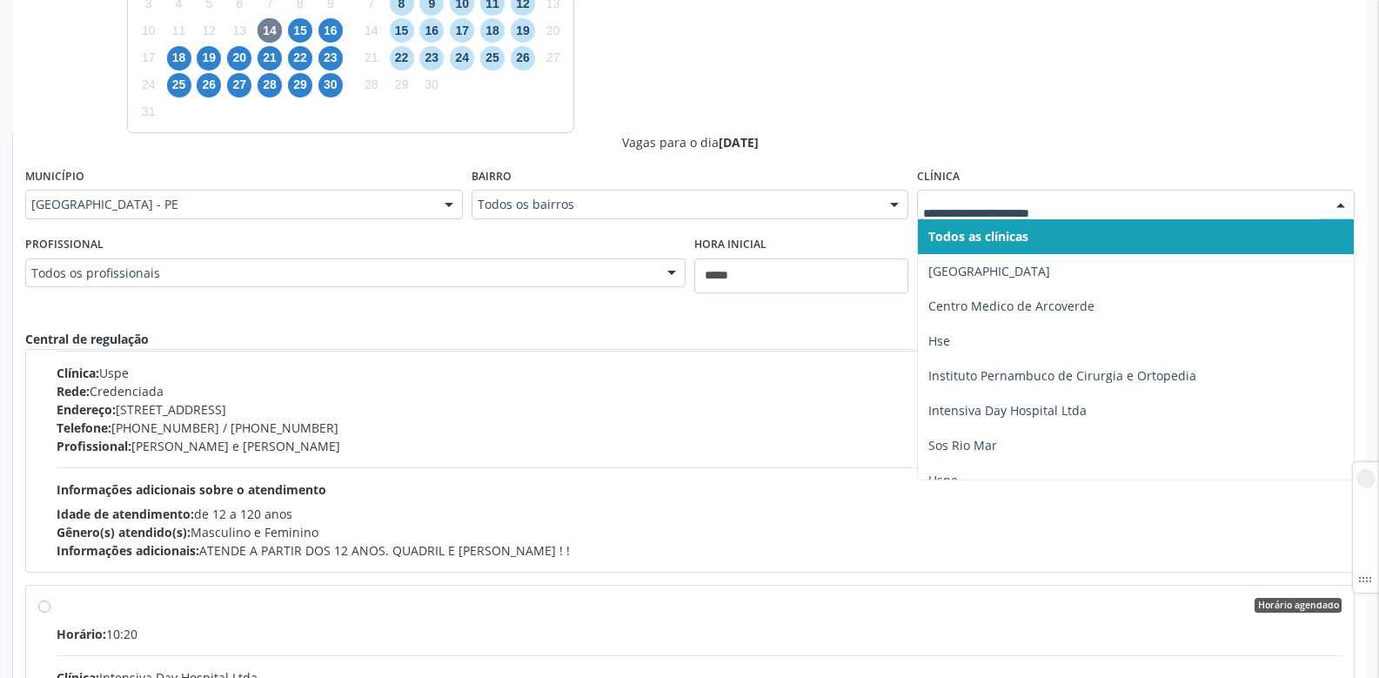
click at [941, 193] on div at bounding box center [1136, 205] width 438 height 30
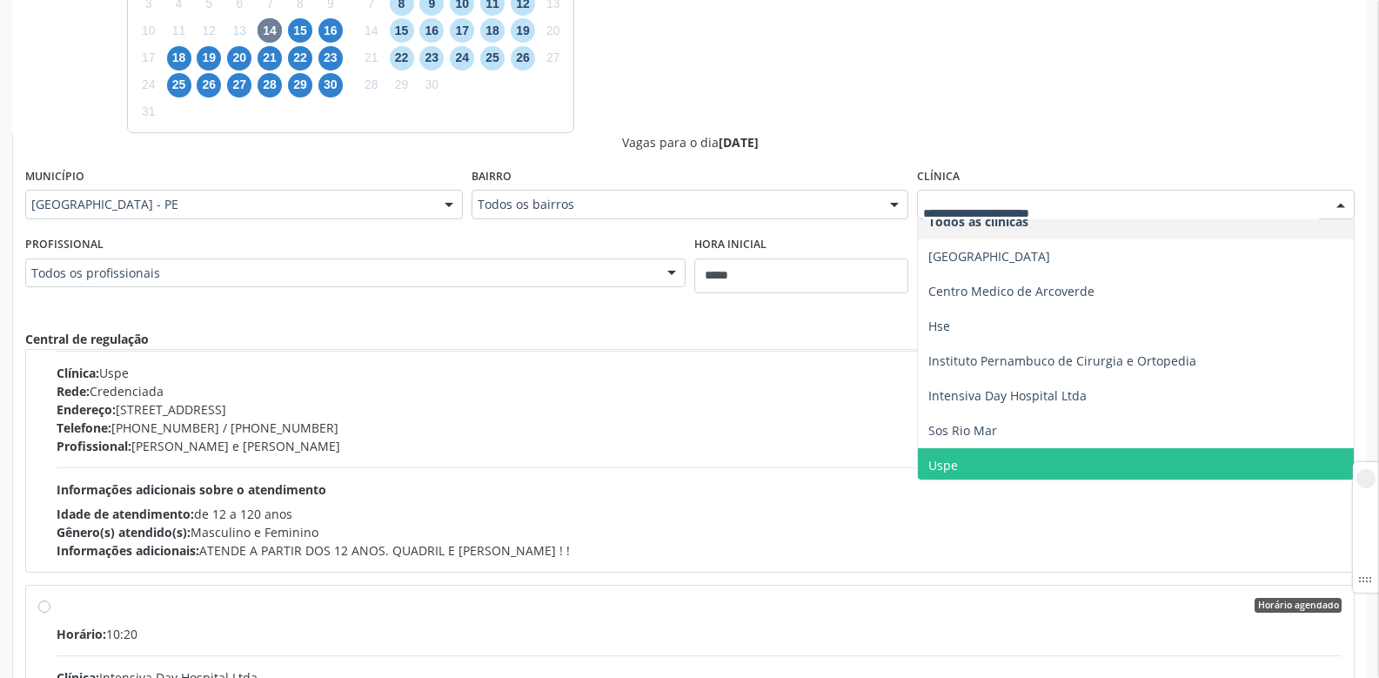
scroll to position [18, 0]
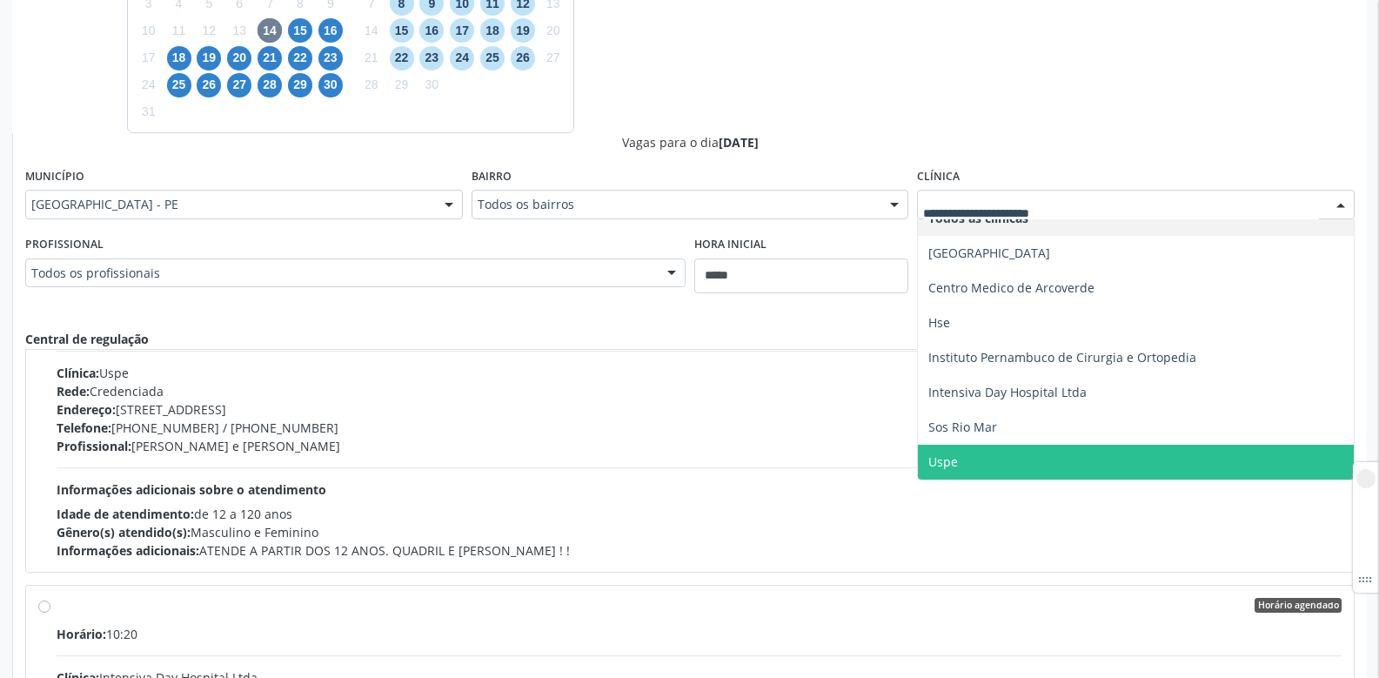
click at [954, 453] on span "Uspe" at bounding box center [943, 461] width 30 height 17
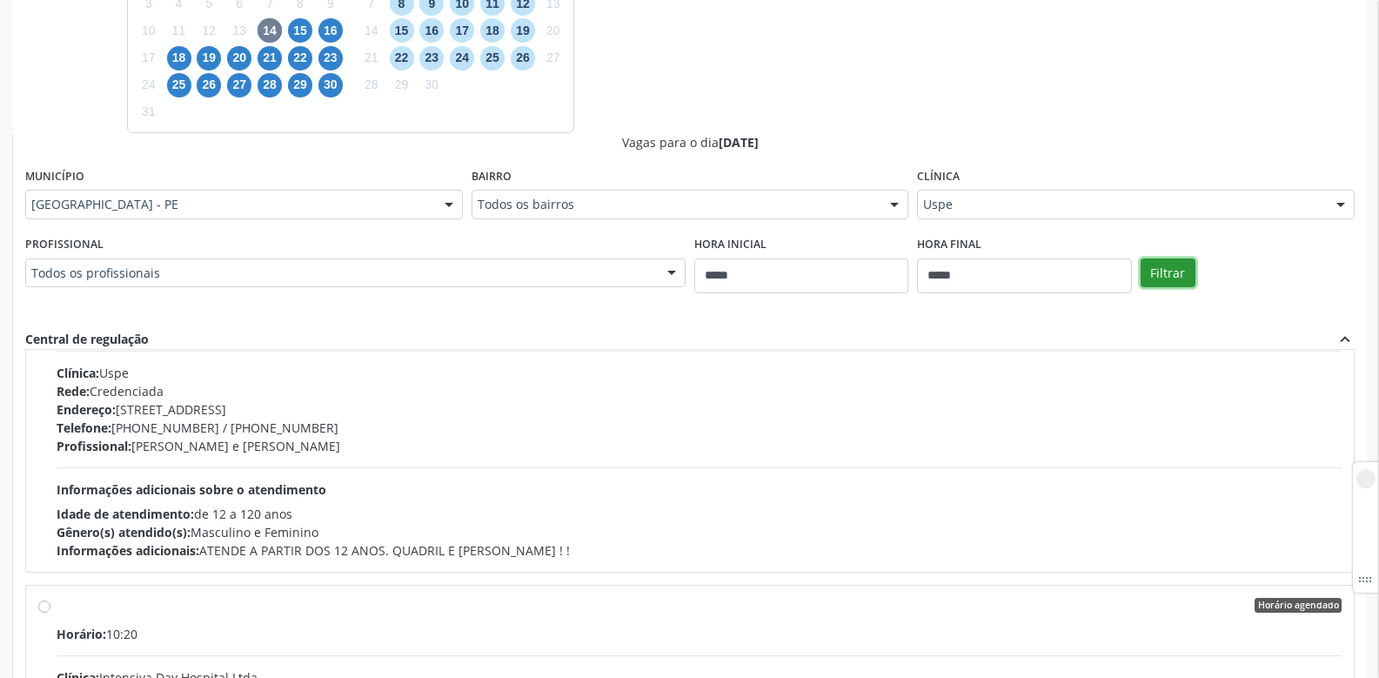
click at [1162, 272] on button "Filtrar" at bounding box center [1168, 273] width 55 height 30
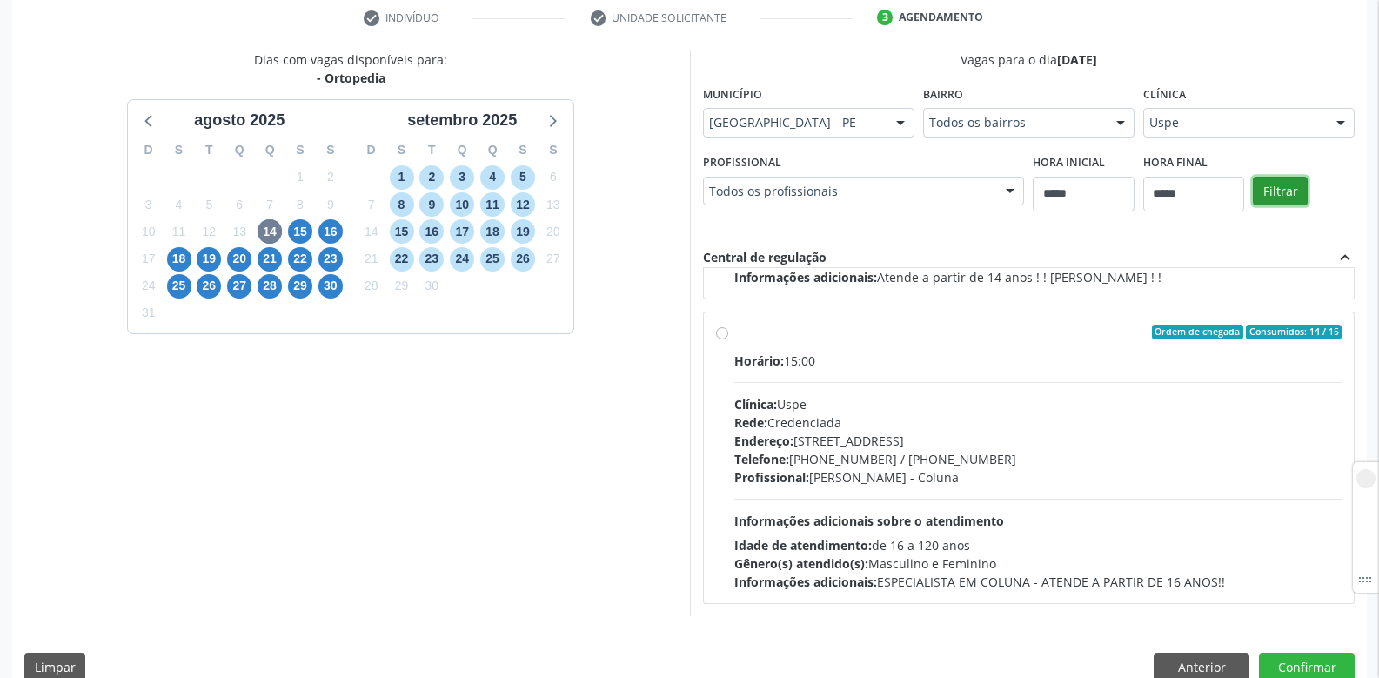
scroll to position [362, 0]
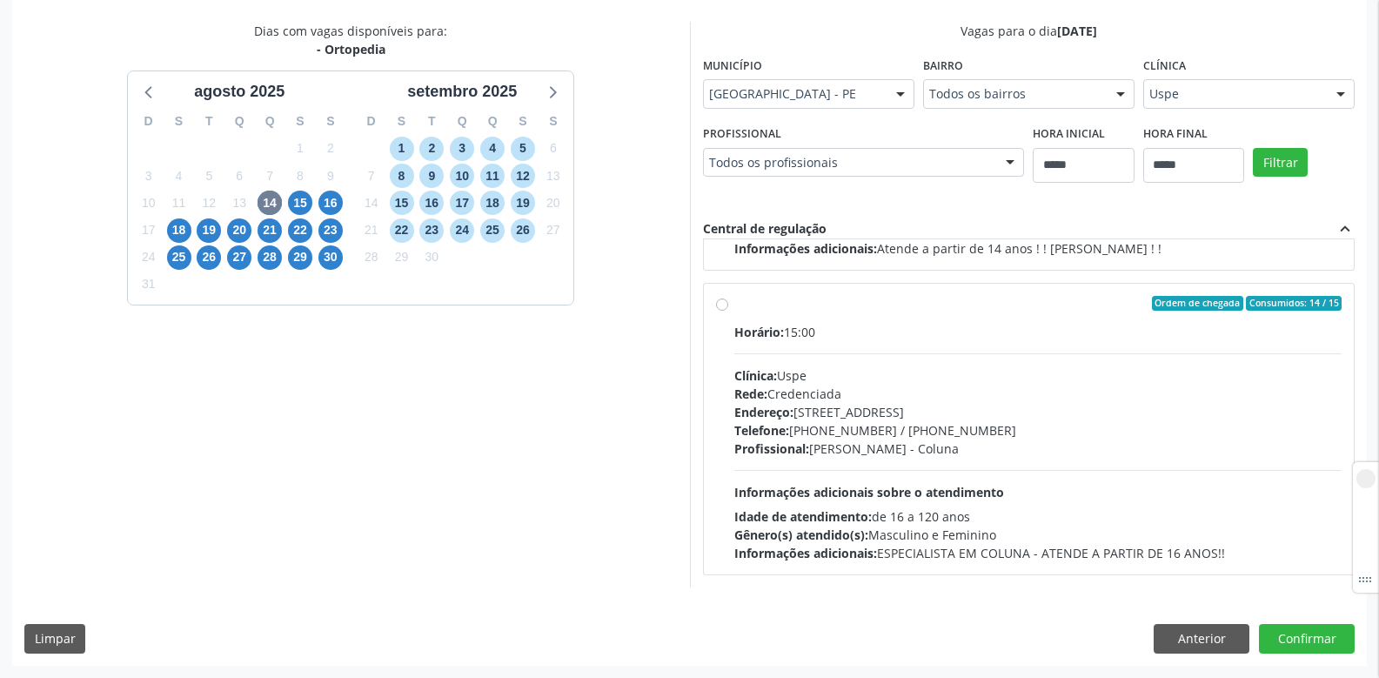
click at [734, 307] on label "Ordem de chegada Consumidos: 14 / 15 Horário: 15:00 Clínica: Uspe Rede: Credenc…" at bounding box center [1038, 429] width 608 height 267
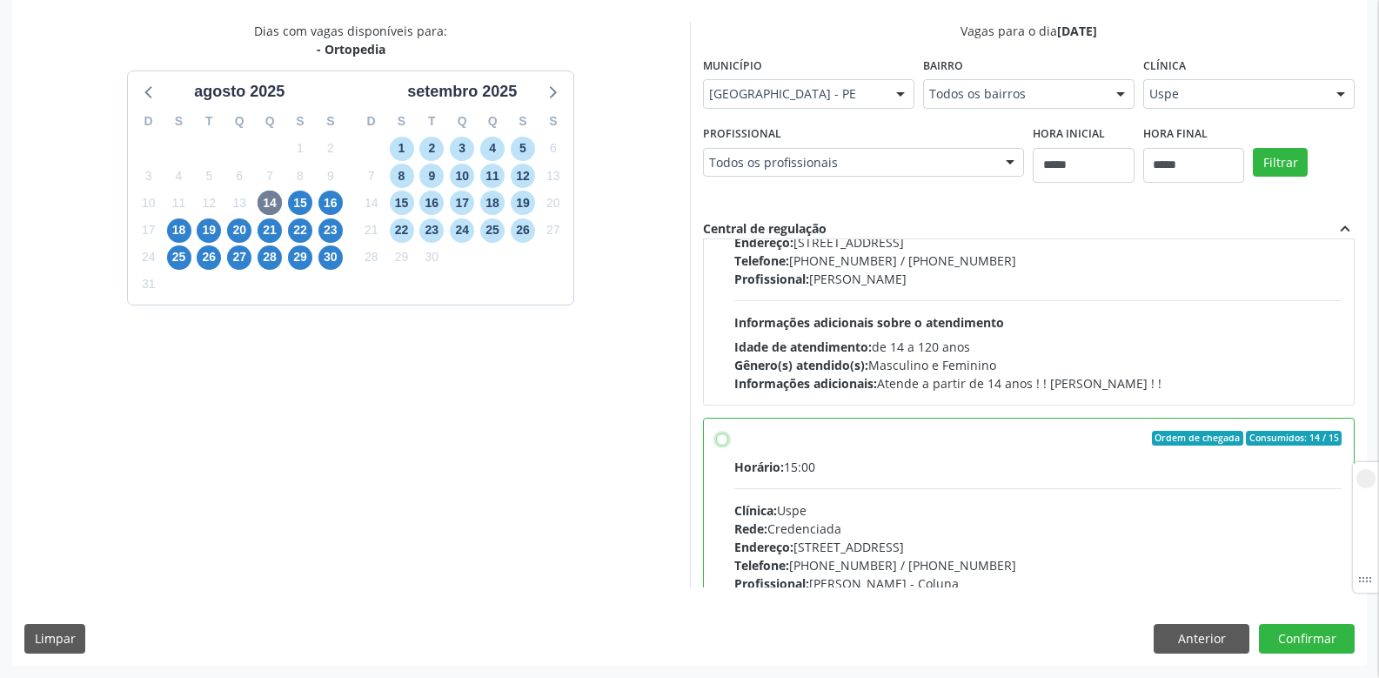
scroll to position [740, 0]
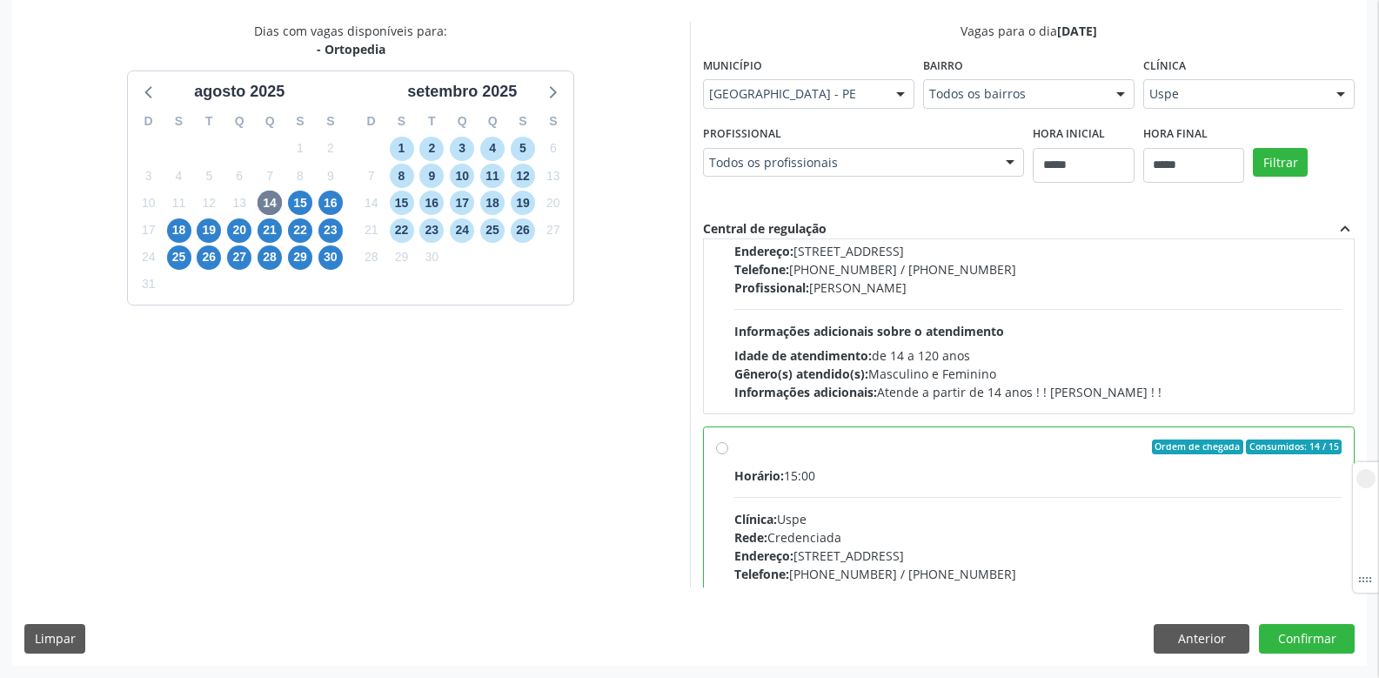
click at [725, 440] on div "Ordem de chegada Consumidos: 14 / 15 Horário: 15:00 Clínica: Uspe Rede: Credenc…" at bounding box center [1029, 572] width 626 height 267
click at [1049, 285] on div "Profissional: [PERSON_NAME]" at bounding box center [1038, 287] width 608 height 18
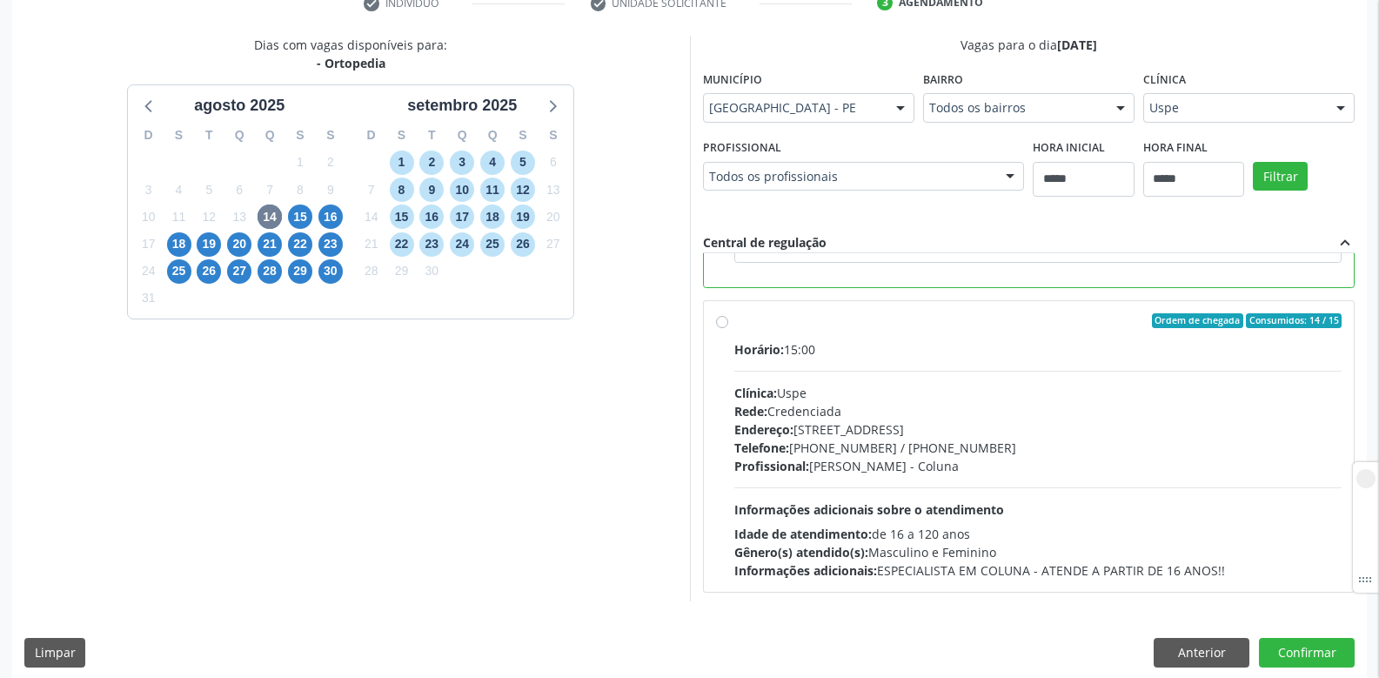
scroll to position [1001, 0]
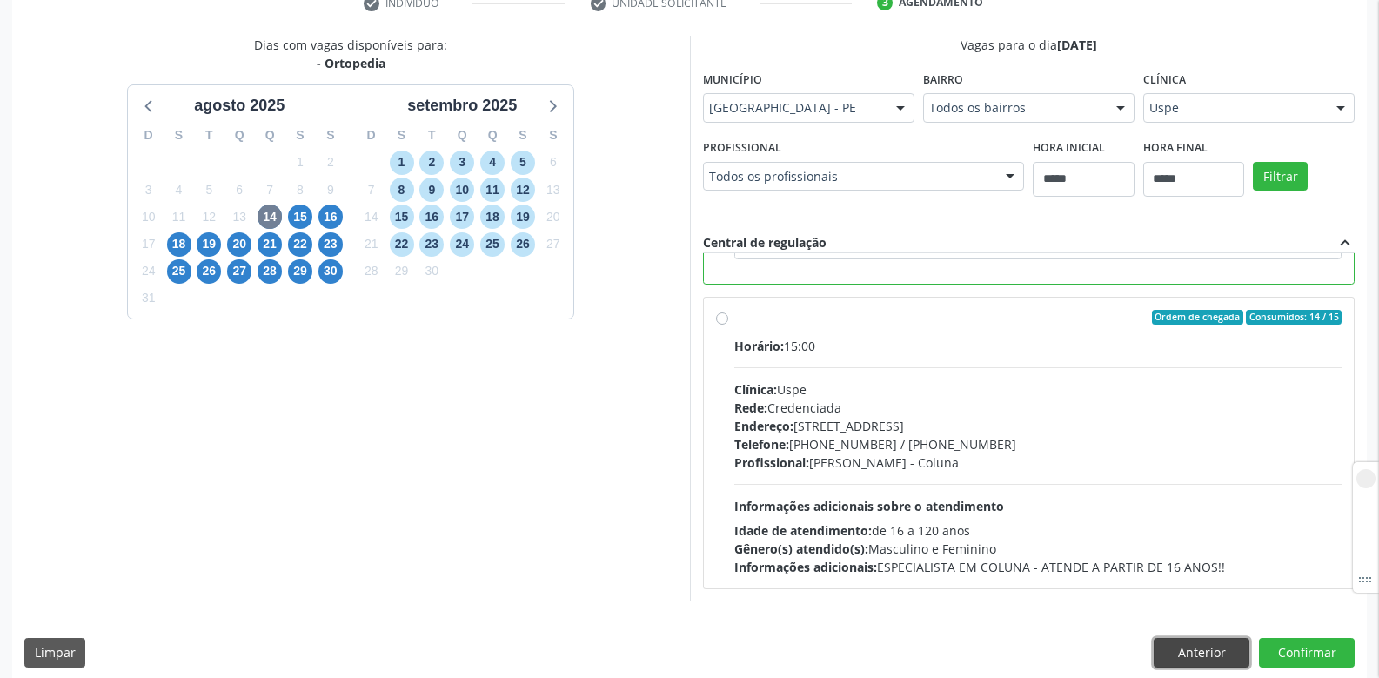
click at [1187, 646] on button "Anterior" at bounding box center [1202, 653] width 96 height 30
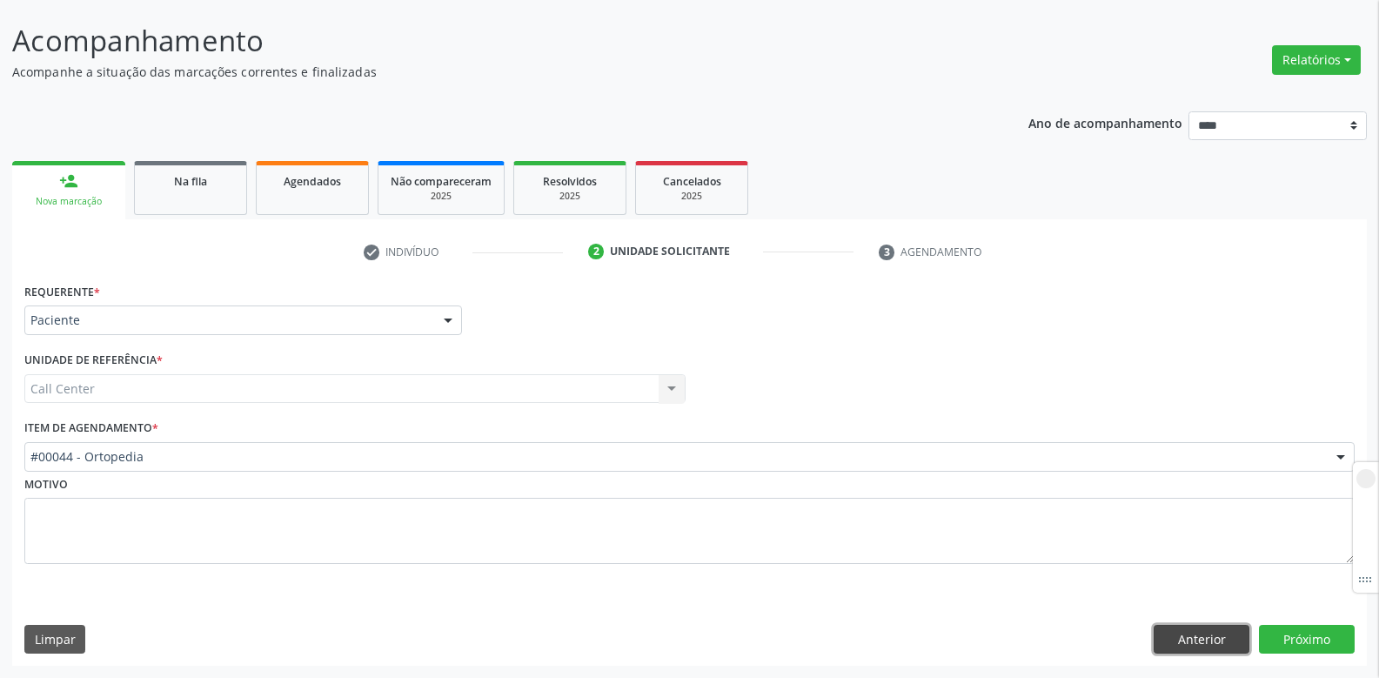
click at [1180, 644] on button "Anterior" at bounding box center [1202, 640] width 96 height 30
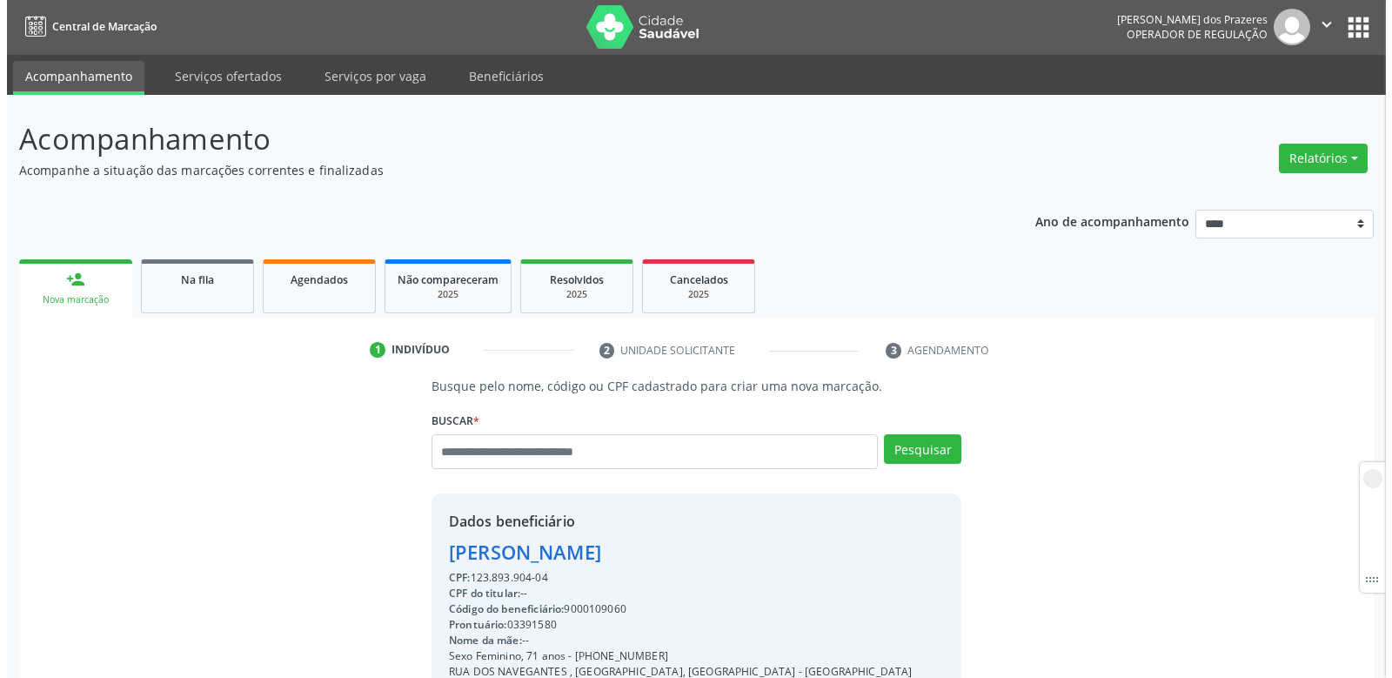
scroll to position [0, 0]
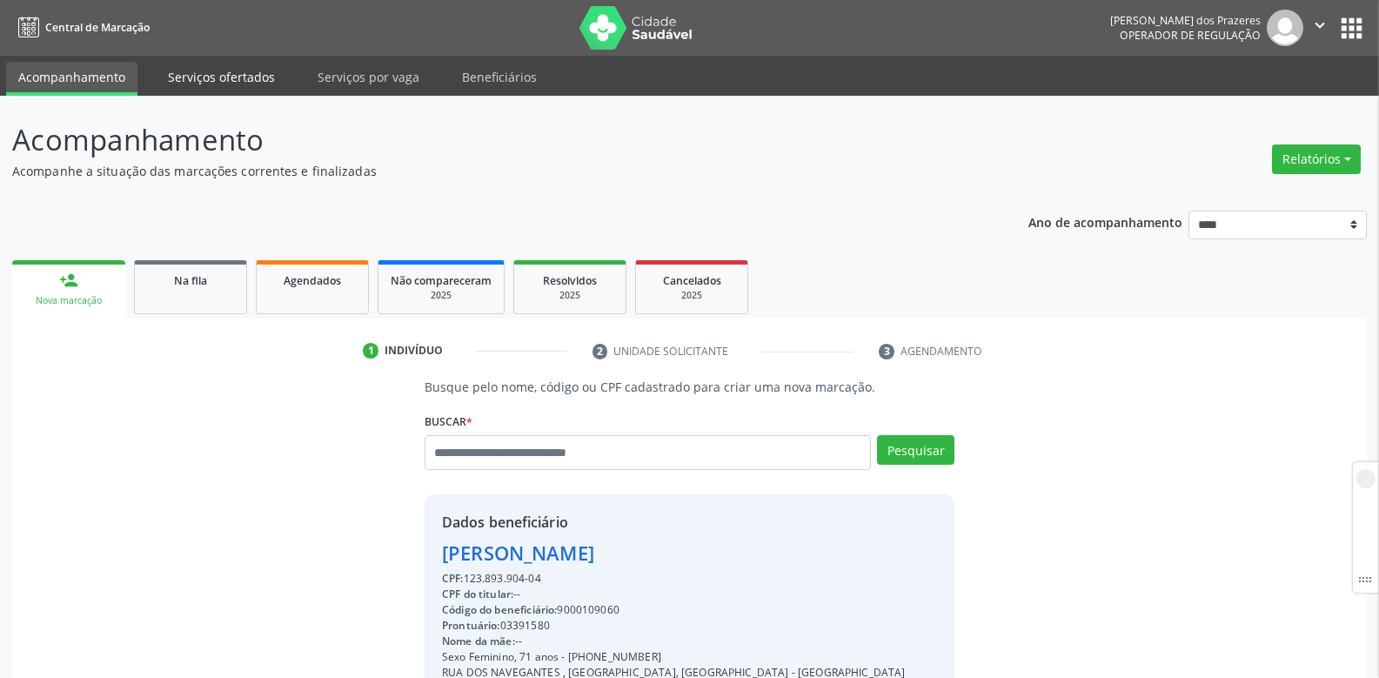
click at [230, 65] on link "Serviços ofertados" at bounding box center [221, 77] width 131 height 30
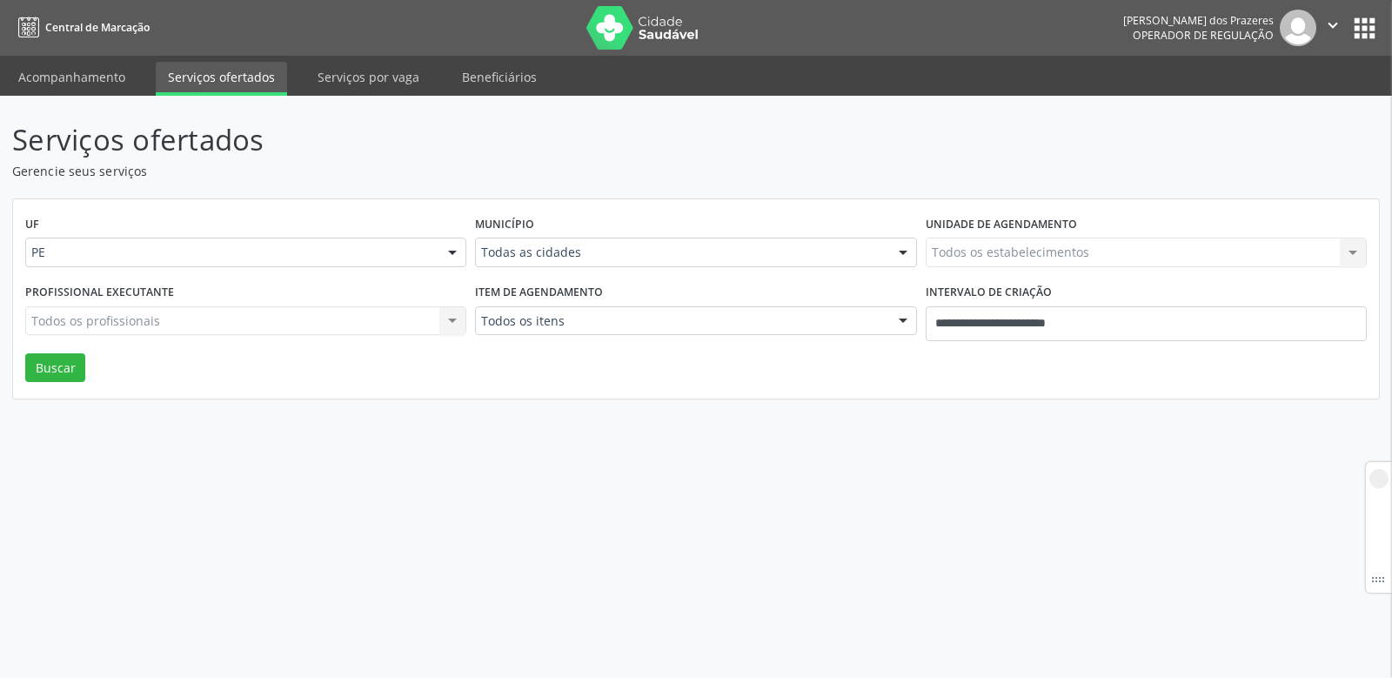
click at [201, 329] on div "Todos os profissionais Todos os profissionais Nenhum resultado encontrado para:…" at bounding box center [245, 321] width 441 height 30
click at [1115, 329] on input "**********" at bounding box center [1146, 323] width 441 height 35
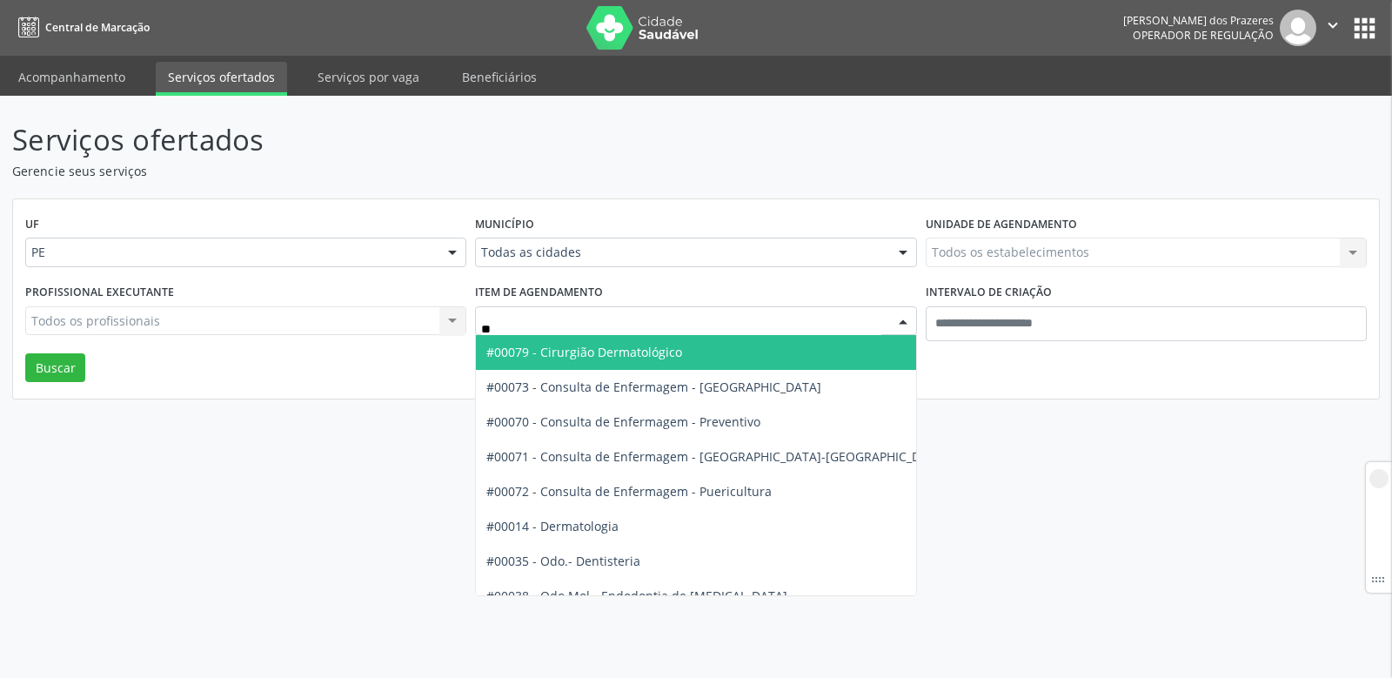
type input "***"
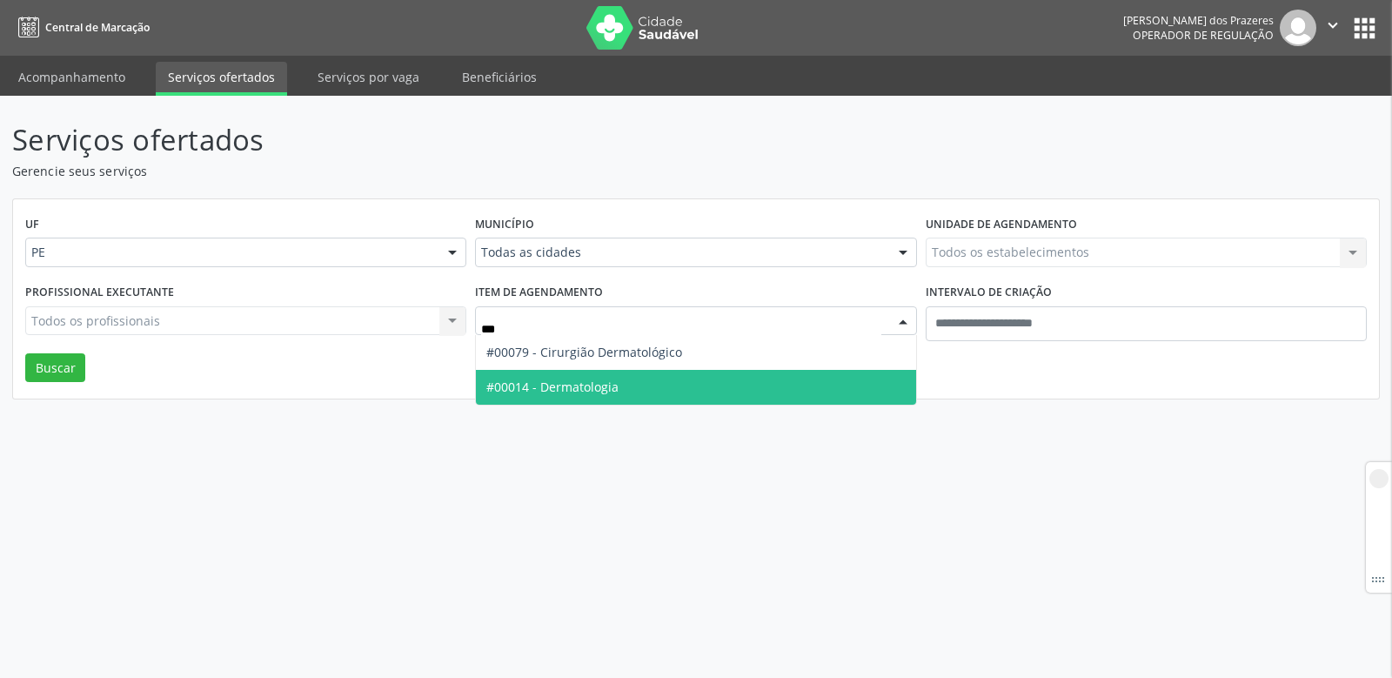
click at [561, 395] on span "#00014 - Dermatologia" at bounding box center [552, 386] width 132 height 17
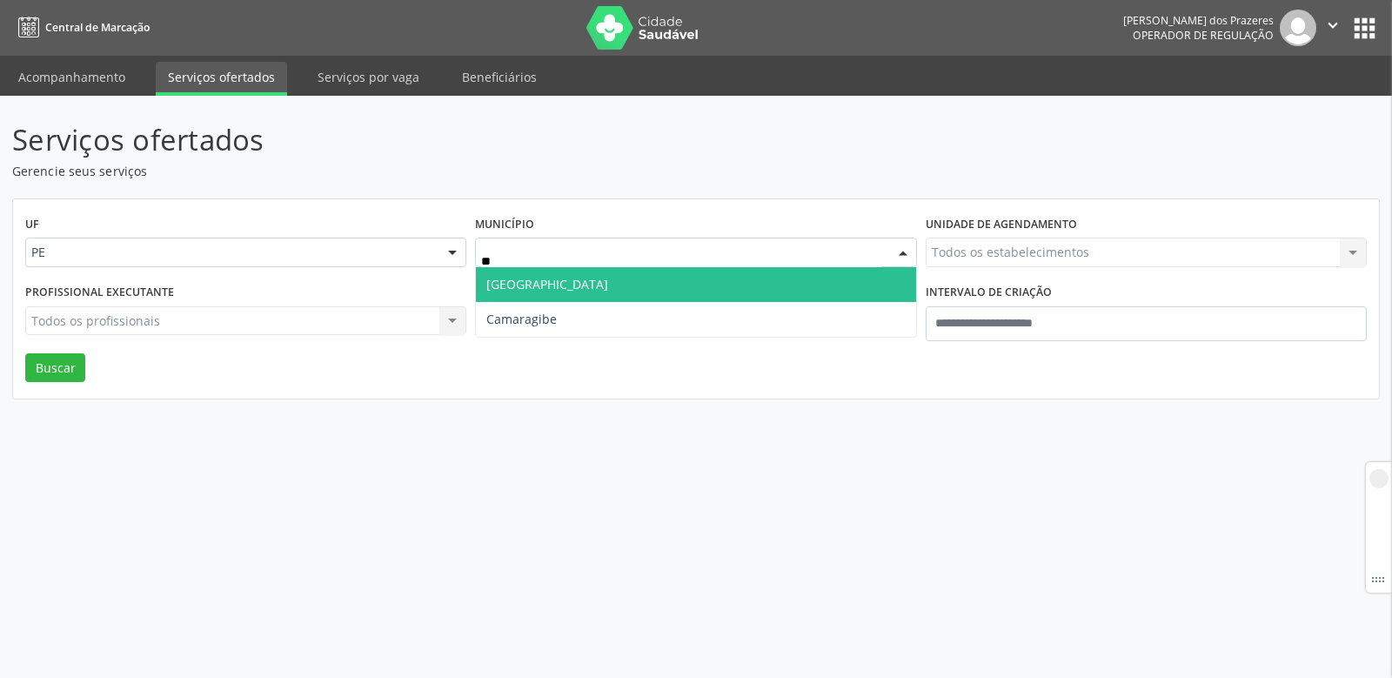
type input "*"
type input "***"
click at [549, 285] on span "Afogados da Ingazeira" at bounding box center [551, 284] width 130 height 17
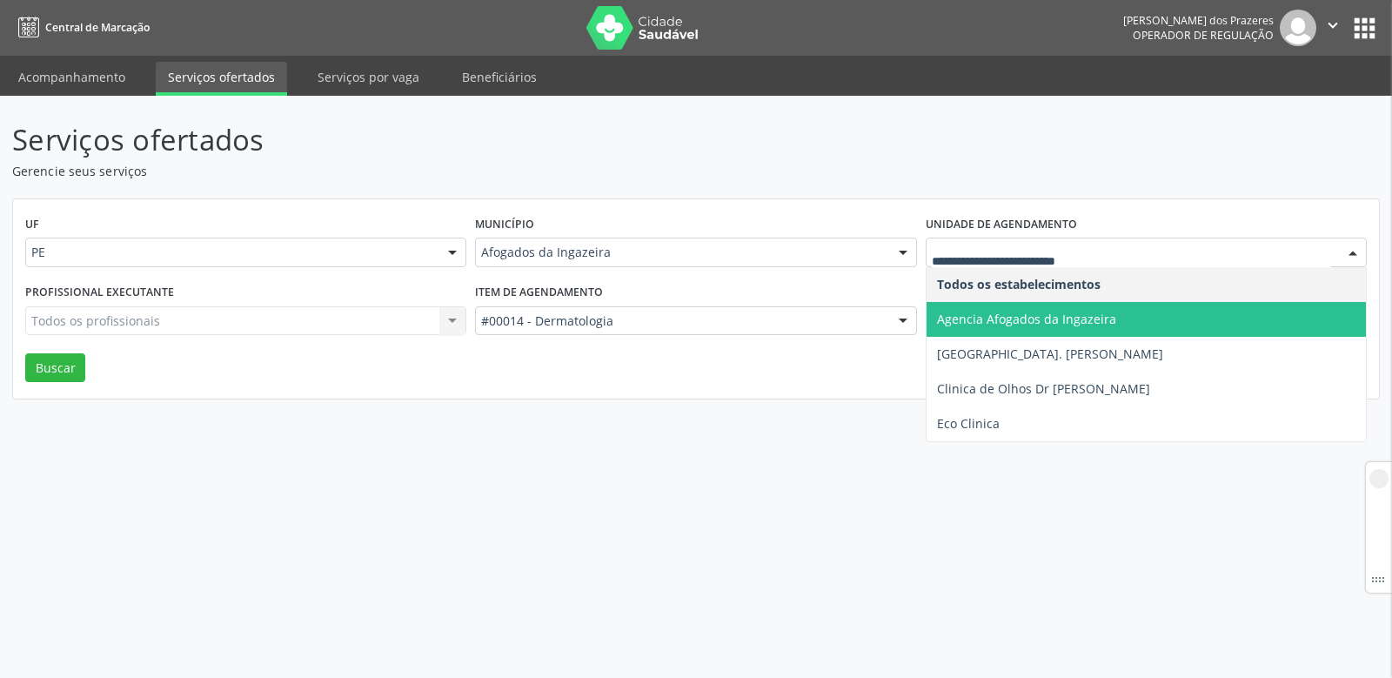
click at [1021, 318] on span "Agencia Afogados da Ingazeira" at bounding box center [1026, 319] width 179 height 17
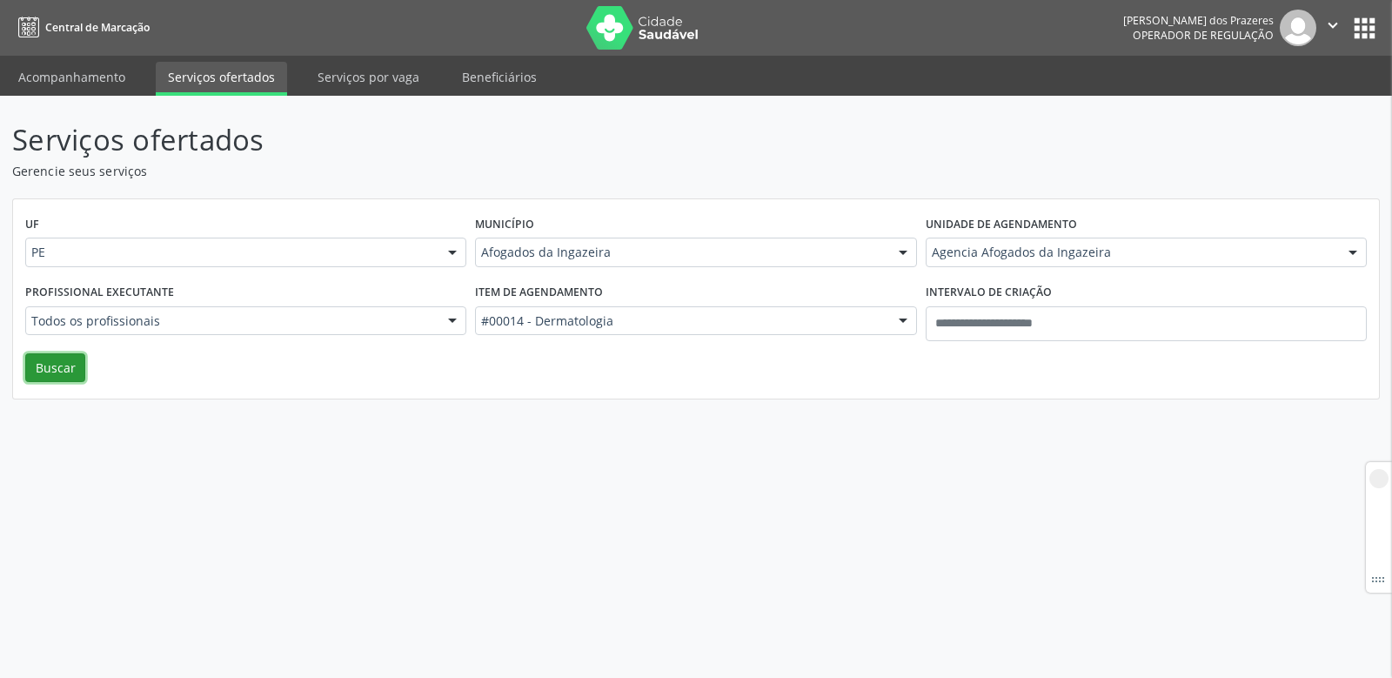
click at [68, 363] on button "Buscar" at bounding box center [55, 368] width 60 height 30
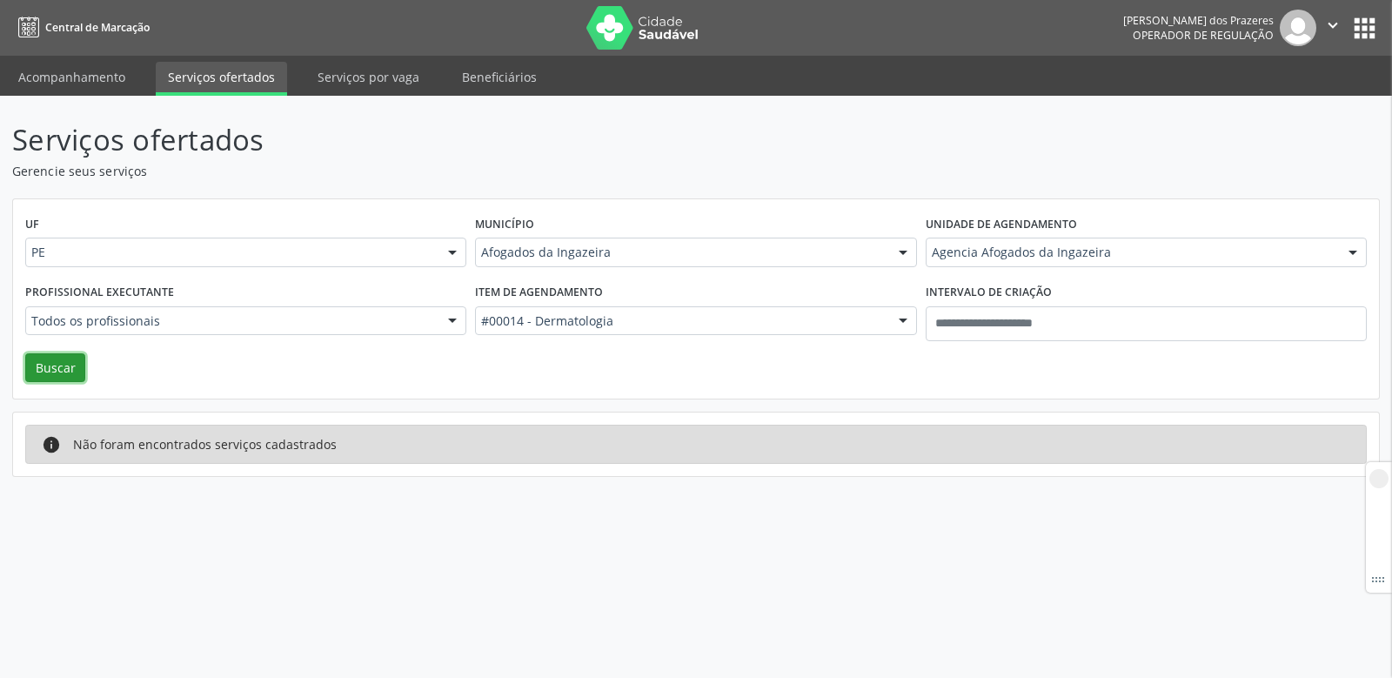
click at [75, 370] on button "Buscar" at bounding box center [55, 368] width 60 height 30
click at [74, 370] on button "Buscar" at bounding box center [55, 368] width 60 height 30
click at [85, 385] on div "UF PE PE Nenhum resultado encontrado para: " " Não há nenhuma opção para ser ex…" at bounding box center [696, 299] width 1366 height 200
